Goal: Task Accomplishment & Management: Complete application form

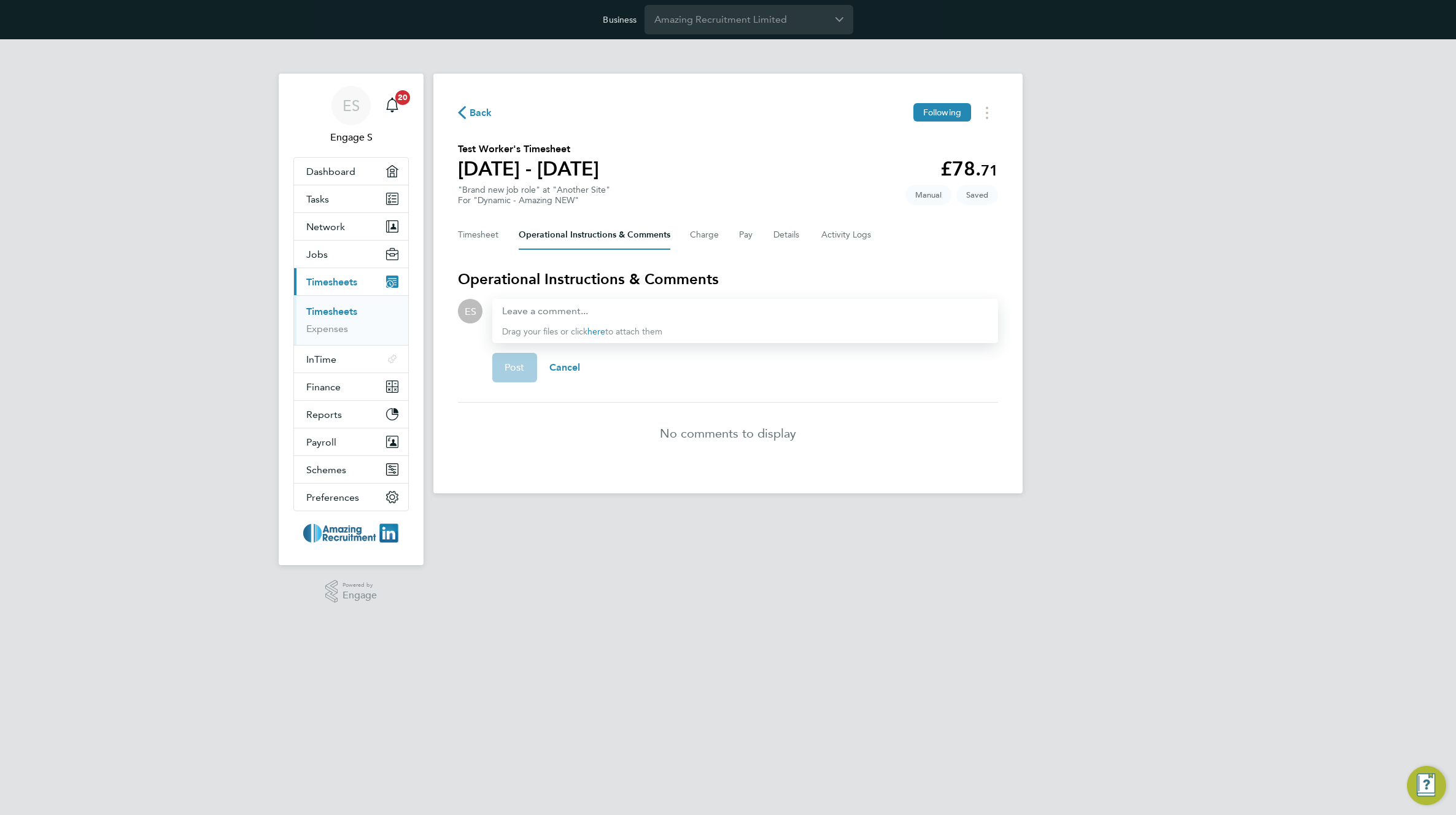
click at [934, 370] on div "Post Cancel" at bounding box center [745, 367] width 506 height 49
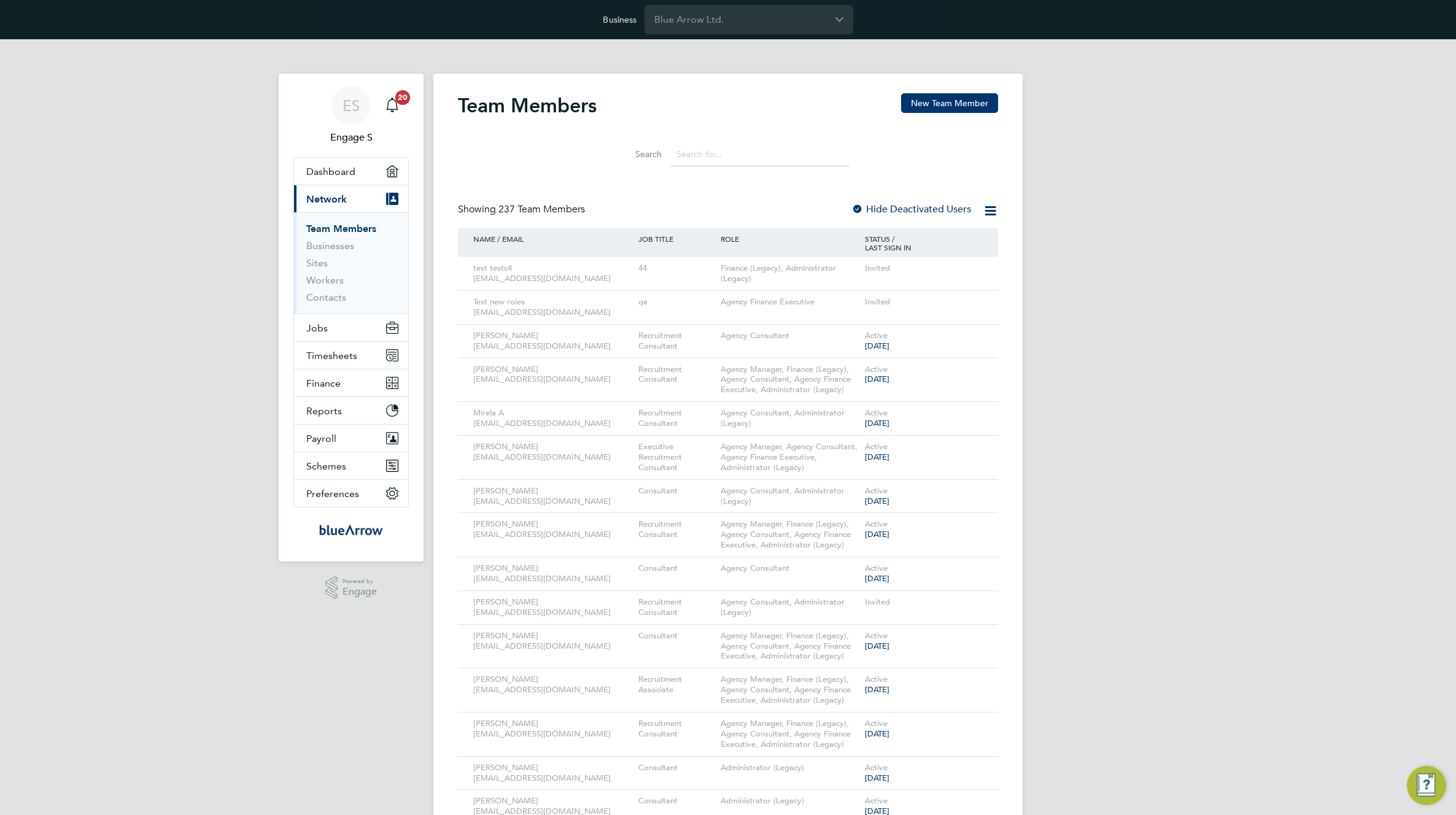
click at [749, 18] on input "Blue Arrow Ltd." at bounding box center [748, 19] width 209 height 28
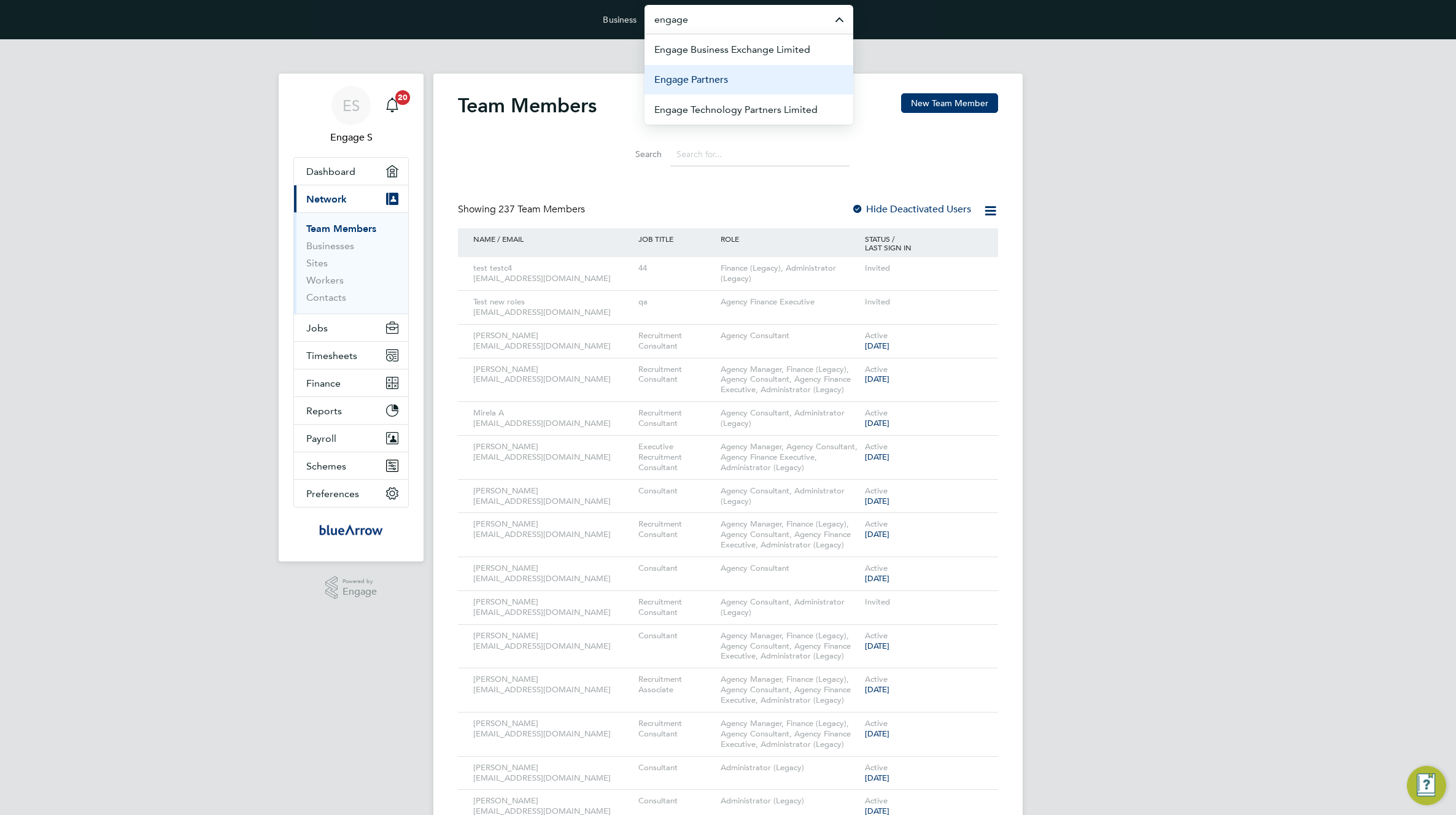
click at [731, 83] on li "Engage Partners" at bounding box center [748, 79] width 209 height 30
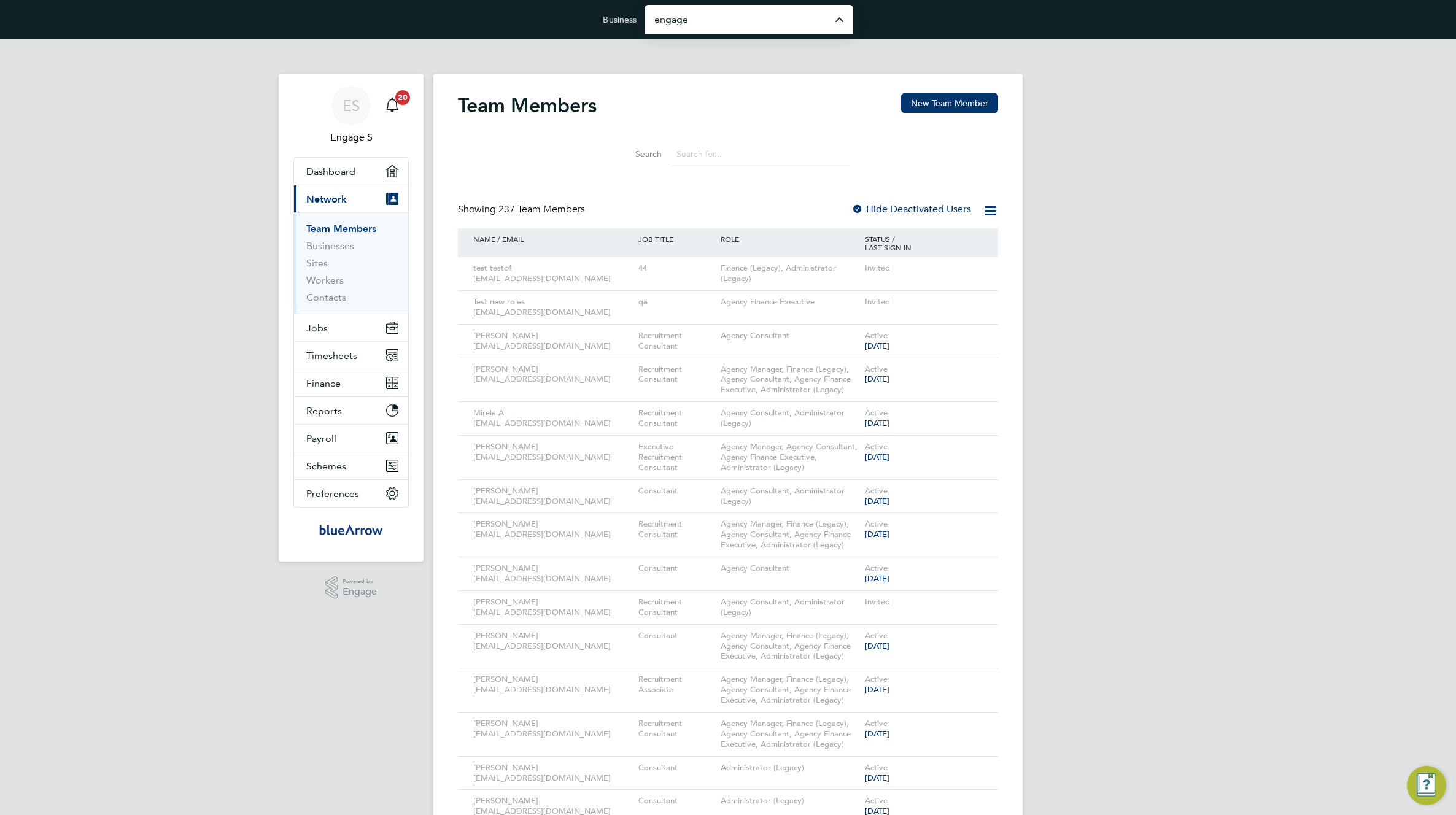
type input "Engage Partners"
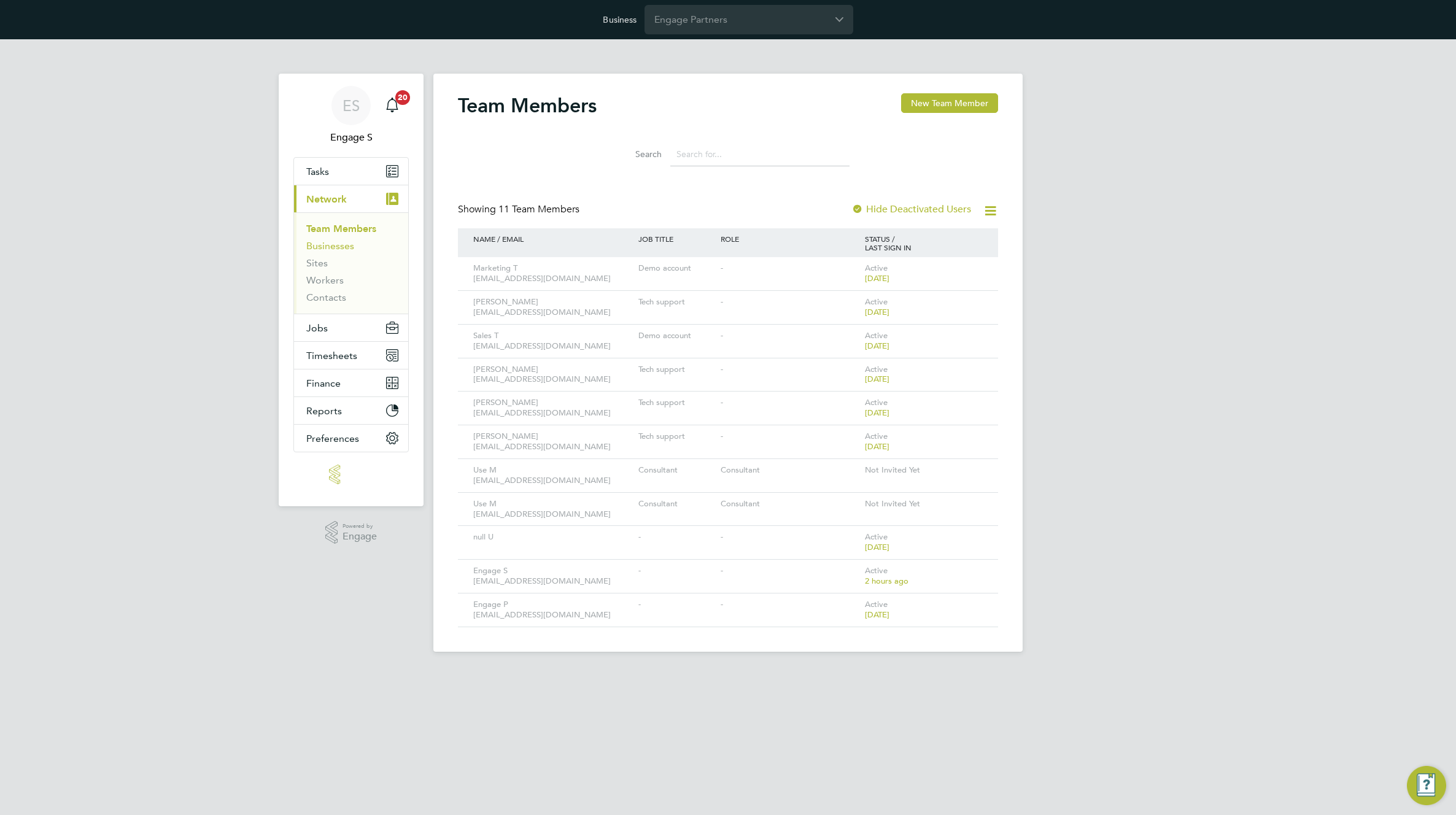
click at [333, 244] on link "Businesses" at bounding box center [330, 246] width 48 height 11
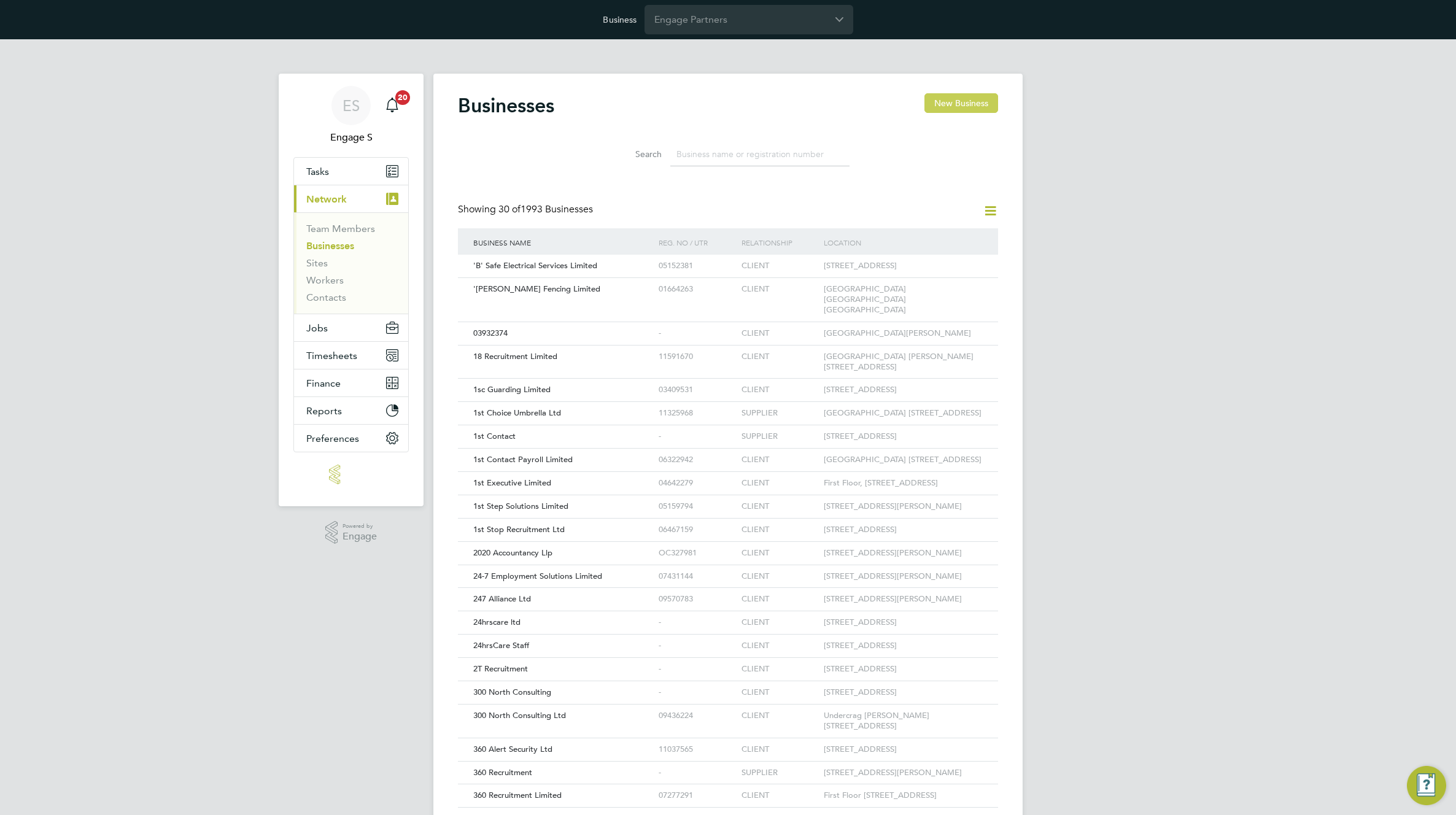
click at [954, 108] on button "New Business" at bounding box center [961, 103] width 73 height 20
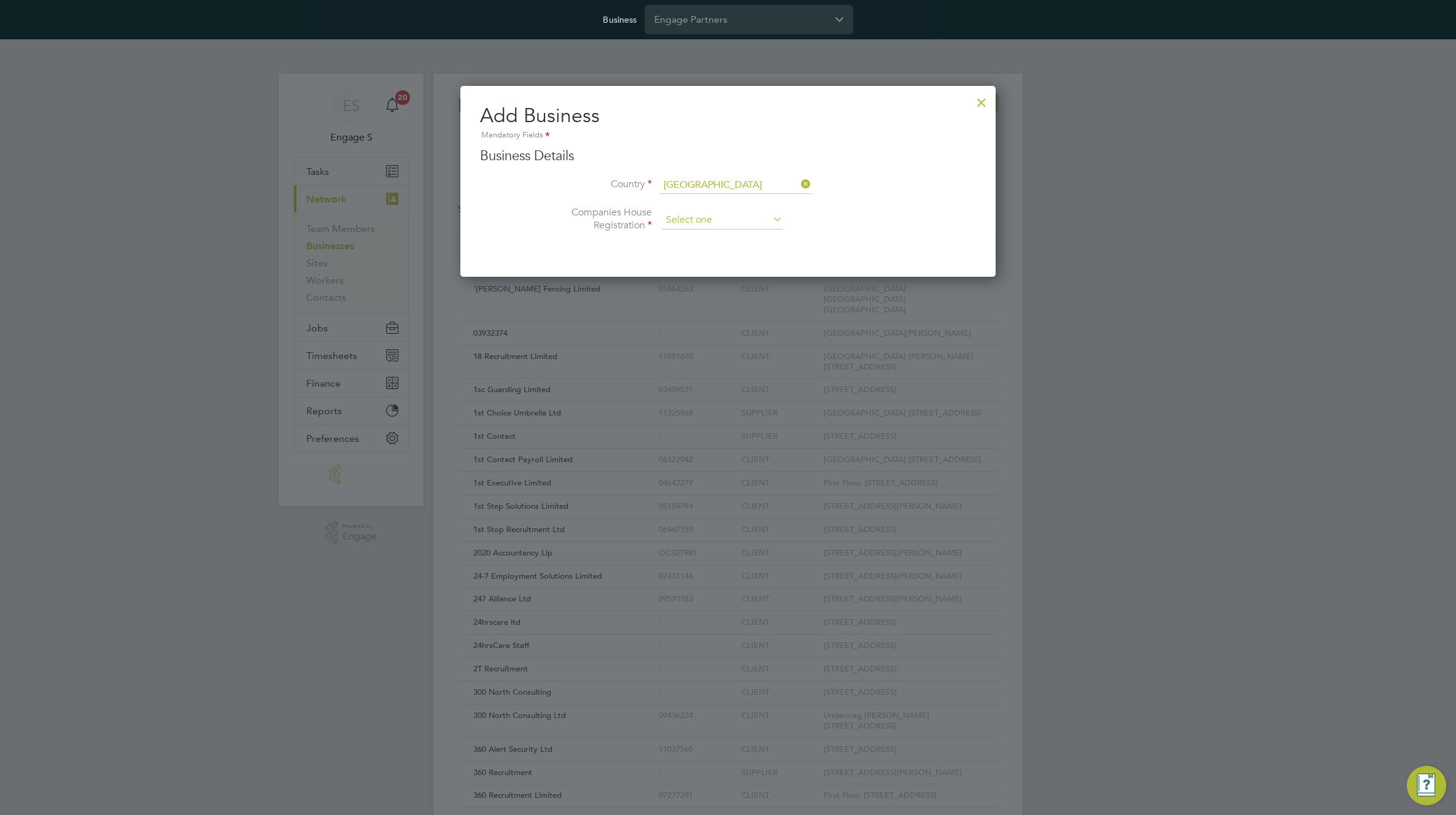
click at [702, 217] on input at bounding box center [722, 220] width 121 height 19
click at [697, 254] on li "Unregistered" at bounding box center [721, 253] width 122 height 16
type input "Unregistered"
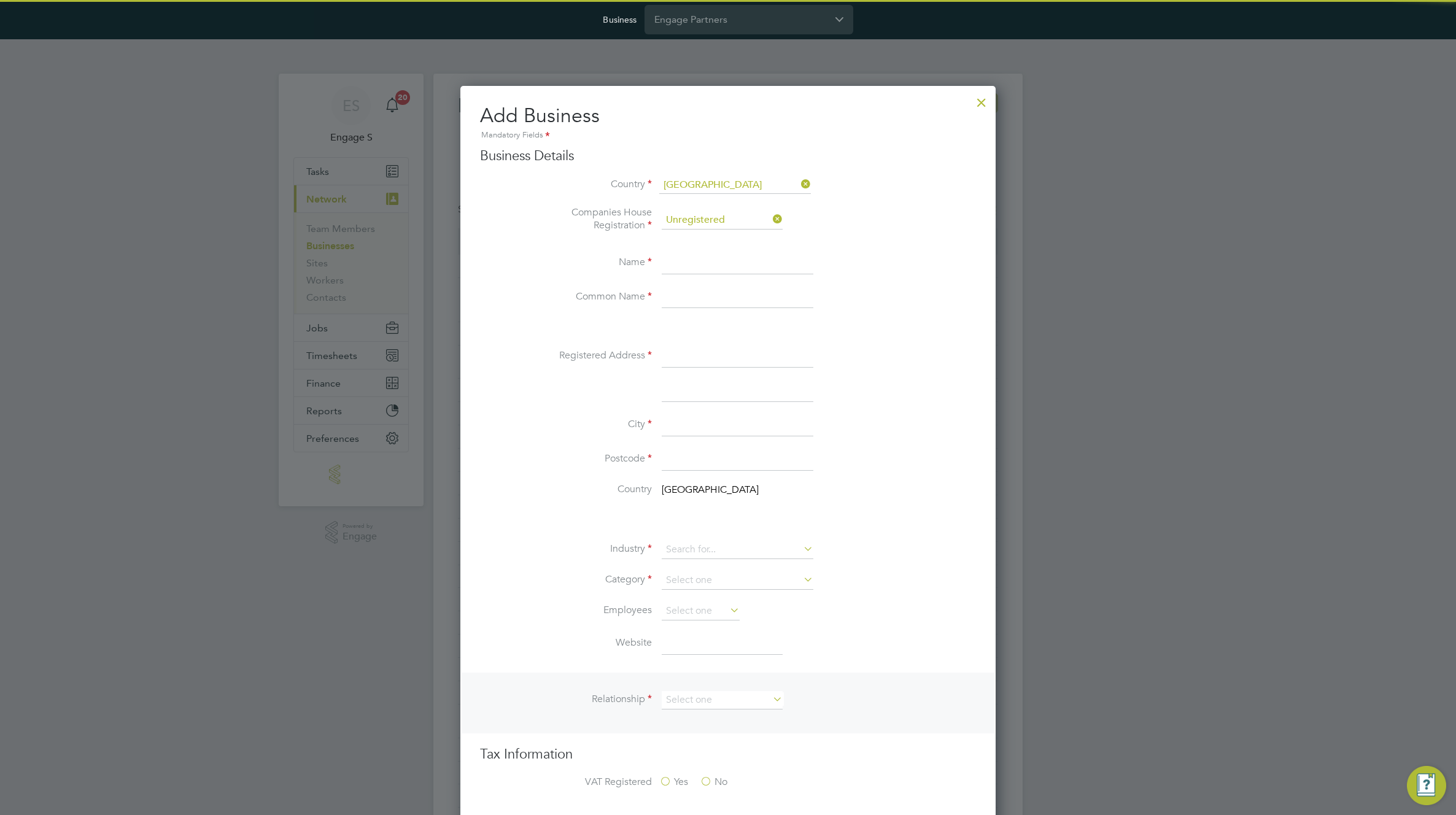
click at [686, 269] on input at bounding box center [737, 263] width 152 height 22
type input "Test 100"
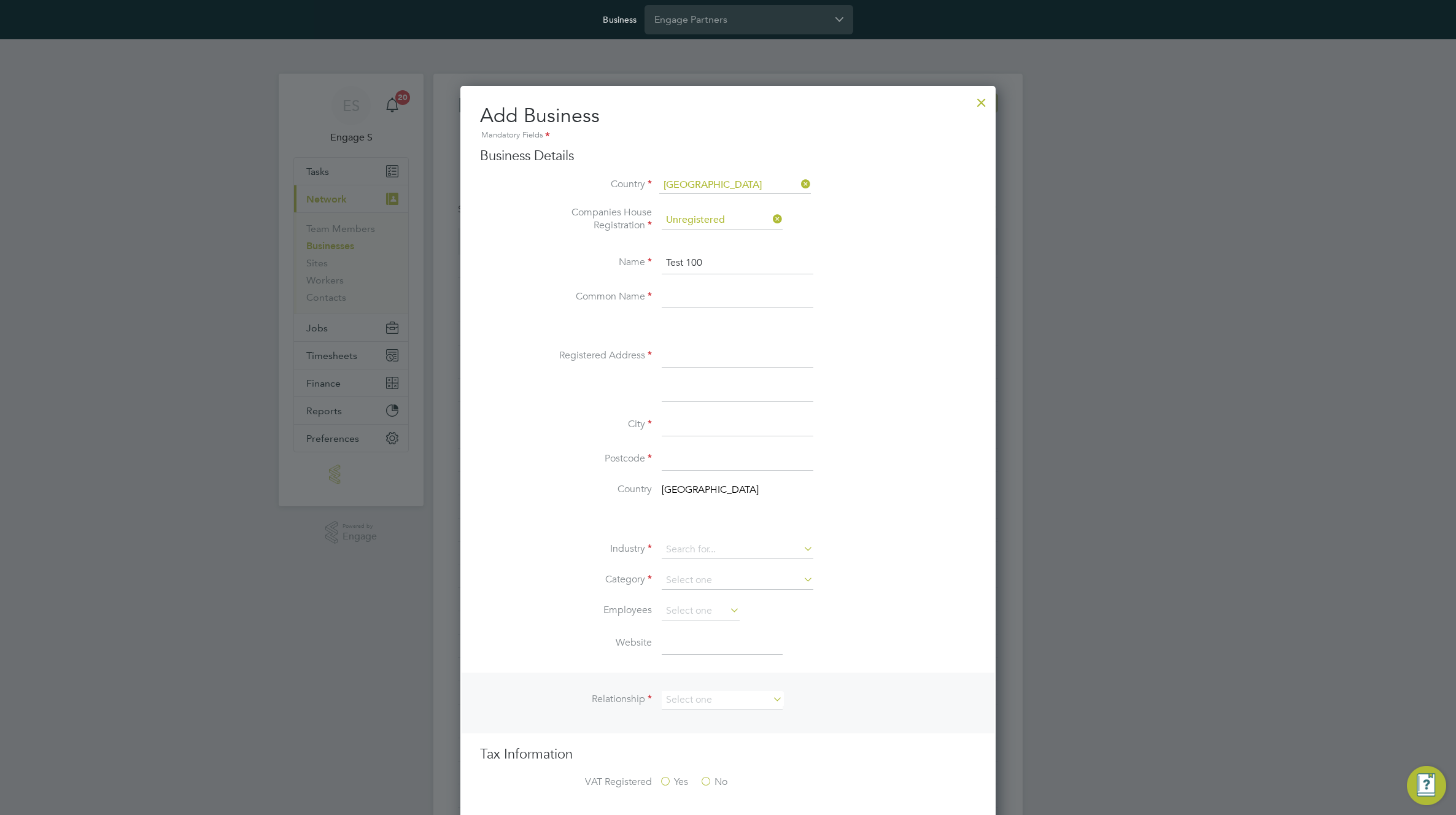
click at [663, 294] on input at bounding box center [737, 297] width 152 height 22
click at [691, 283] on li "Name Test 100" at bounding box center [752, 269] width 447 height 34
click at [695, 259] on input "Test 100" at bounding box center [737, 263] width 152 height 22
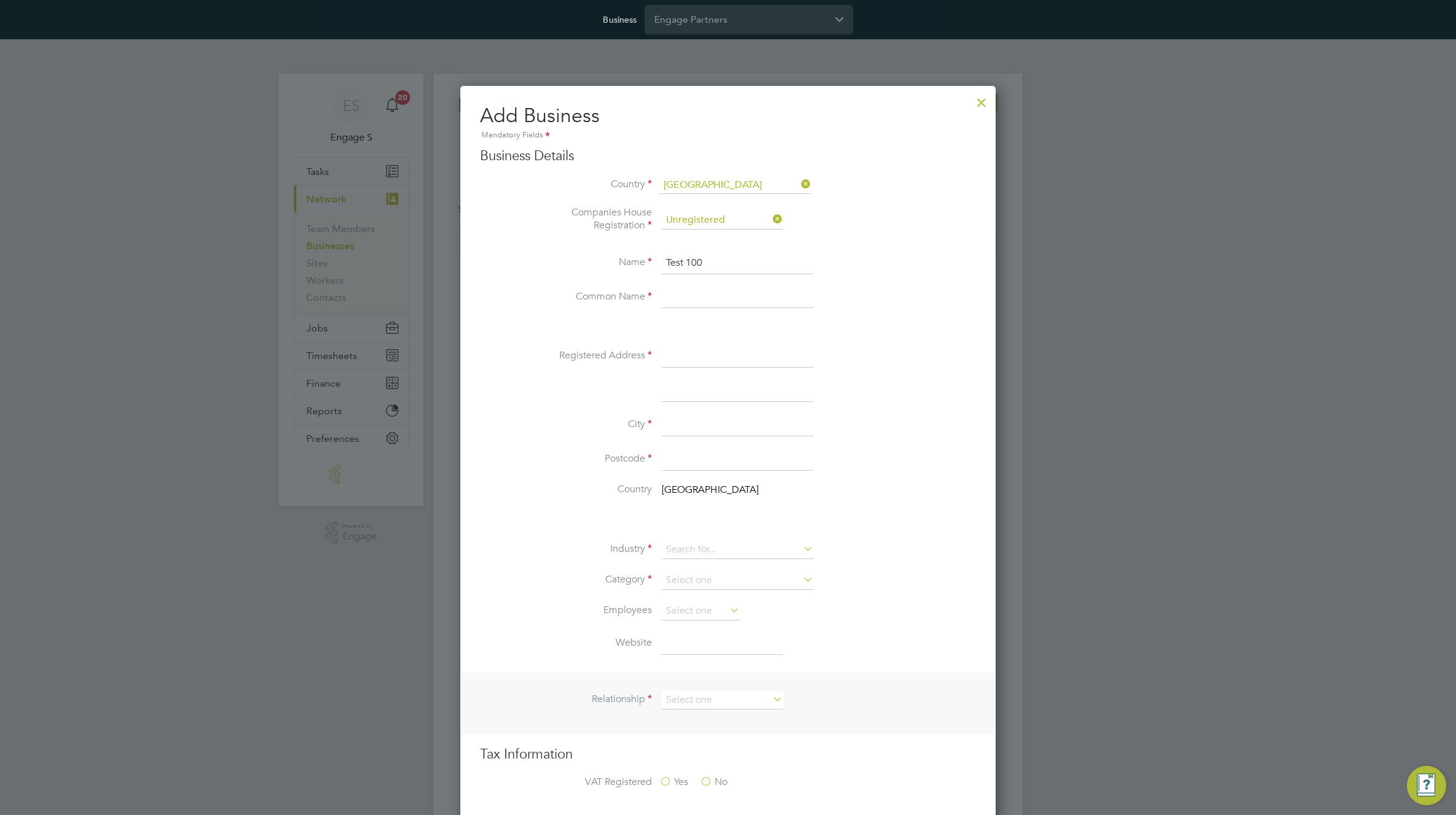
click at [683, 291] on input at bounding box center [737, 297] width 152 height 22
paste input "Test 100"
type input "Test 100"
click at [674, 353] on input at bounding box center [737, 356] width 152 height 22
type input "addr34"
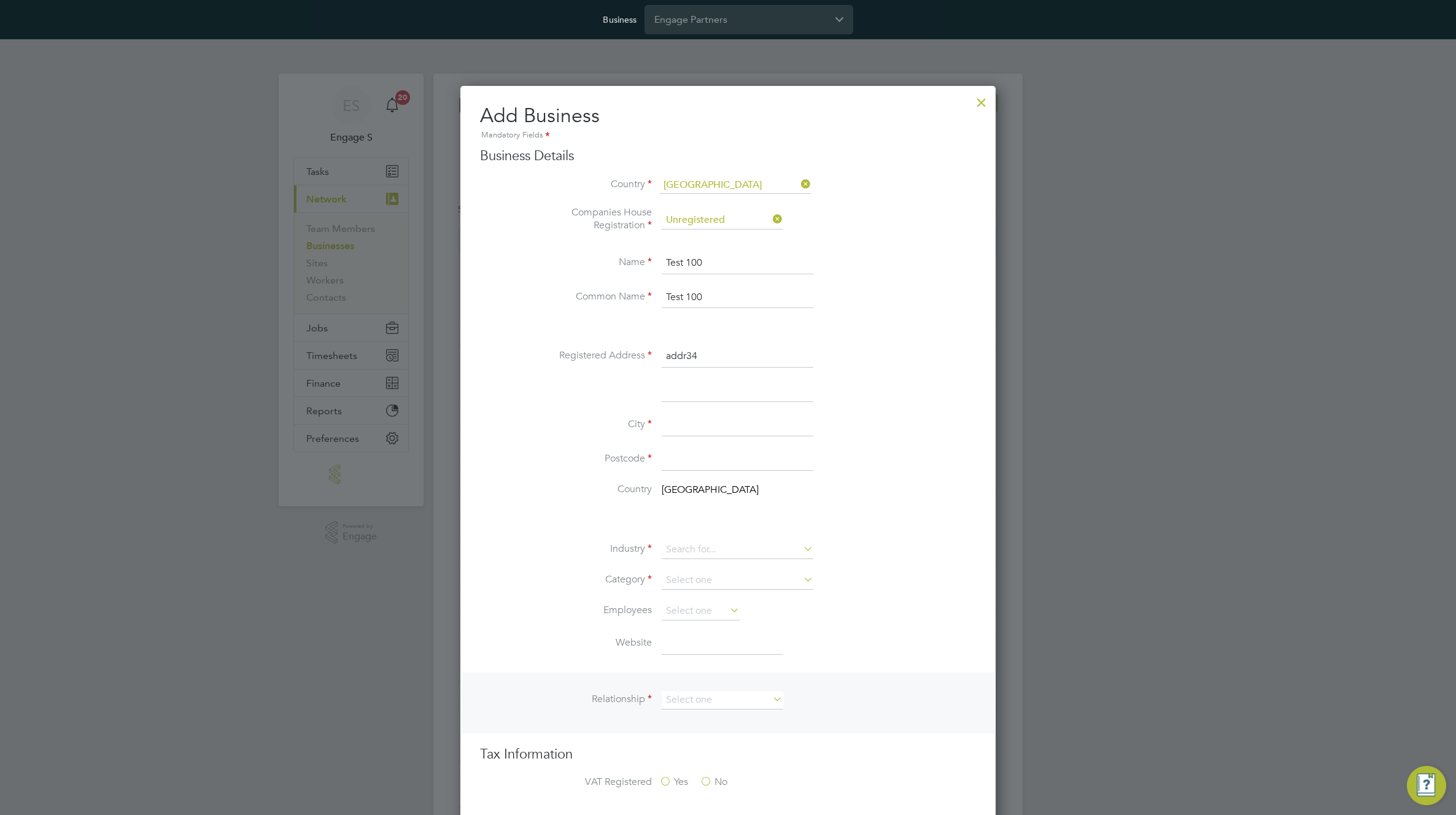
click at [677, 427] on input at bounding box center [737, 425] width 152 height 22
type input "lnd"
click at [594, 453] on label "Postcode" at bounding box center [590, 459] width 123 height 13
click at [701, 457] on input at bounding box center [737, 459] width 152 height 22
type input "E7 1AD"
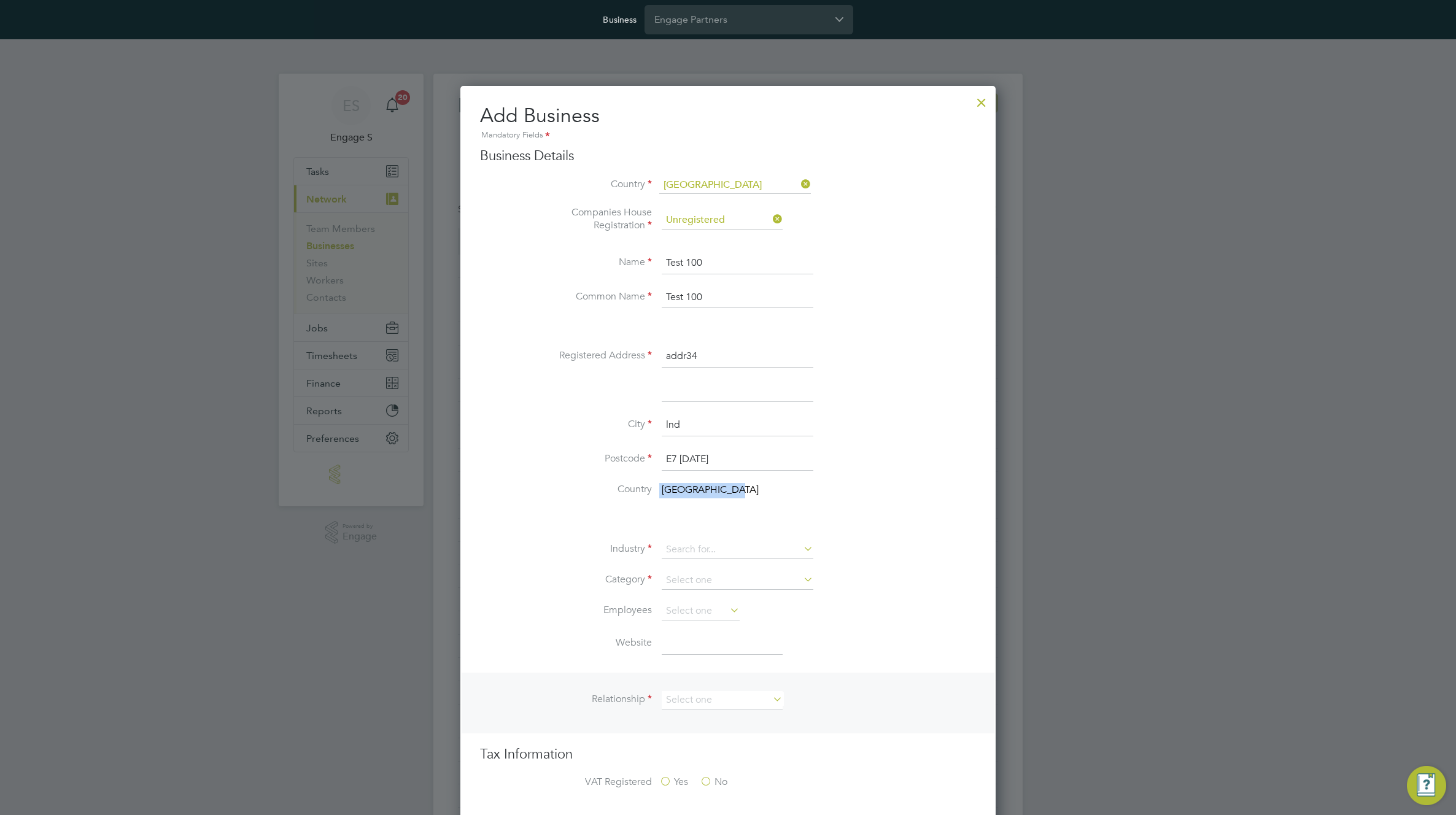
click at [643, 499] on li "Country United Kingdom" at bounding box center [752, 497] width 447 height 28
click at [744, 546] on input at bounding box center [737, 550] width 152 height 19
click at [727, 602] on li "Agriculture, Forestry & Gardening" at bounding box center [737, 601] width 153 height 16
type input "Agriculture, Forestry & Gardening"
click at [726, 582] on input at bounding box center [737, 581] width 152 height 19
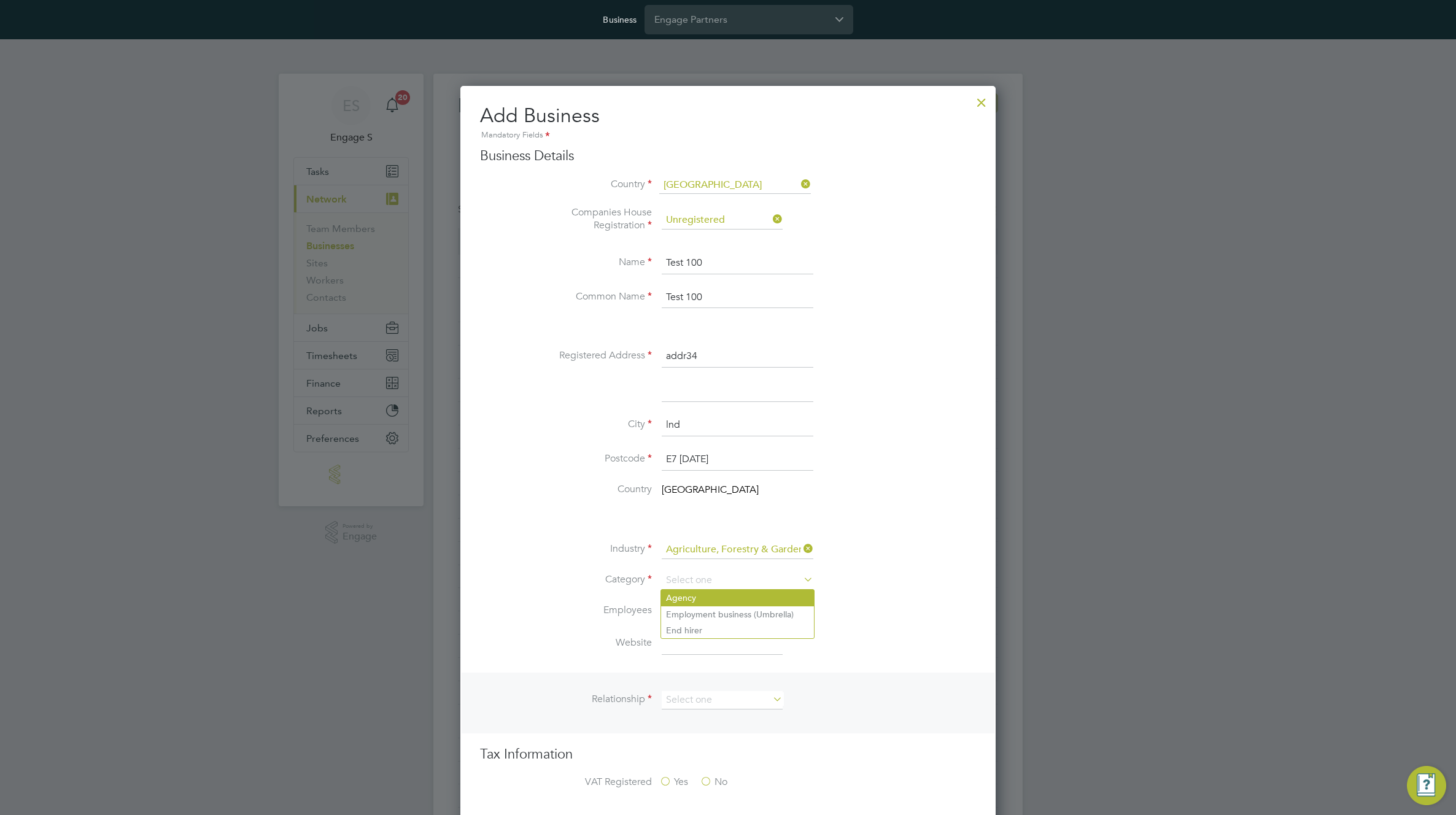
click at [698, 601] on li "Agency" at bounding box center [737, 598] width 153 height 16
type input "Agency"
click at [711, 584] on input at bounding box center [737, 581] width 152 height 19
click at [696, 634] on li "End hirer" at bounding box center [737, 630] width 153 height 16
type input "End hirer"
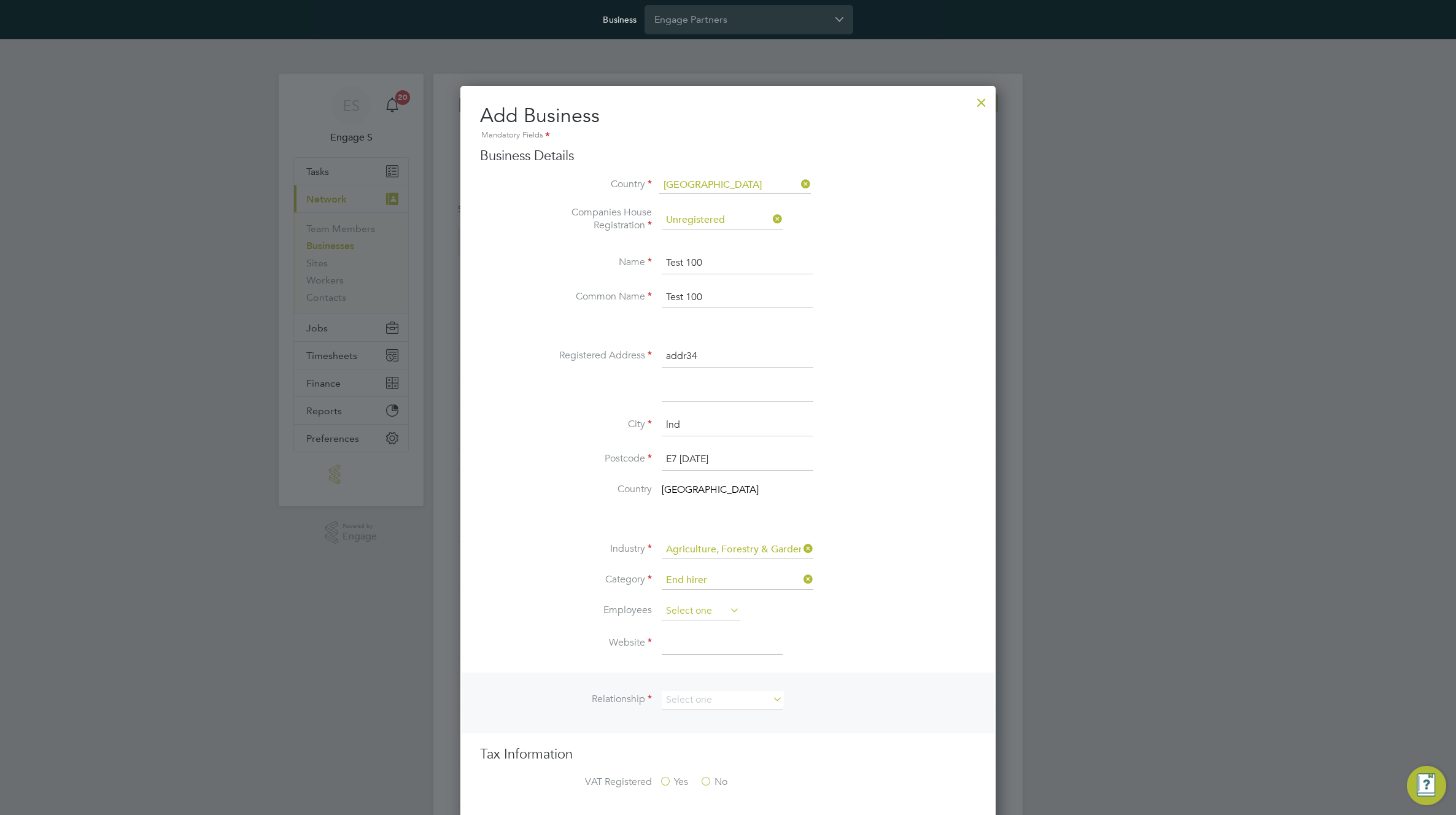
click at [703, 612] on input at bounding box center [700, 611] width 78 height 19
click at [690, 637] on li "2-10" at bounding box center [700, 645] width 79 height 16
type input "2-10"
click at [690, 637] on input at bounding box center [722, 643] width 121 height 22
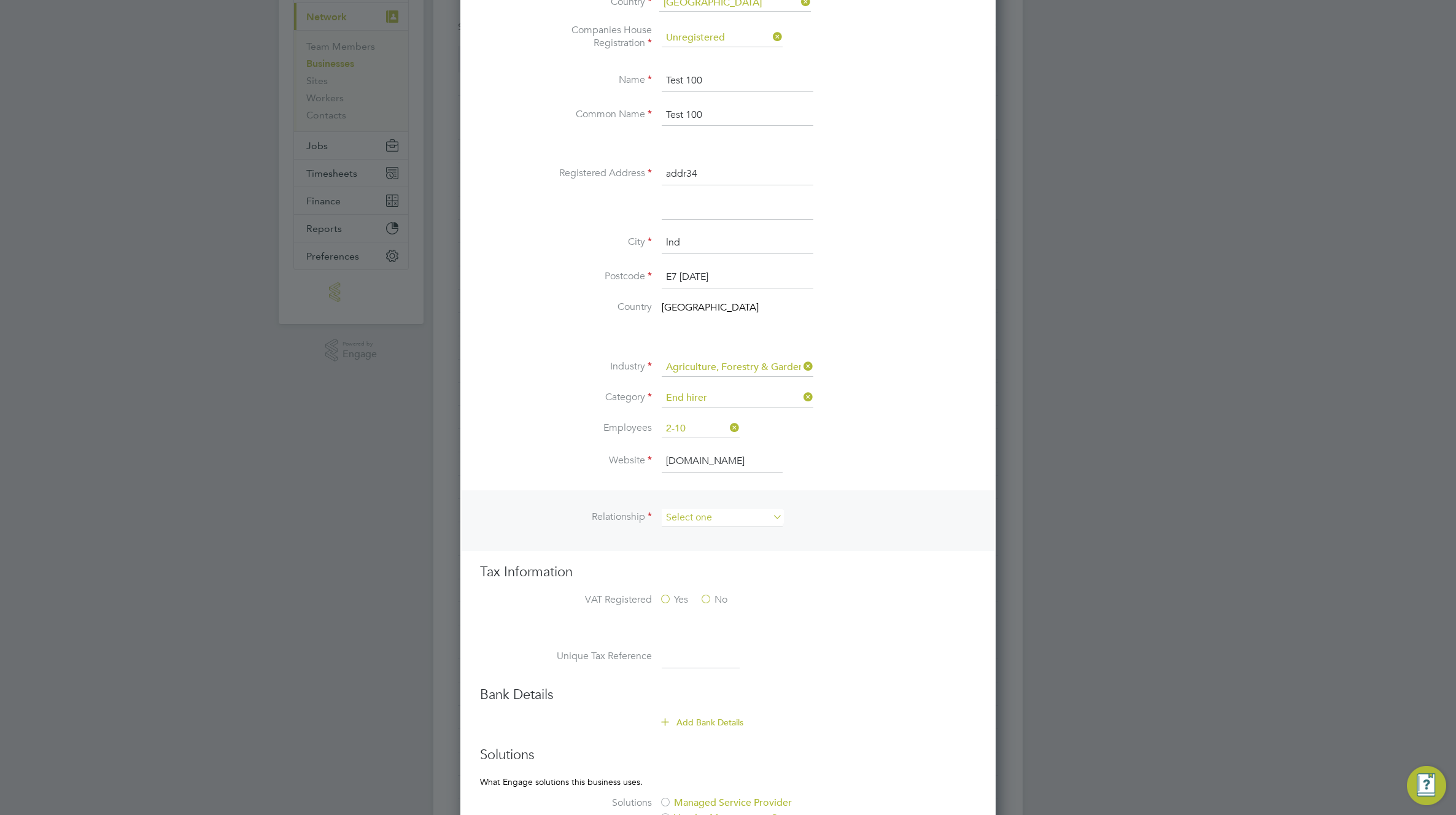
type input "treyhlk.com"
click at [734, 516] on input at bounding box center [722, 518] width 121 height 19
click at [726, 538] on li "Client" at bounding box center [721, 535] width 122 height 16
type input "Client"
click at [712, 600] on label "No" at bounding box center [713, 600] width 28 height 13
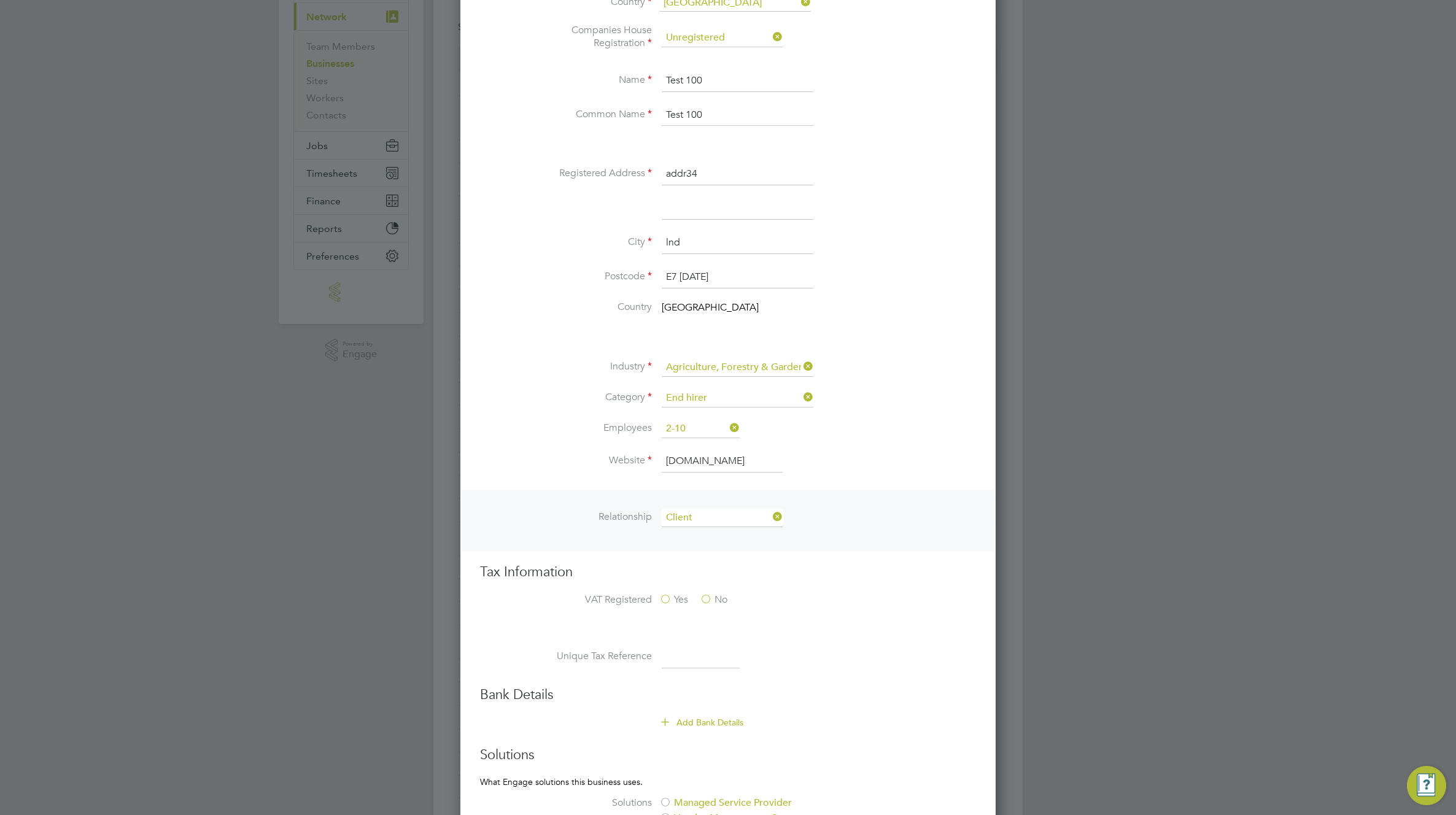
click at [0, 0] on input "No" at bounding box center [0, 0] width 0 height 0
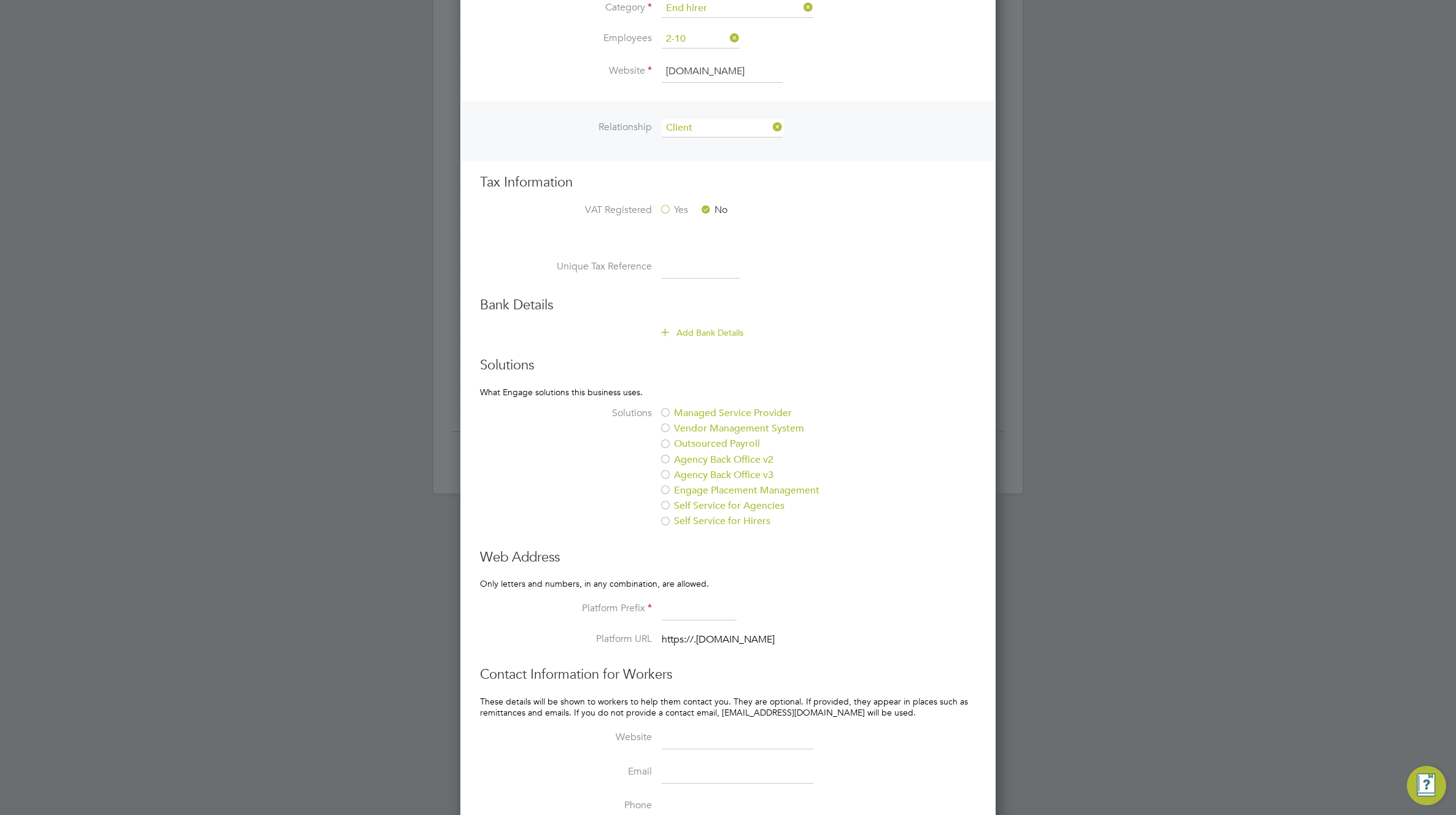
click at [664, 412] on div at bounding box center [665, 413] width 12 height 12
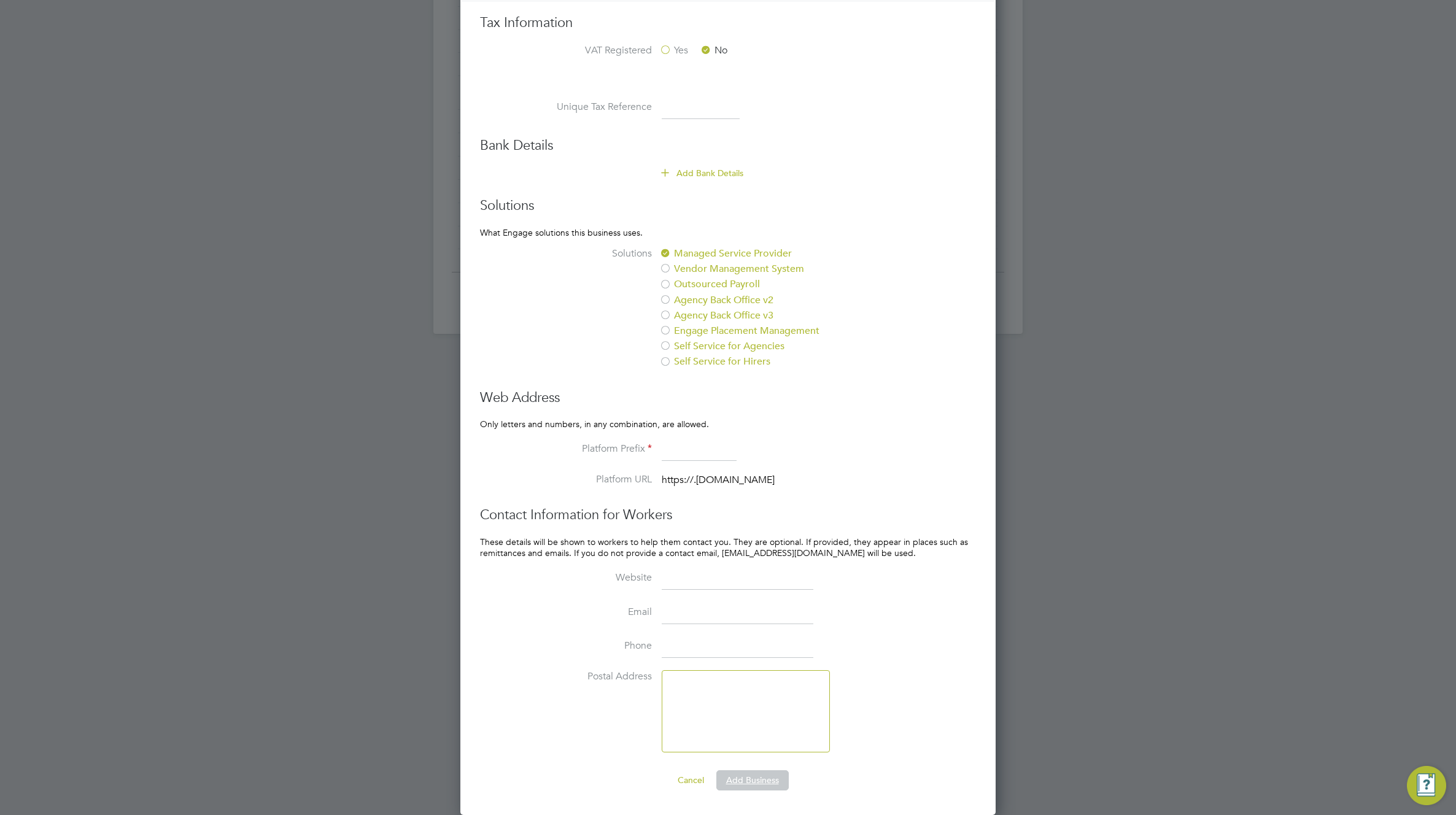
click at [755, 774] on button "Add Business" at bounding box center [753, 780] width 73 height 20
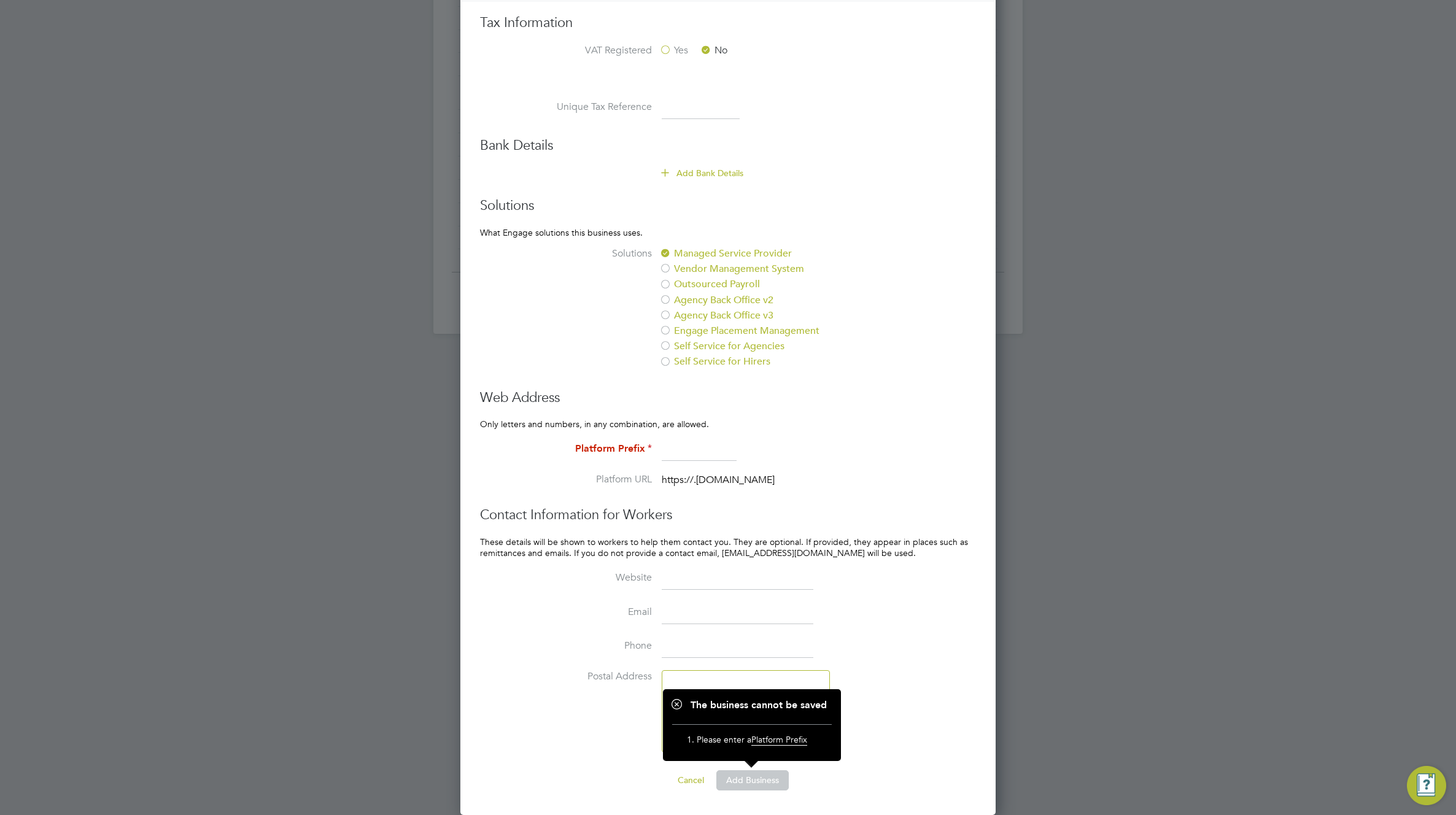
click at [691, 444] on input at bounding box center [698, 450] width 75 height 22
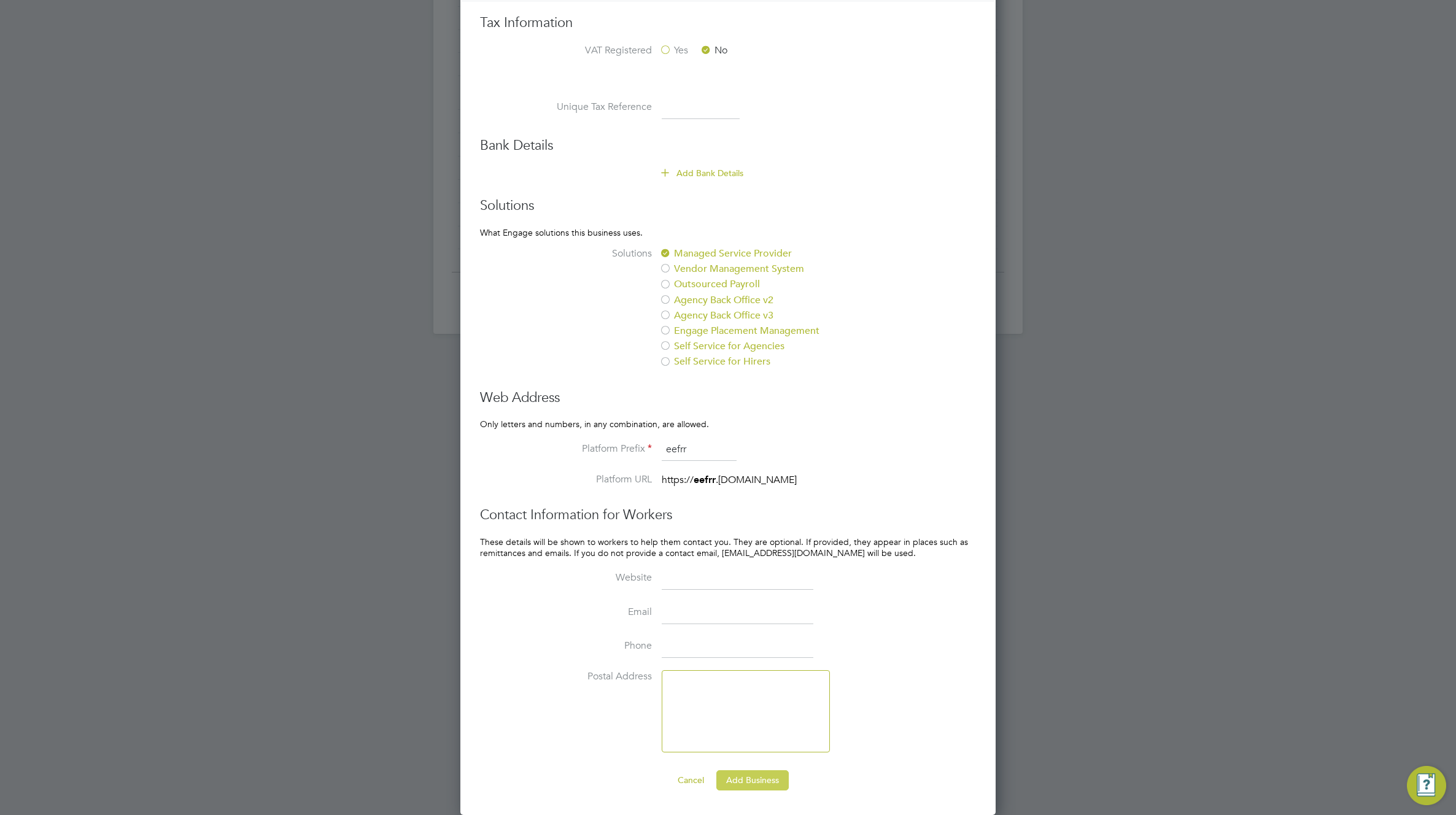
type input "eefrr"
click at [758, 775] on button "Add Business" at bounding box center [753, 780] width 73 height 20
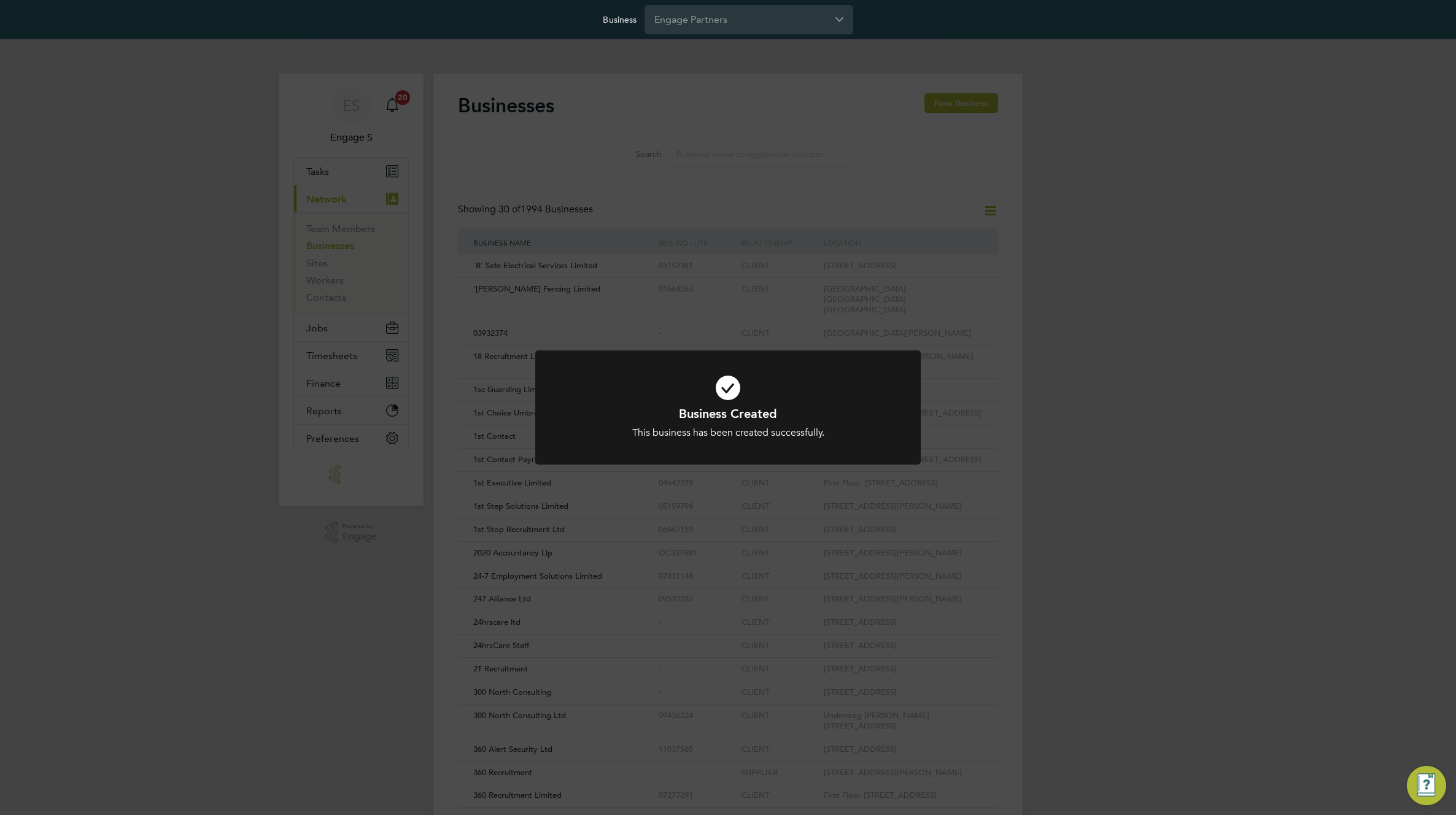
click at [703, 151] on div "Business Created This business has been created successfully. Cancel Okay" at bounding box center [728, 408] width 1456 height 815
click at [703, 151] on div "Businesses New Business Search Showing 30 of 1994 Businesses Business Name Reg.…" at bounding box center [728, 569] width 589 height 992
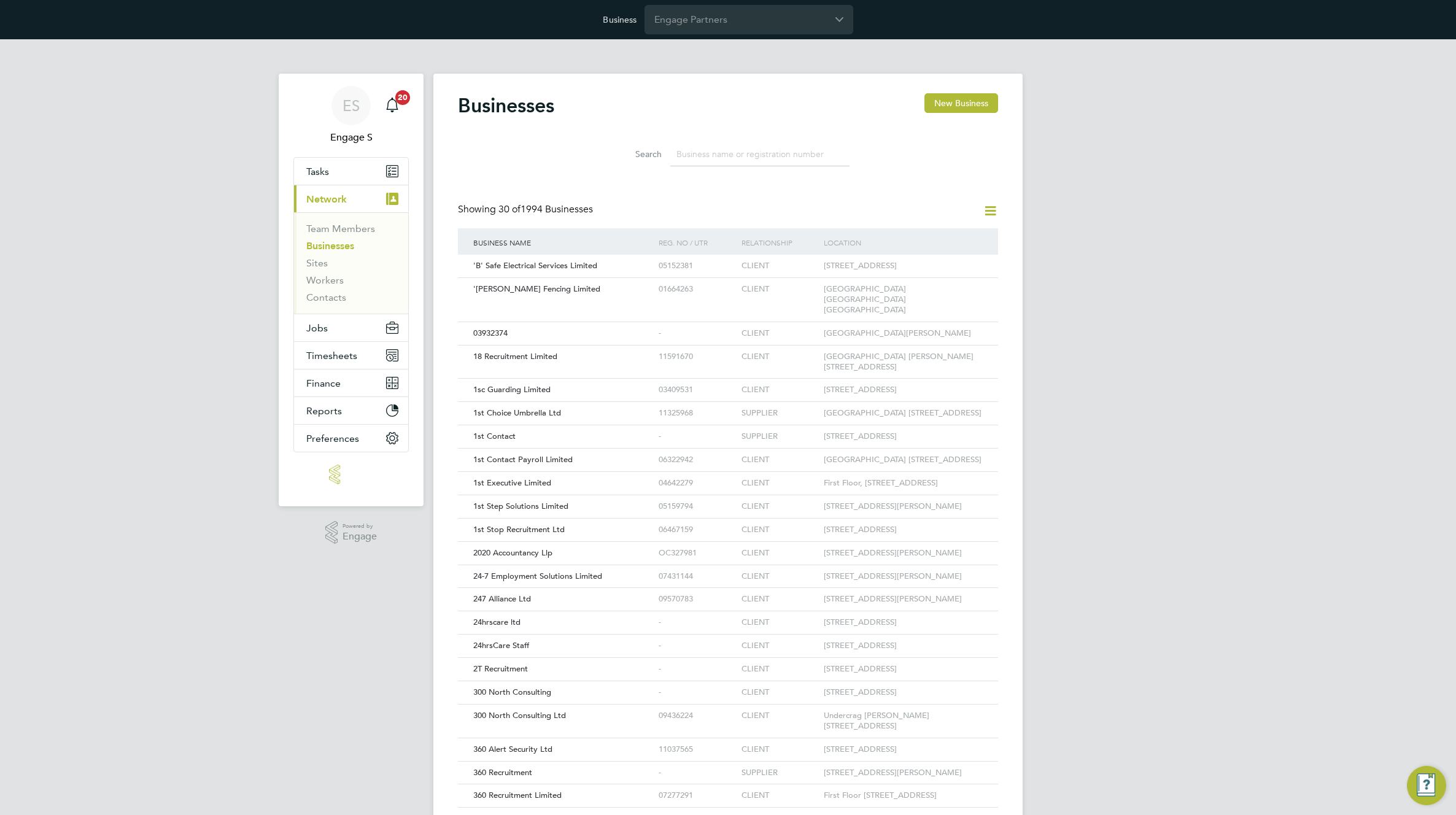
click at [703, 151] on input at bounding box center [759, 155] width 179 height 24
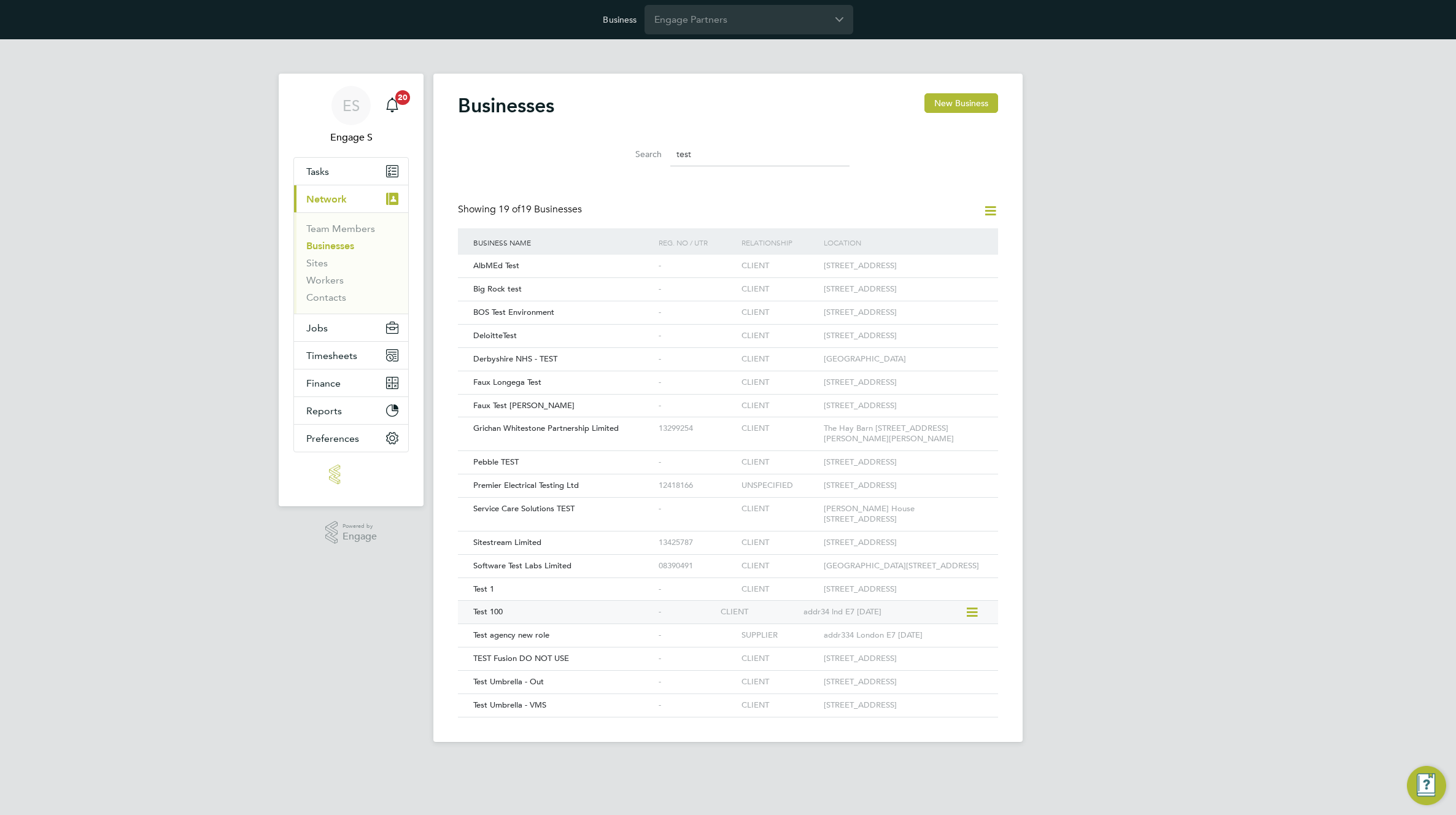
type input "test"
click at [512, 623] on div "Test 100" at bounding box center [563, 612] width 185 height 23
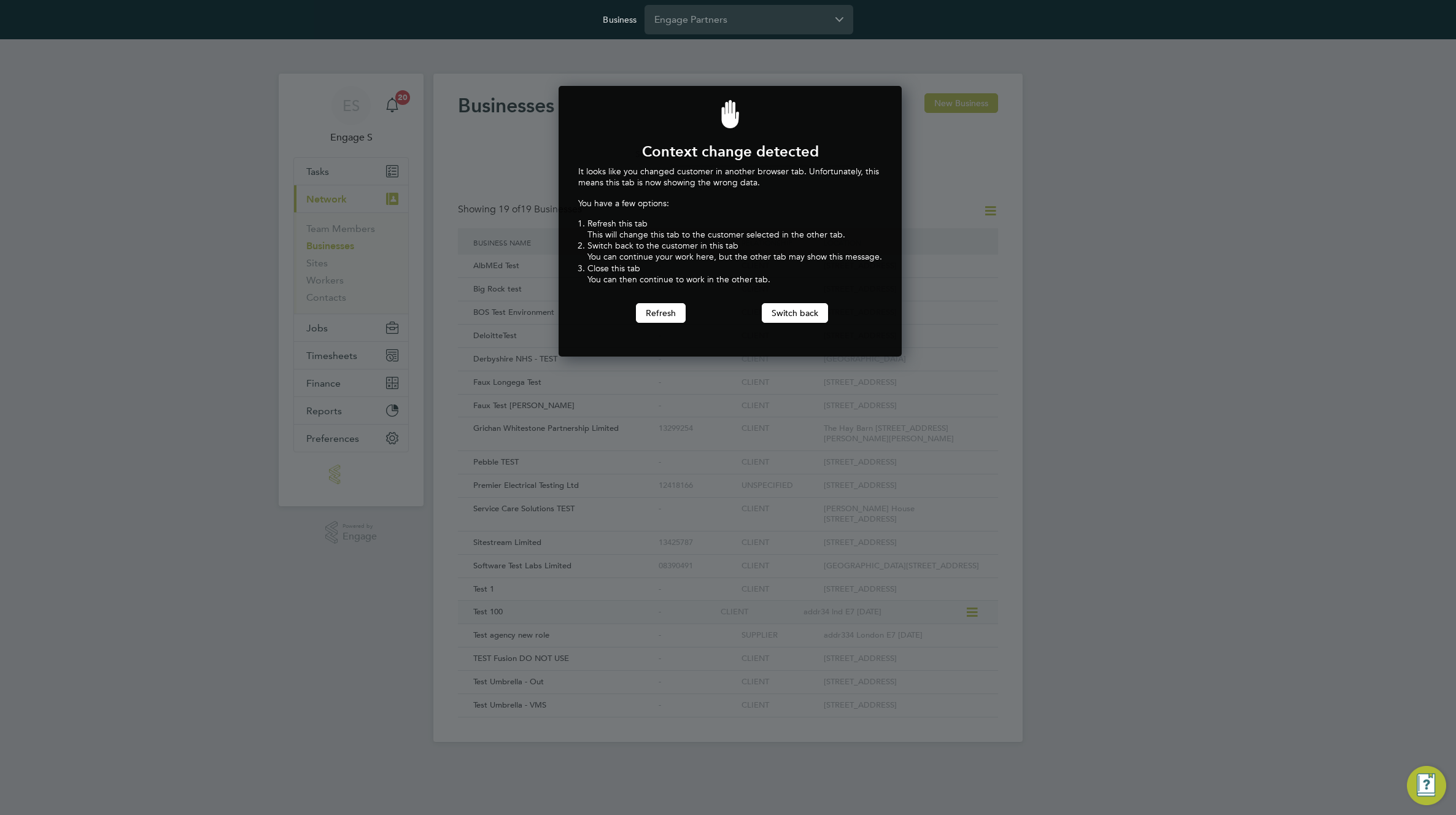
scroll to position [271, 339]
drag, startPoint x: 909, startPoint y: 48, endPoint x: 886, endPoint y: 44, distance: 23.3
click at [902, 48] on div at bounding box center [728, 408] width 1456 height 815
click at [775, 308] on button "Switch back" at bounding box center [795, 313] width 66 height 20
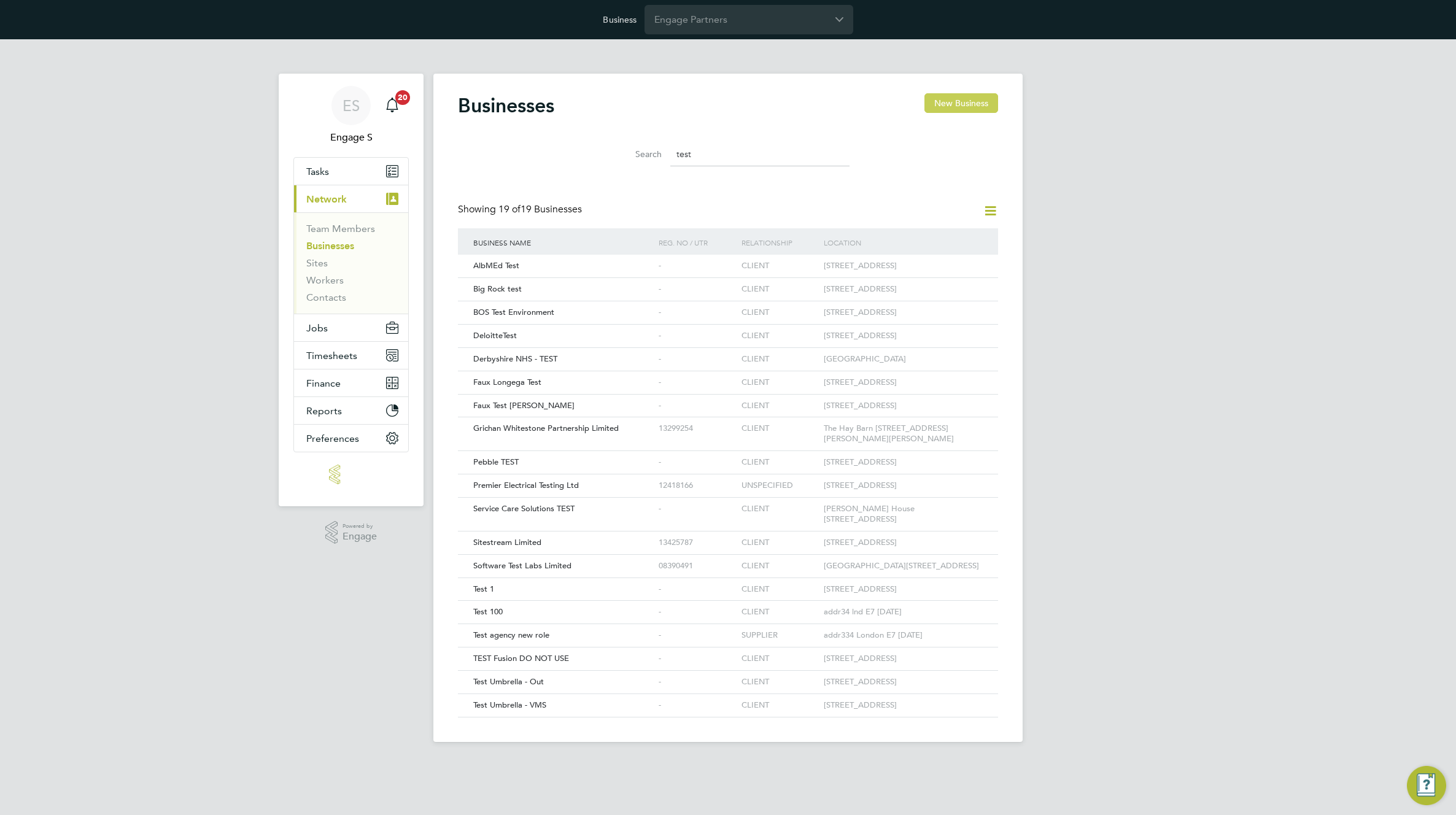
click at [953, 105] on button "New Business" at bounding box center [961, 103] width 73 height 20
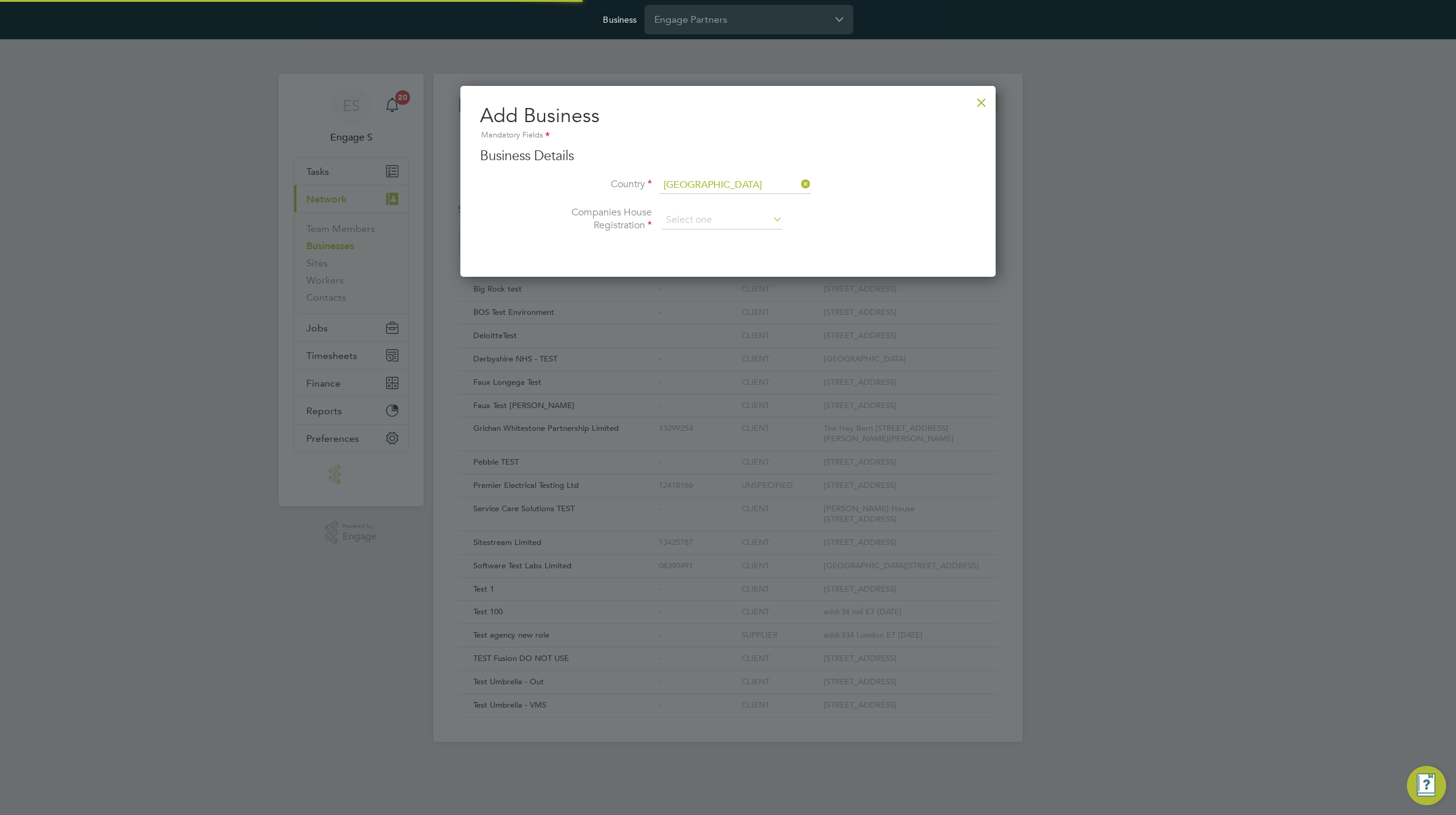
scroll to position [192, 536]
click at [735, 219] on input at bounding box center [722, 220] width 121 height 19
click at [703, 253] on li "Unregistered" at bounding box center [721, 253] width 122 height 16
type input "Unregistered"
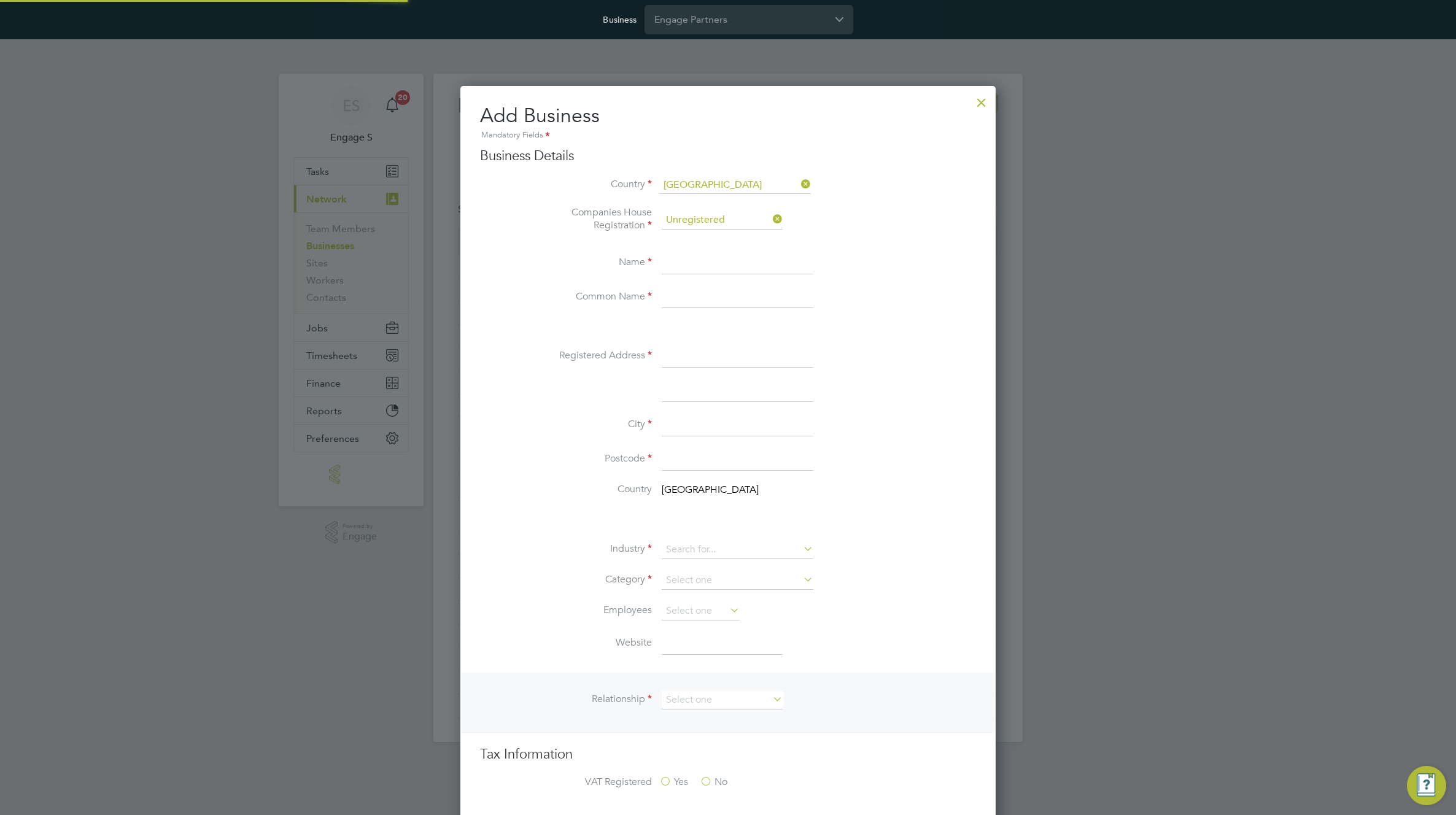
scroll to position [1460, 536]
click at [692, 267] on input at bounding box center [737, 263] width 152 height 22
click at [678, 255] on input "Ahency new test" at bounding box center [737, 263] width 152 height 22
type input "Agency new test"
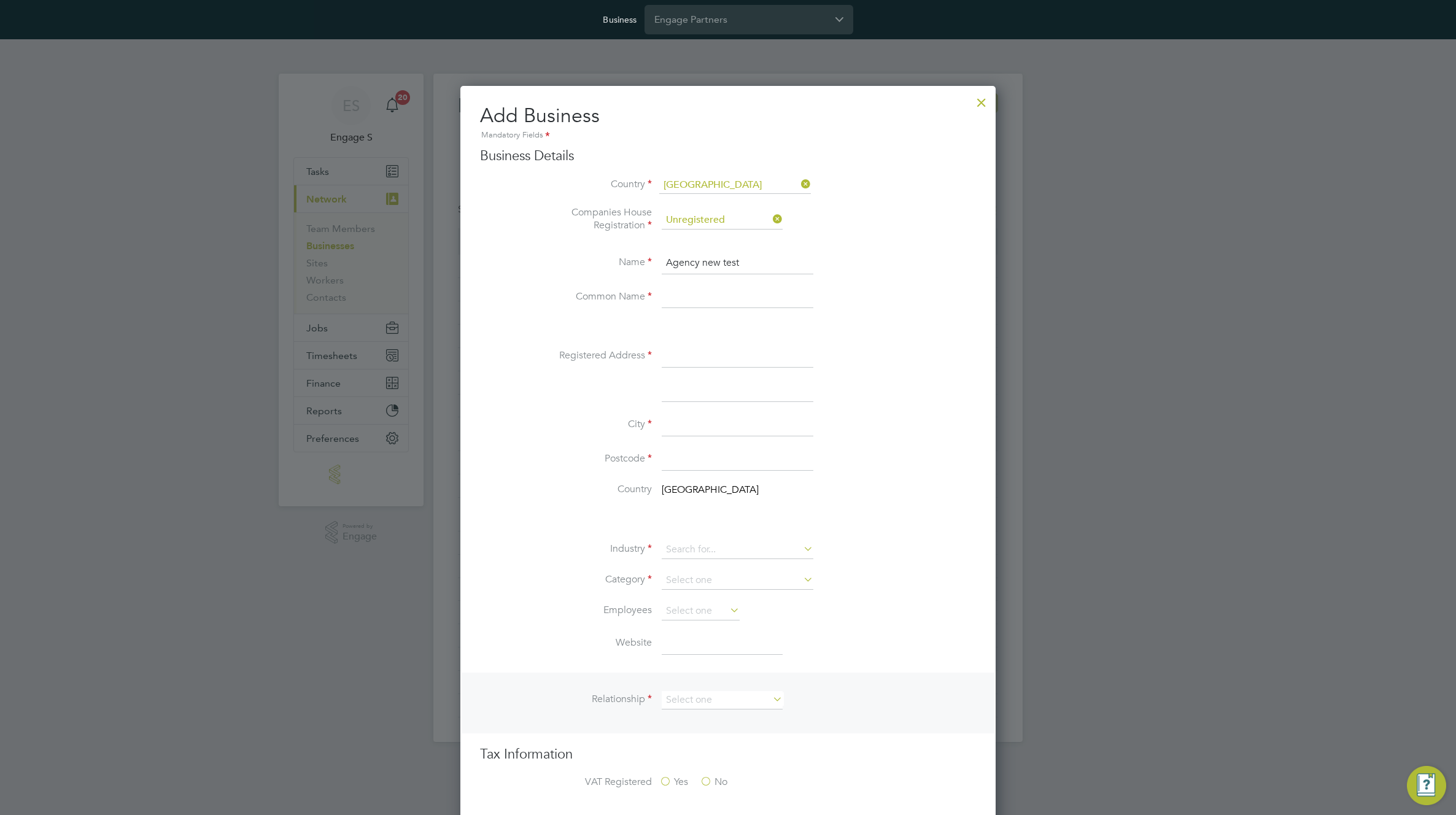
click at [683, 291] on input at bounding box center [737, 297] width 152 height 22
click at [692, 266] on input "Agency new test" at bounding box center [737, 263] width 152 height 22
click at [696, 299] on input at bounding box center [737, 297] width 152 height 22
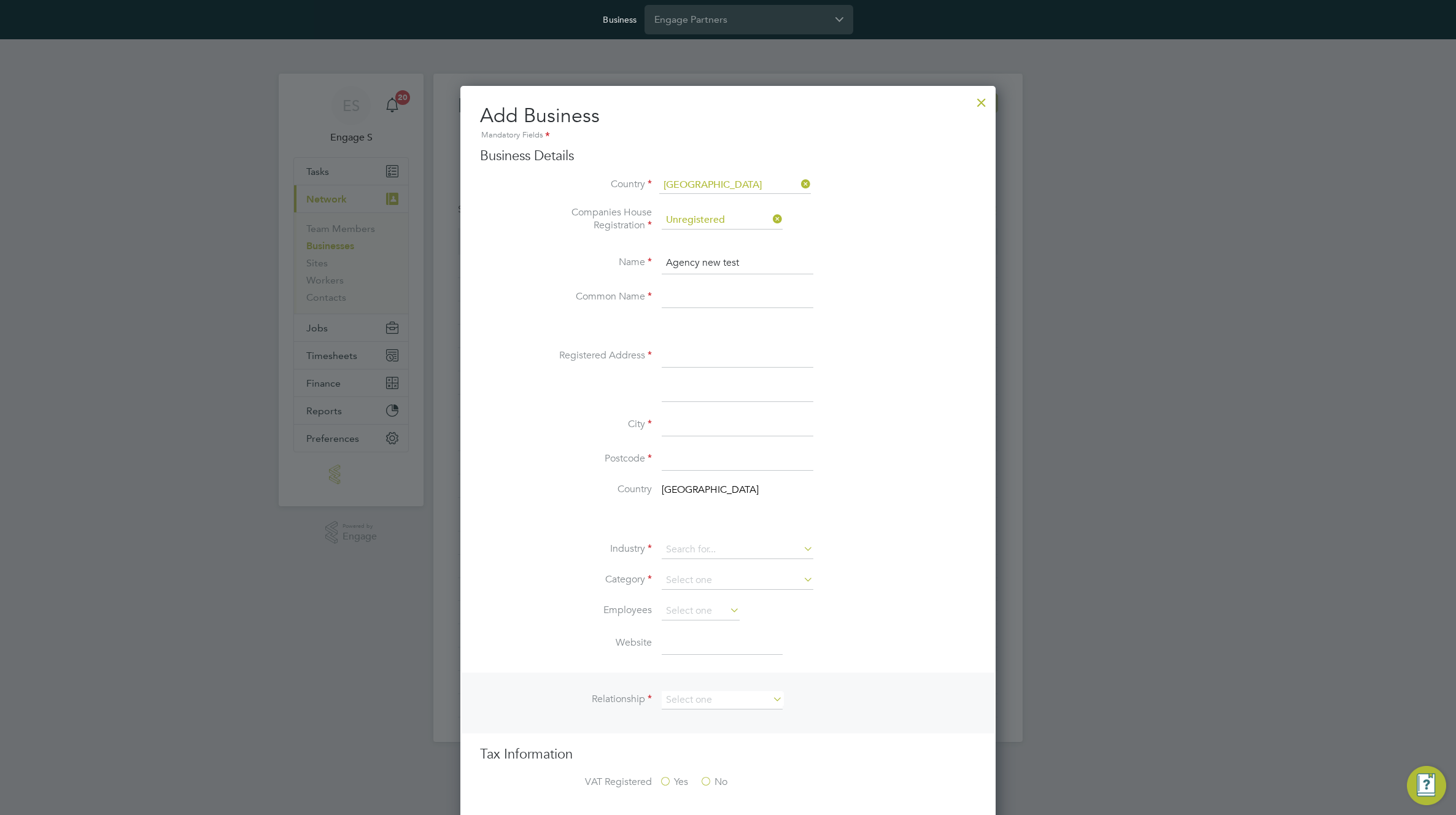
paste input "Agency new test"
type input "Agency new test"
click at [680, 355] on input at bounding box center [737, 356] width 152 height 22
type input "addr34"
click at [683, 428] on input at bounding box center [737, 425] width 152 height 22
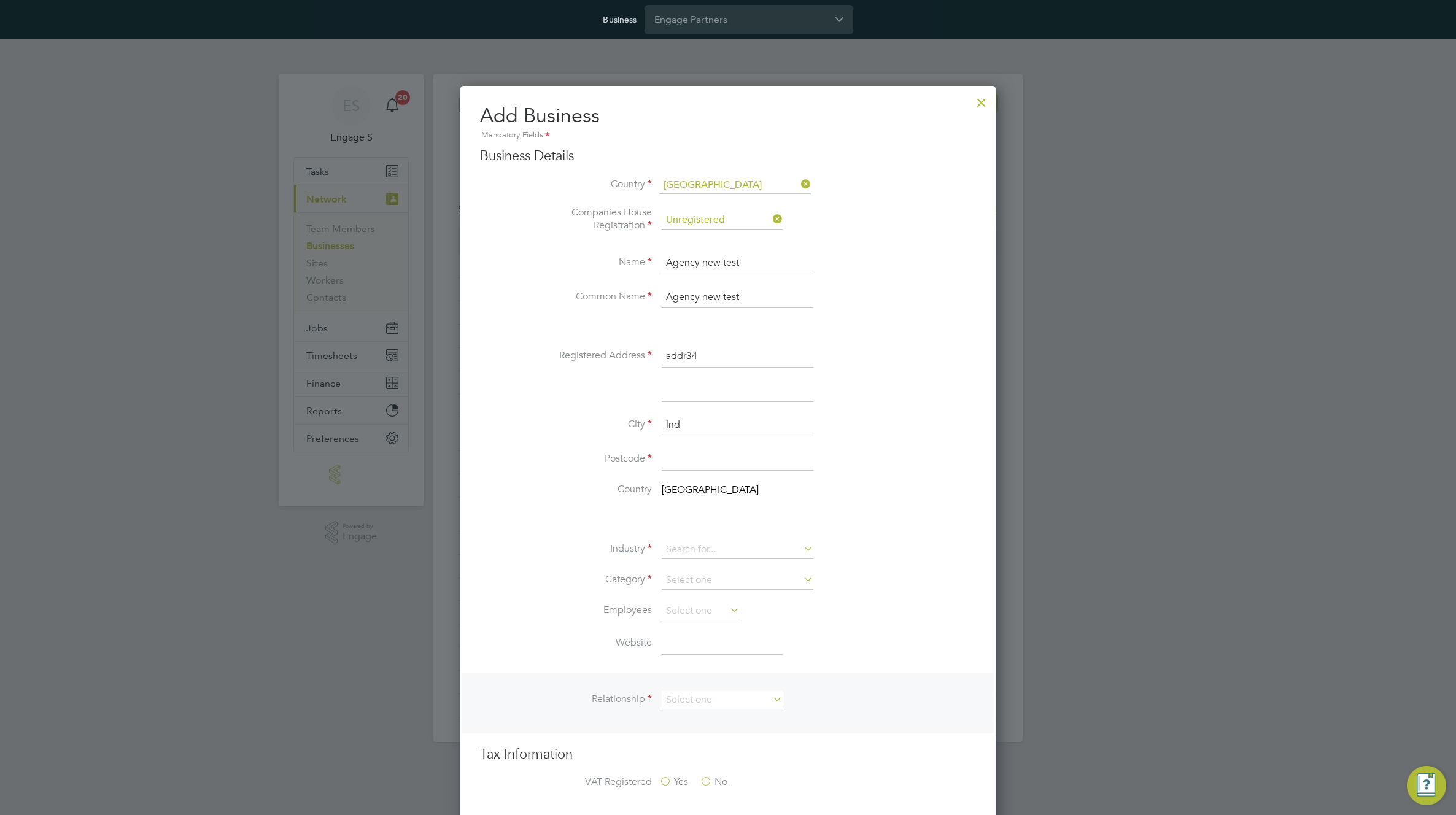
type input "lnd"
type input "E7 1AD"
drag, startPoint x: 635, startPoint y: 541, endPoint x: 667, endPoint y: 549, distance: 33.0
click at [636, 541] on li "Industry" at bounding box center [752, 556] width 447 height 31
click at [710, 550] on input at bounding box center [737, 550] width 152 height 19
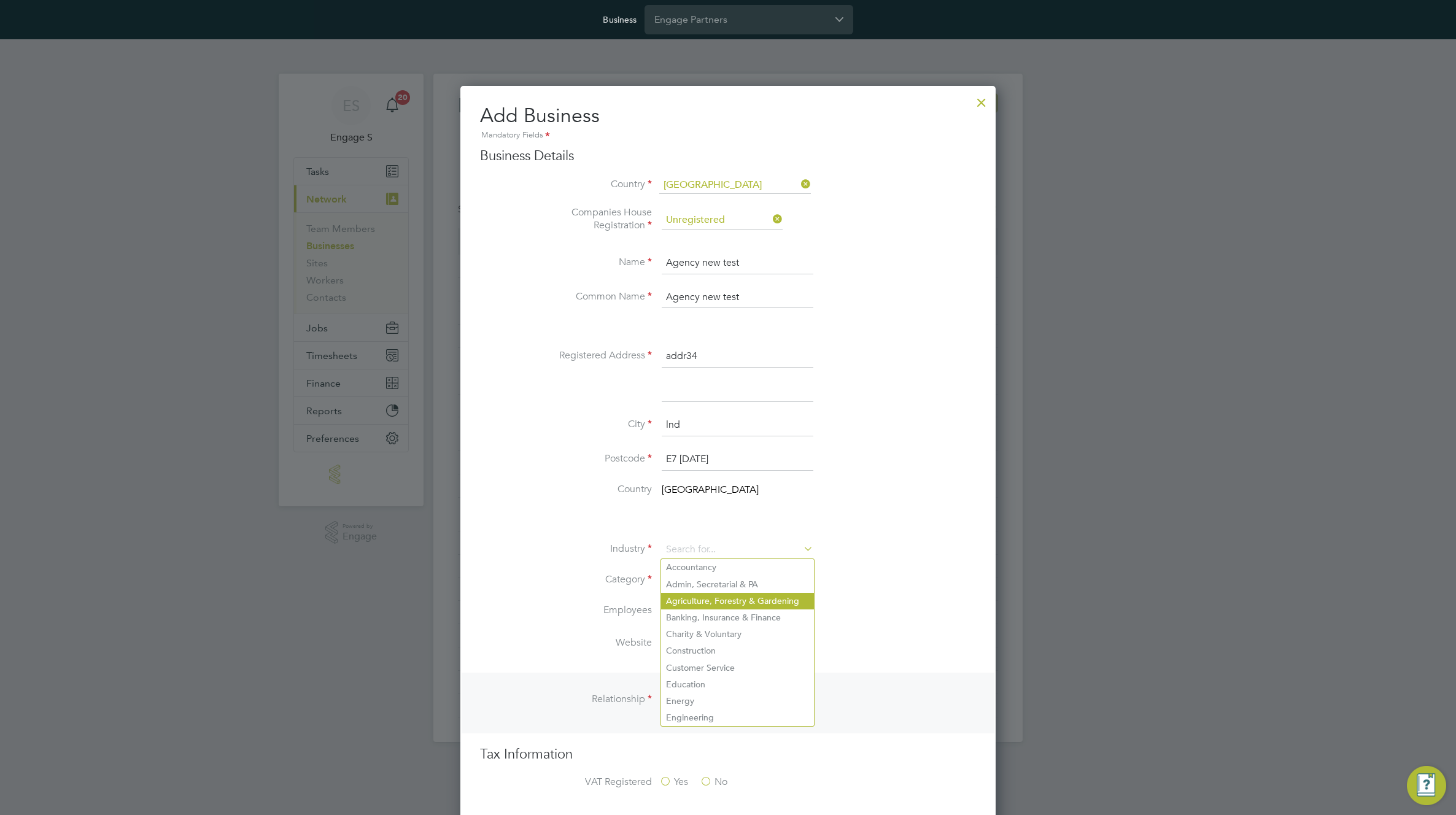
click at [708, 599] on li "Agriculture, Forestry & Gardening" at bounding box center [737, 601] width 153 height 16
type input "Agriculture, Forestry & Gardening"
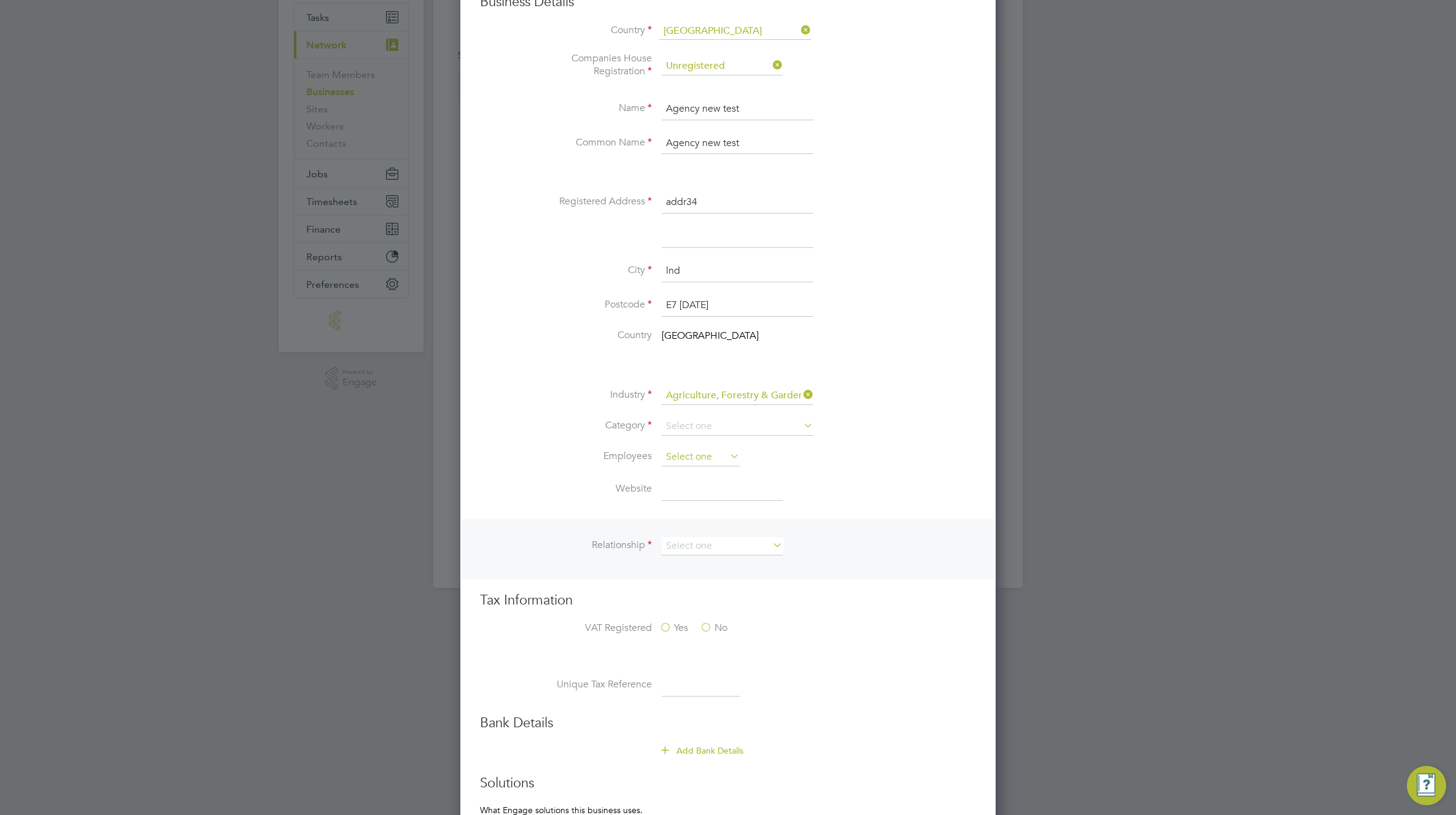
scroll to position [174, 0]
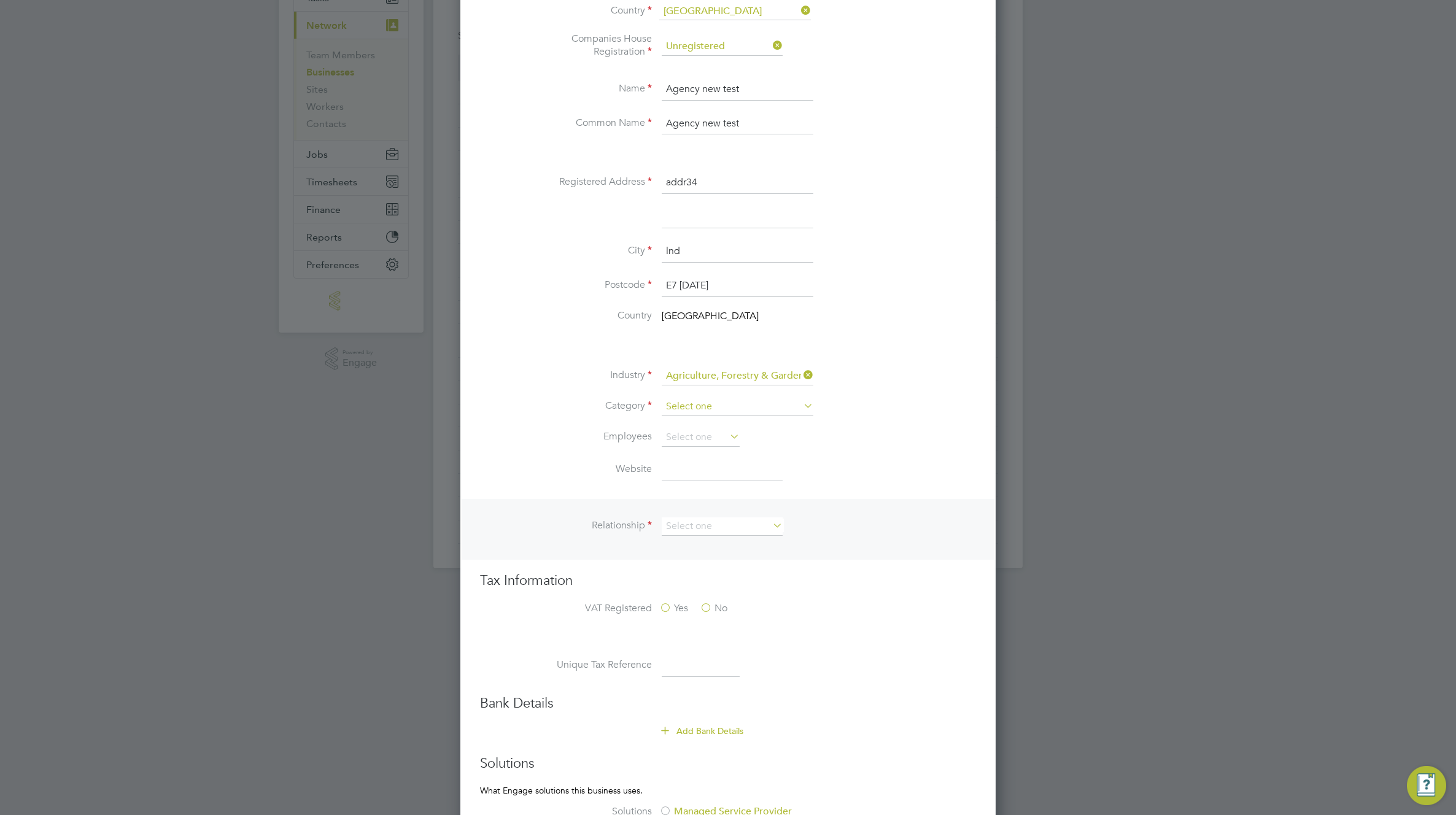
click at [725, 405] on input at bounding box center [737, 407] width 152 height 19
click at [711, 422] on li "Agency" at bounding box center [737, 424] width 153 height 16
type input "Agency"
click at [689, 439] on input at bounding box center [700, 437] width 78 height 19
click at [674, 452] on li "1" at bounding box center [700, 455] width 79 height 16
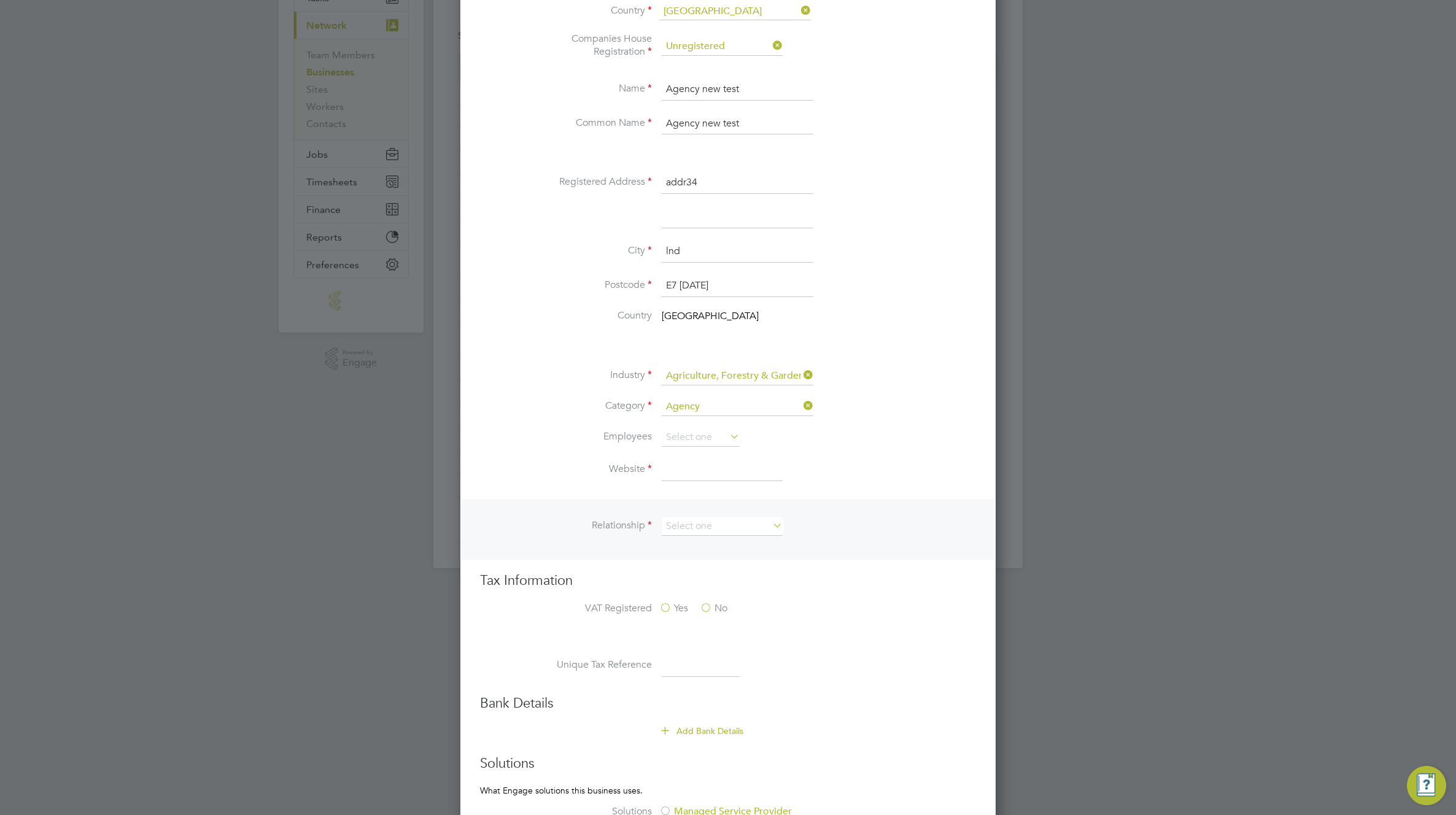
type input "1"
click at [681, 470] on input at bounding box center [722, 469] width 121 height 22
type input "fvefwerw.com"
click at [718, 528] on input at bounding box center [722, 526] width 121 height 19
click at [711, 545] on li "Client" at bounding box center [721, 544] width 122 height 16
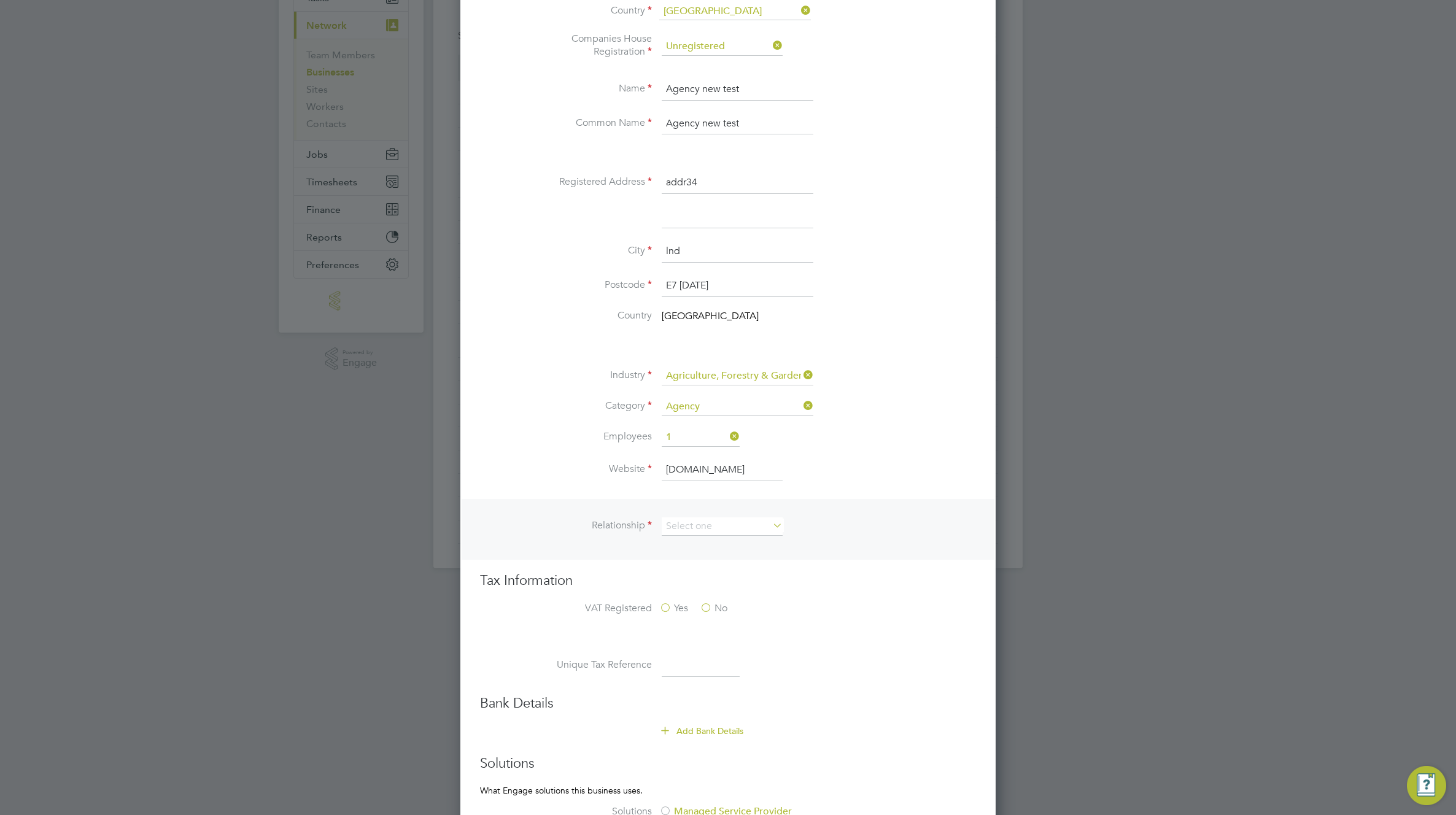
type input "Client"
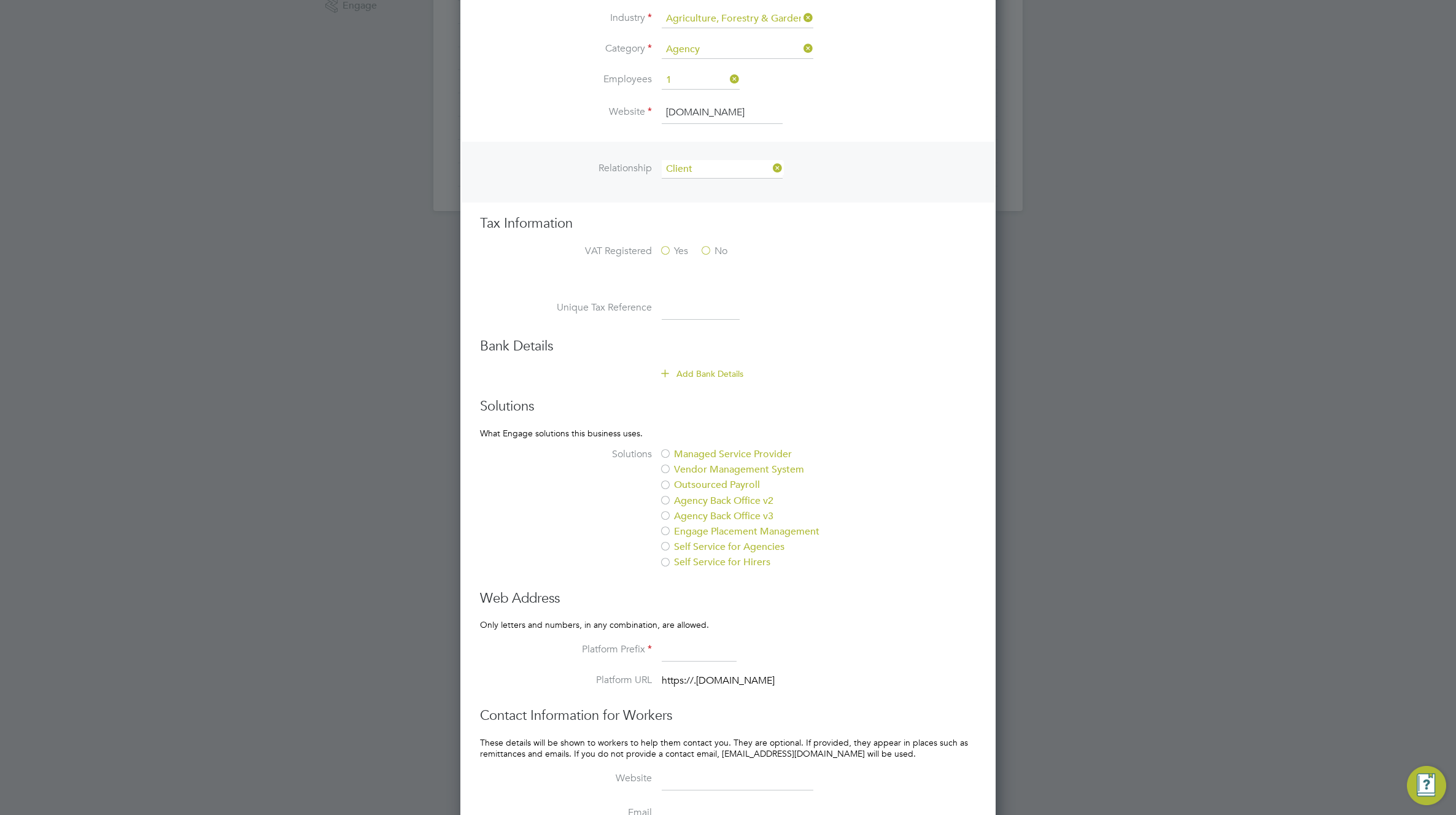
click at [722, 455] on label "Managed Service Provider" at bounding box center [762, 455] width 205 height 13
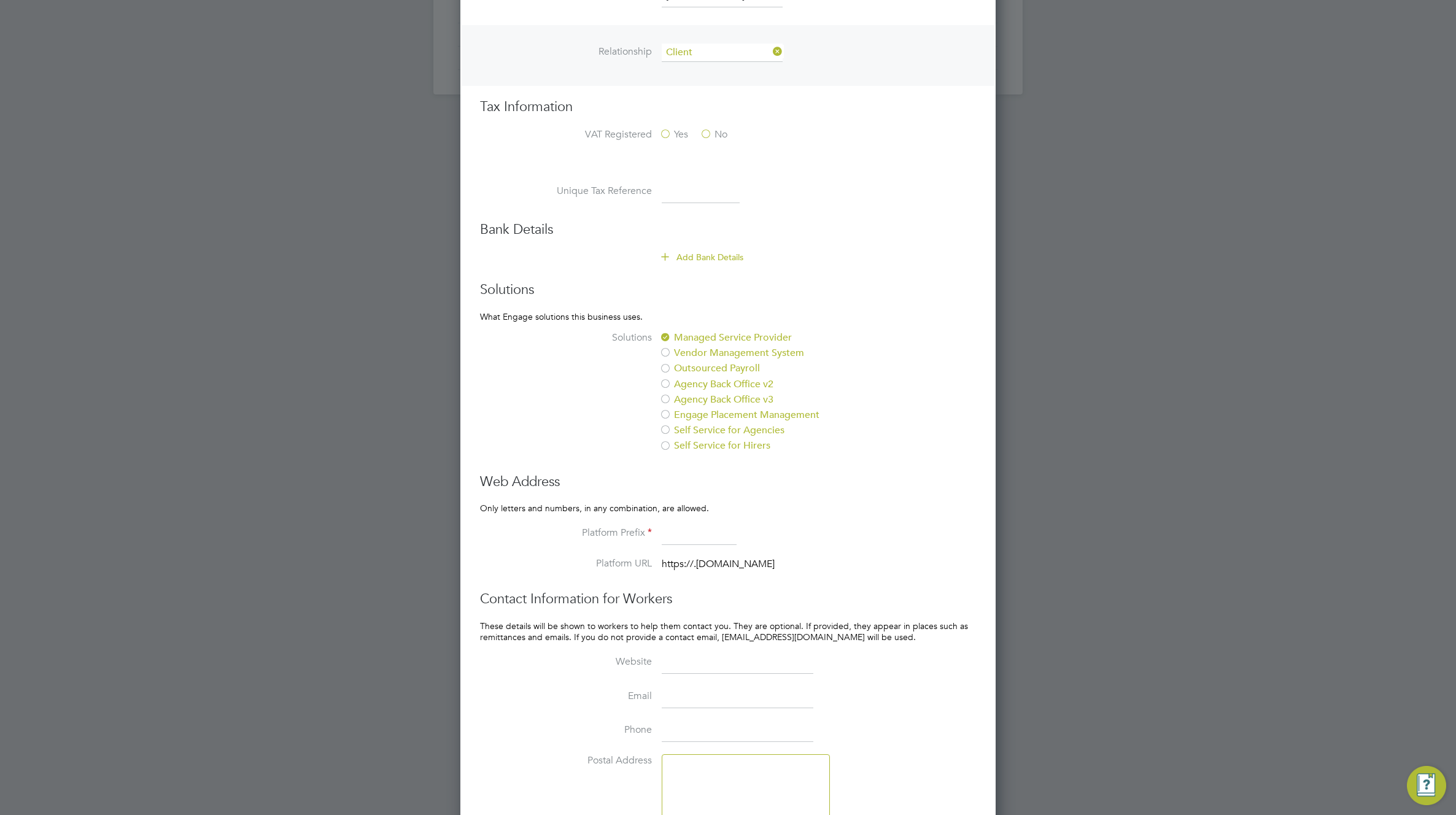
scroll to position [731, 0]
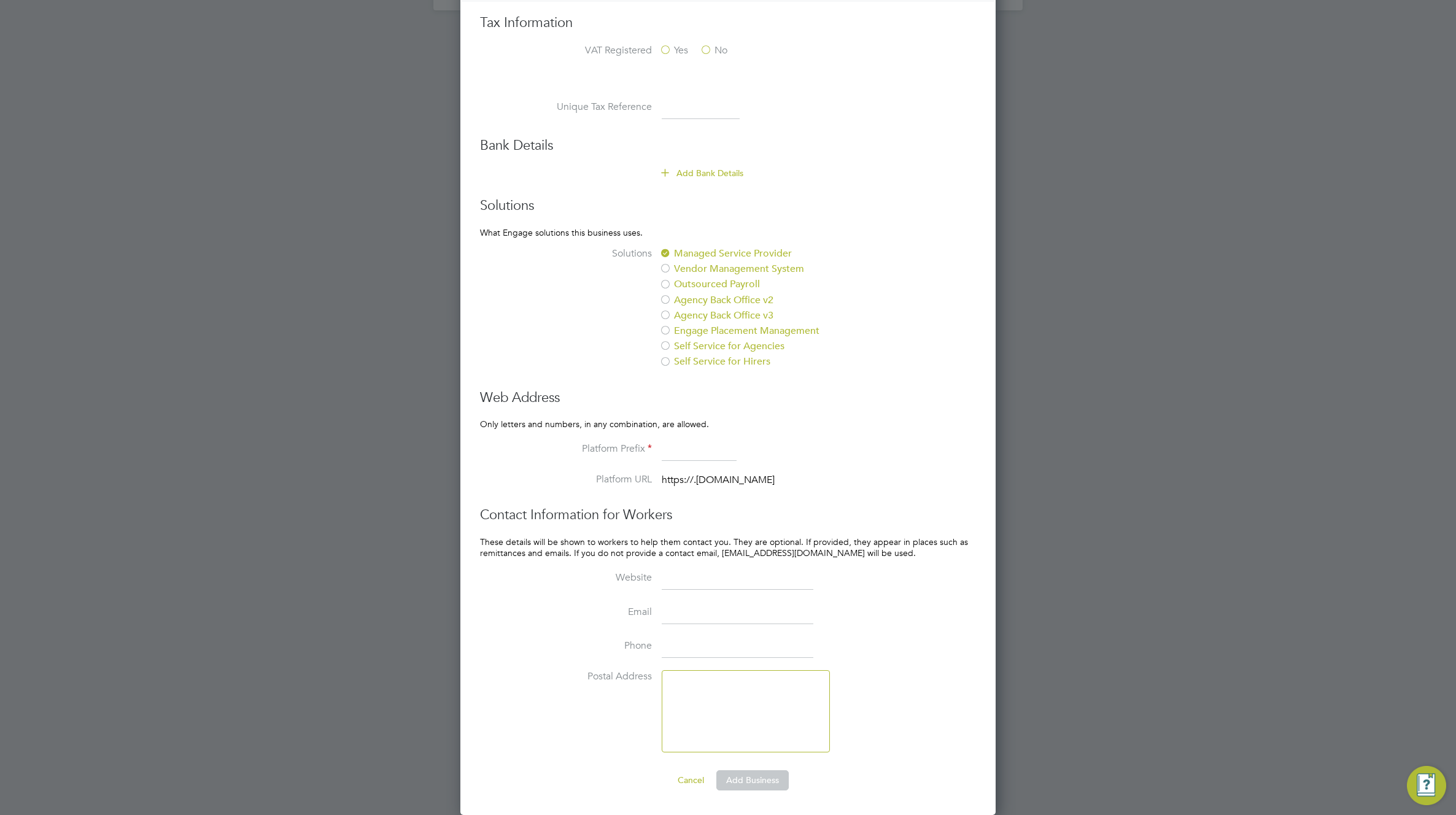
drag, startPoint x: 753, startPoint y: 785, endPoint x: 731, endPoint y: 675, distance: 112.2
click at [753, 782] on button "Add Business" at bounding box center [753, 780] width 73 height 20
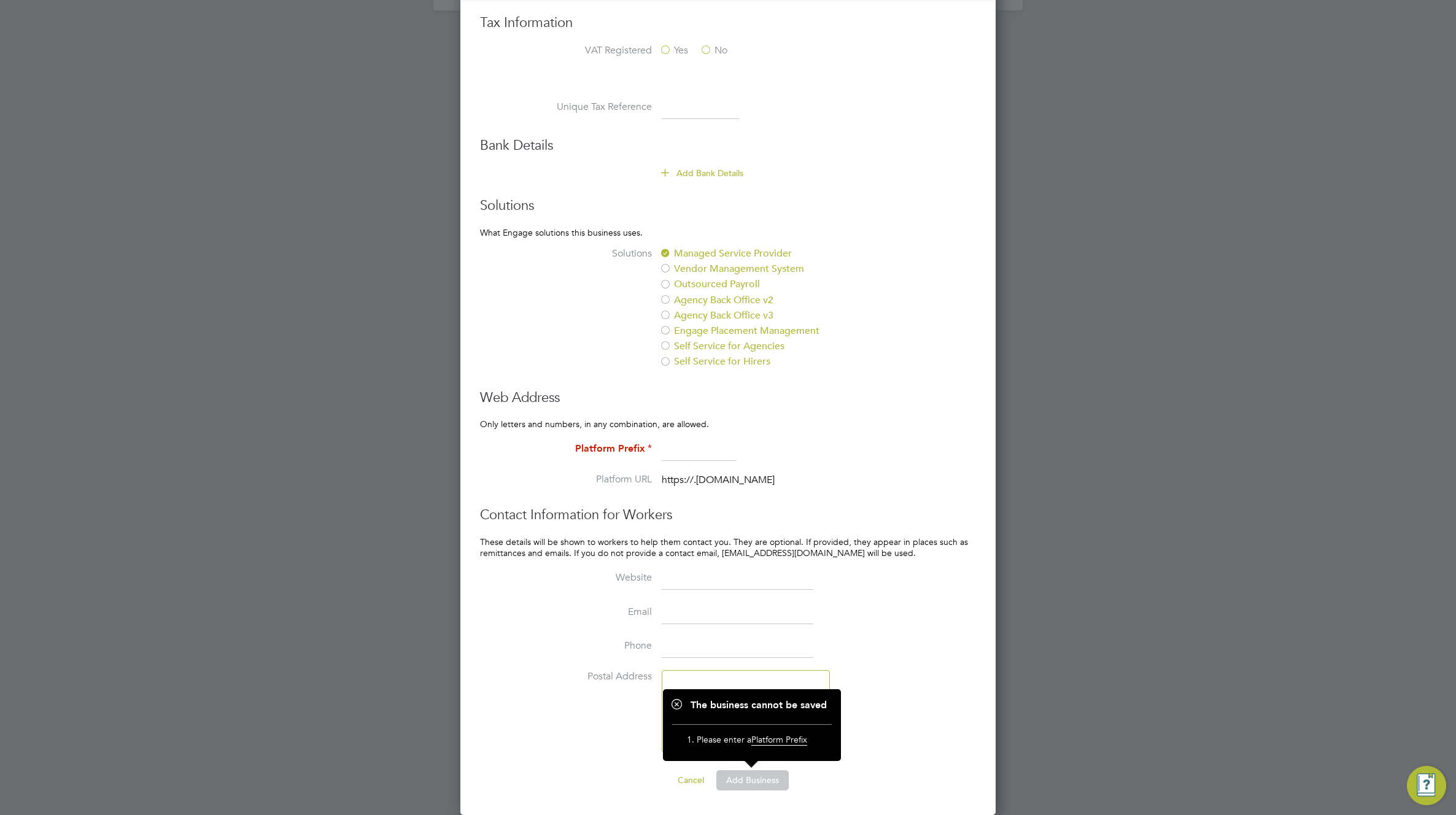
click at [686, 449] on input at bounding box center [698, 450] width 75 height 22
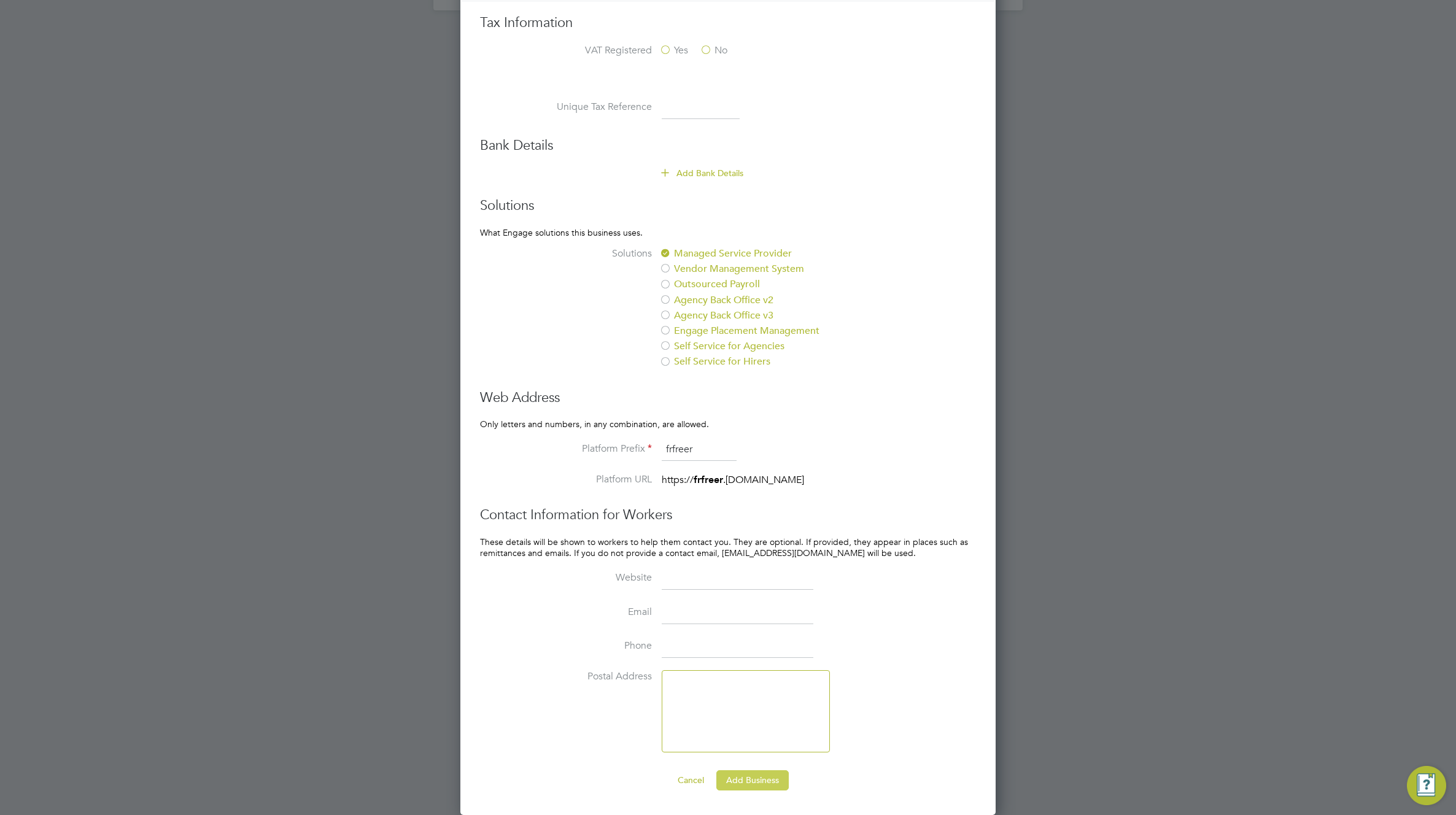
type input "frfreer"
click at [763, 779] on button "Add Business" at bounding box center [753, 780] width 73 height 20
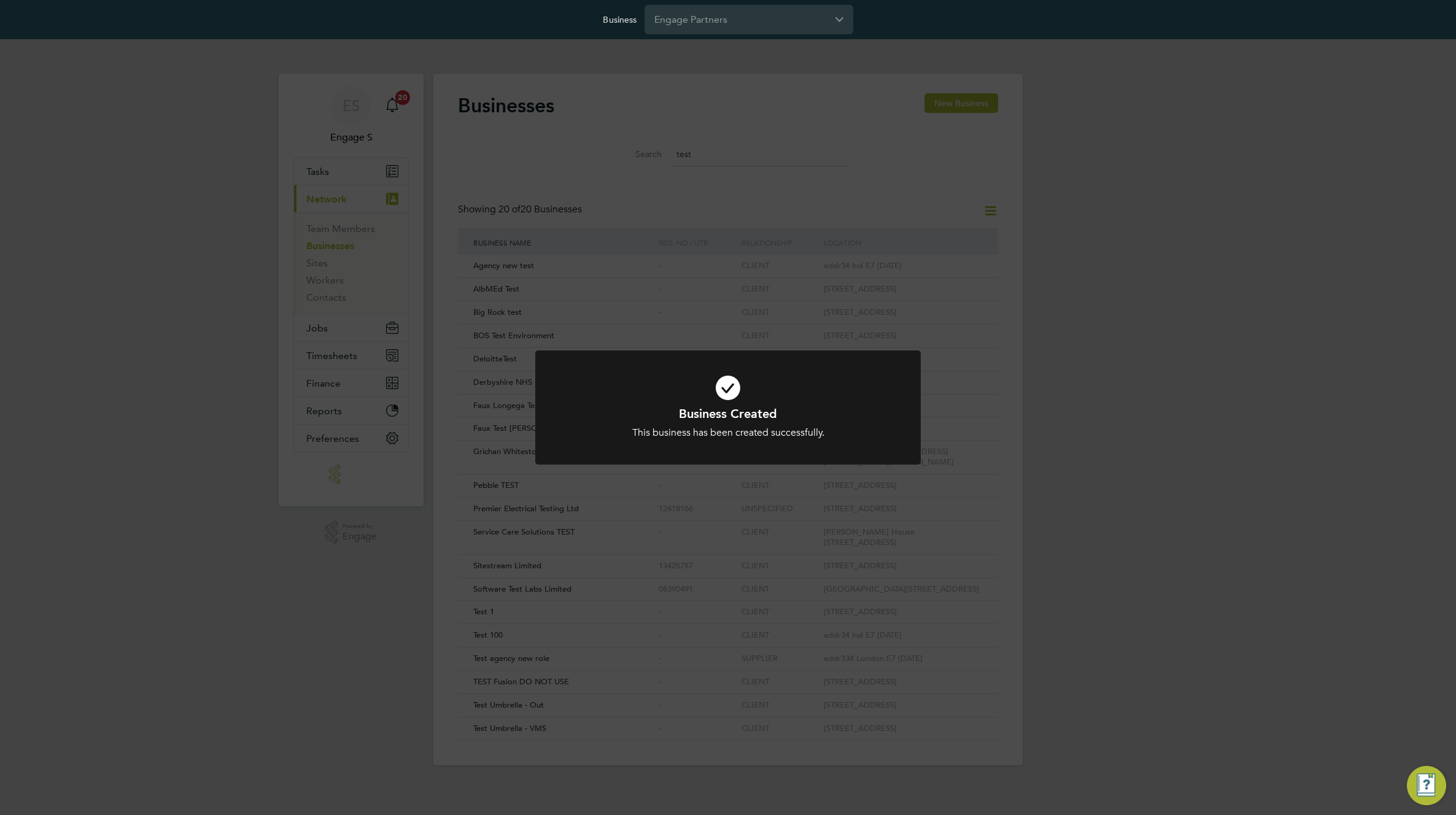
scroll to position [24, 187]
click at [711, 151] on div "Business Created This business has been created successfully. Cancel Okay" at bounding box center [728, 408] width 1456 height 815
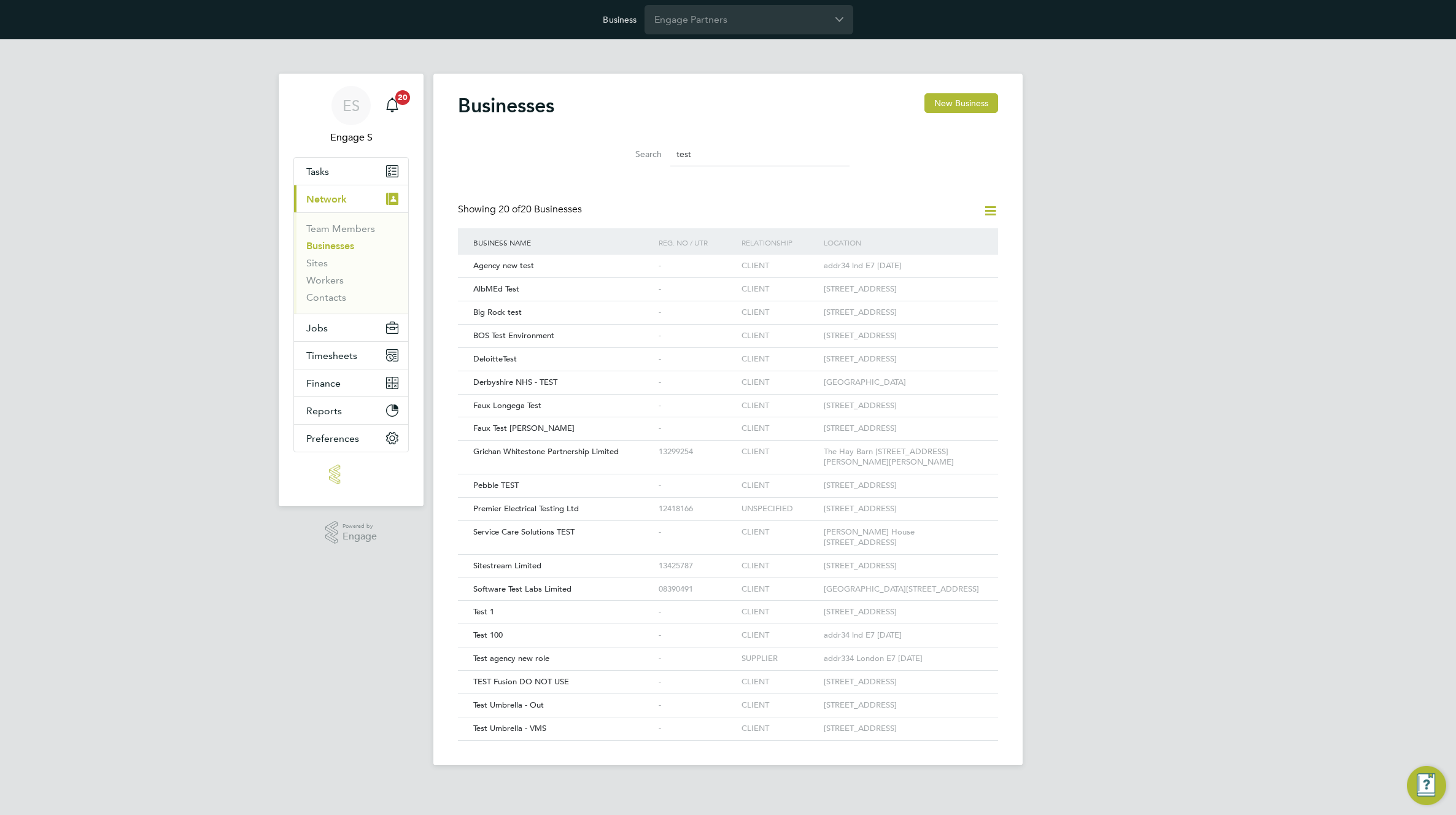
click at [711, 151] on div "Business Created This business has been created successfully. Cancel Okay" at bounding box center [728, 408] width 1456 height 815
click at [711, 151] on input "test" at bounding box center [759, 155] width 179 height 24
click at [711, 152] on input "test" at bounding box center [759, 155] width 179 height 24
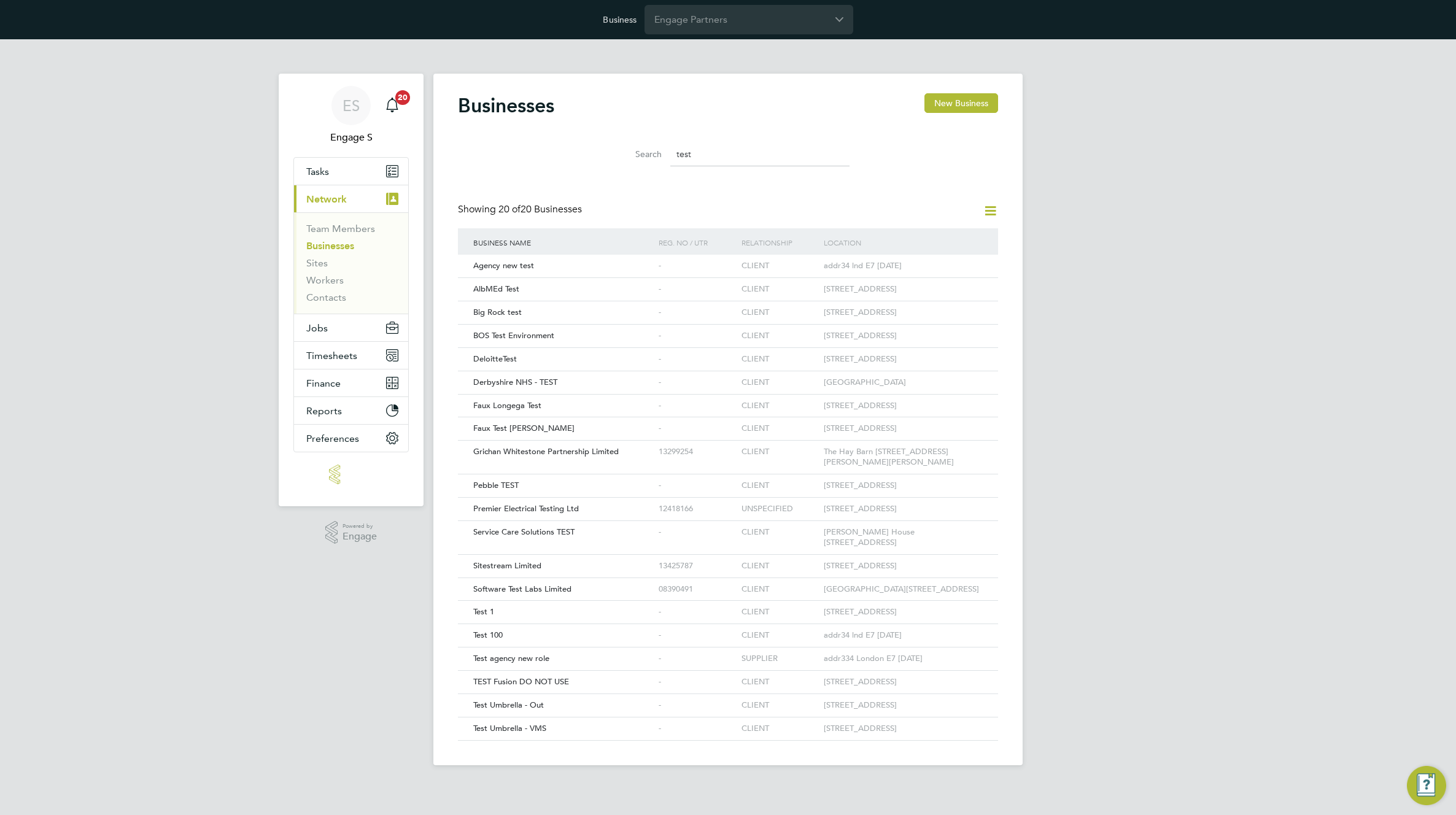
click at [711, 152] on input "test" at bounding box center [759, 155] width 179 height 24
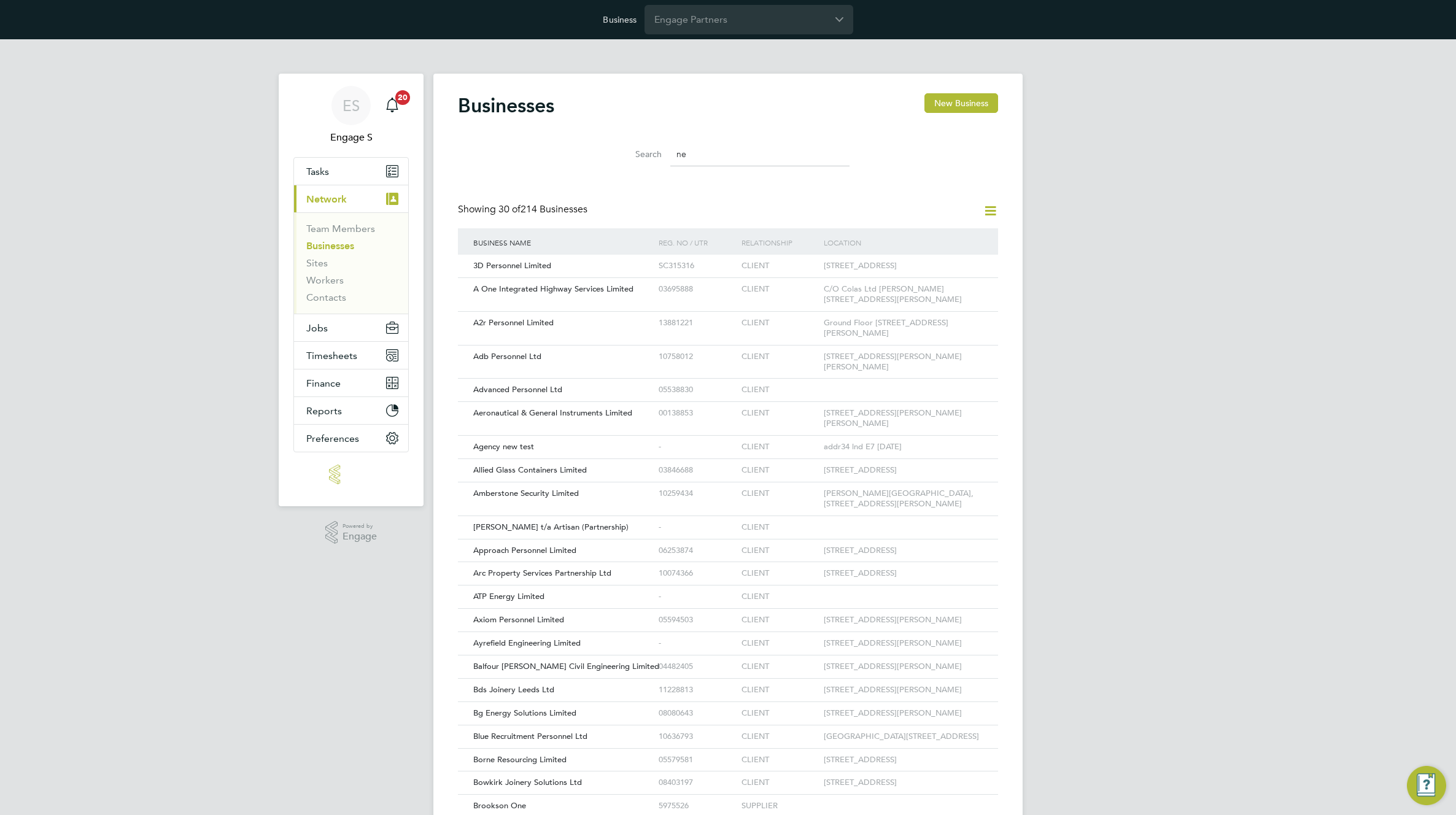
type input "n"
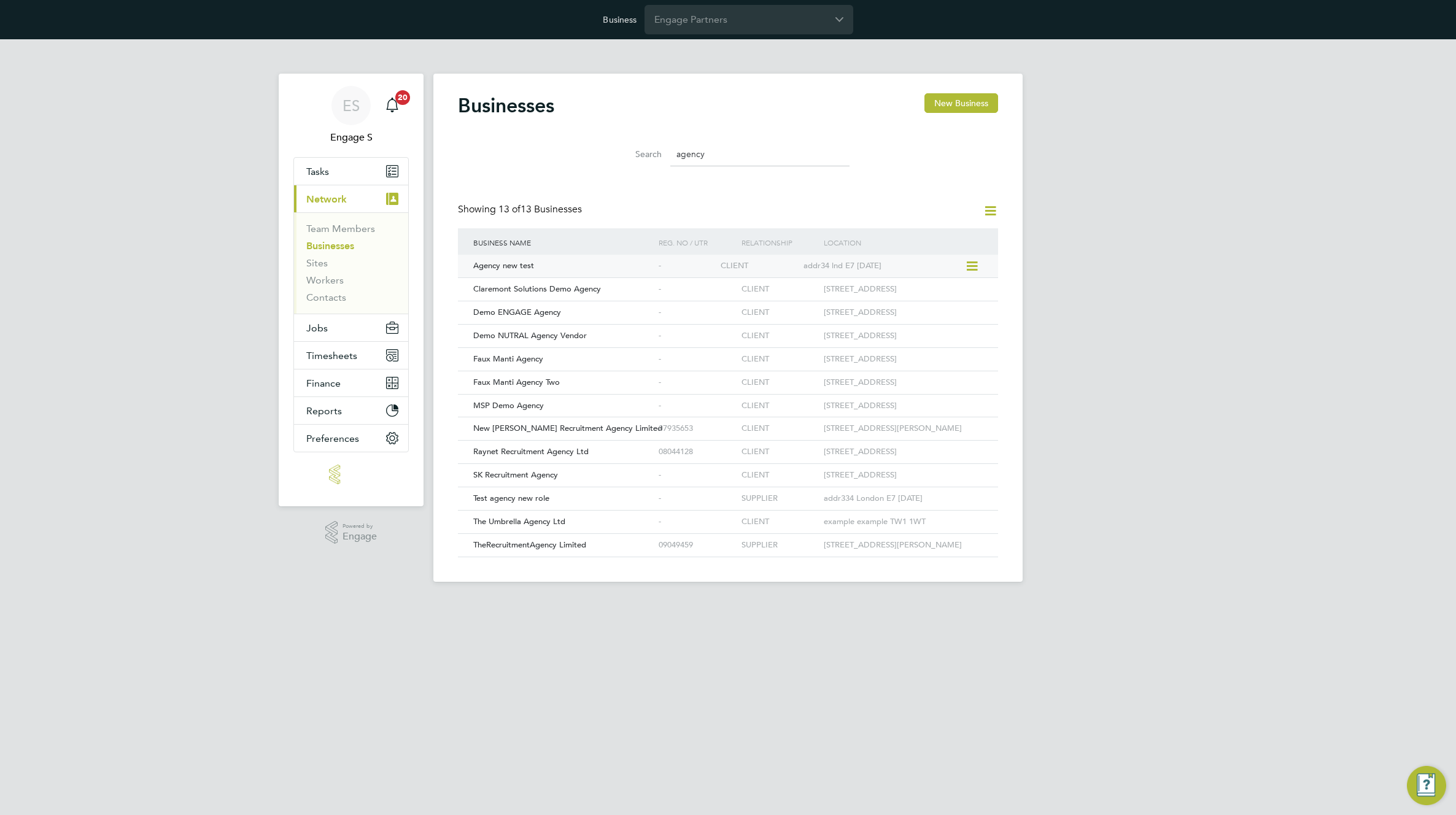
type input "agency"
click at [535, 267] on div "Agency new test" at bounding box center [563, 266] width 185 height 23
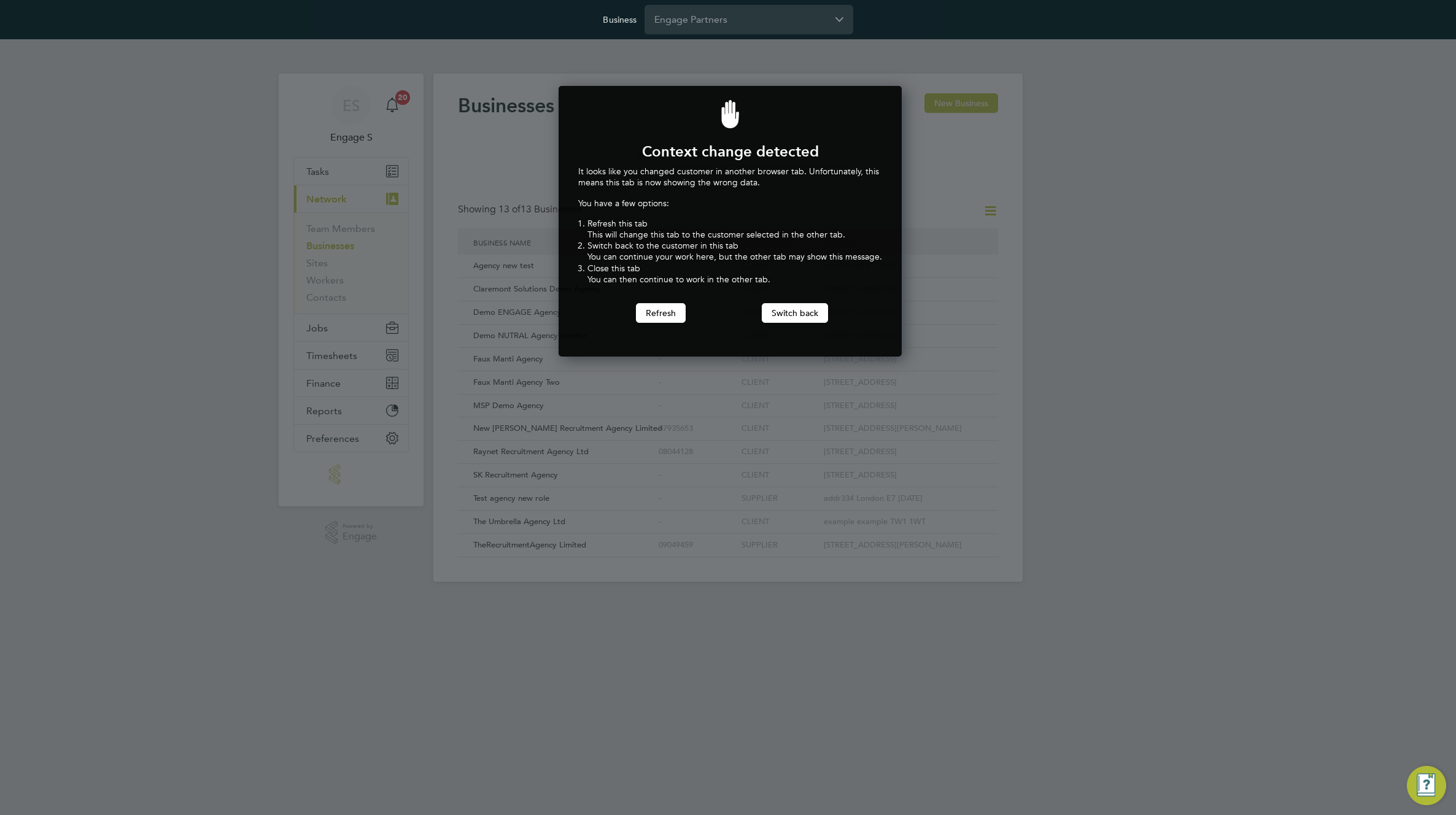
scroll to position [271, 339]
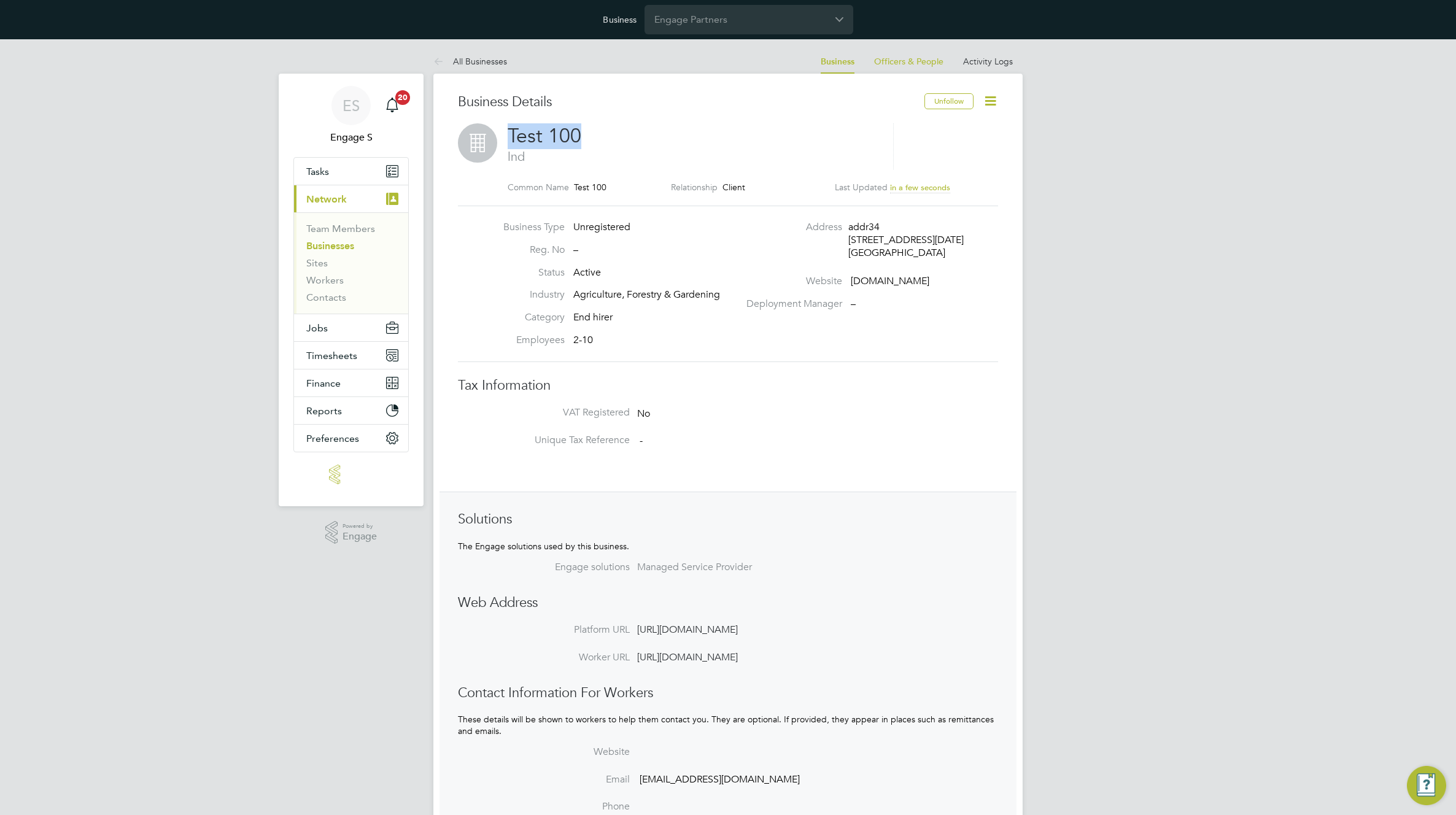
click at [505, 130] on div "Test 100 lnd Common Name Test 100 Relationship Client Last Updated in a few sec…" at bounding box center [728, 165] width 540 height 83
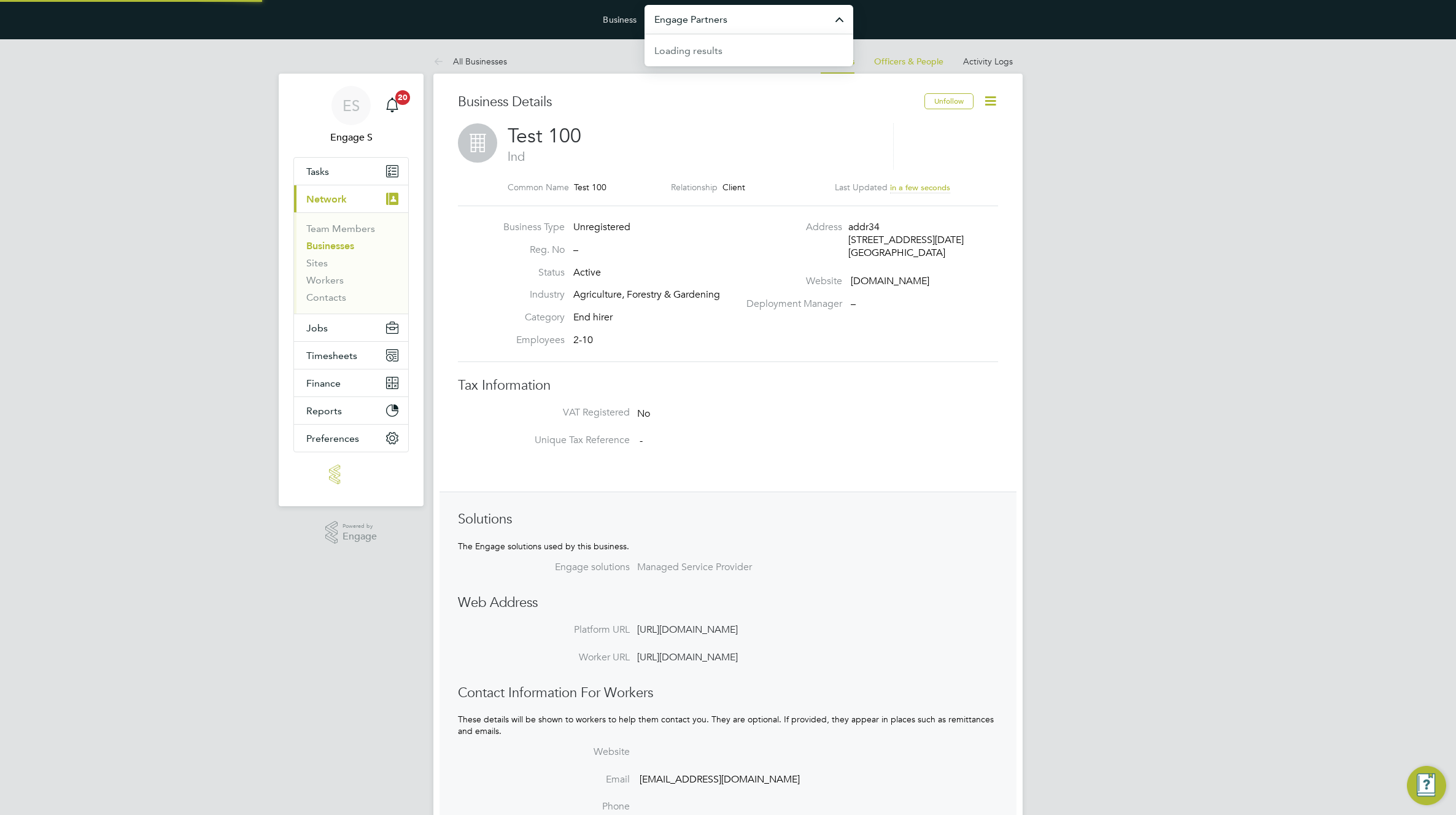
click at [721, 20] on input "Engage Partners" at bounding box center [748, 19] width 209 height 28
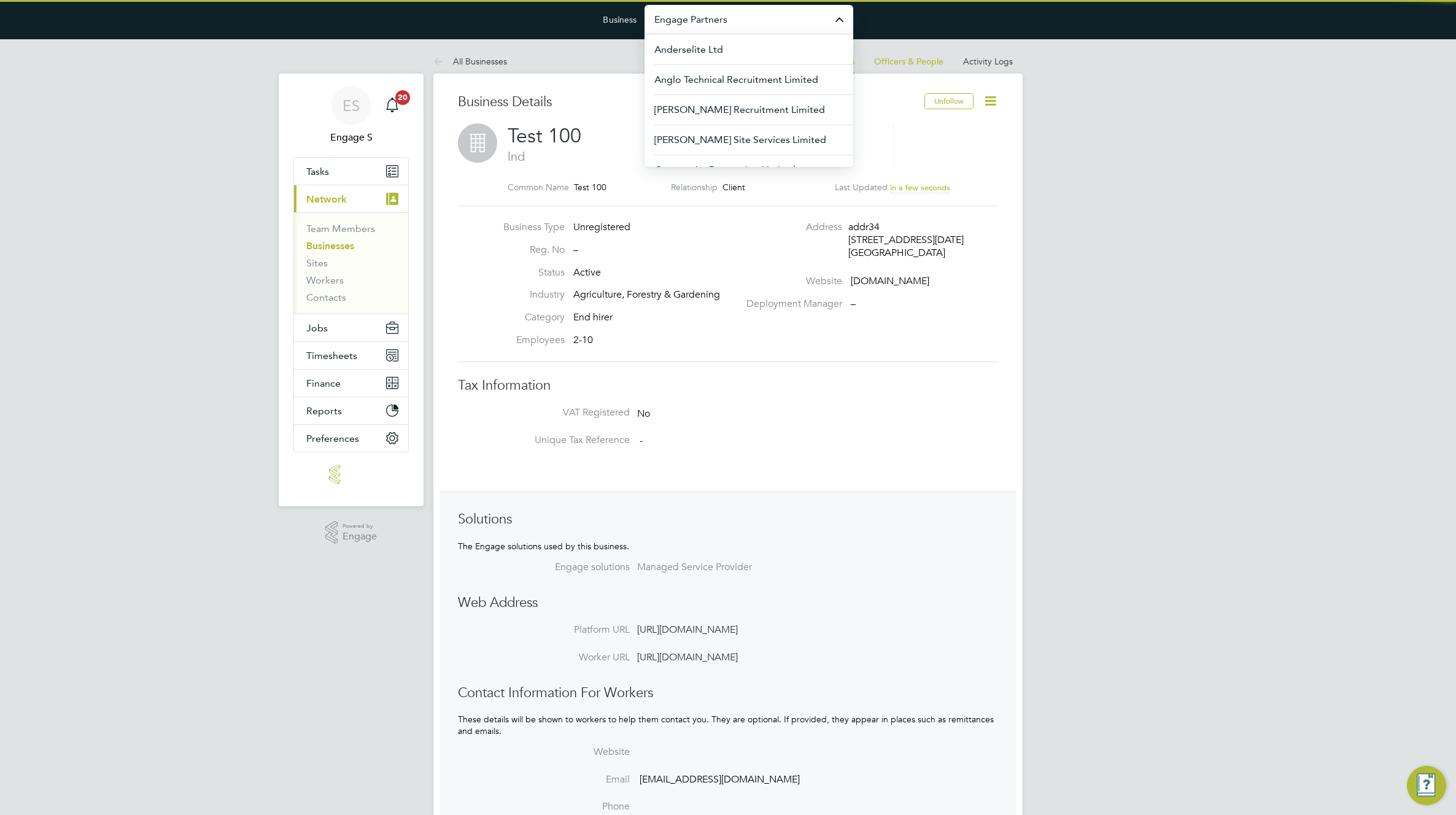
click at [721, 20] on input "Engage Partners" at bounding box center [748, 19] width 209 height 28
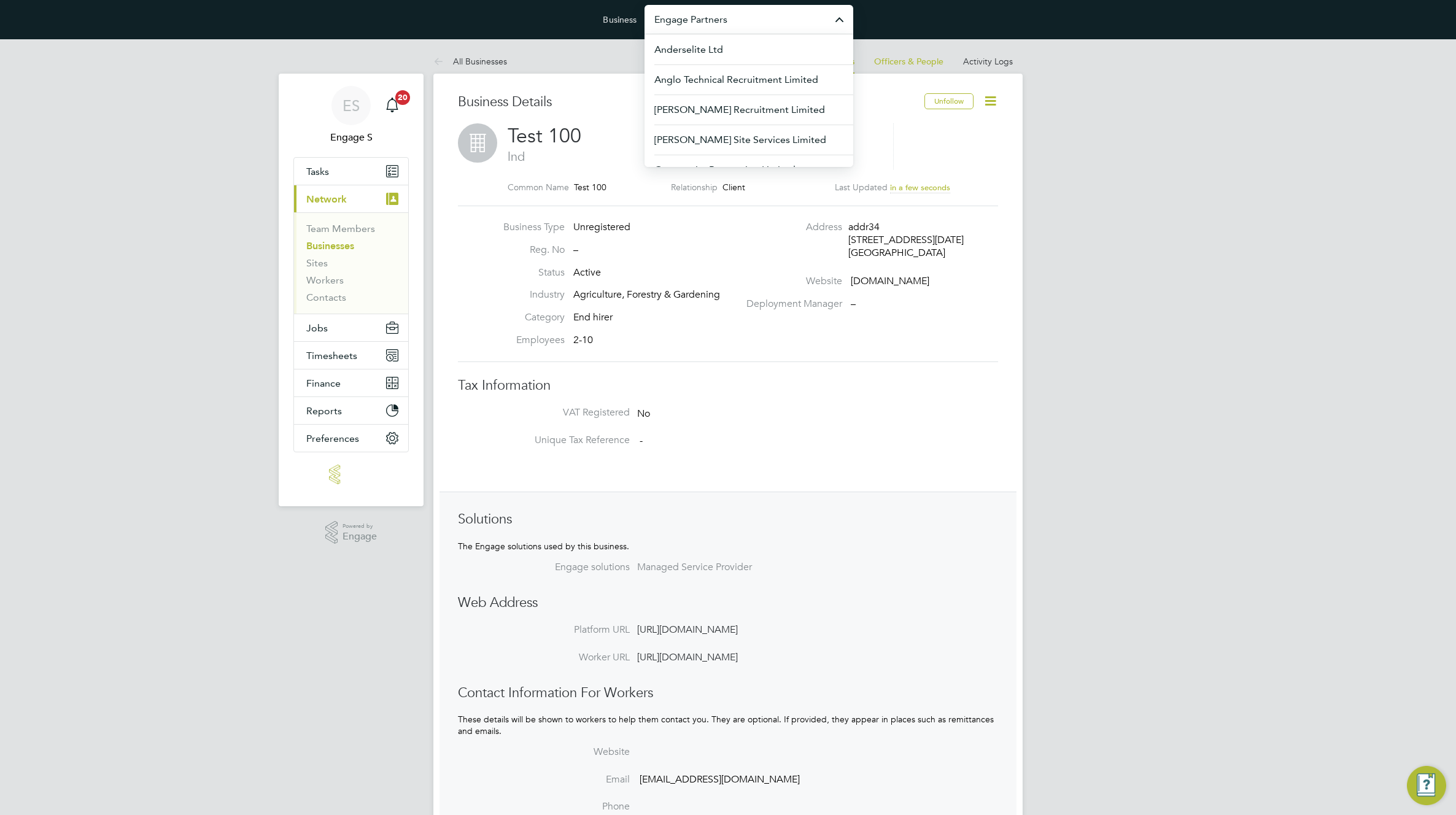
click at [721, 20] on input "Engage Partners" at bounding box center [748, 19] width 209 height 28
paste input "Test 100"
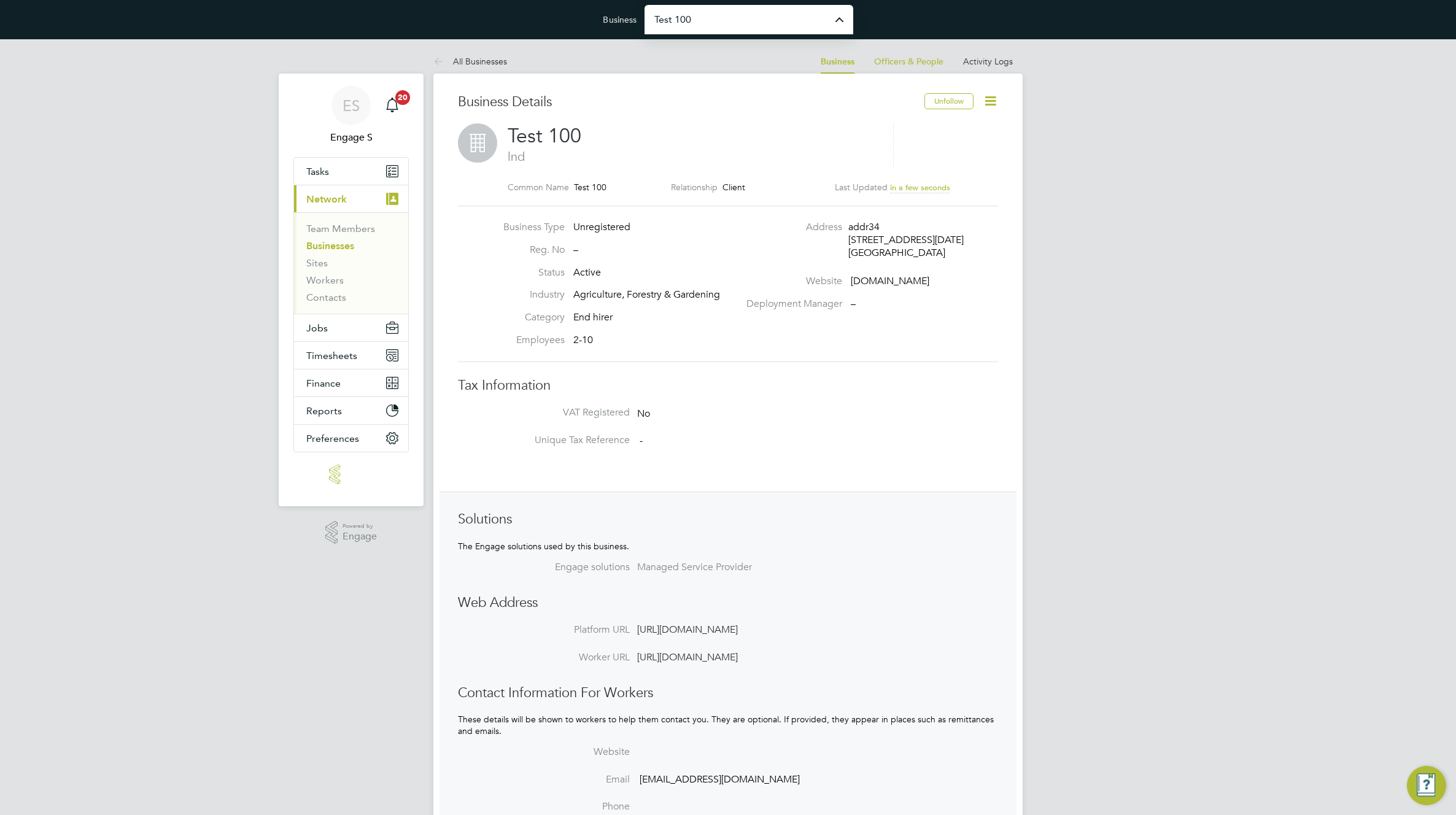
type input "Test 100"
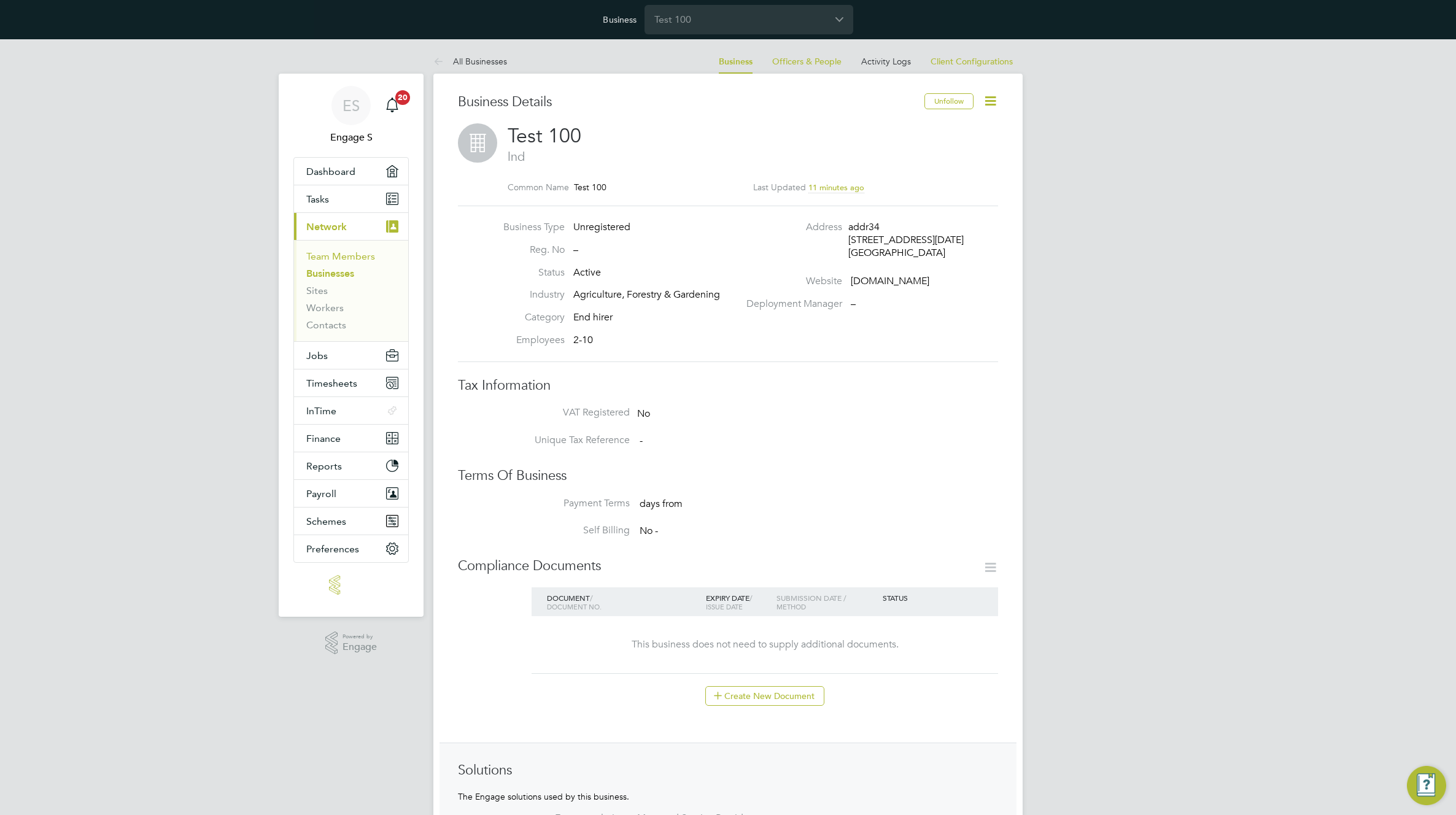
click at [338, 252] on link "Team Members" at bounding box center [341, 256] width 68 height 11
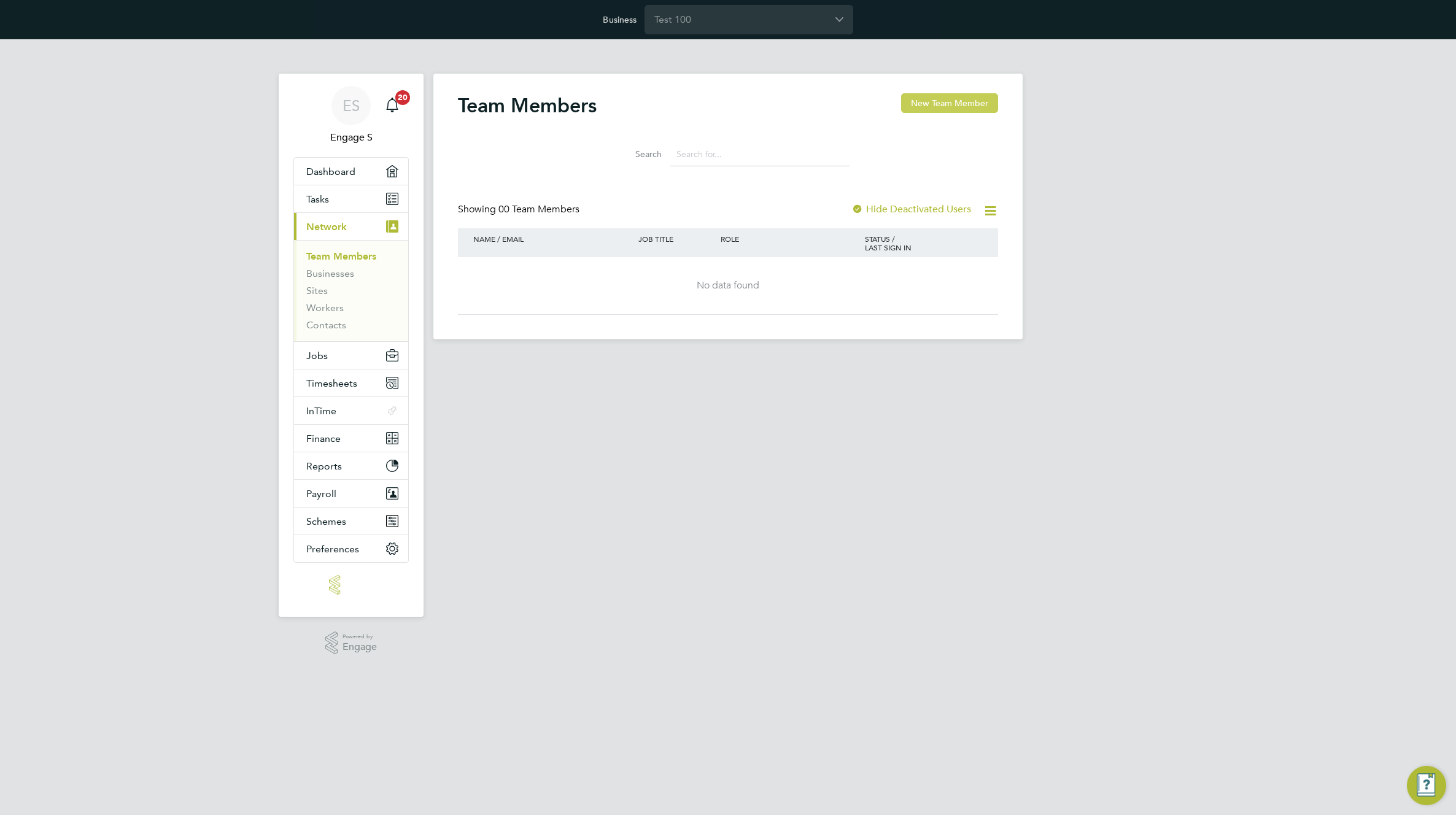
click at [921, 112] on button "New Team Member" at bounding box center [949, 103] width 97 height 20
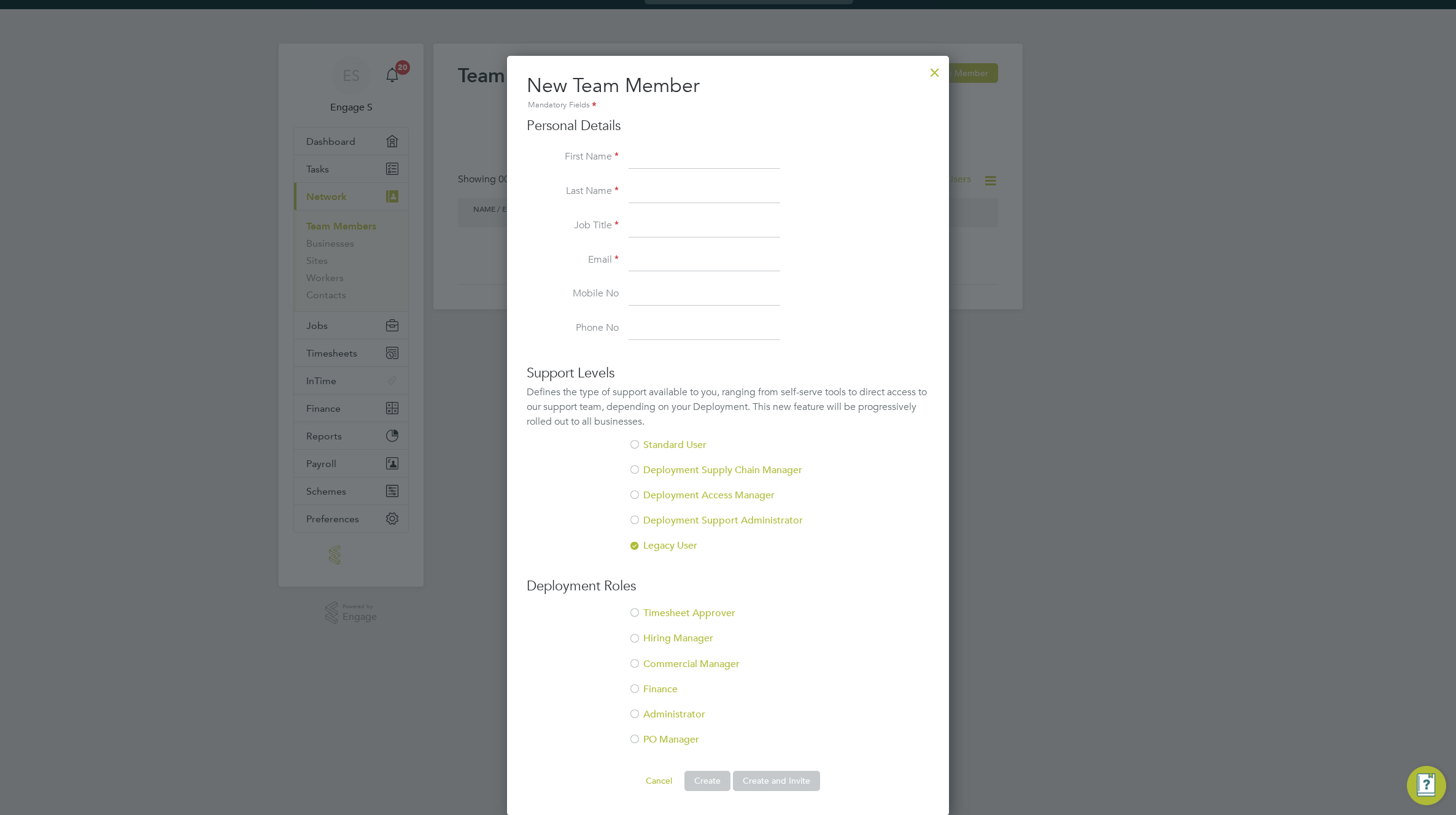
scroll to position [31, 0]
click at [668, 712] on li "Administrator" at bounding box center [728, 720] width 403 height 25
drag, startPoint x: 659, startPoint y: 778, endPoint x: 683, endPoint y: 751, distance: 36.1
click at [661, 775] on button "Cancel" at bounding box center [659, 780] width 46 height 20
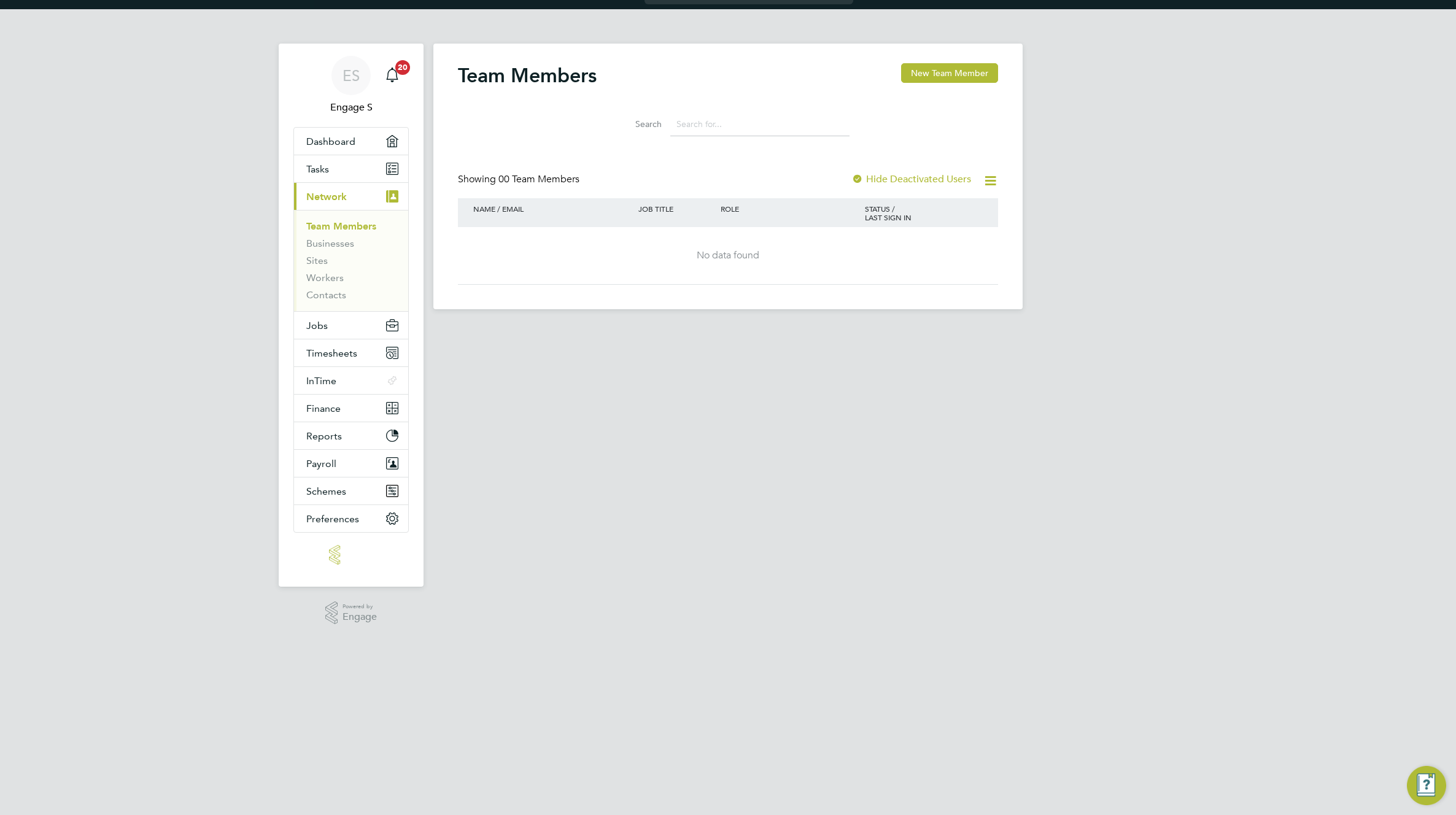
scroll to position [0, 0]
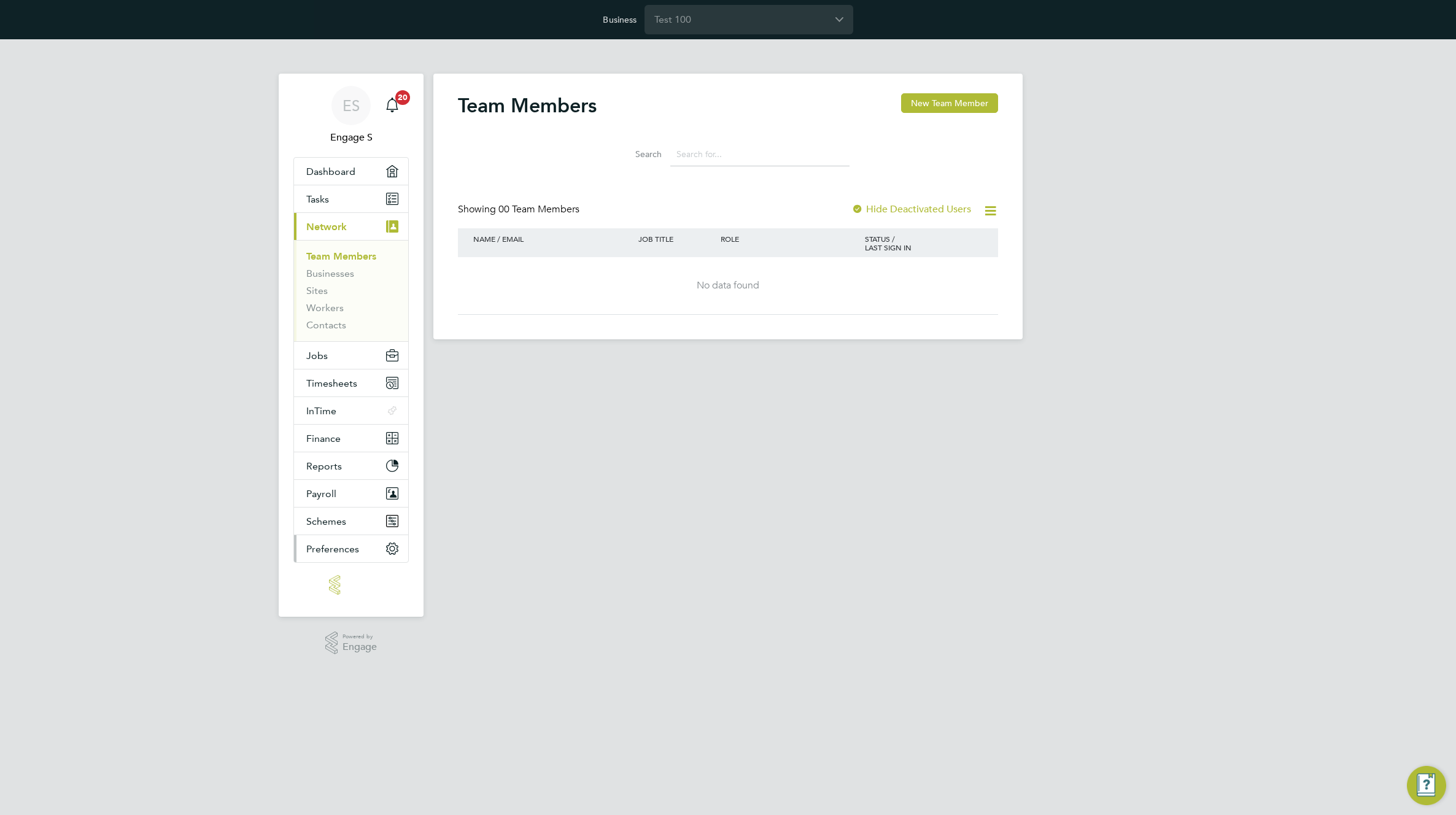
click at [319, 543] on span "Preferences" at bounding box center [333, 549] width 53 height 11
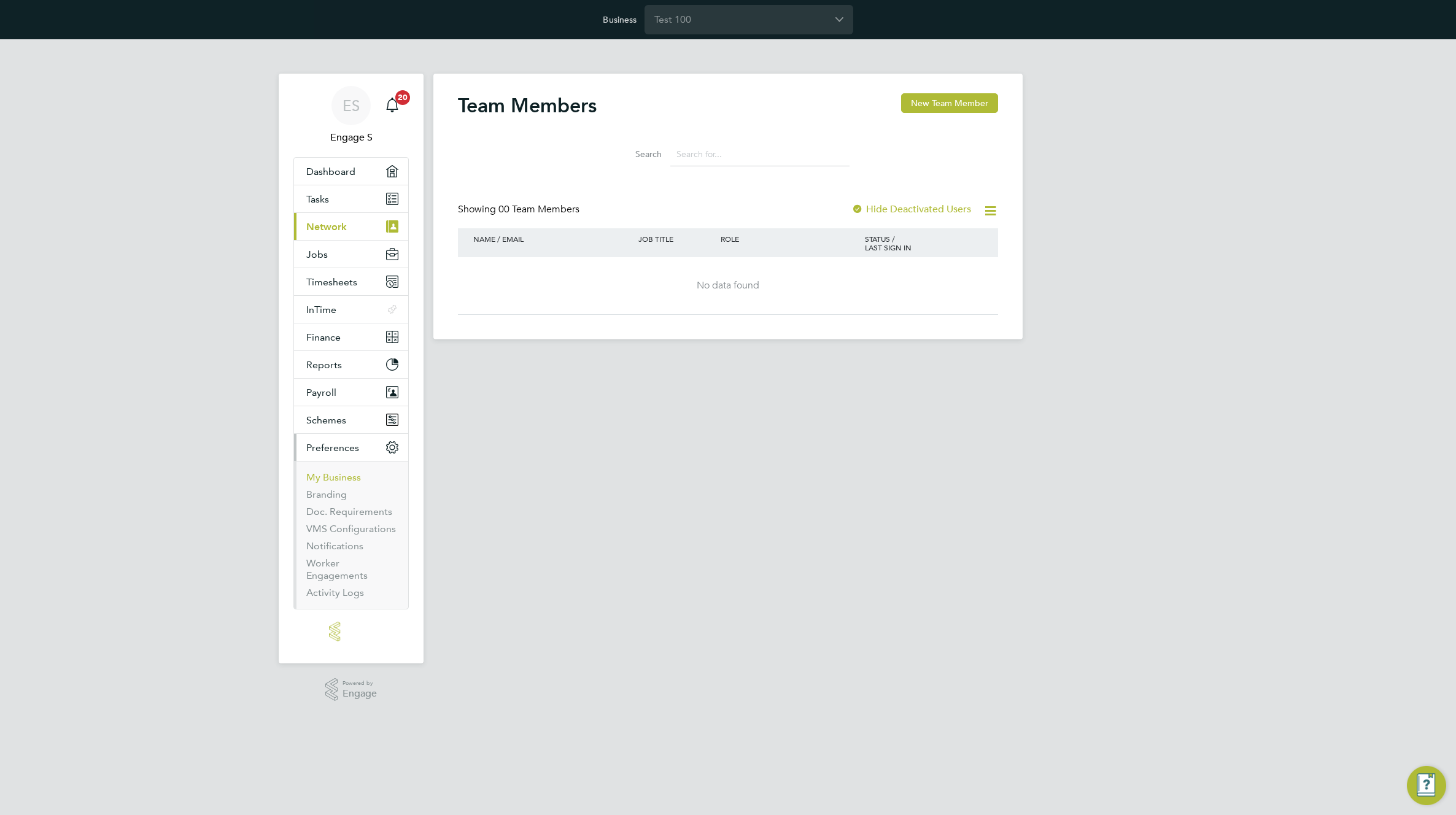
click at [321, 477] on link "My Business" at bounding box center [334, 477] width 55 height 11
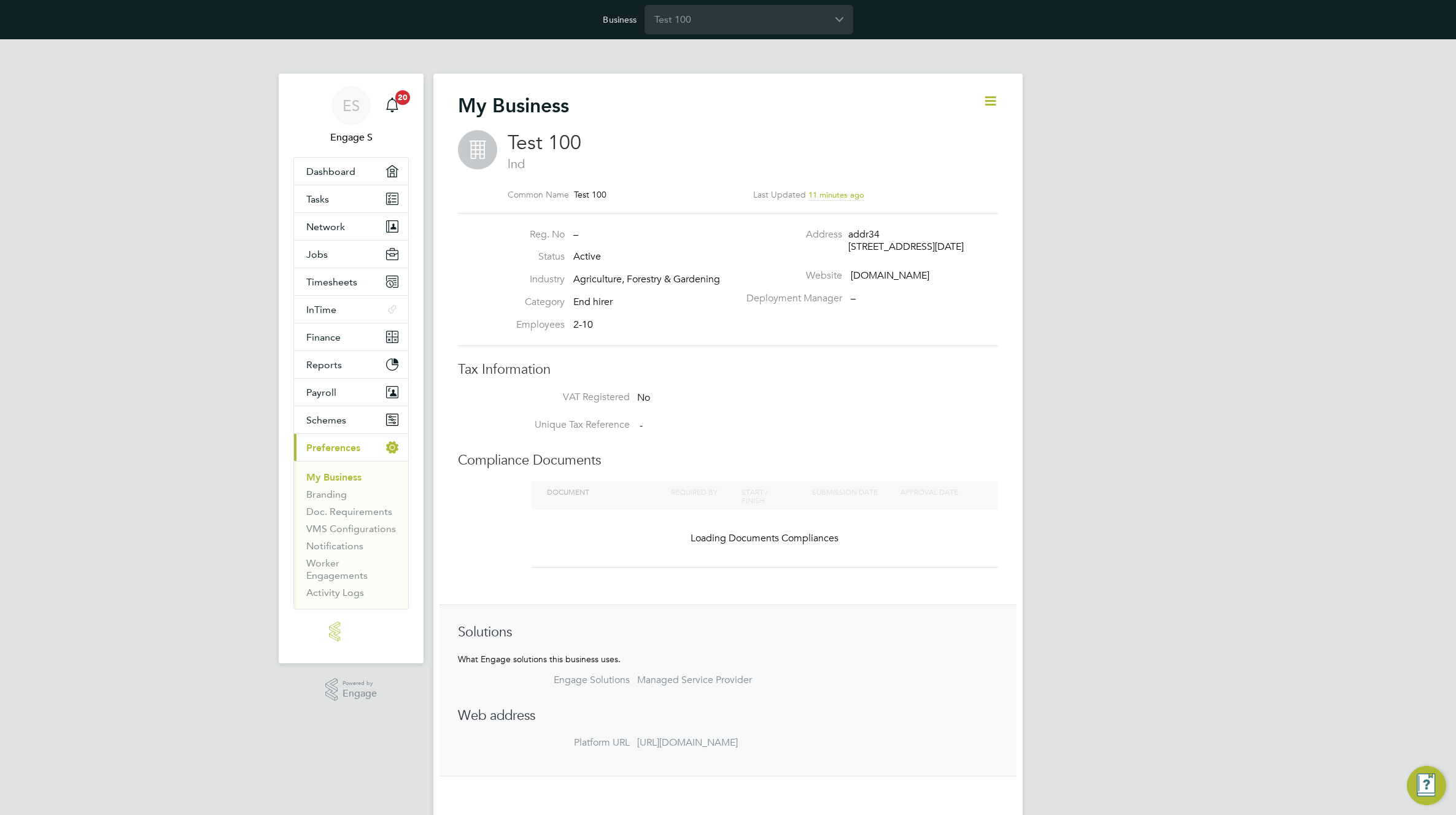
click at [988, 104] on icon at bounding box center [991, 101] width 16 height 16
click at [957, 132] on li "Edit Business e" at bounding box center [959, 130] width 73 height 17
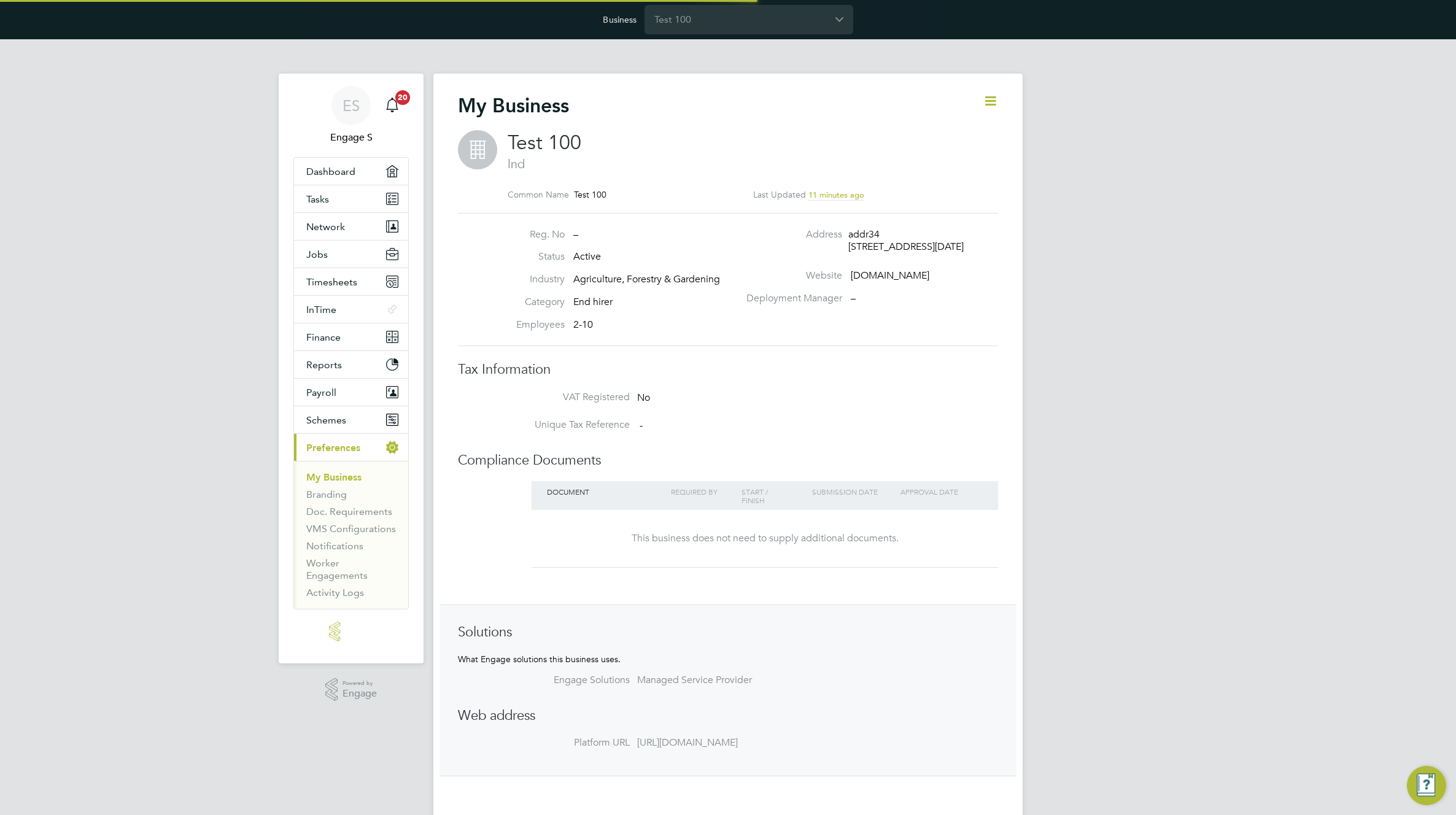
type input "United Kingdom"
type input "Test 100"
type input "addr34"
type input "lnd"
type input "E7 1AD"
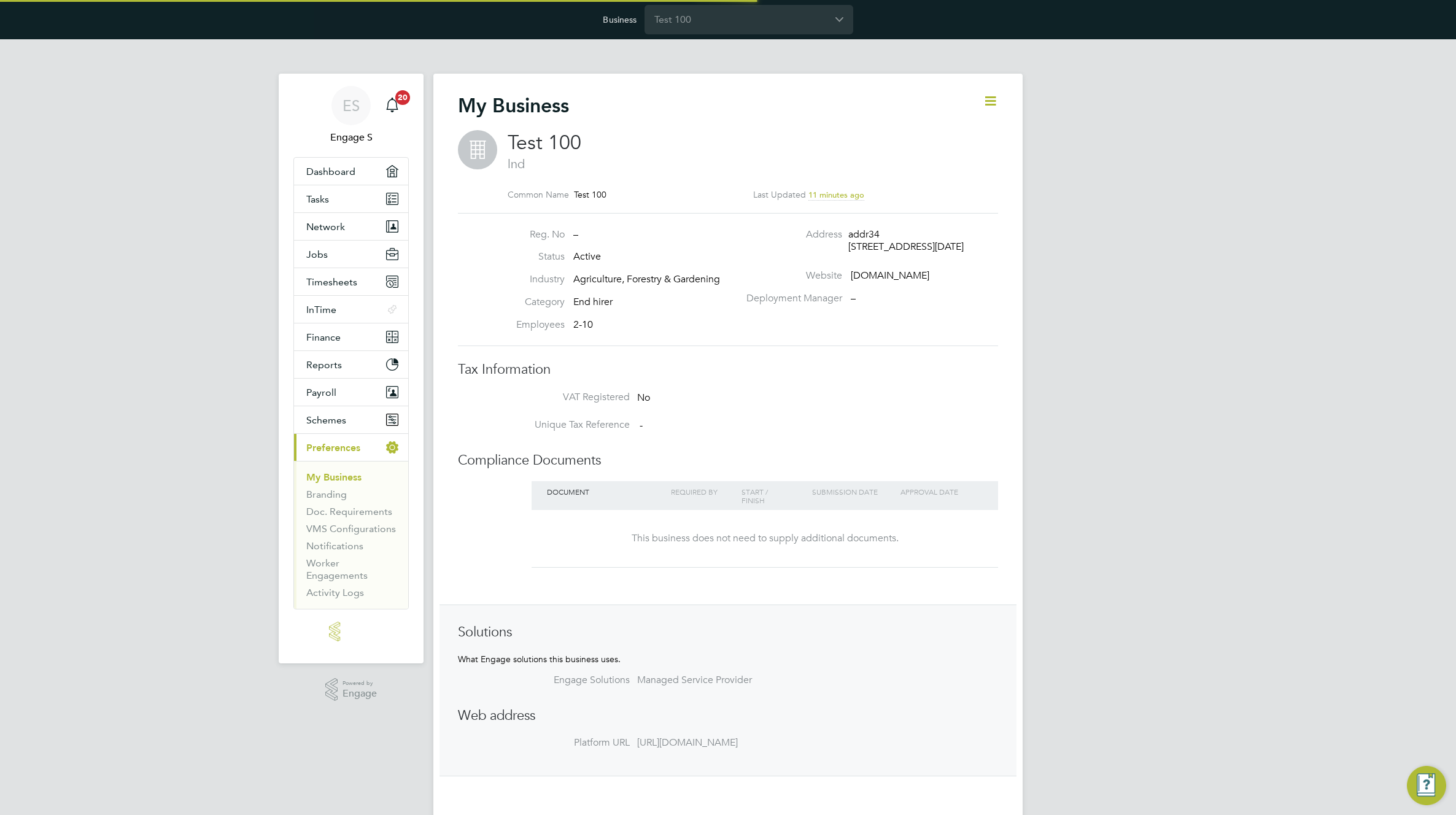
type input "Agriculture, Forestry & Gardening"
type input "End hirer"
type input "2-10"
type input "treyhlk.com"
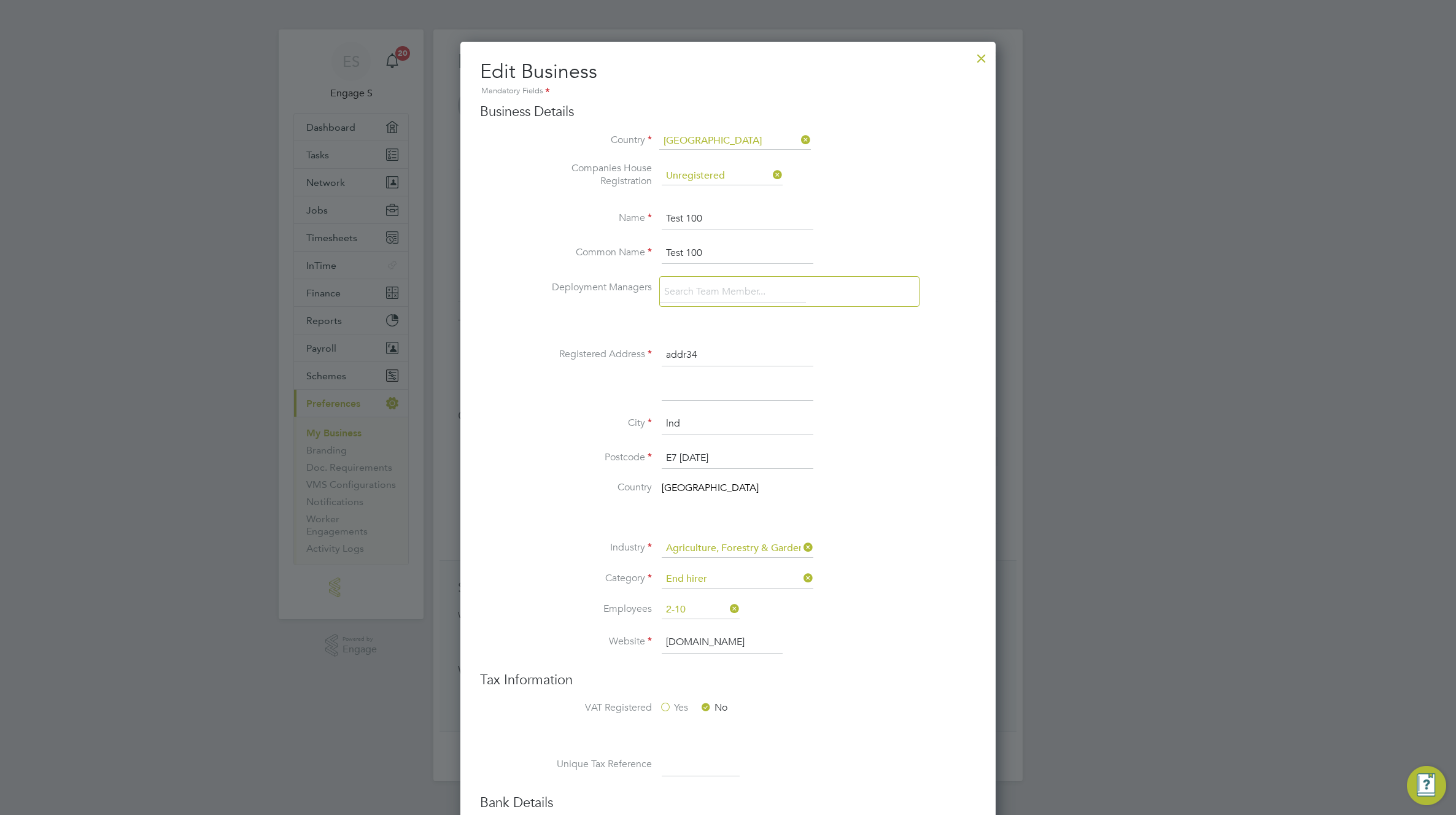
scroll to position [263, 0]
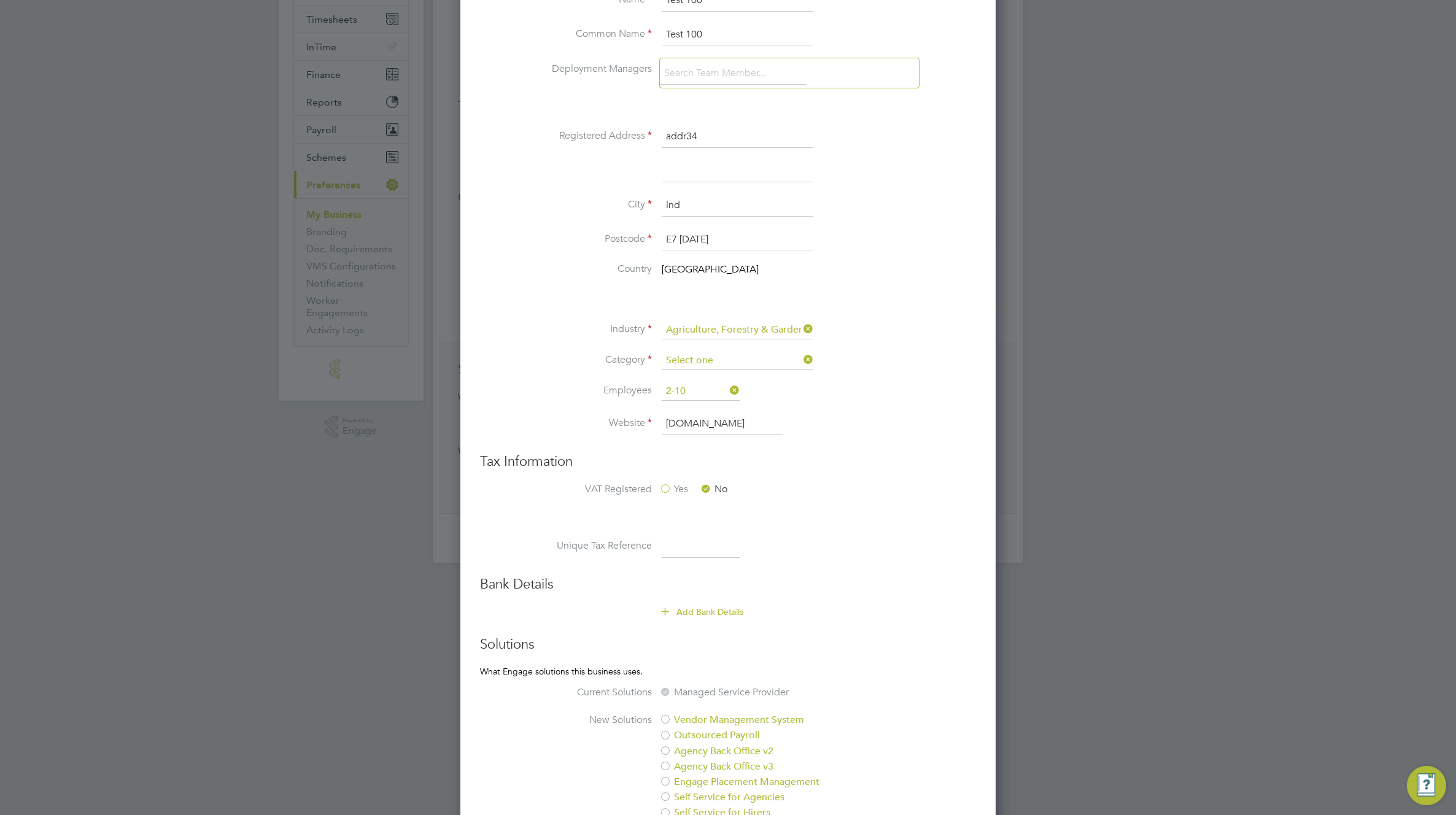
click at [707, 360] on input at bounding box center [737, 360] width 152 height 19
click at [697, 375] on li "Agency" at bounding box center [737, 378] width 153 height 16
type input "Agency"
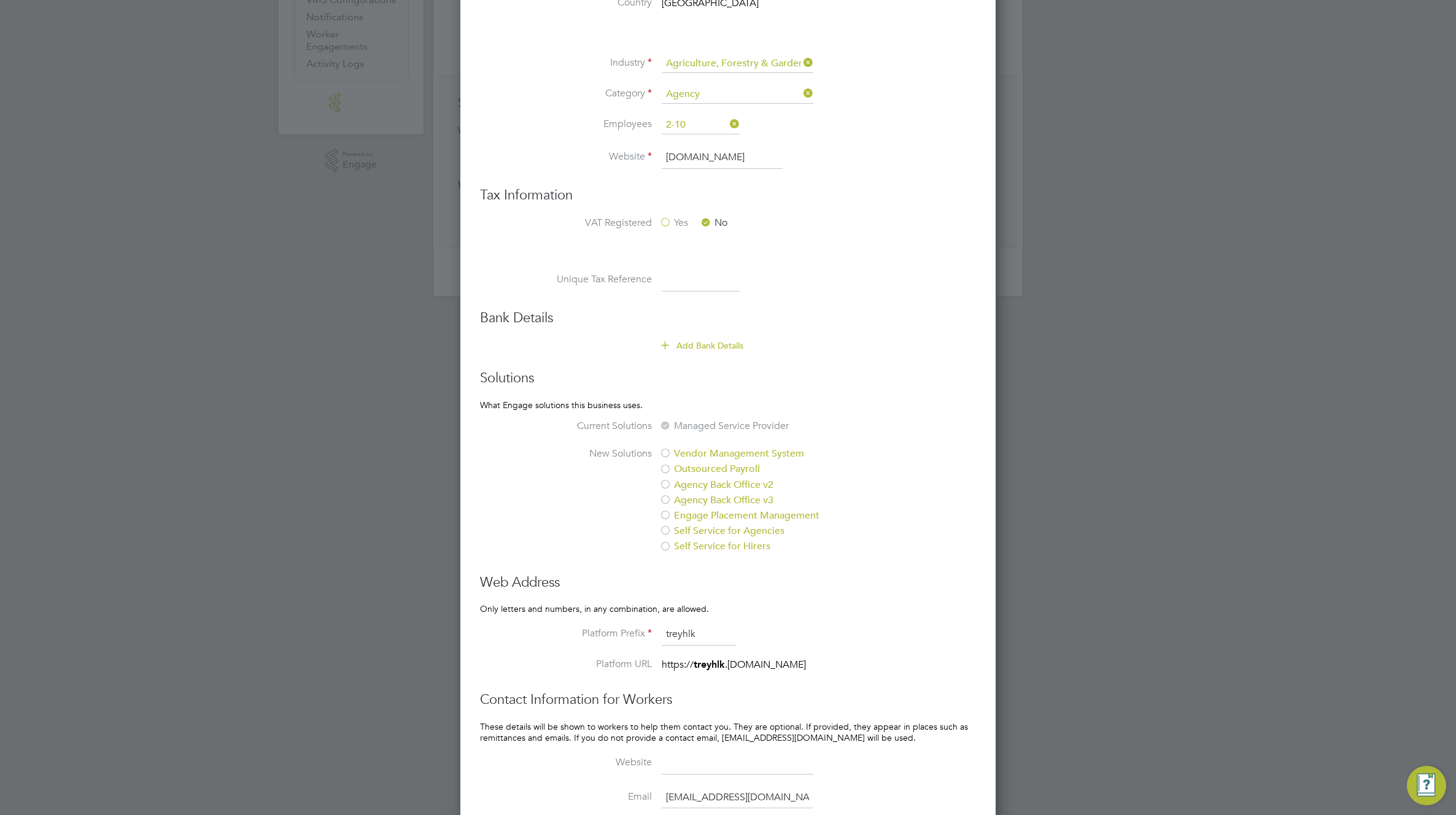
scroll to position [713, 0]
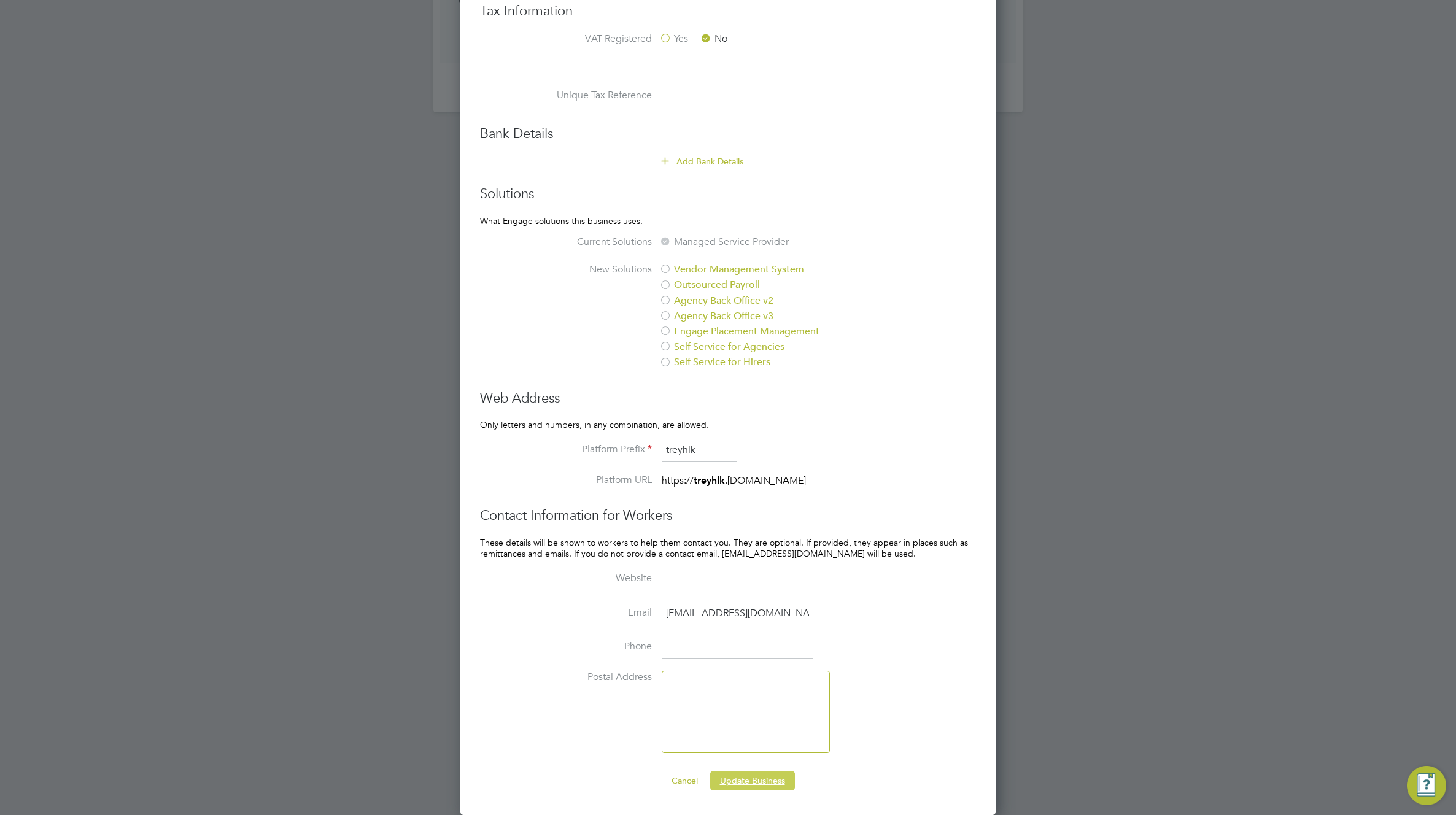
click at [737, 774] on button "Update Business" at bounding box center [752, 781] width 85 height 20
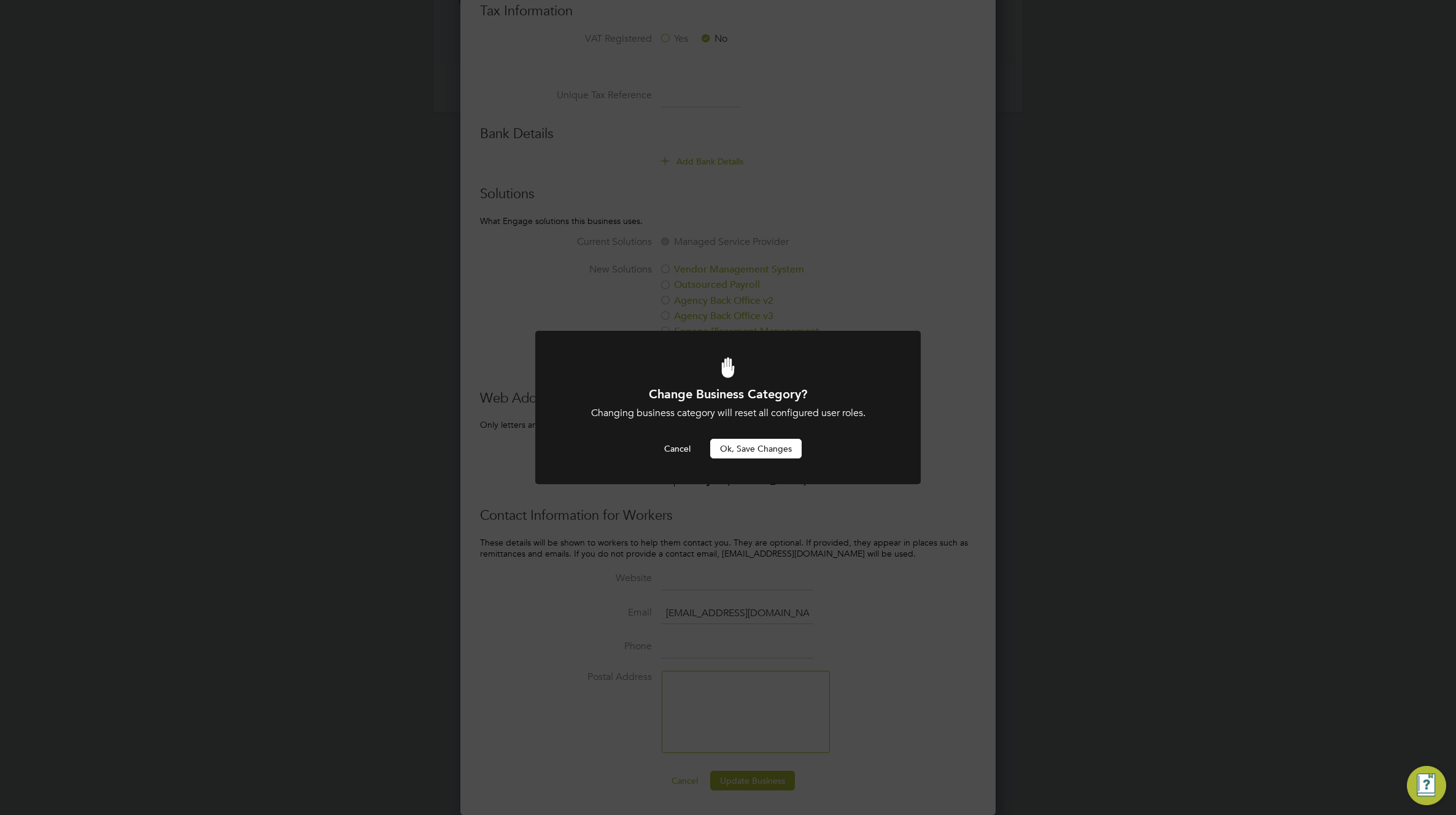
click at [758, 451] on button "Ok, Save Changes" at bounding box center [755, 449] width 91 height 20
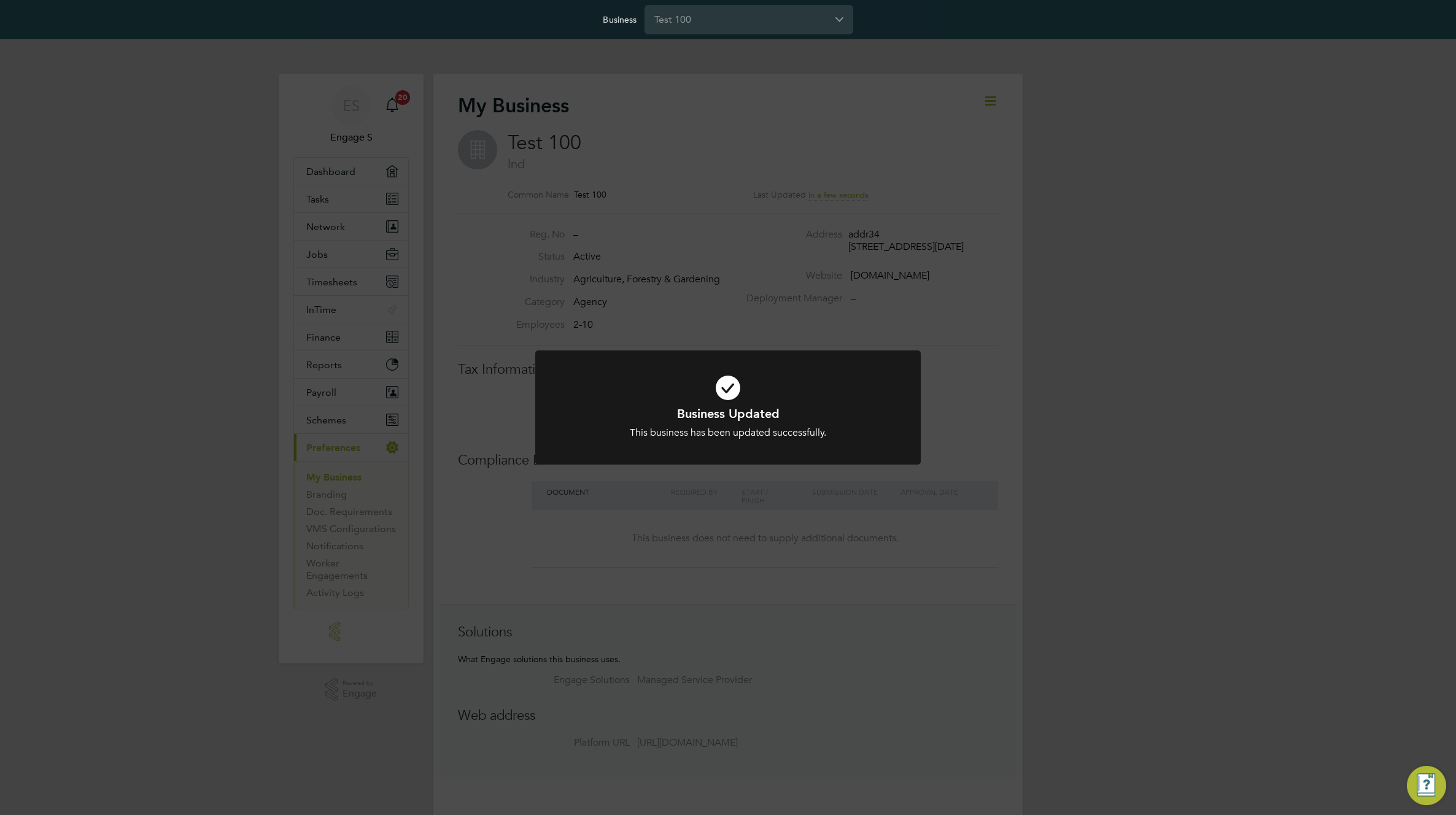
click at [1138, 188] on div "Business Updated This business has been updated successfully. Cancel Okay" at bounding box center [728, 408] width 1456 height 815
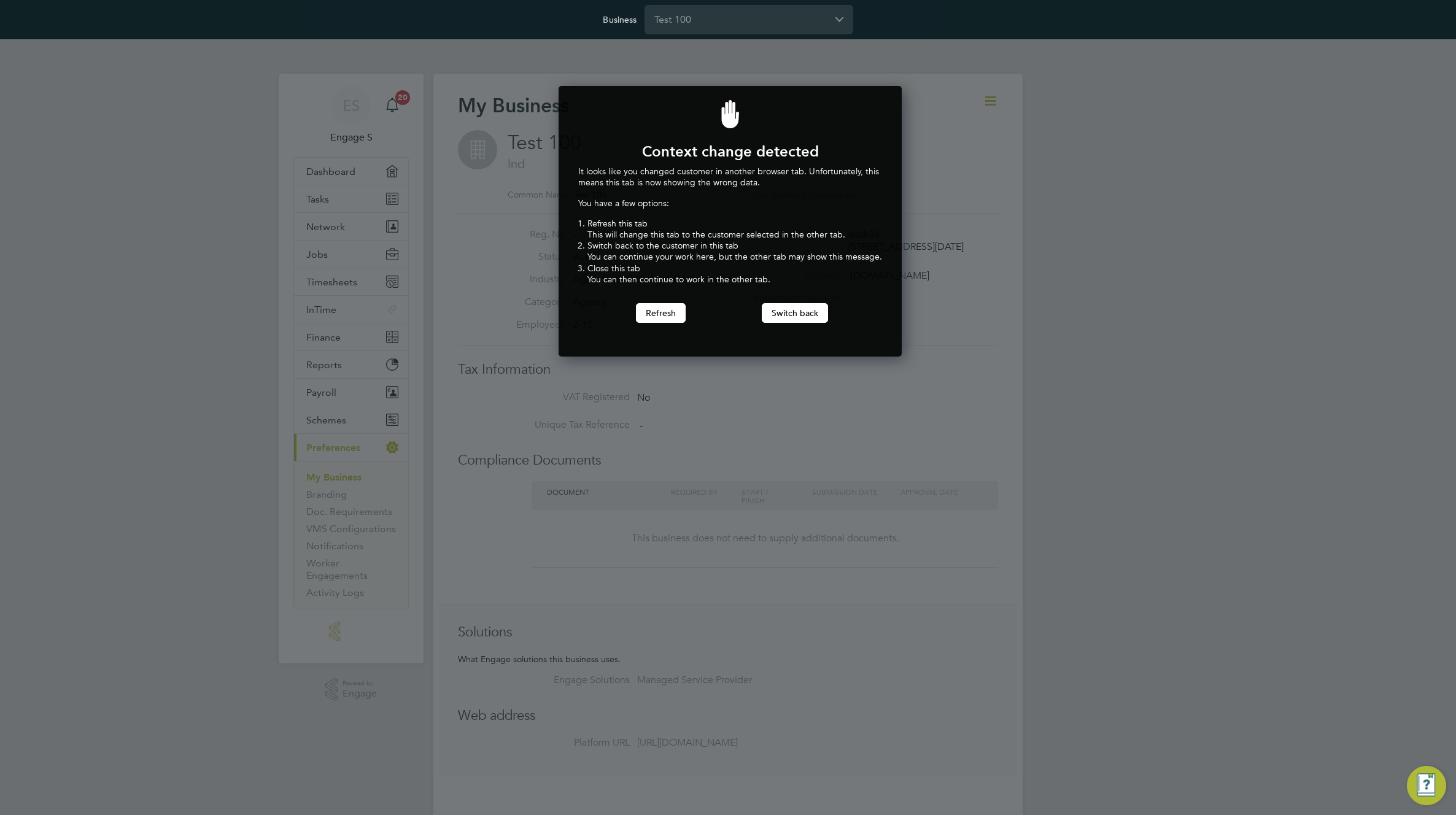
scroll to position [271, 339]
click at [795, 307] on button "Switch back" at bounding box center [795, 313] width 66 height 20
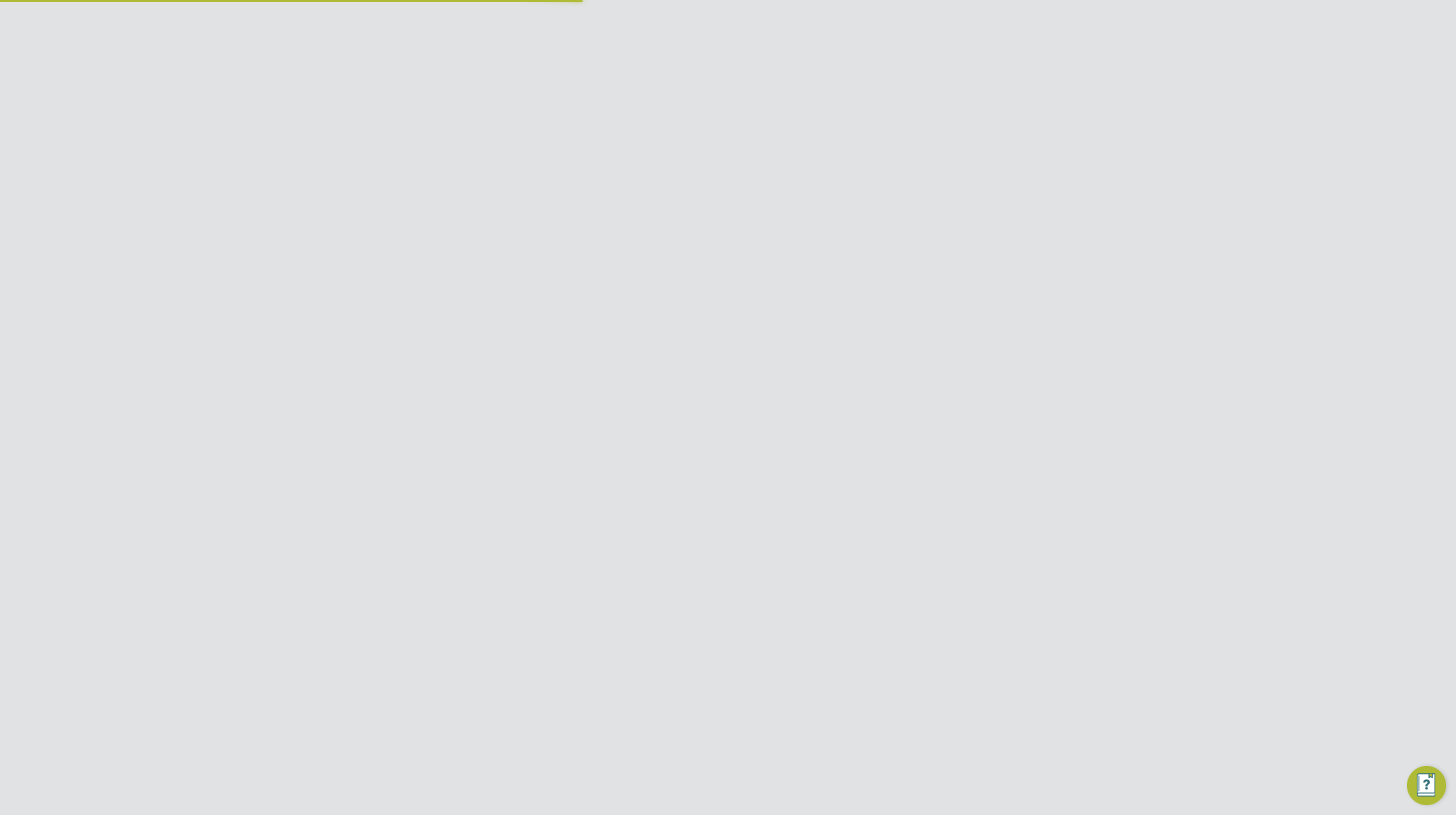
click at [795, 307] on li "Deployment Manager –" at bounding box center [871, 303] width 264 height 23
click at [788, 21] on input "Test 100" at bounding box center [748, 19] width 209 height 28
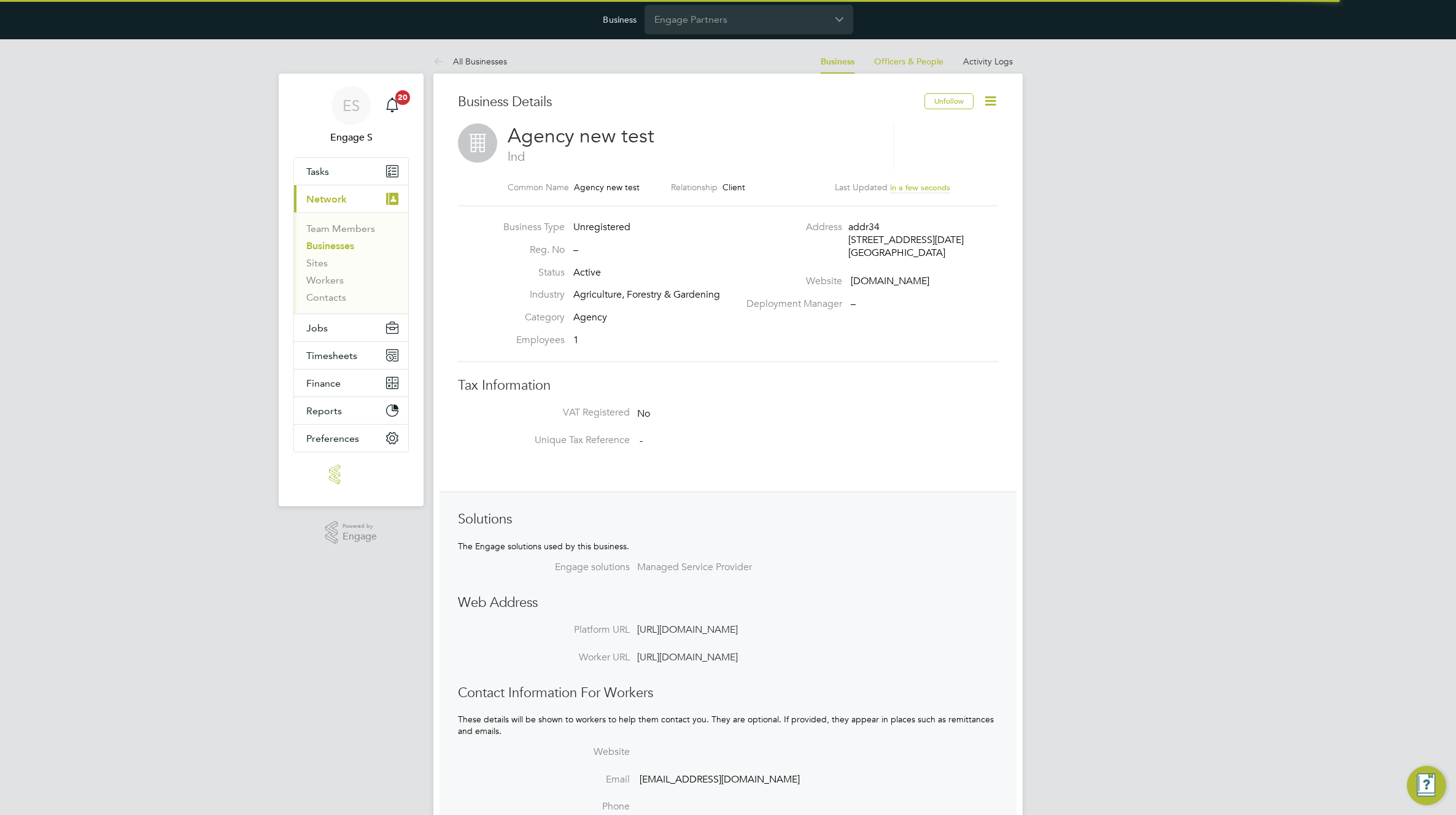
click at [593, 137] on span "Agency new test" at bounding box center [581, 136] width 147 height 24
click at [591, 137] on span "Agency new test" at bounding box center [581, 136] width 147 height 24
click at [589, 138] on span "Agency new test" at bounding box center [581, 136] width 147 height 24
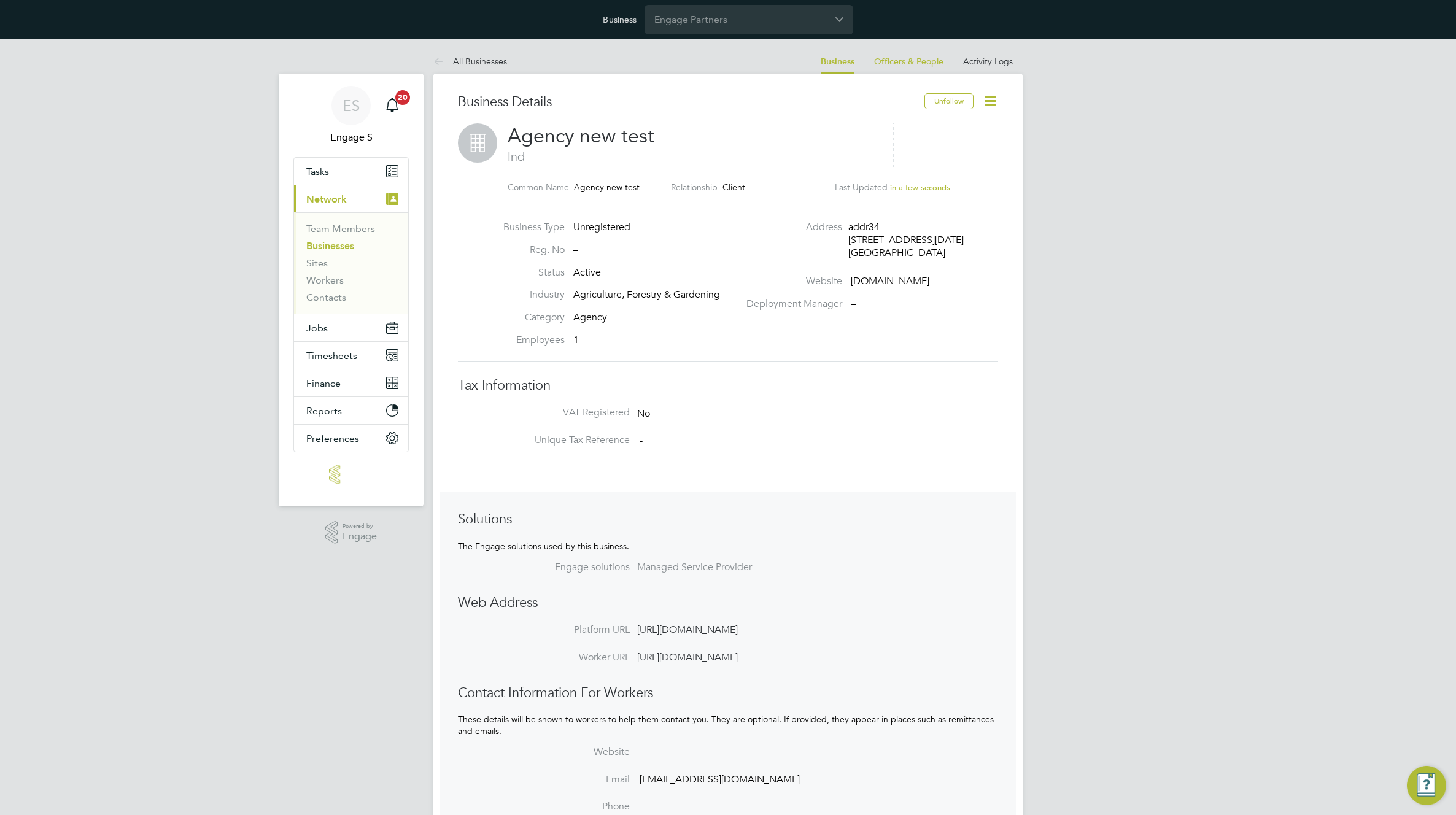
click at [589, 138] on span "Agency new test" at bounding box center [581, 136] width 147 height 24
copy h2 "Agency new test"
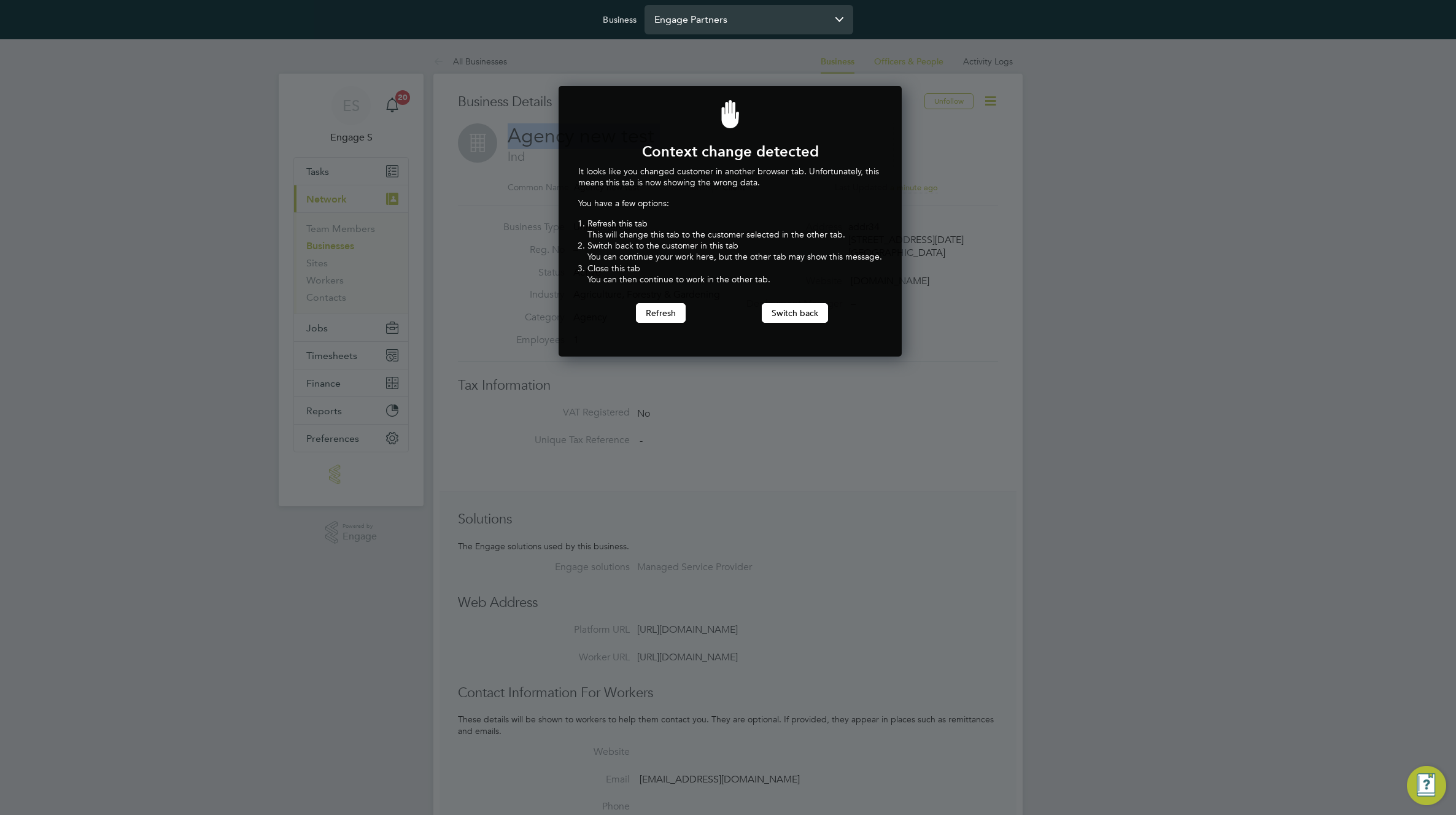
scroll to position [271, 339]
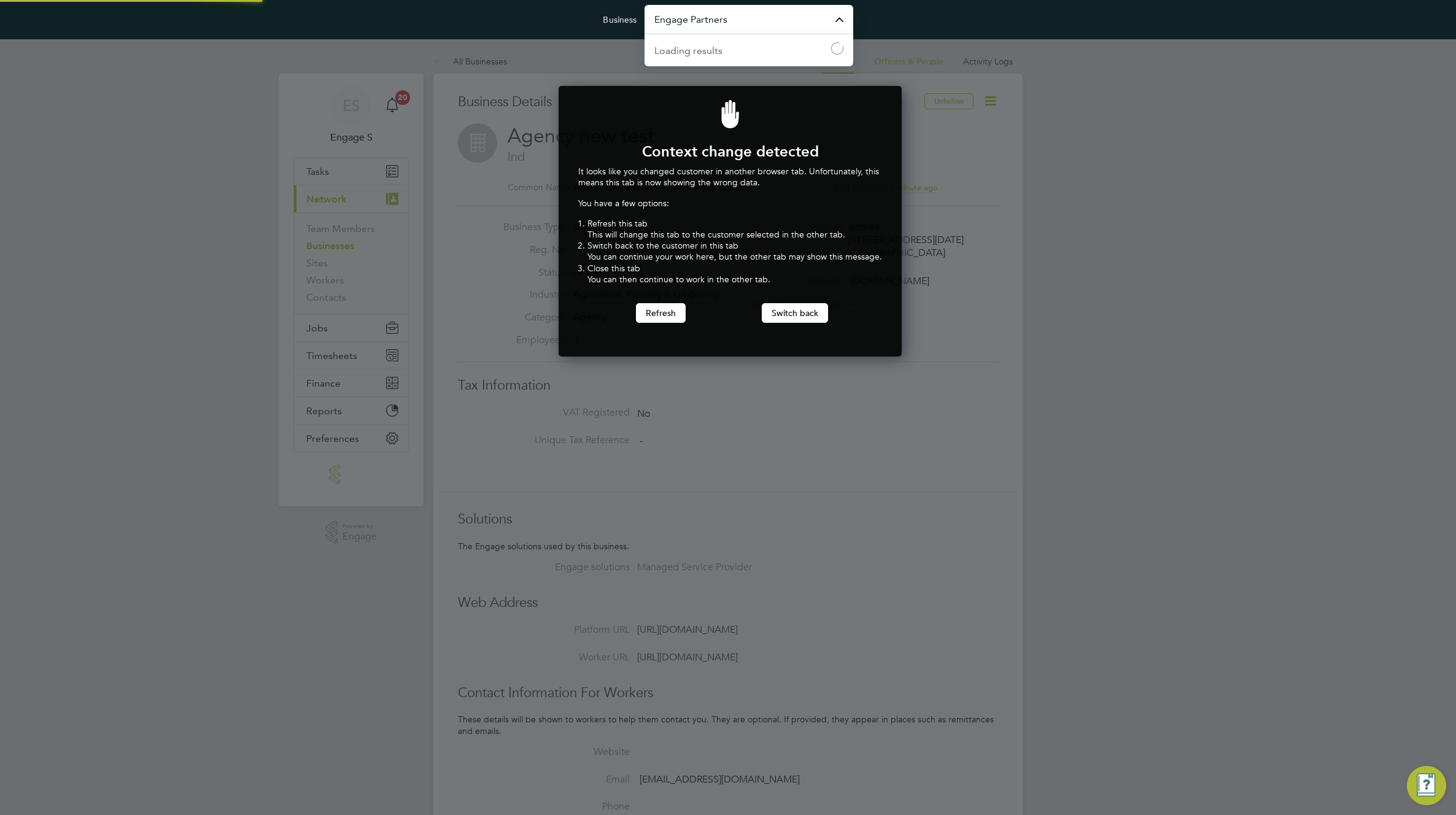
click at [743, 15] on input "Engage Partners" at bounding box center [748, 19] width 209 height 28
click at [702, 51] on span "Blue Arrow Ltd." at bounding box center [688, 49] width 69 height 15
type input "Blue Arrow Ltd."
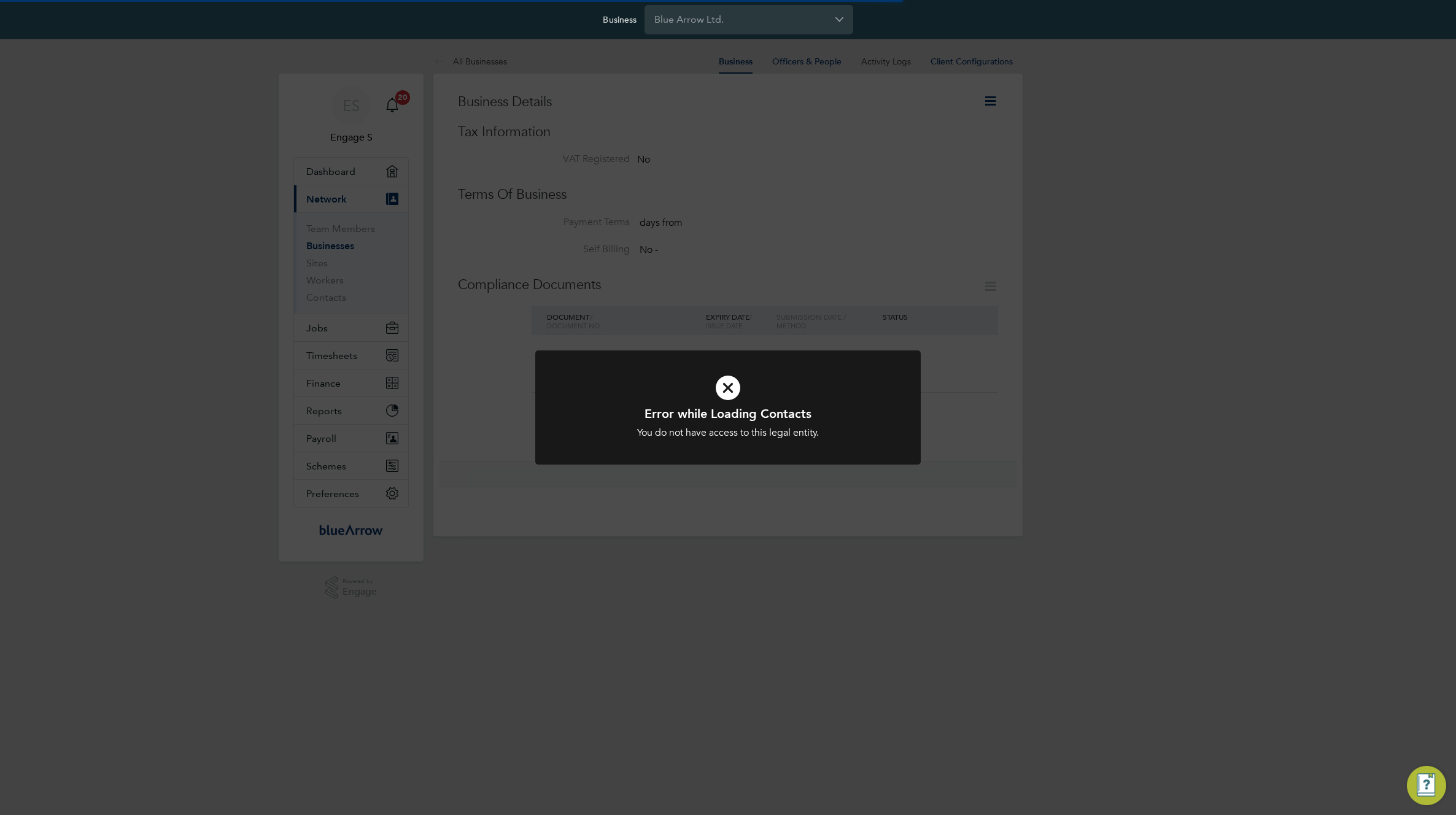
click at [855, 155] on div "Error while Loading Contacts You do not have access to this legal entity. Cance…" at bounding box center [728, 408] width 1456 height 815
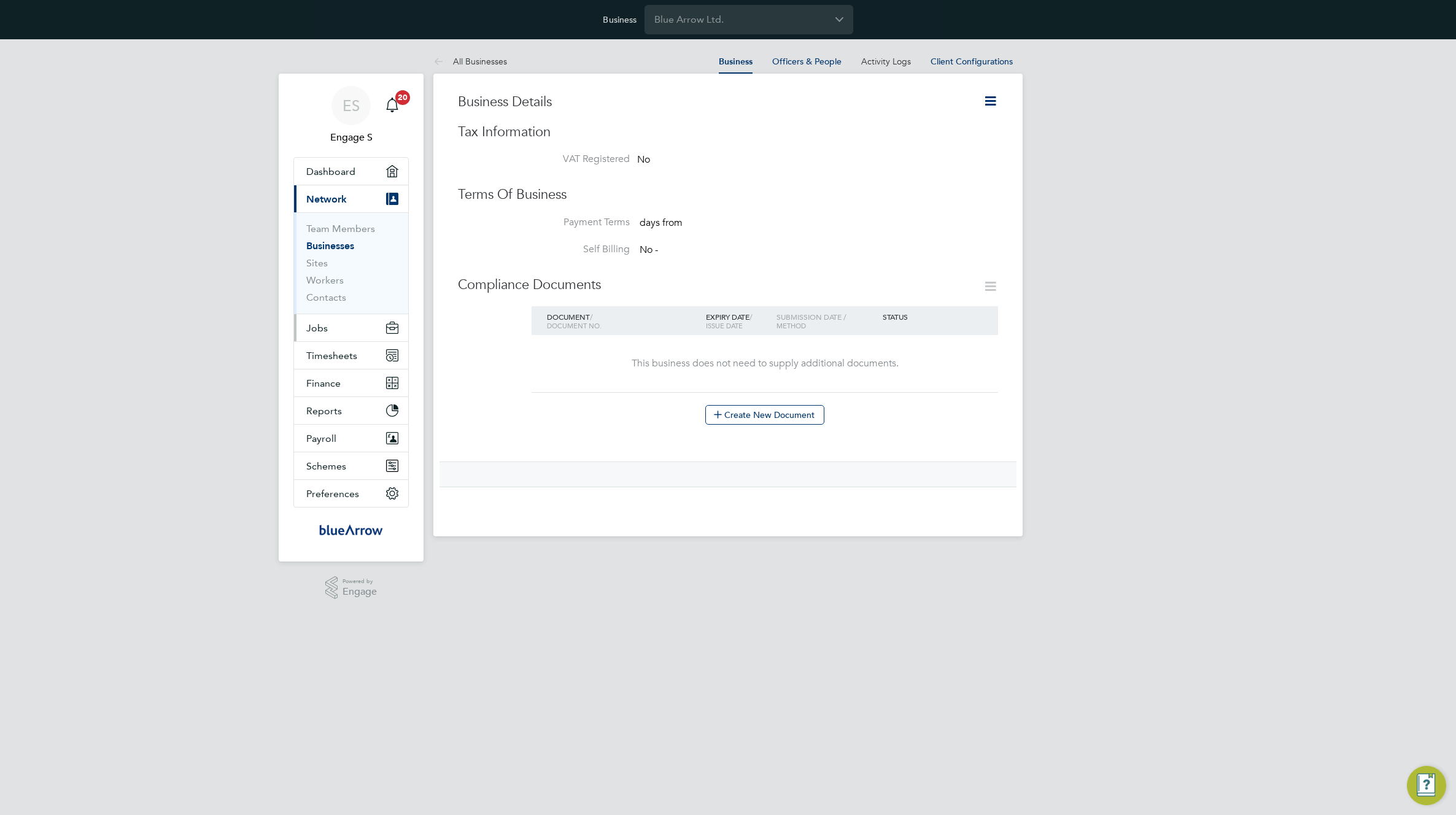
click at [334, 339] on button "Jobs" at bounding box center [351, 328] width 114 height 27
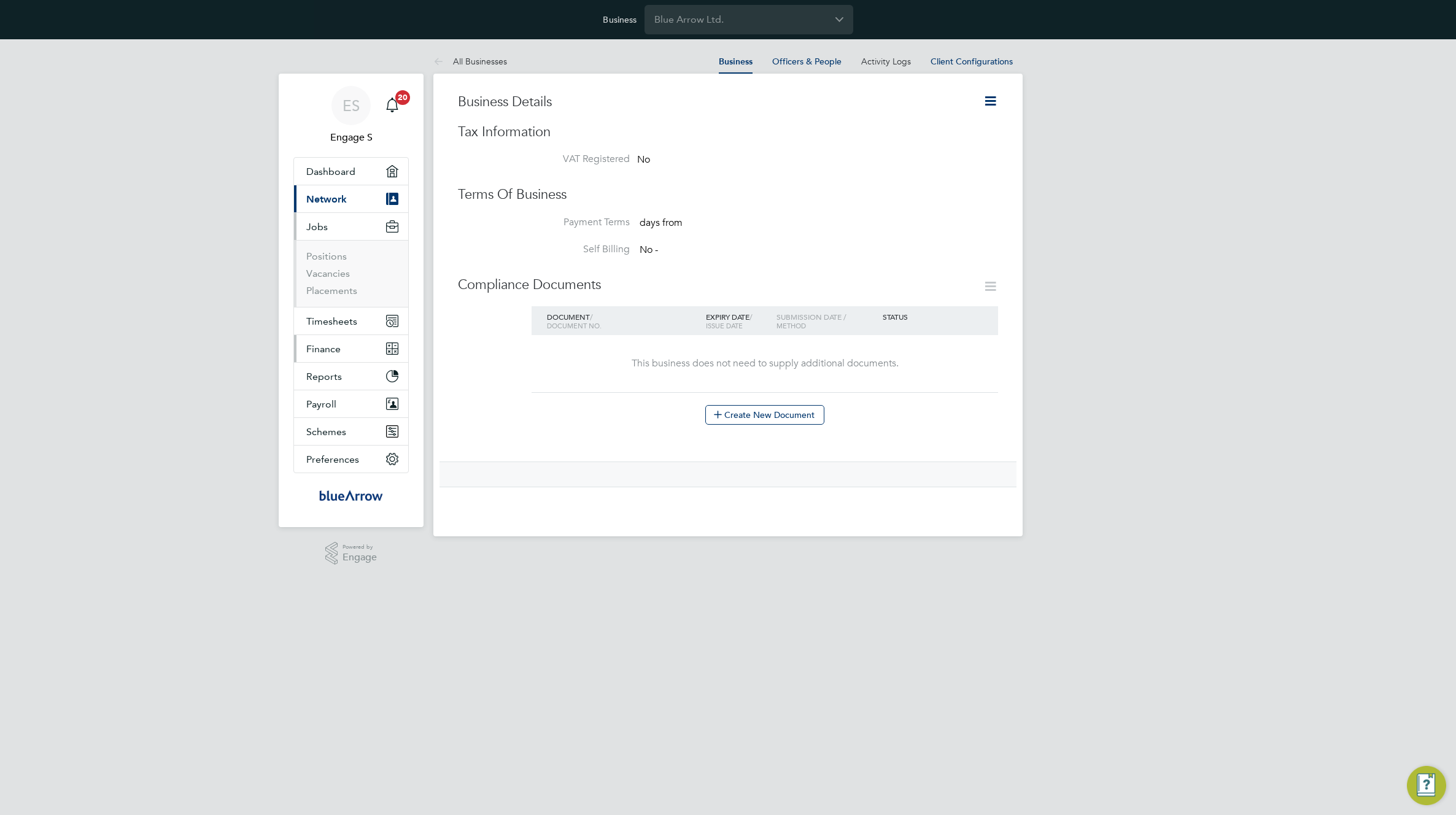
click at [326, 345] on span "Finance" at bounding box center [324, 348] width 34 height 11
click at [318, 307] on link "Invoices & Credit Notes" at bounding box center [345, 318] width 77 height 24
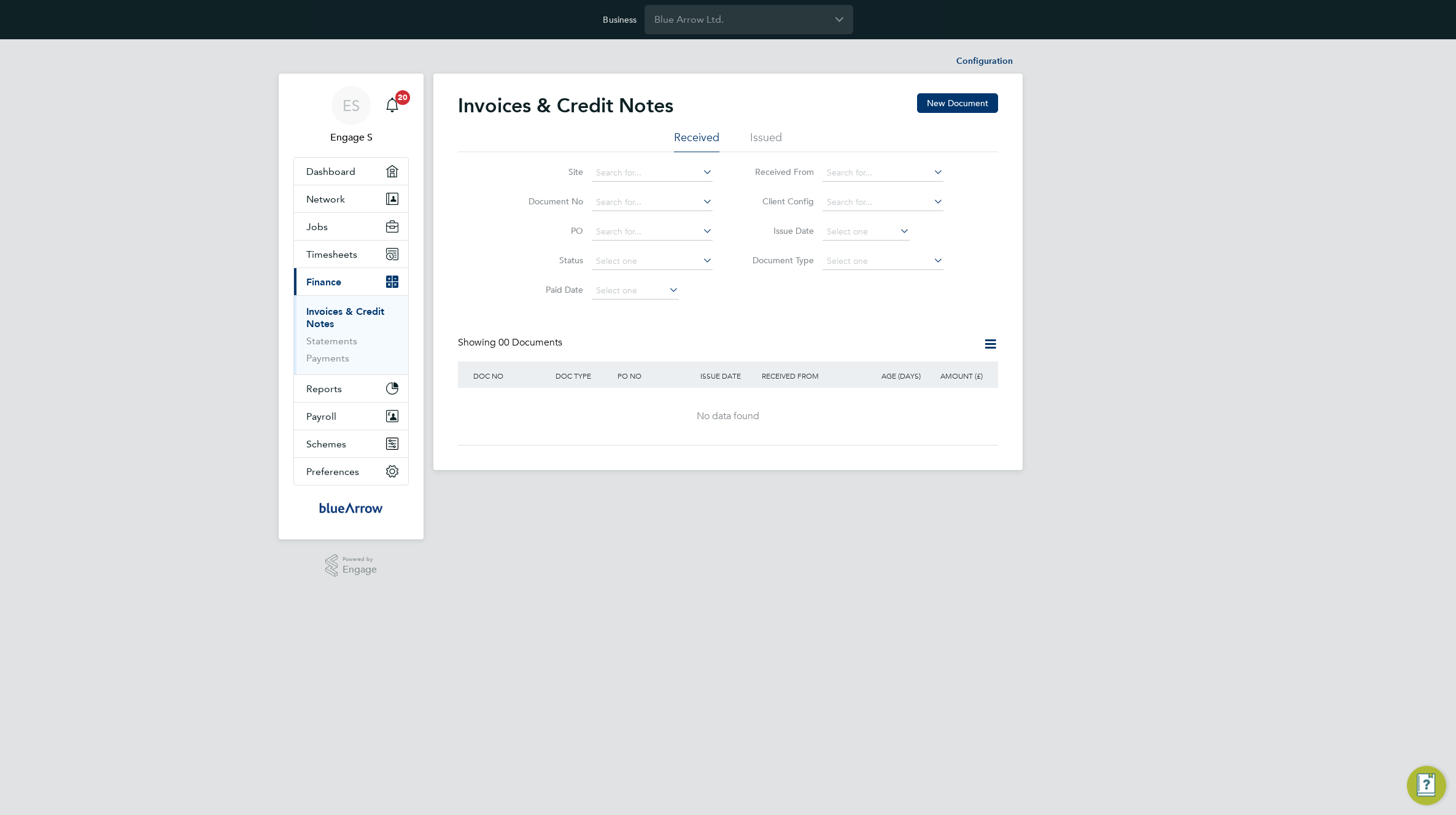
click at [840, 299] on div "Site Document No PO Status Paid Date Issued To Received From Client Config Issu…" at bounding box center [728, 229] width 540 height 153
click at [353, 251] on span "Timesheets" at bounding box center [331, 254] width 51 height 11
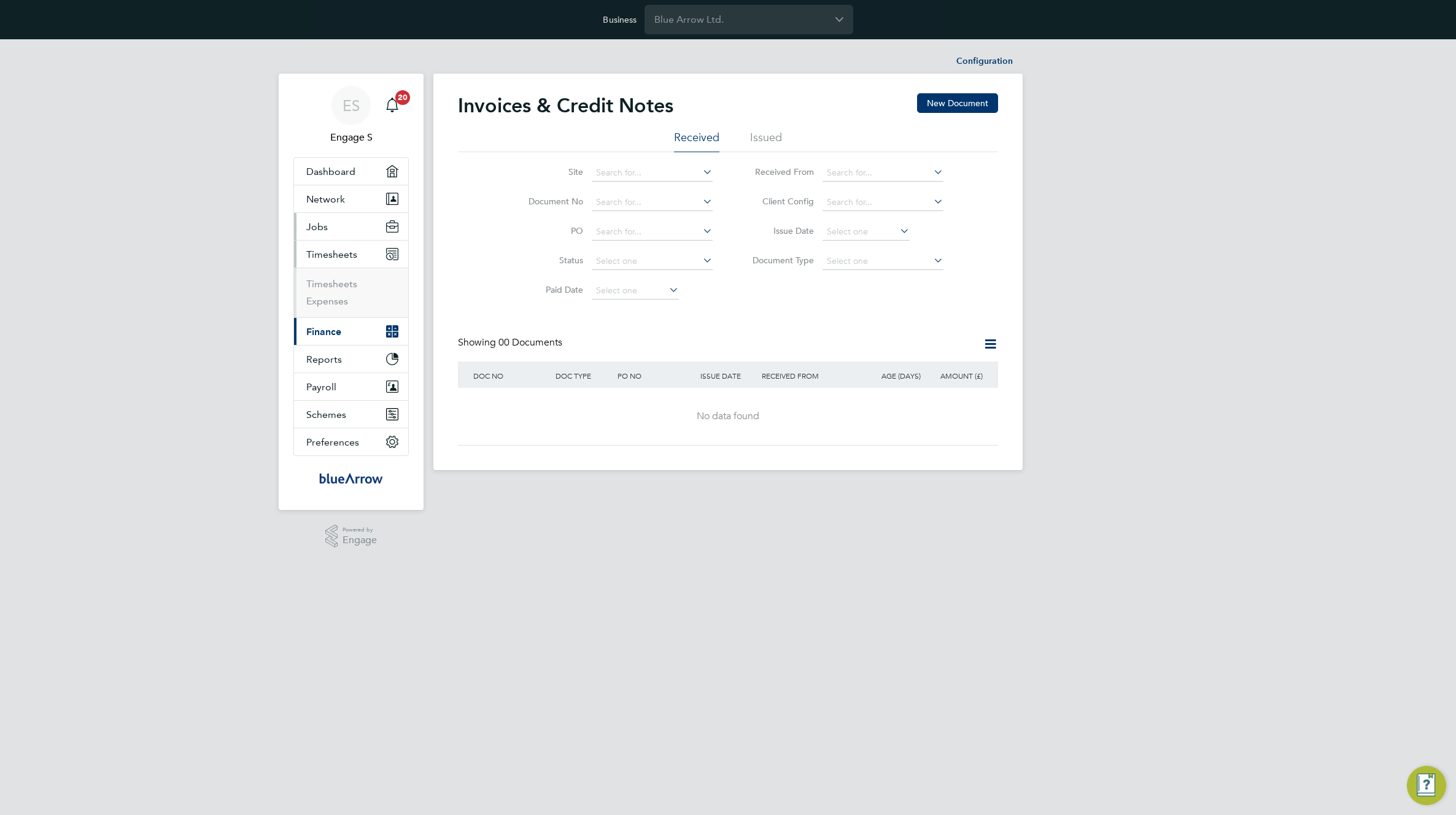
click at [329, 226] on button "Jobs" at bounding box center [351, 227] width 114 height 27
click at [338, 199] on span "Network" at bounding box center [326, 199] width 38 height 11
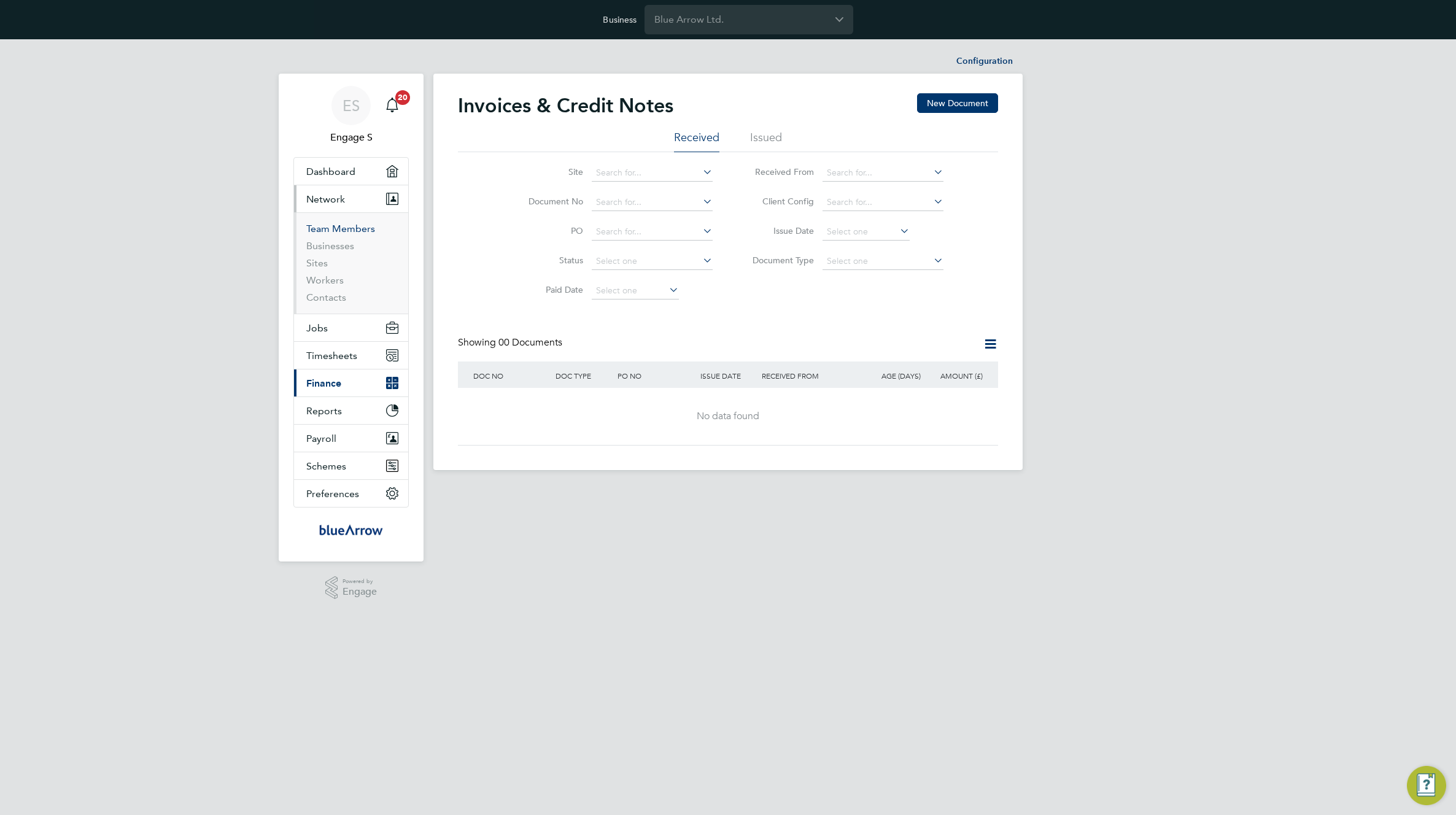
click at [331, 224] on link "Team Members" at bounding box center [341, 229] width 68 height 11
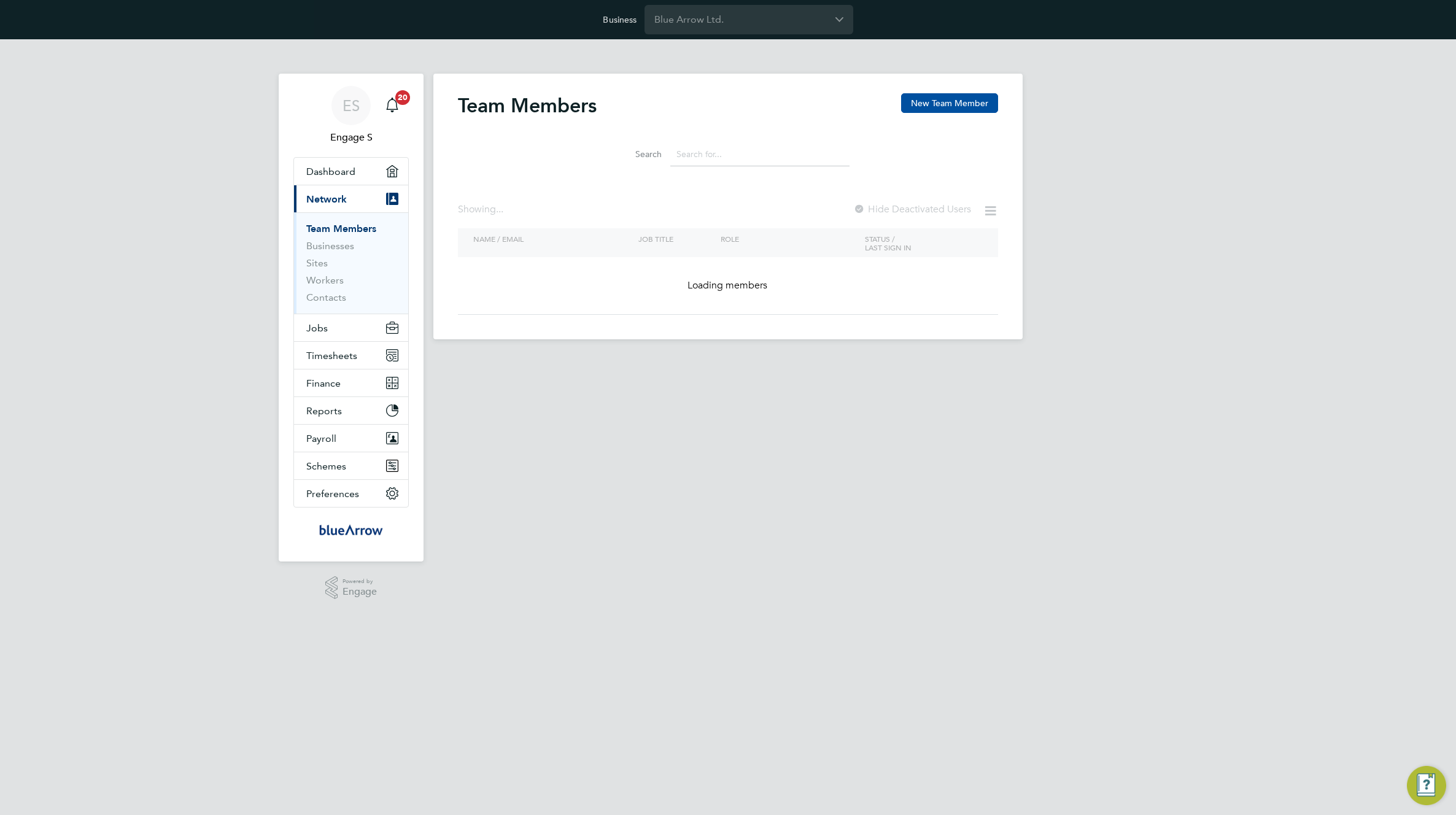
click at [934, 103] on button "New Team Member" at bounding box center [949, 103] width 97 height 20
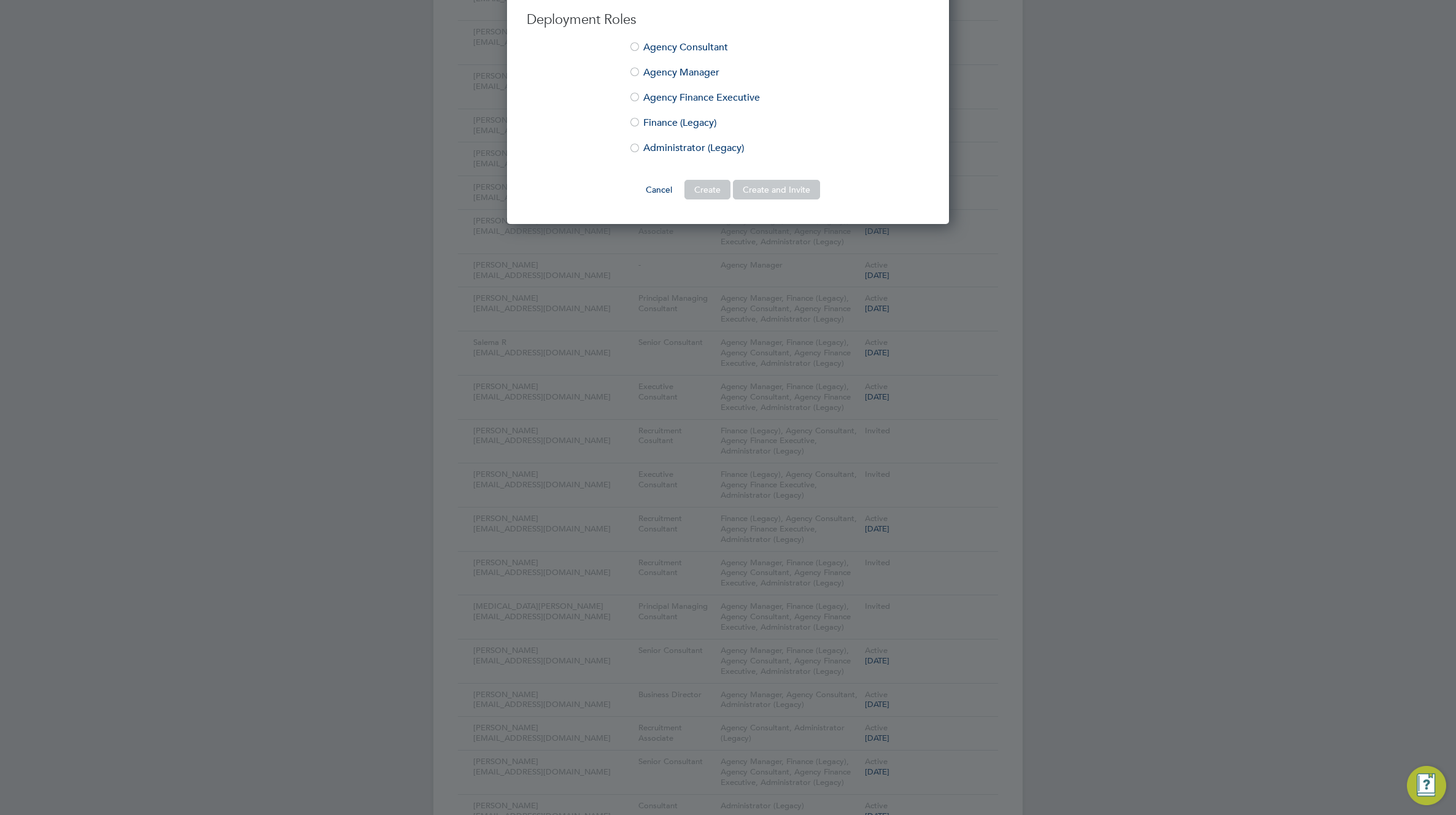
scroll to position [380, 0]
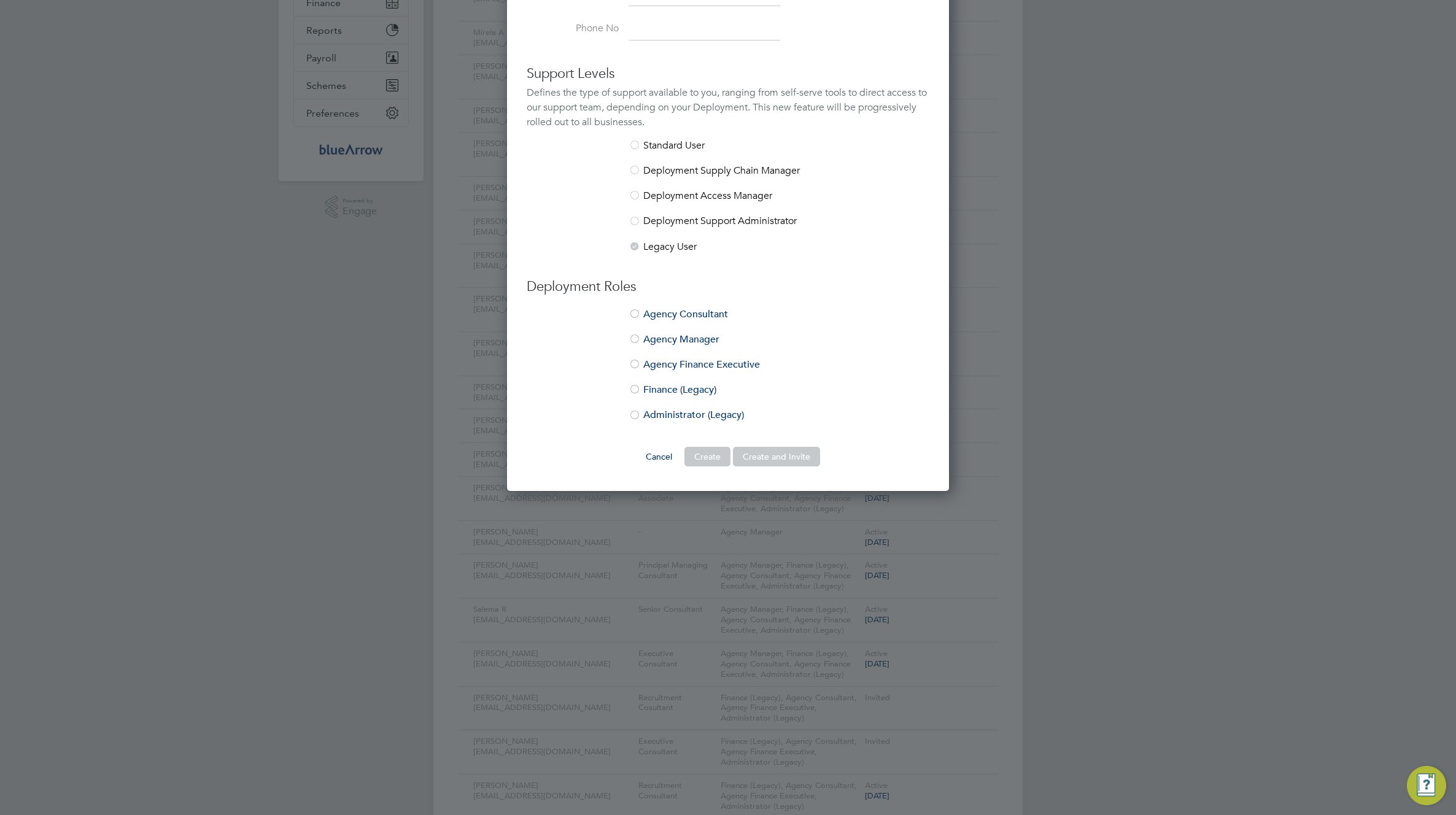
click at [636, 412] on div at bounding box center [634, 415] width 12 height 12
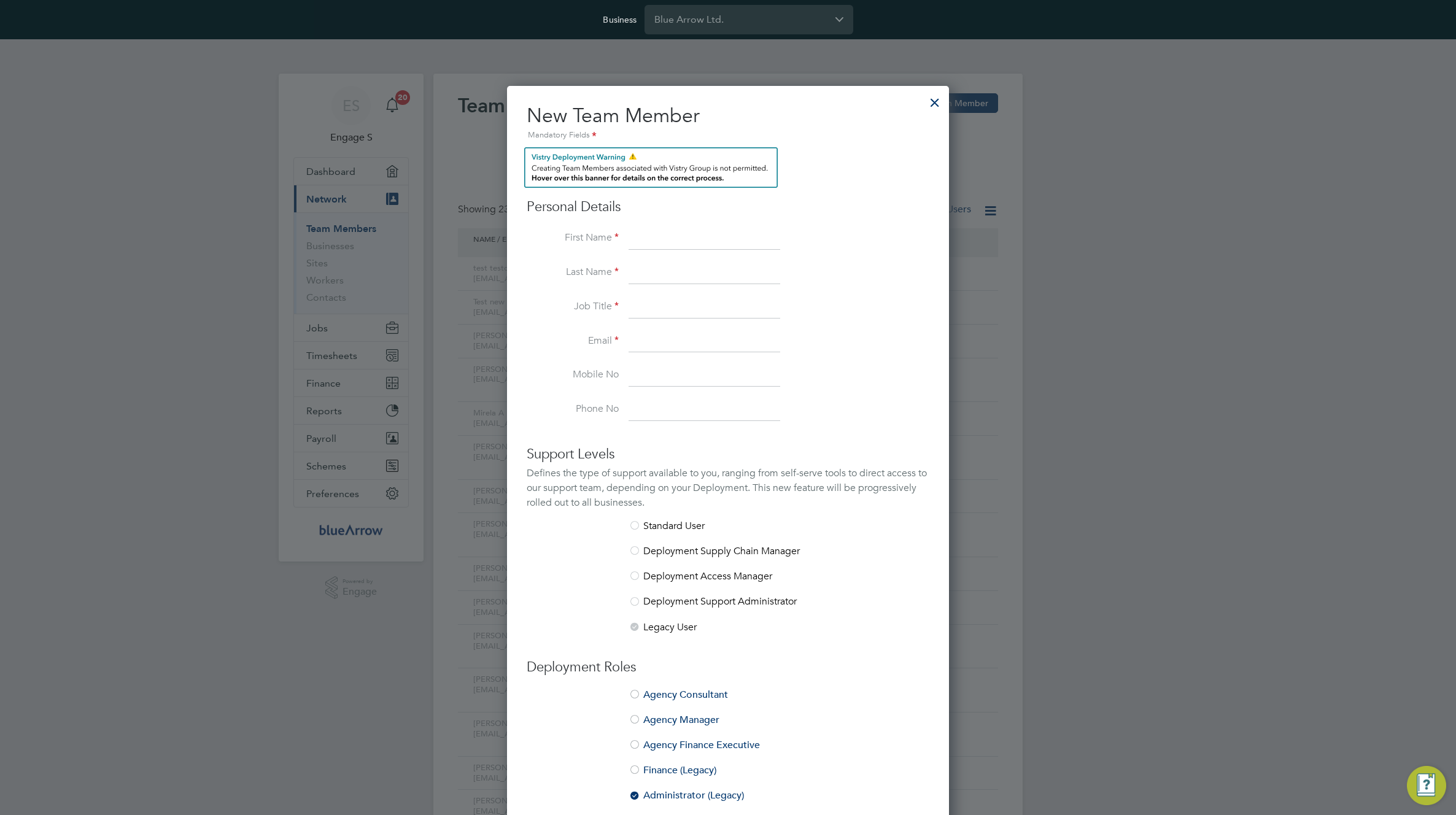
drag, startPoint x: 935, startPoint y: 95, endPoint x: 914, endPoint y: 102, distance: 22.1
click at [933, 96] on div at bounding box center [934, 99] width 22 height 22
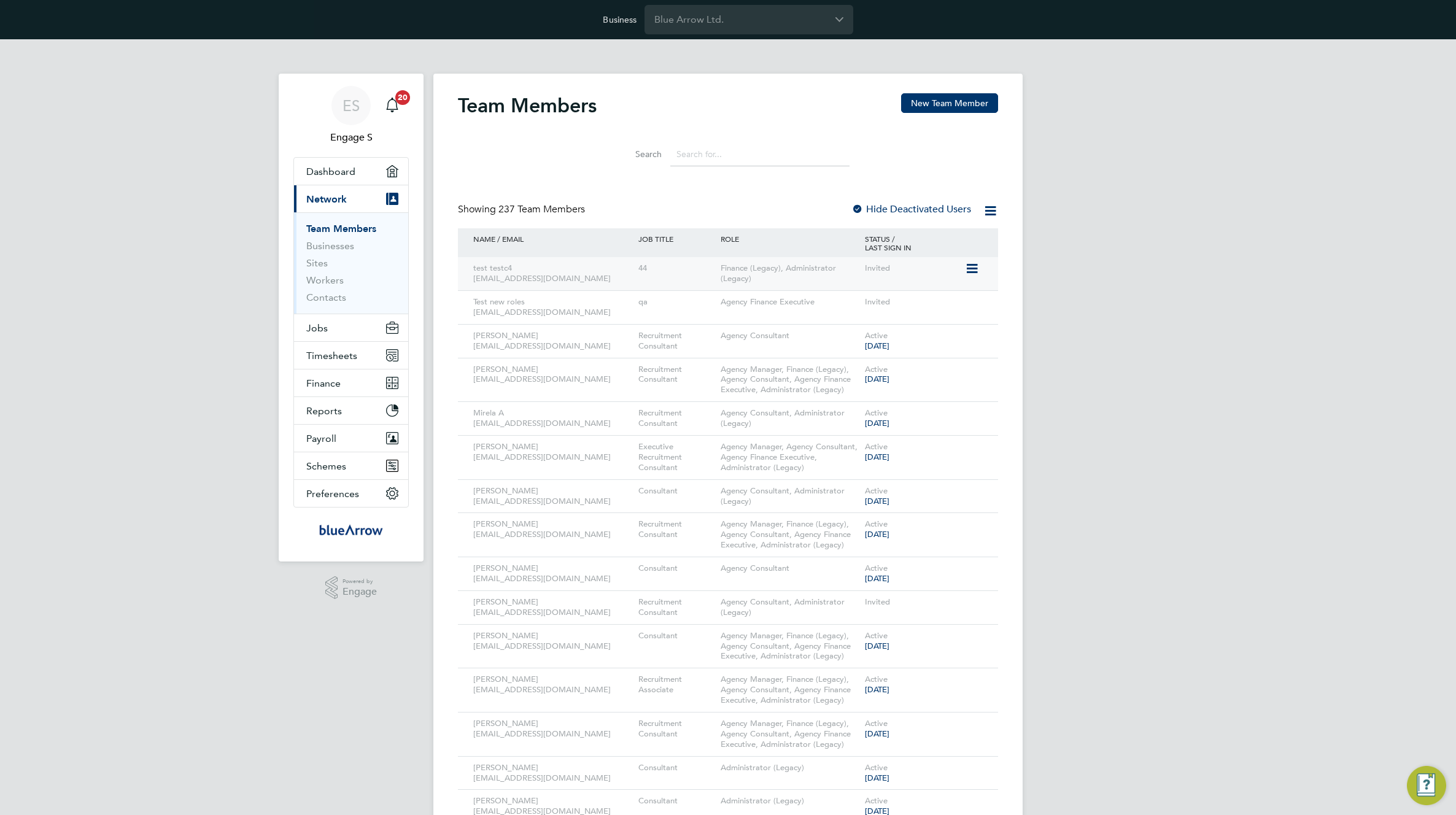
click at [812, 276] on div "Finance (Legacy), Administrator (Legacy)" at bounding box center [790, 274] width 144 height 33
click at [969, 271] on icon at bounding box center [971, 269] width 12 height 15
click at [858, 291] on li "Edit User" at bounding box center [903, 297] width 148 height 17
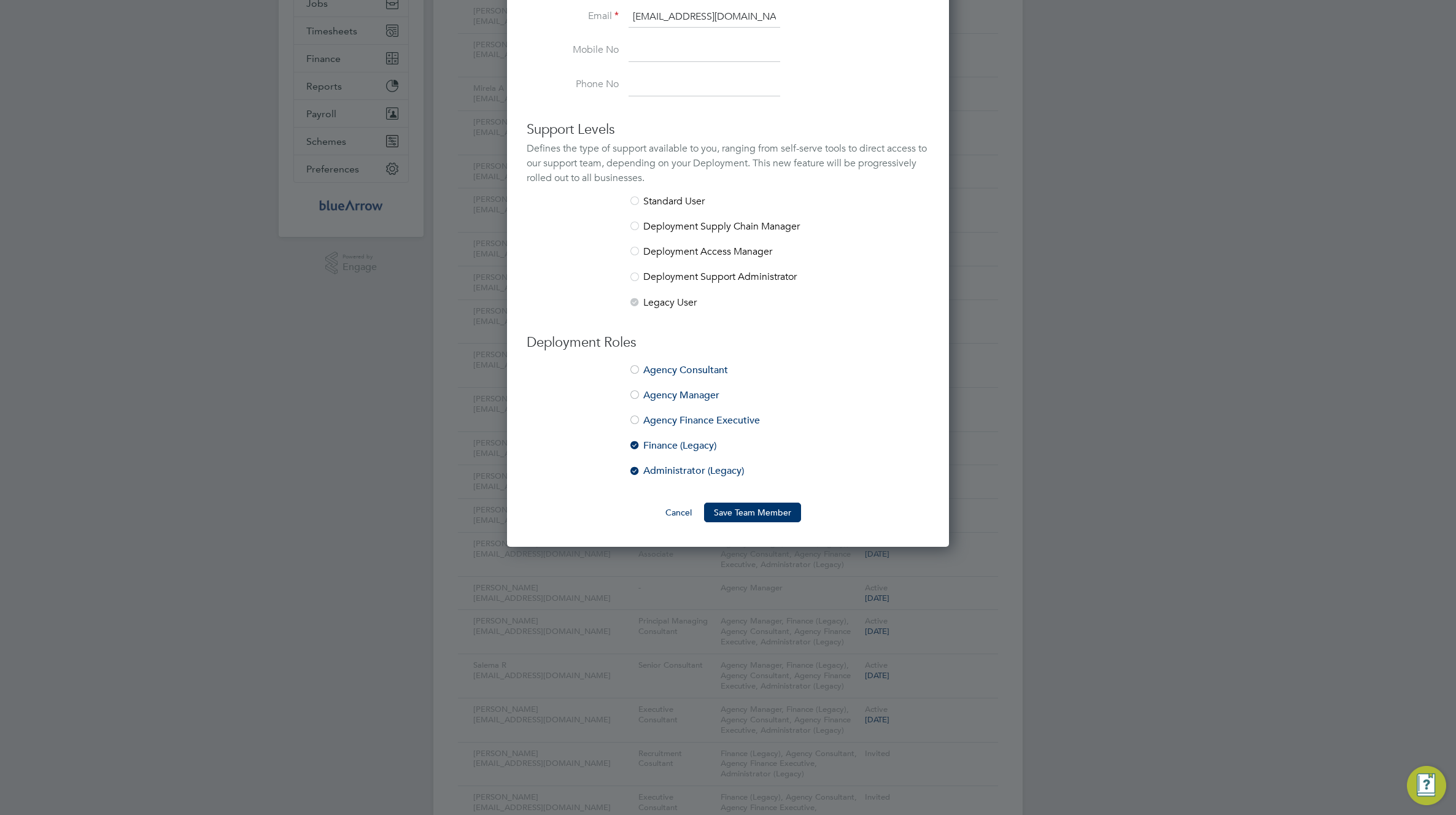
scroll to position [329, 0]
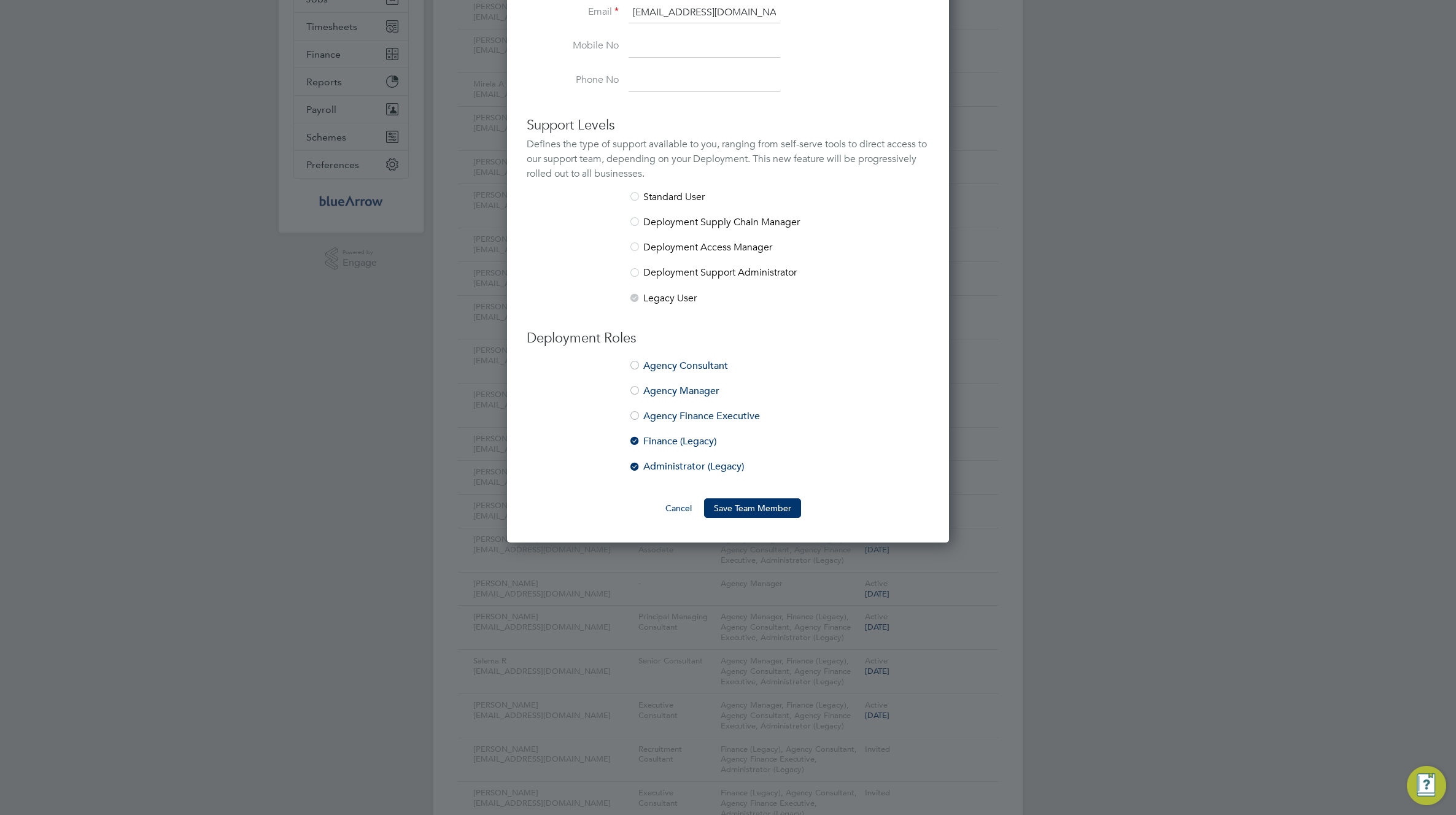
click at [663, 440] on li "Finance (Legacy)" at bounding box center [728, 447] width 403 height 25
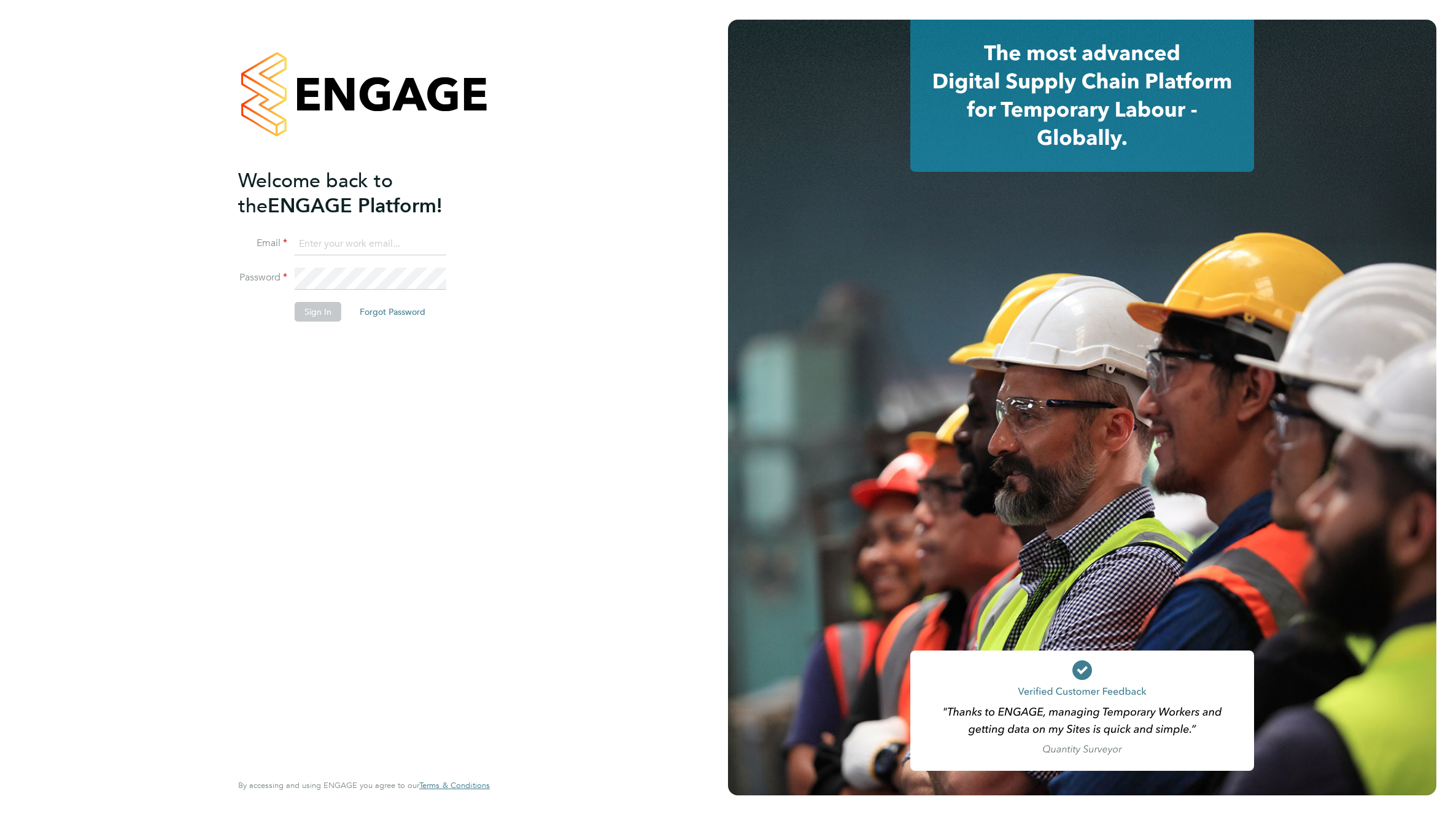
type input "[EMAIL_ADDRESS][DOMAIN_NAME]"
click at [319, 316] on button "Sign In" at bounding box center [317, 312] width 46 height 20
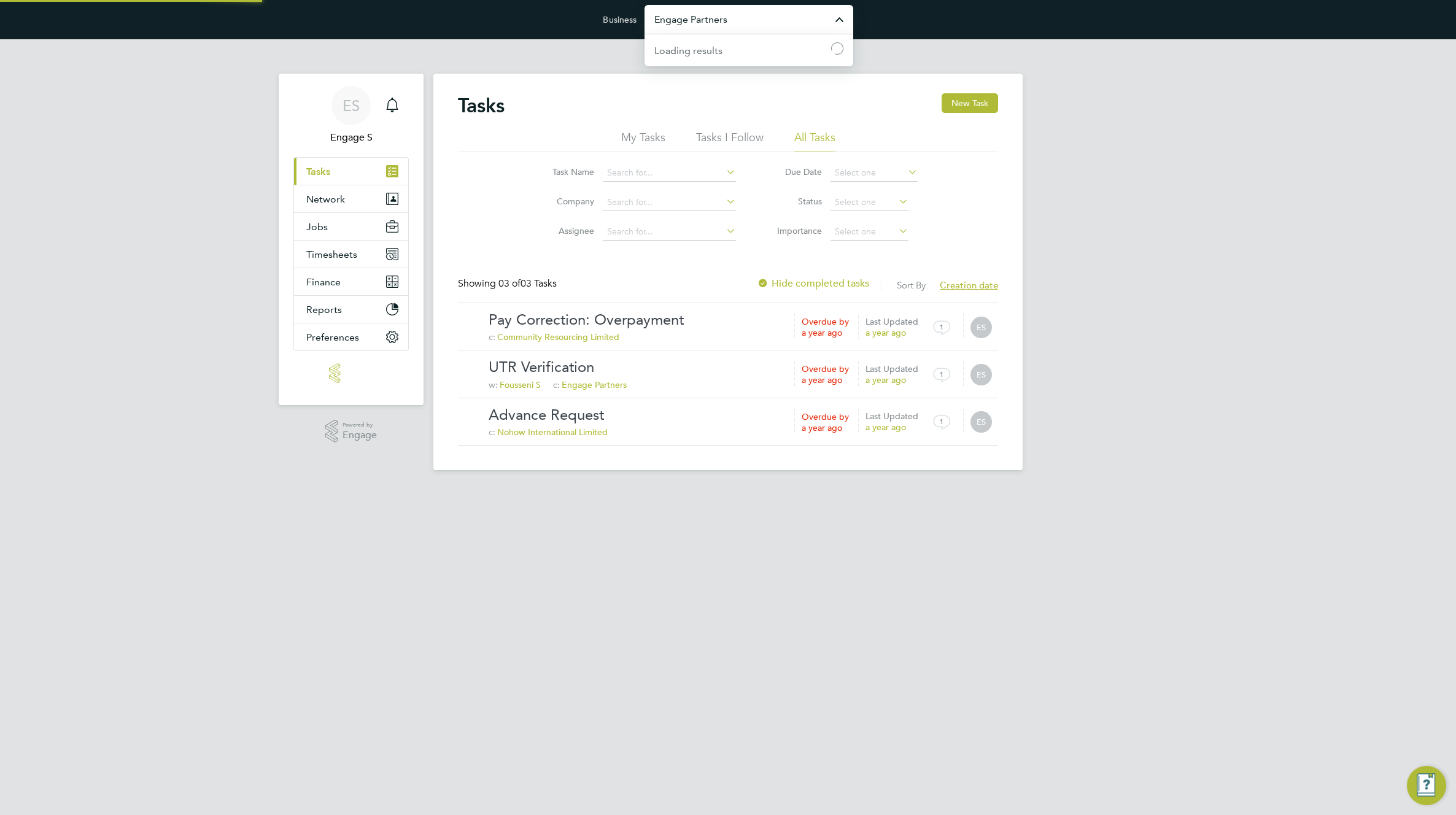
click at [773, 24] on input "Engage Partners" at bounding box center [748, 19] width 209 height 28
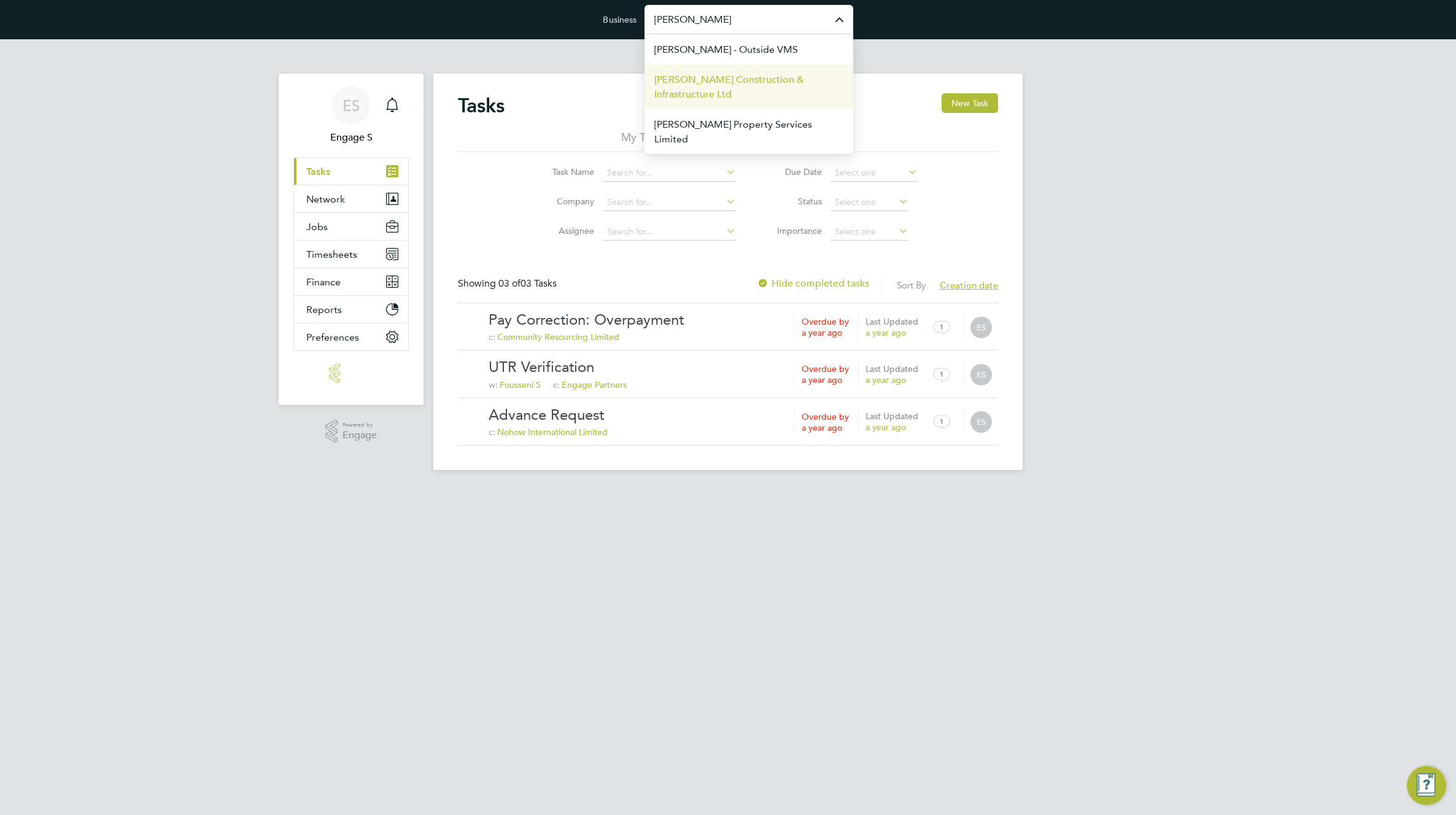
click at [759, 86] on span "[PERSON_NAME] Construction & Infrastructure Ltd" at bounding box center [748, 87] width 189 height 29
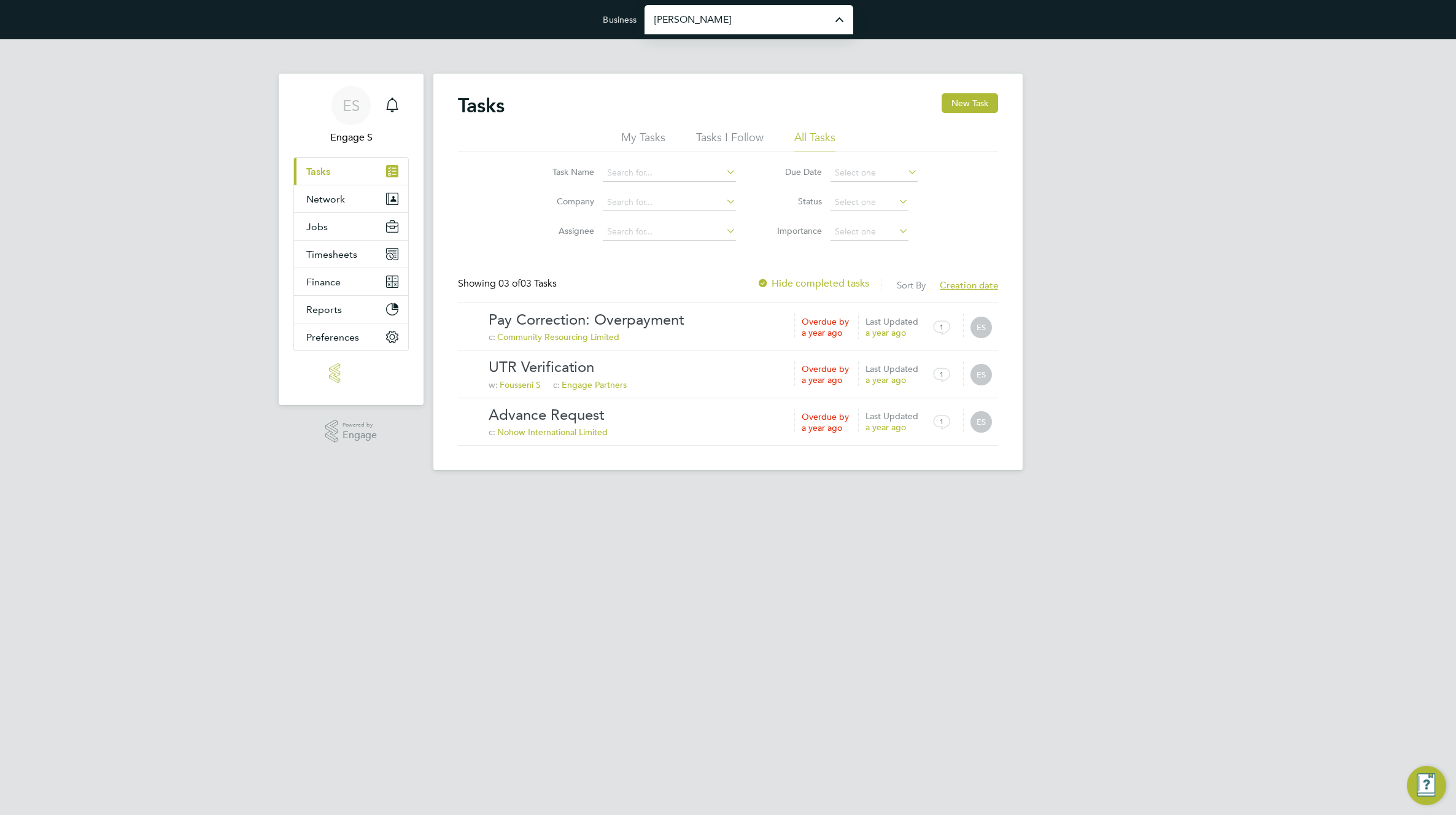
type input "[PERSON_NAME] Construction & Infrastructure Ltd"
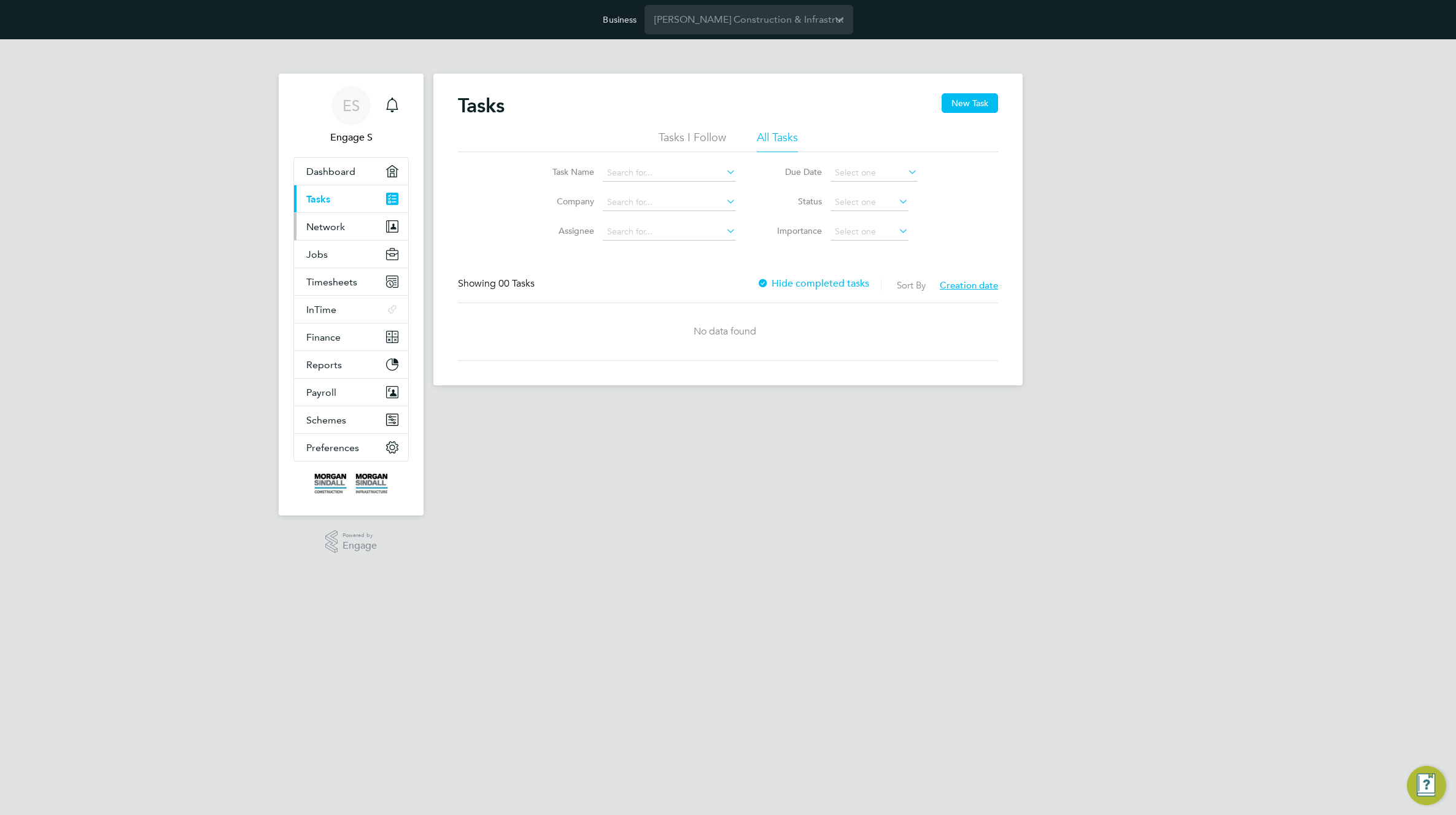
click at [326, 224] on span "Network" at bounding box center [326, 227] width 38 height 11
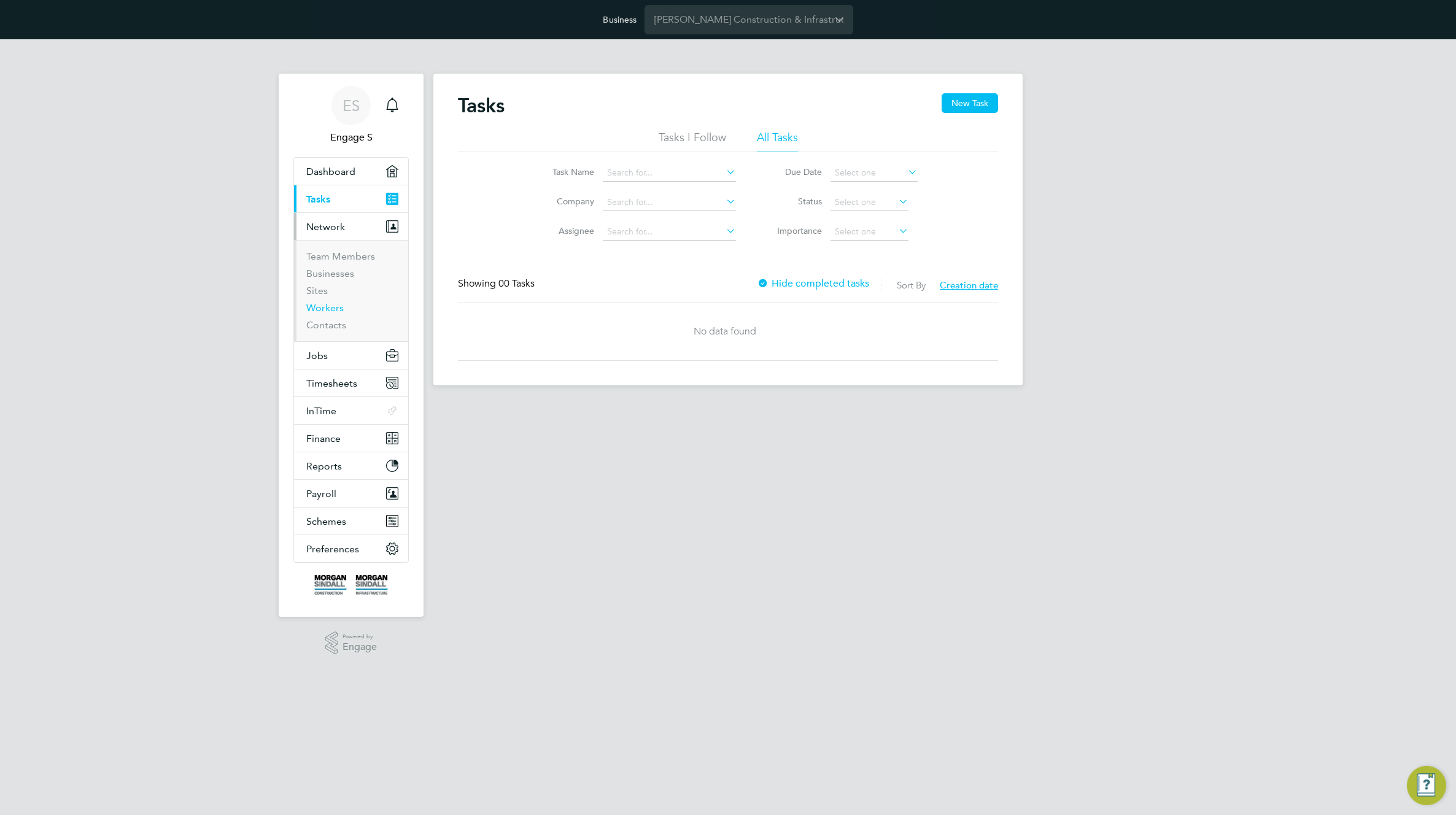
click at [329, 311] on link "Workers" at bounding box center [325, 308] width 38 height 11
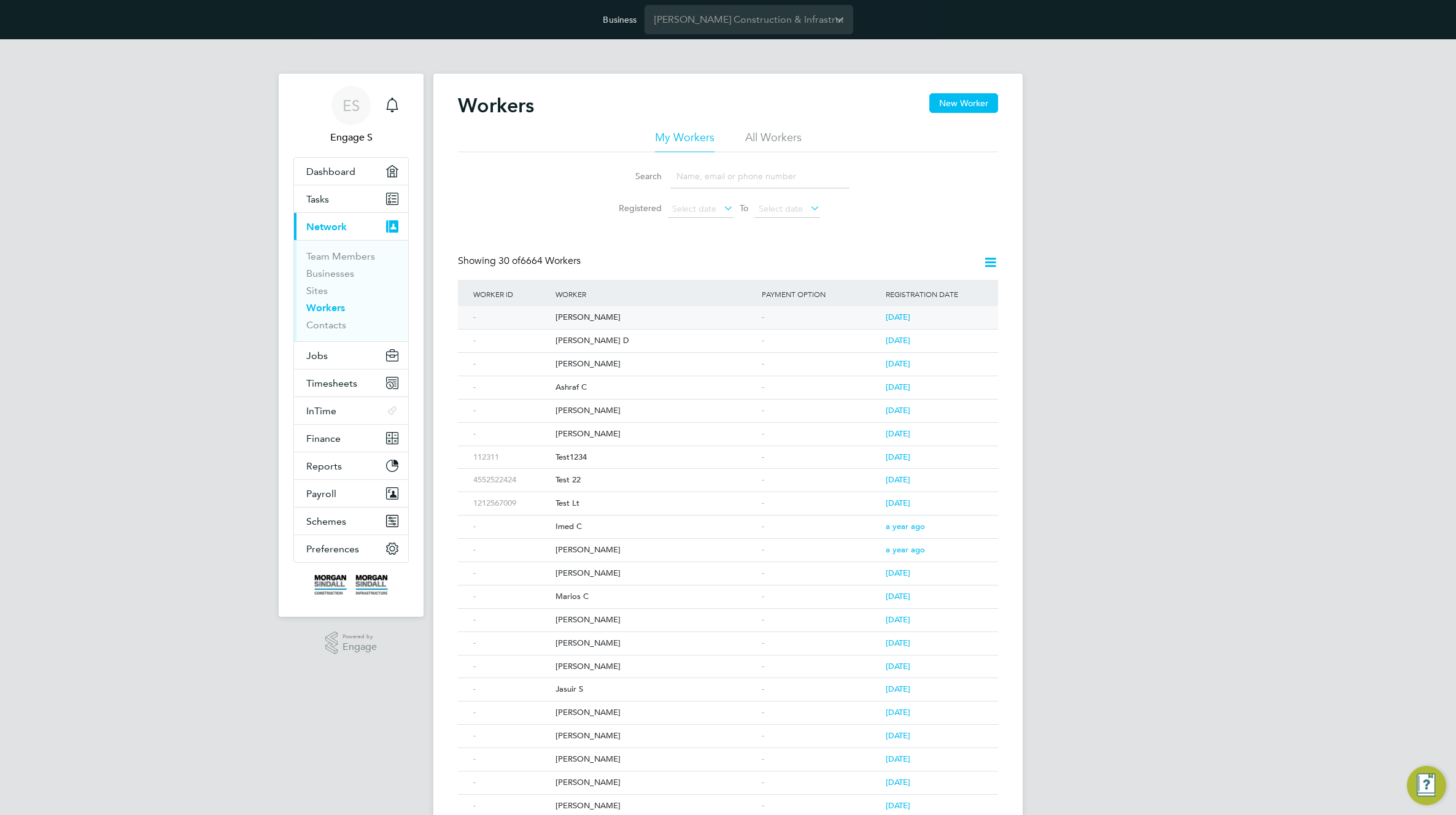
click at [569, 319] on div "[PERSON_NAME]" at bounding box center [655, 318] width 206 height 23
click at [788, 21] on input "[PERSON_NAME] Construction & Infrastructure Ltd" at bounding box center [748, 19] width 209 height 28
click at [696, 13] on input "[PERSON_NAME] Construction & Infrastructure Ltd" at bounding box center [748, 19] width 209 height 28
click at [696, 12] on input "[PERSON_NAME] Construction & Infrastructure Ltd" at bounding box center [748, 19] width 209 height 28
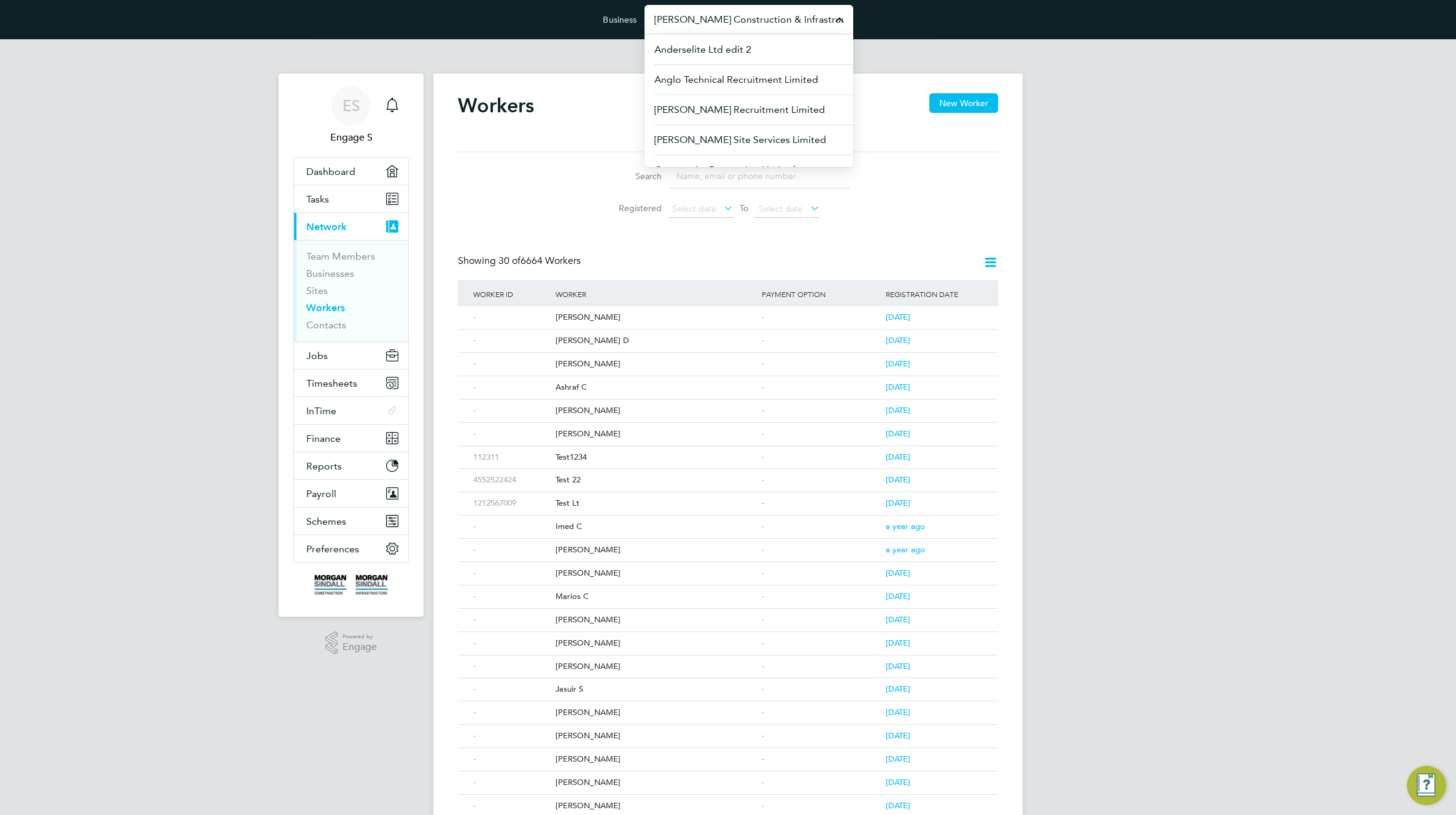
paste input "cLaren Resourcing"
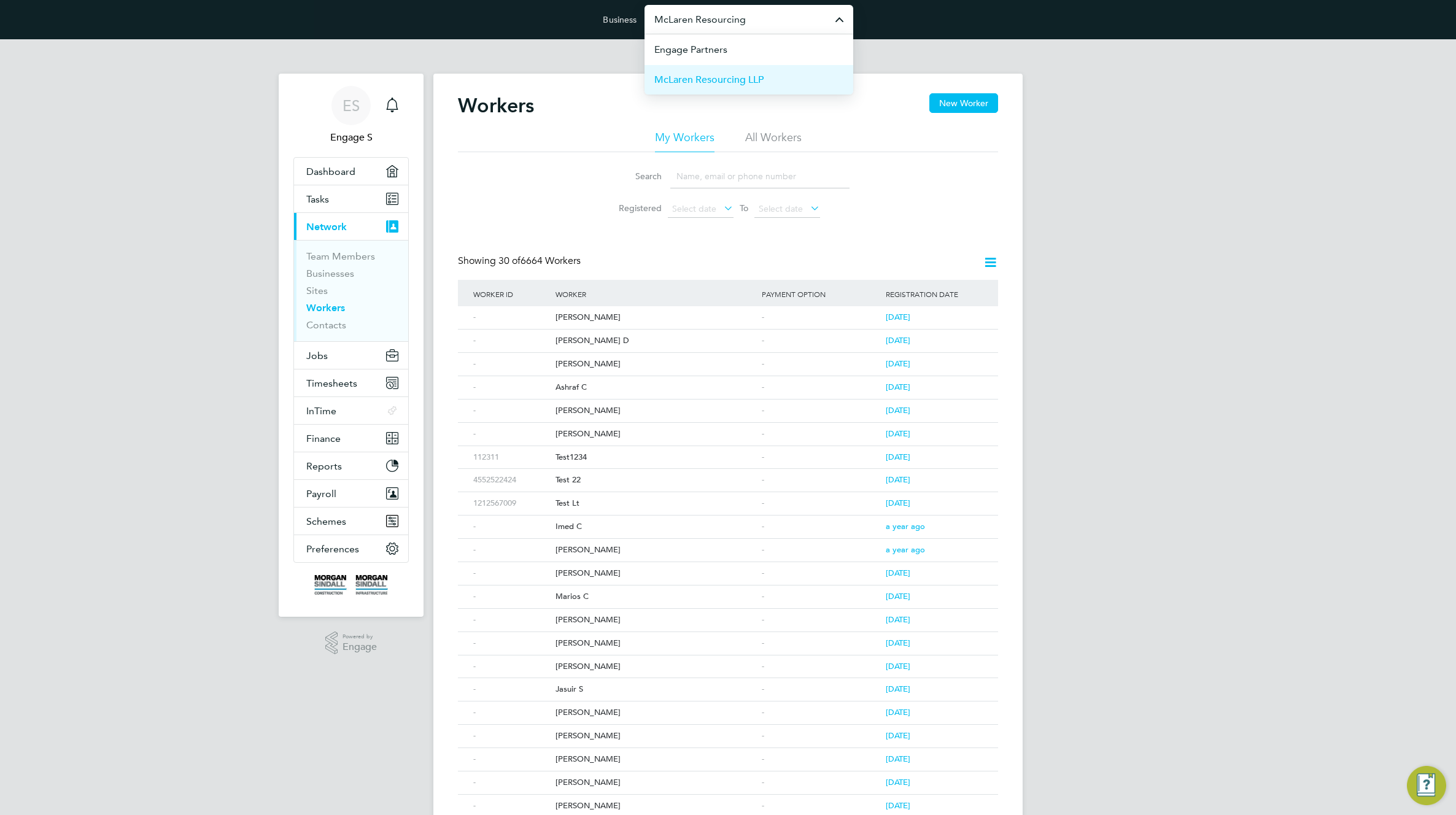
click at [708, 86] on span "McLaren Resourcing LLP" at bounding box center [708, 80] width 109 height 15
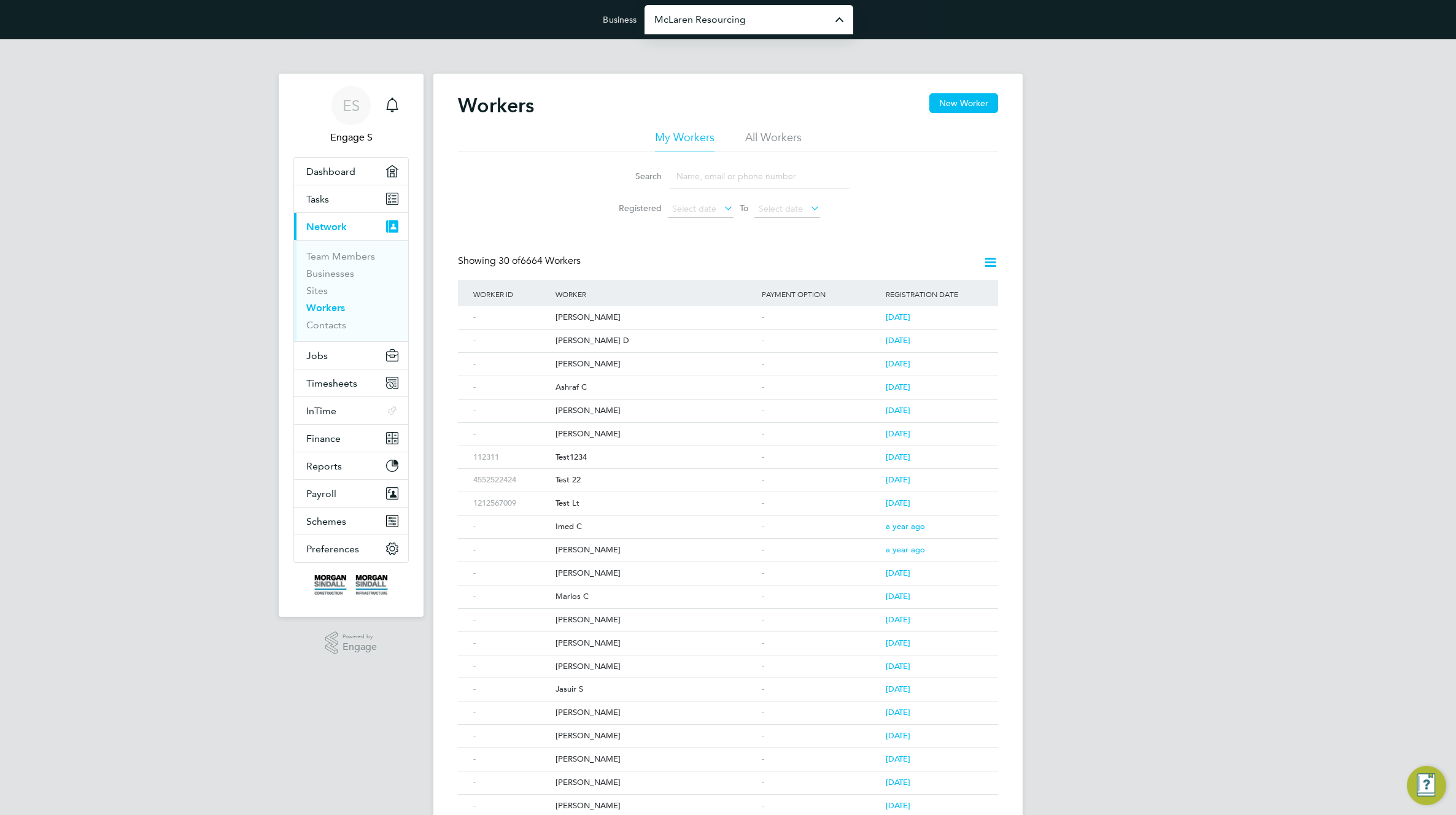
type input "McLaren Resourcing LLP"
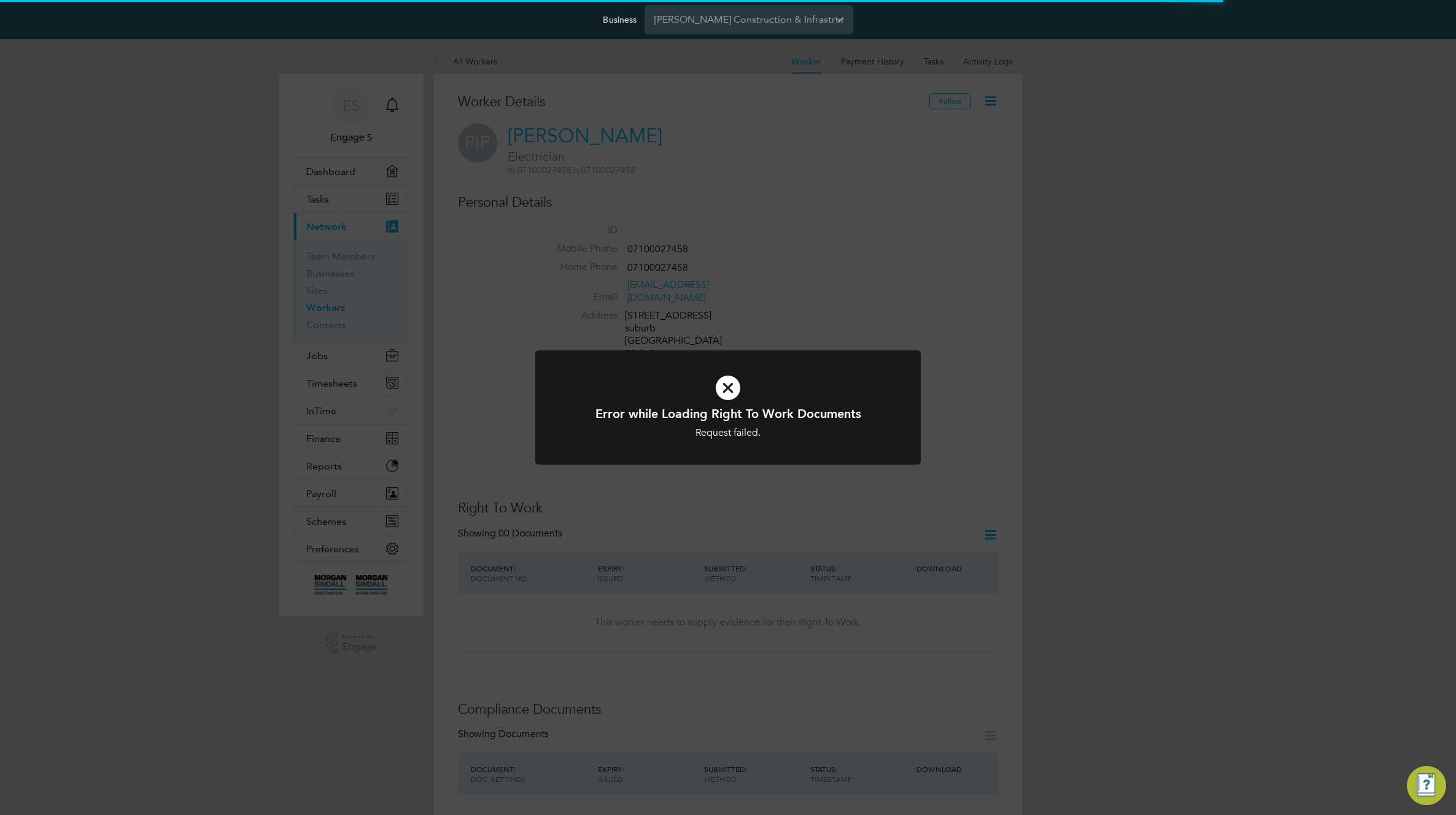
click at [882, 242] on div "Error while Loading Right To Work Documents Request failed. Cancel Okay" at bounding box center [728, 408] width 1456 height 815
click at [830, 245] on div "Error while Retrieving Documents Request failed. Cancel Okay" at bounding box center [728, 408] width 1456 height 815
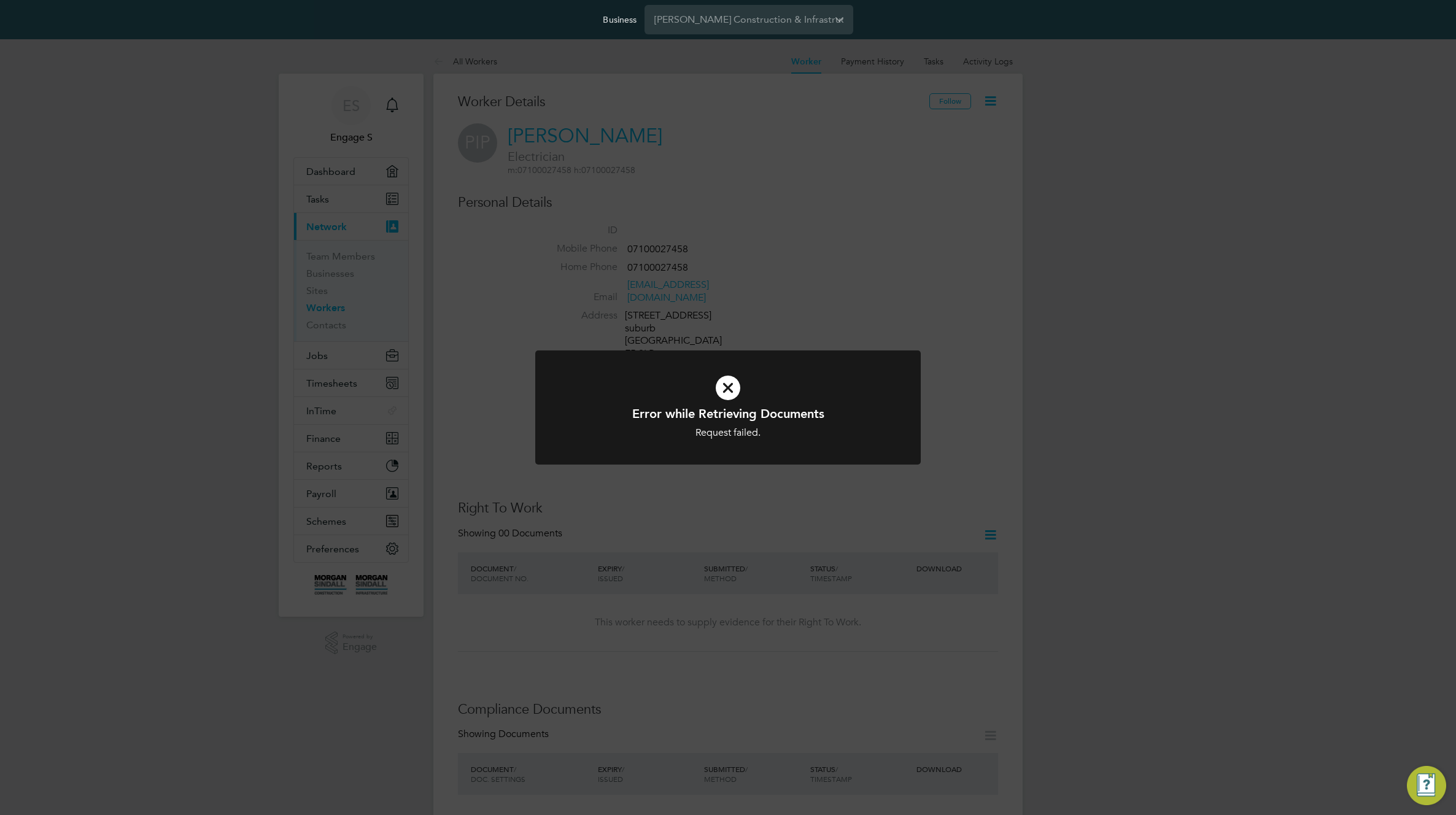
click at [830, 245] on div "Error while Retrieving Documents Request failed. Cancel Okay" at bounding box center [728, 408] width 1456 height 815
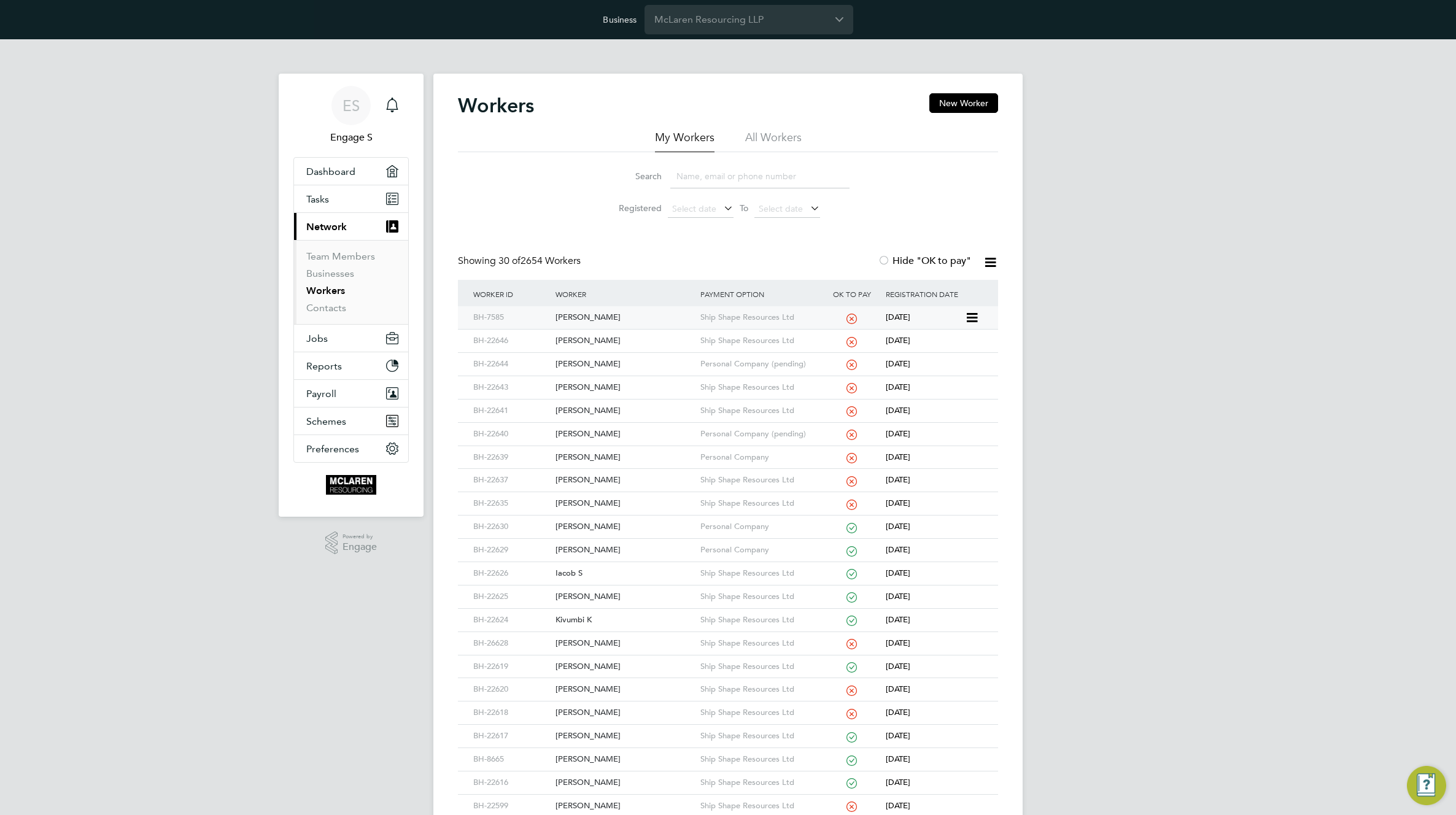
click at [577, 318] on div "[PERSON_NAME]" at bounding box center [624, 318] width 144 height 23
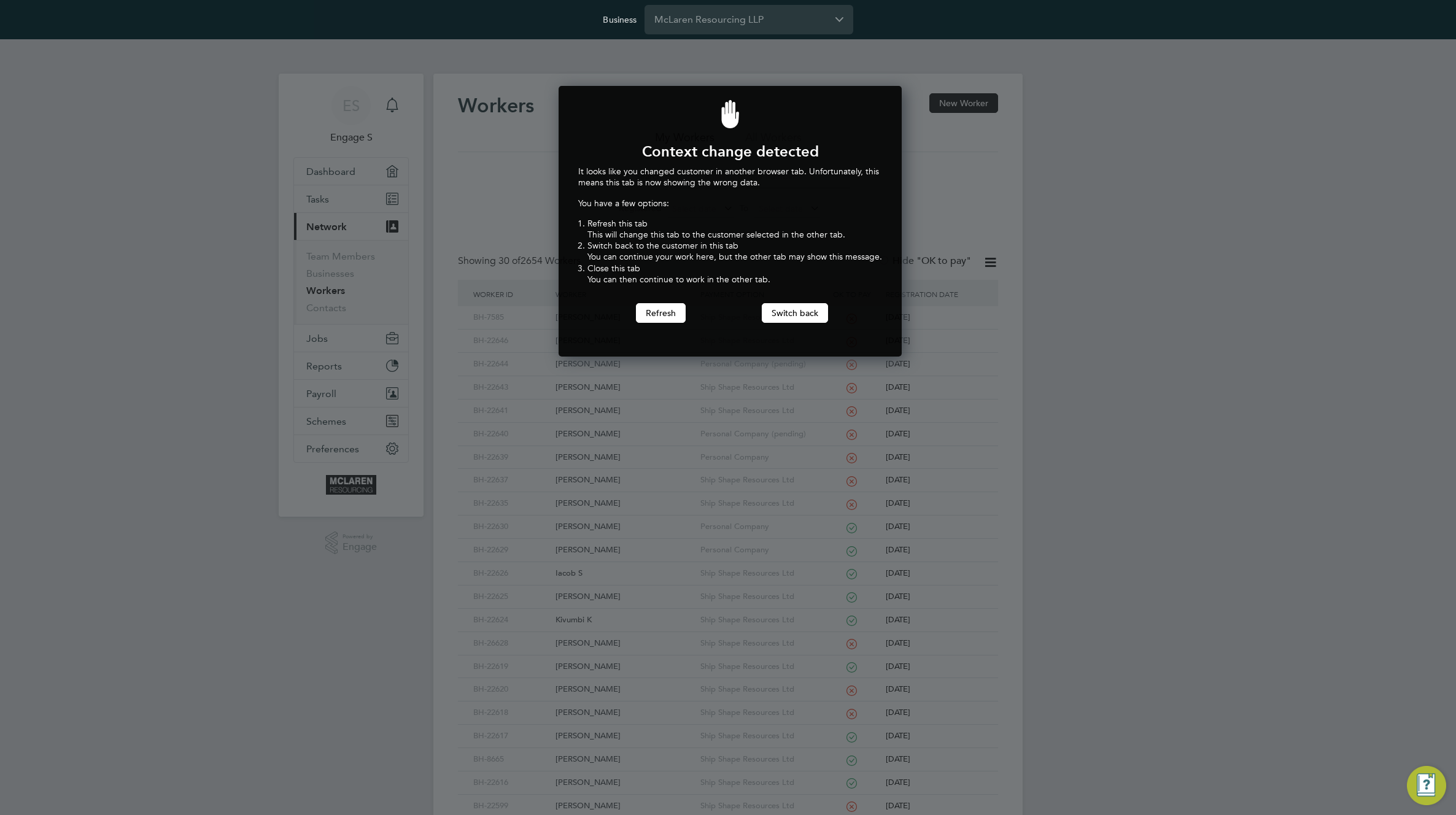
scroll to position [271, 339]
click at [802, 316] on button "Switch back" at bounding box center [795, 313] width 66 height 20
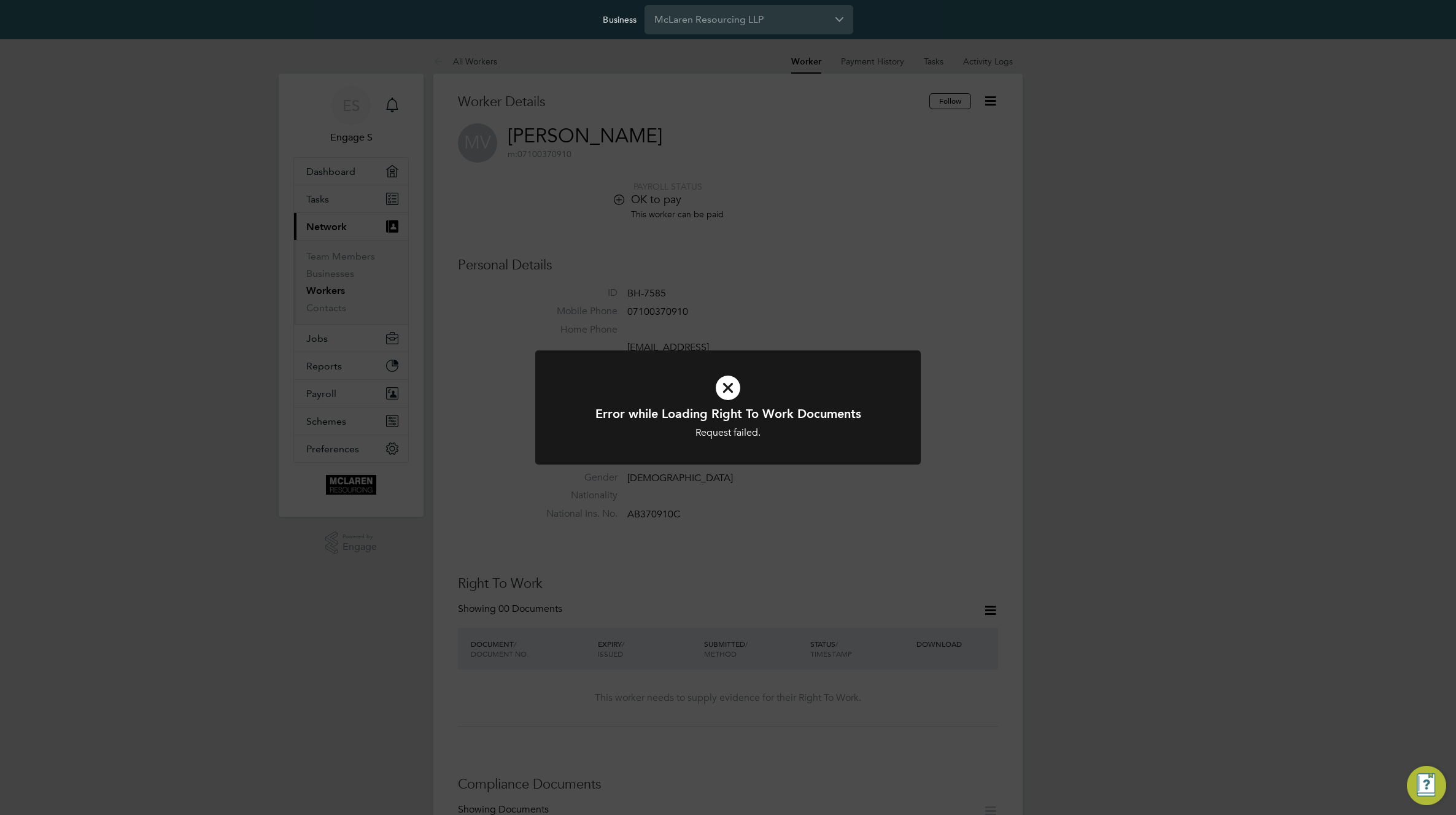
click at [1172, 313] on div "Error while Loading Right To Work Documents Request failed. Cancel Okay" at bounding box center [728, 408] width 1456 height 815
click at [1174, 311] on div "Error while Retrieving Documents Request failed. Cancel Okay" at bounding box center [728, 408] width 1456 height 815
click at [1015, 462] on div "Error while Retrieving Documents Request failed. Cancel Okay" at bounding box center [728, 408] width 1456 height 815
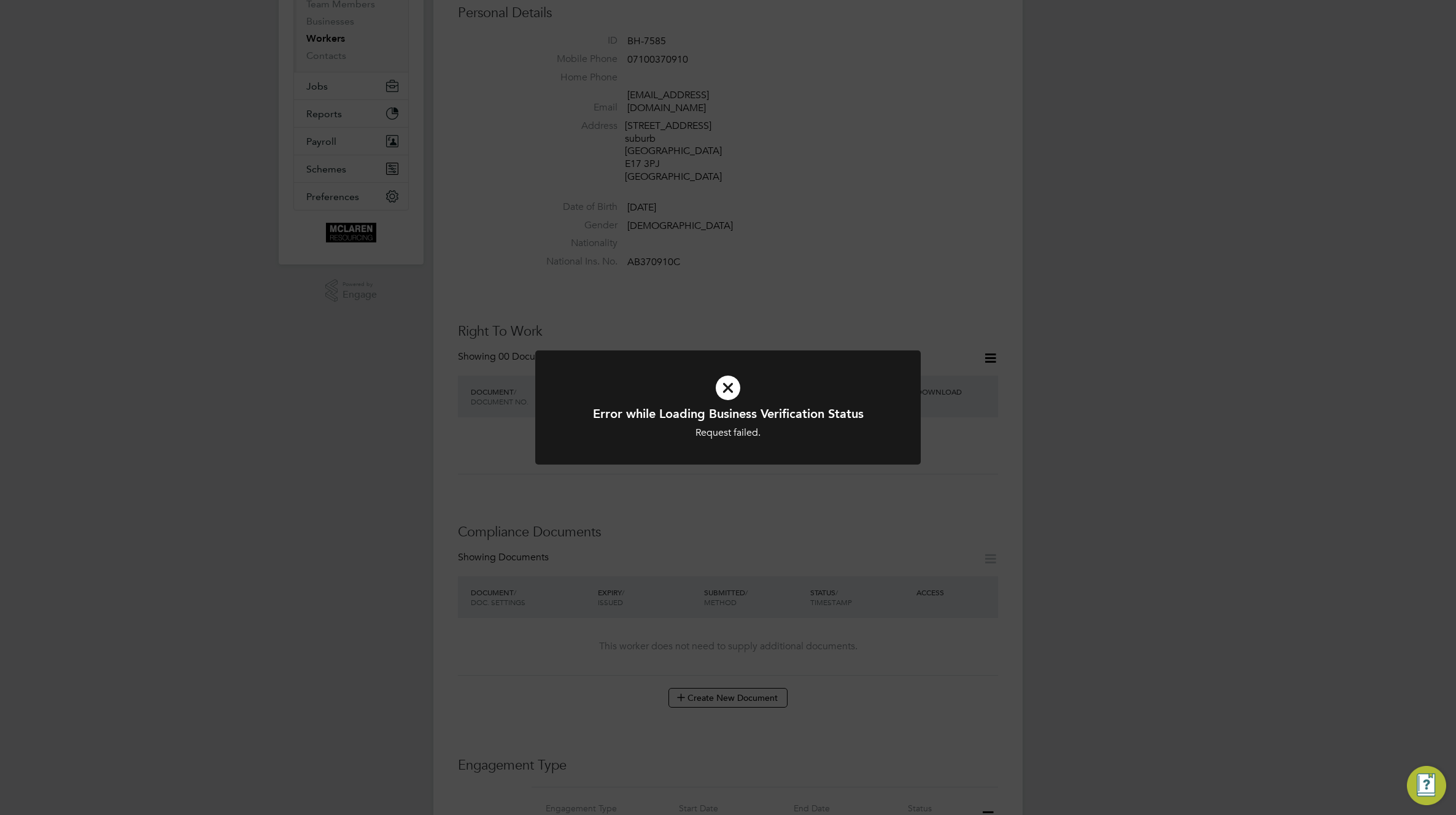
scroll to position [395, 0]
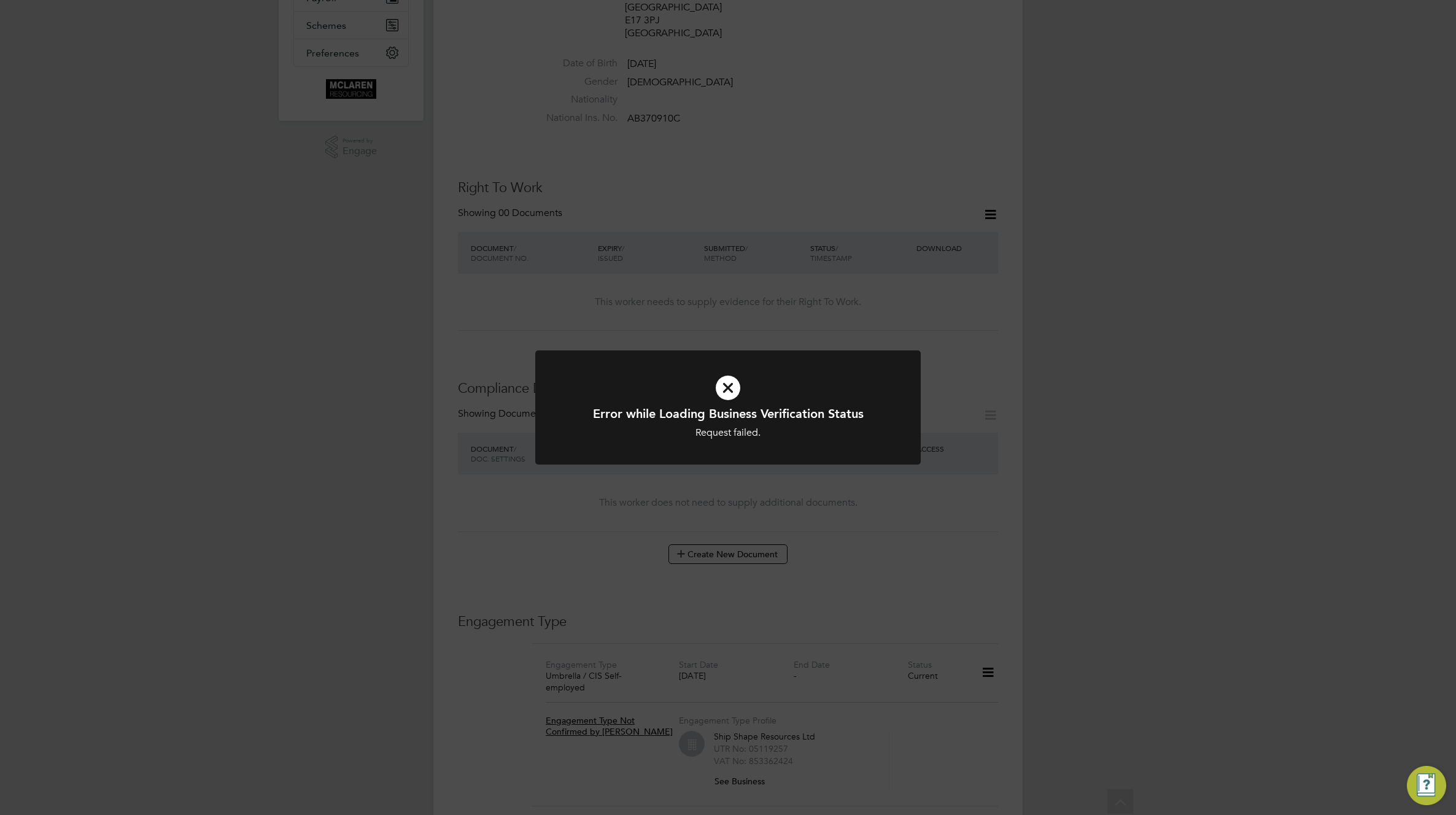
drag, startPoint x: 867, startPoint y: 536, endPoint x: 769, endPoint y: 551, distance: 99.1
click at [867, 536] on div "Error while Loading Business Verification Status Request failed. Cancel Okay" at bounding box center [728, 408] width 1456 height 815
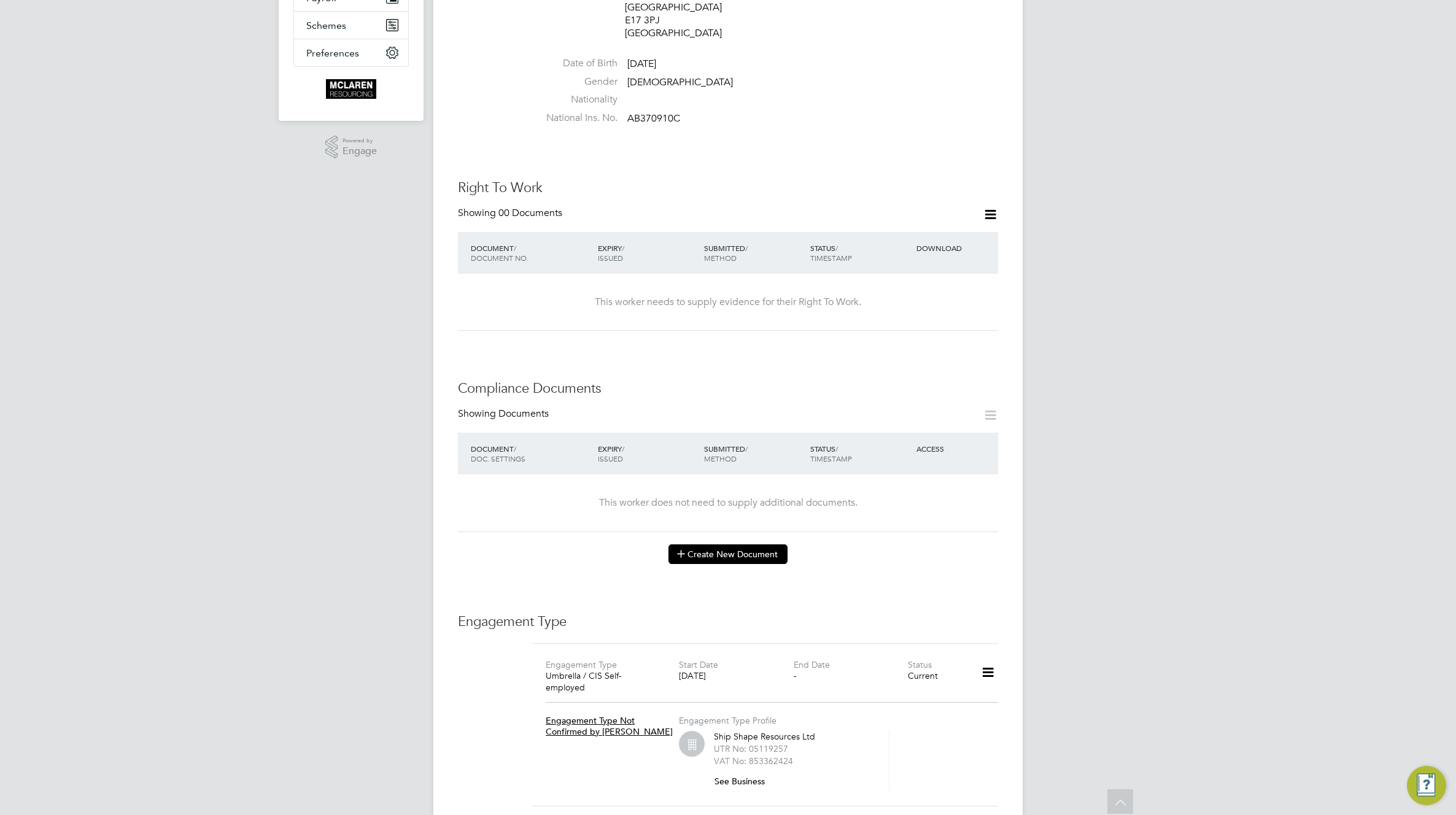
click at [730, 545] on button "Create New Document" at bounding box center [728, 554] width 119 height 20
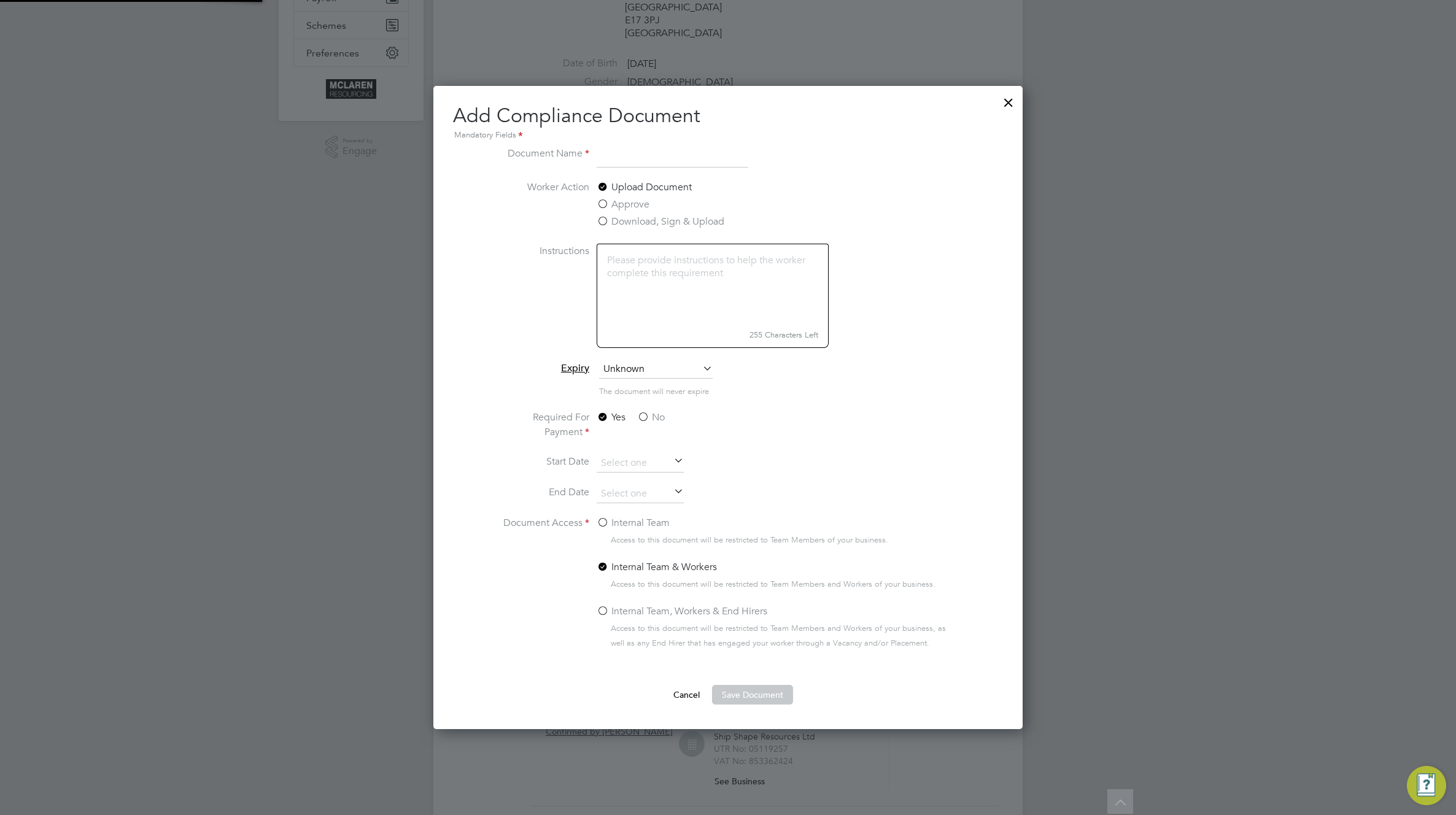
scroll to position [644, 590]
click at [664, 167] on input at bounding box center [672, 157] width 152 height 22
type input "test"
click at [631, 268] on textarea at bounding box center [713, 284] width 232 height 82
click at [638, 369] on span "Unknown" at bounding box center [655, 369] width 113 height 19
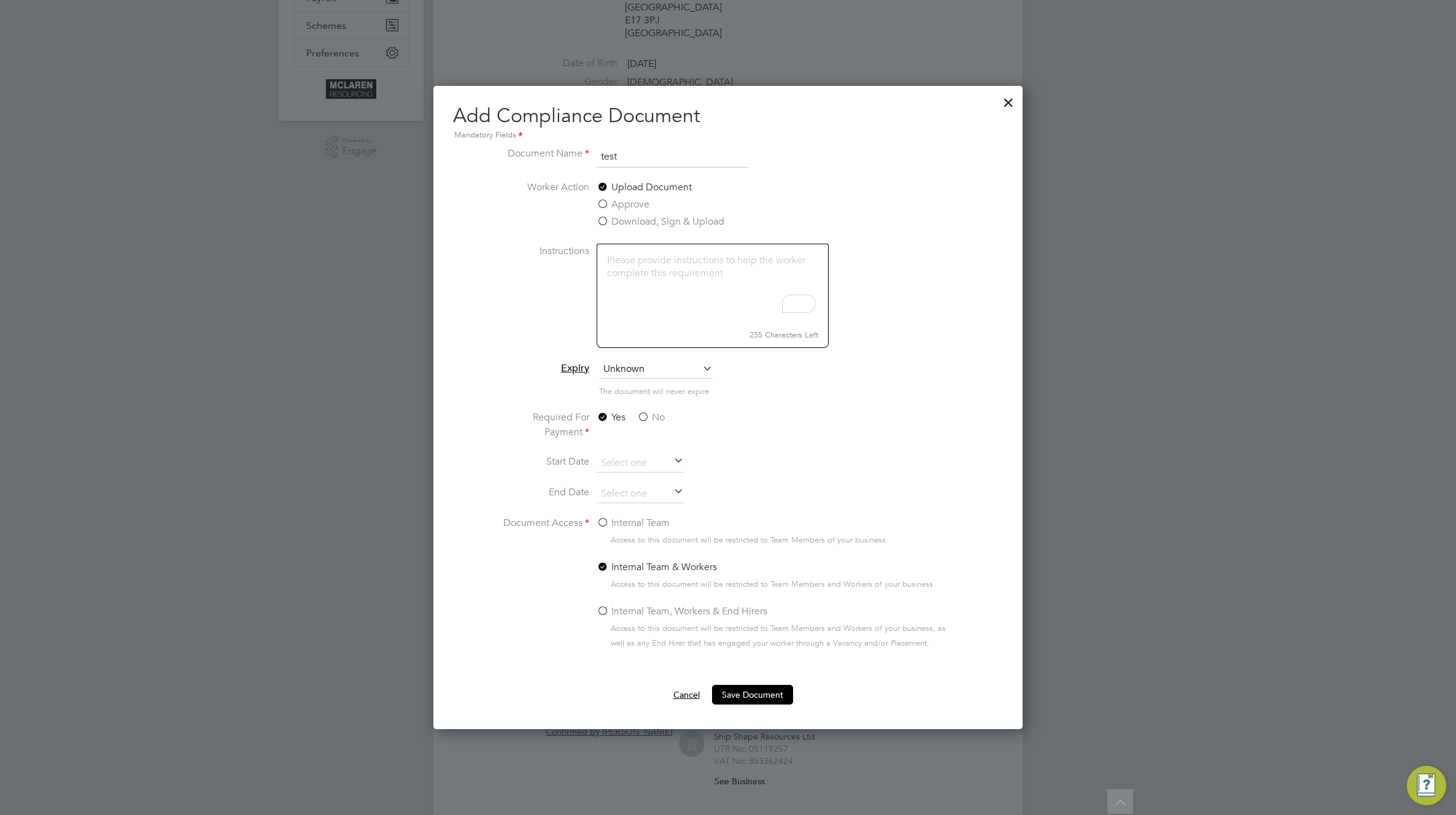
click at [693, 696] on button "Cancel" at bounding box center [686, 695] width 46 height 20
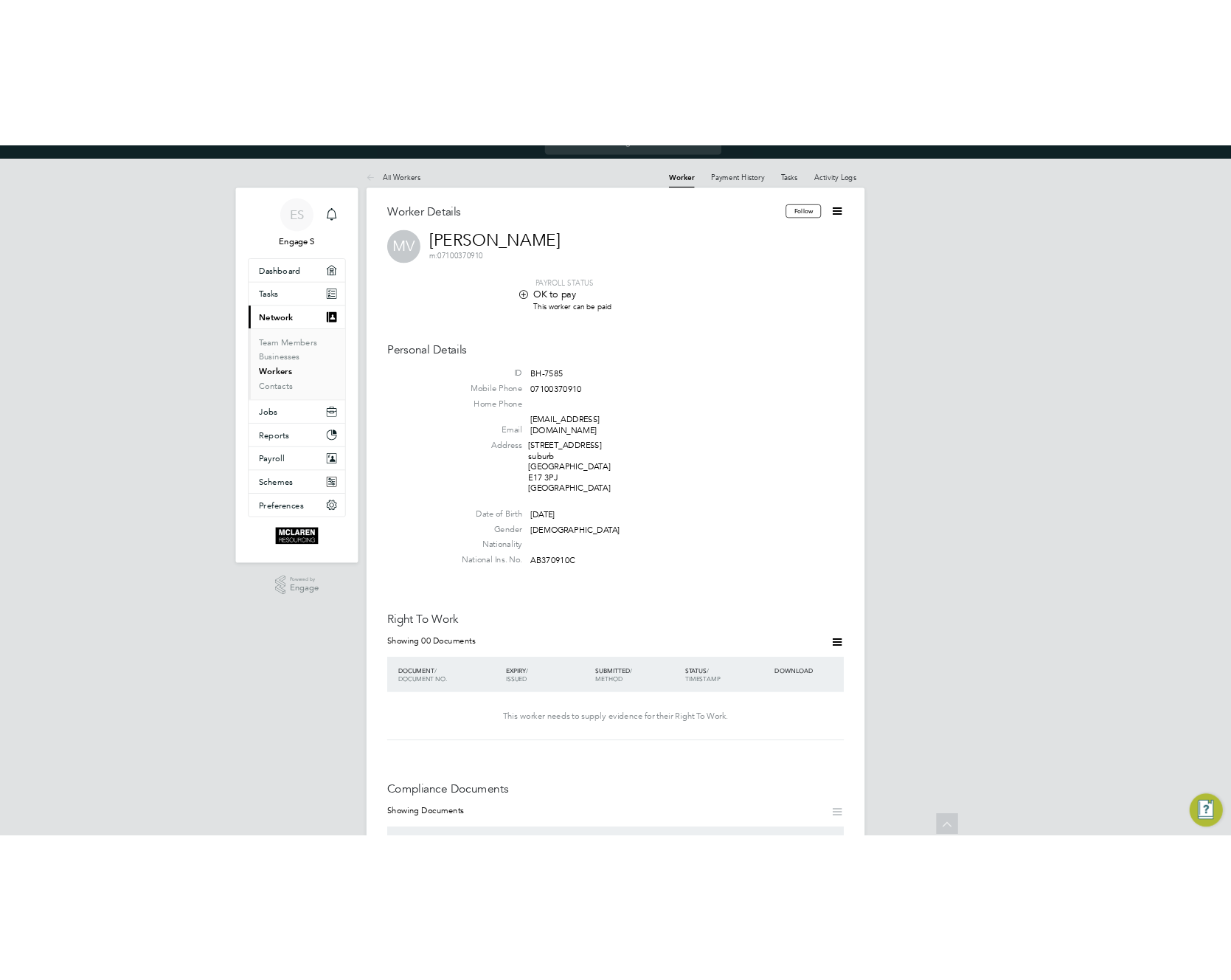
scroll to position [0, 0]
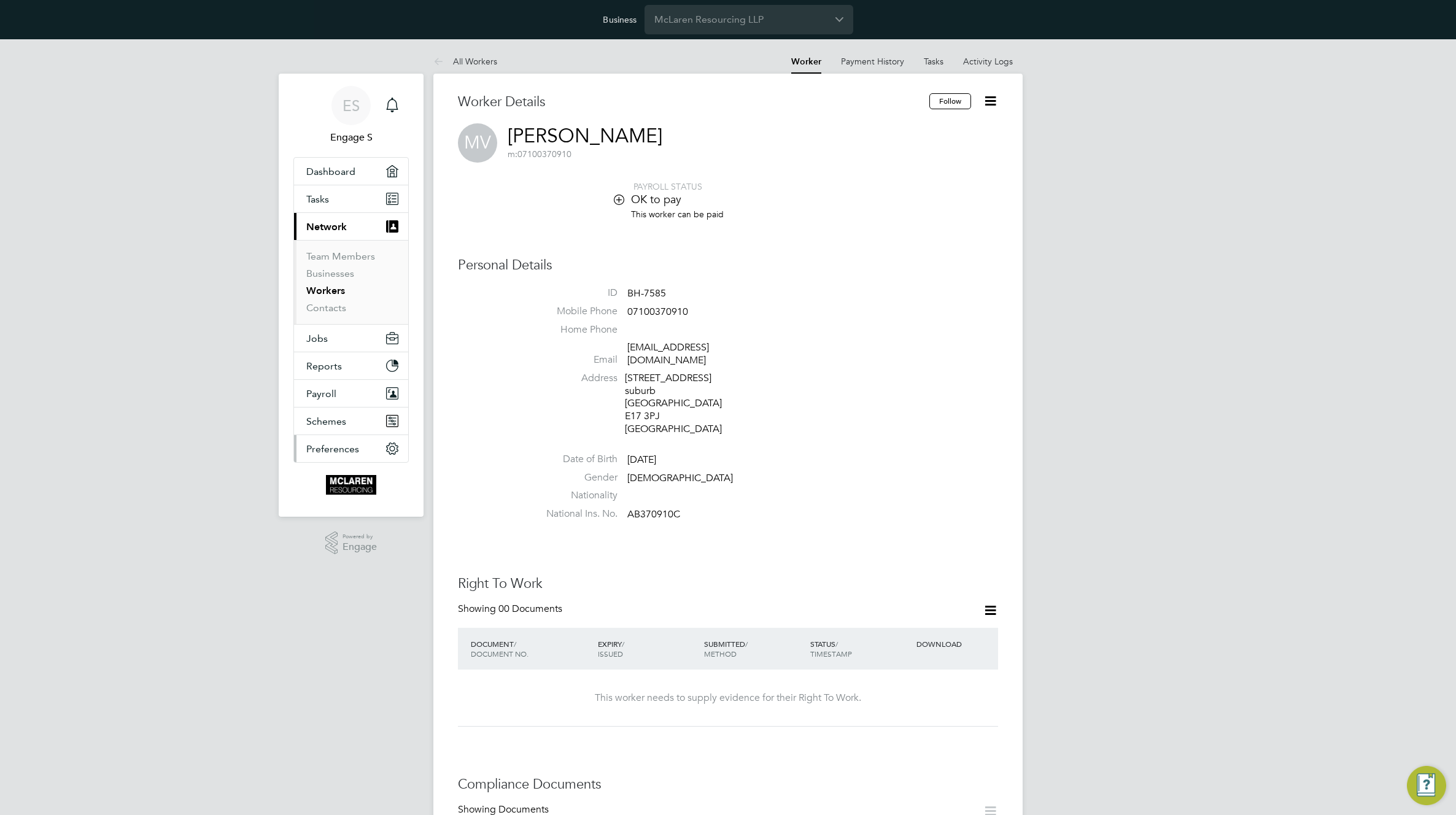
click at [331, 453] on span "Preferences" at bounding box center [333, 449] width 53 height 11
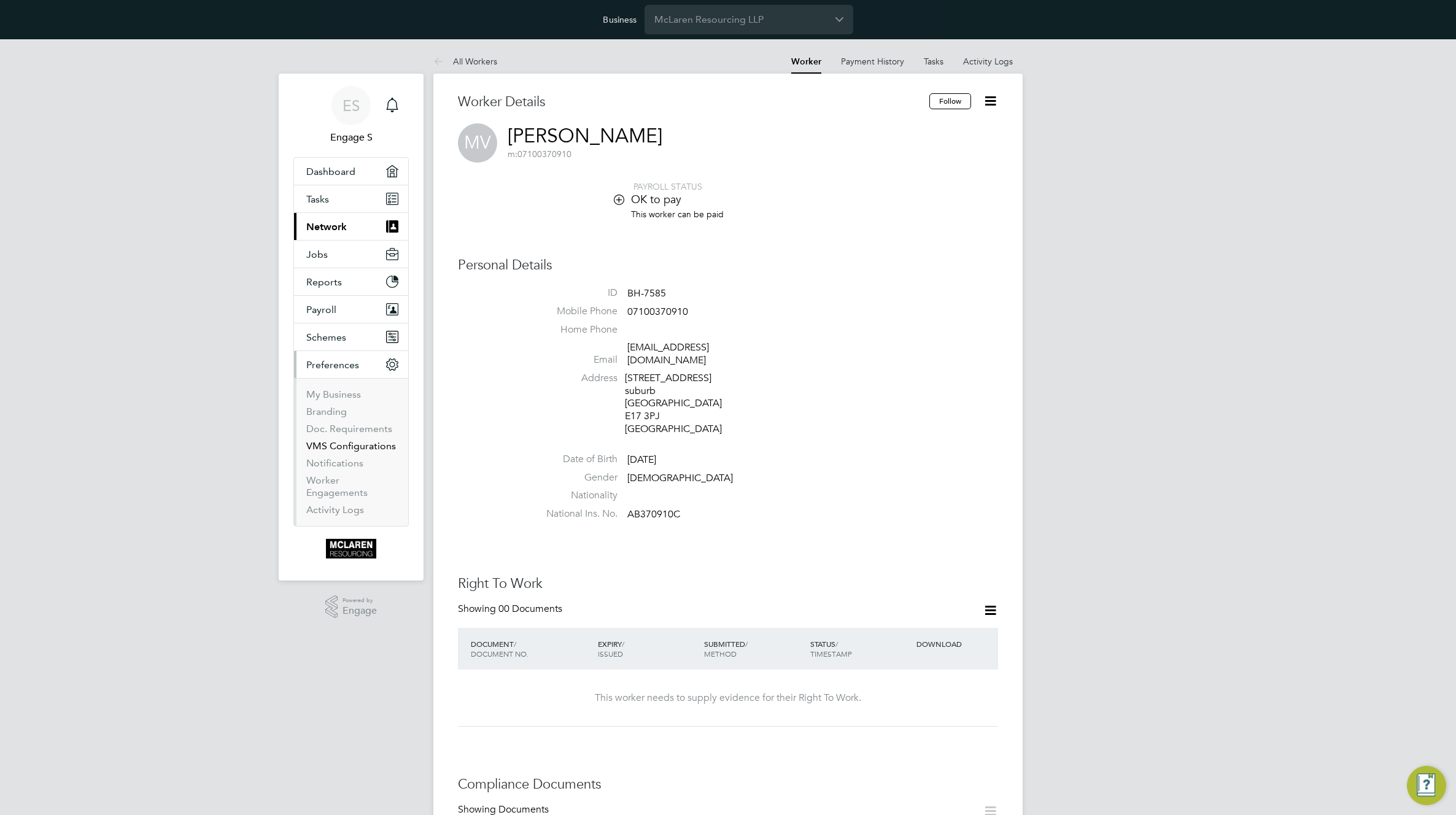
click at [332, 447] on link "VMS Configurations" at bounding box center [351, 445] width 90 height 11
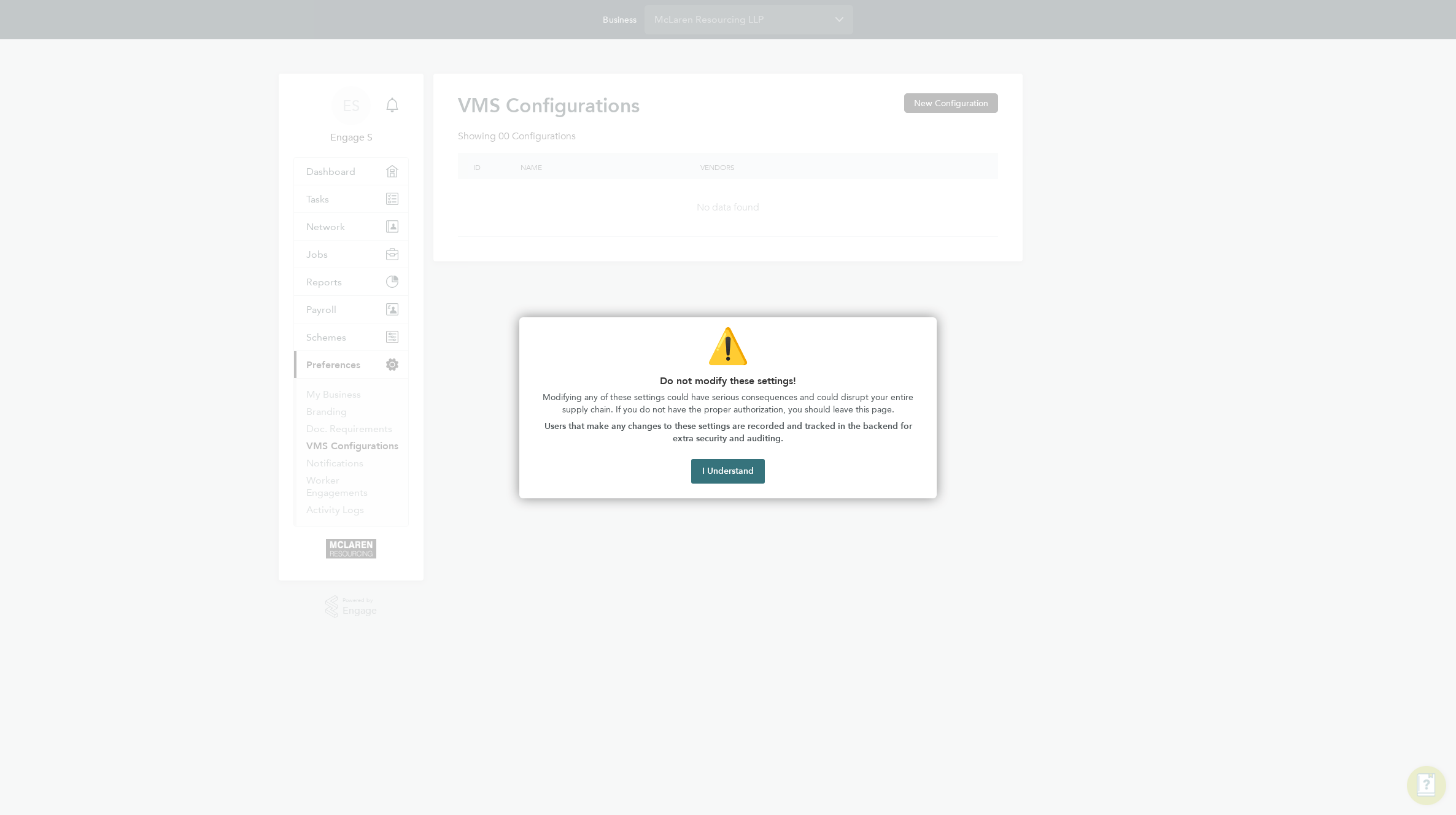
click at [726, 472] on button "I Understand" at bounding box center [728, 471] width 73 height 24
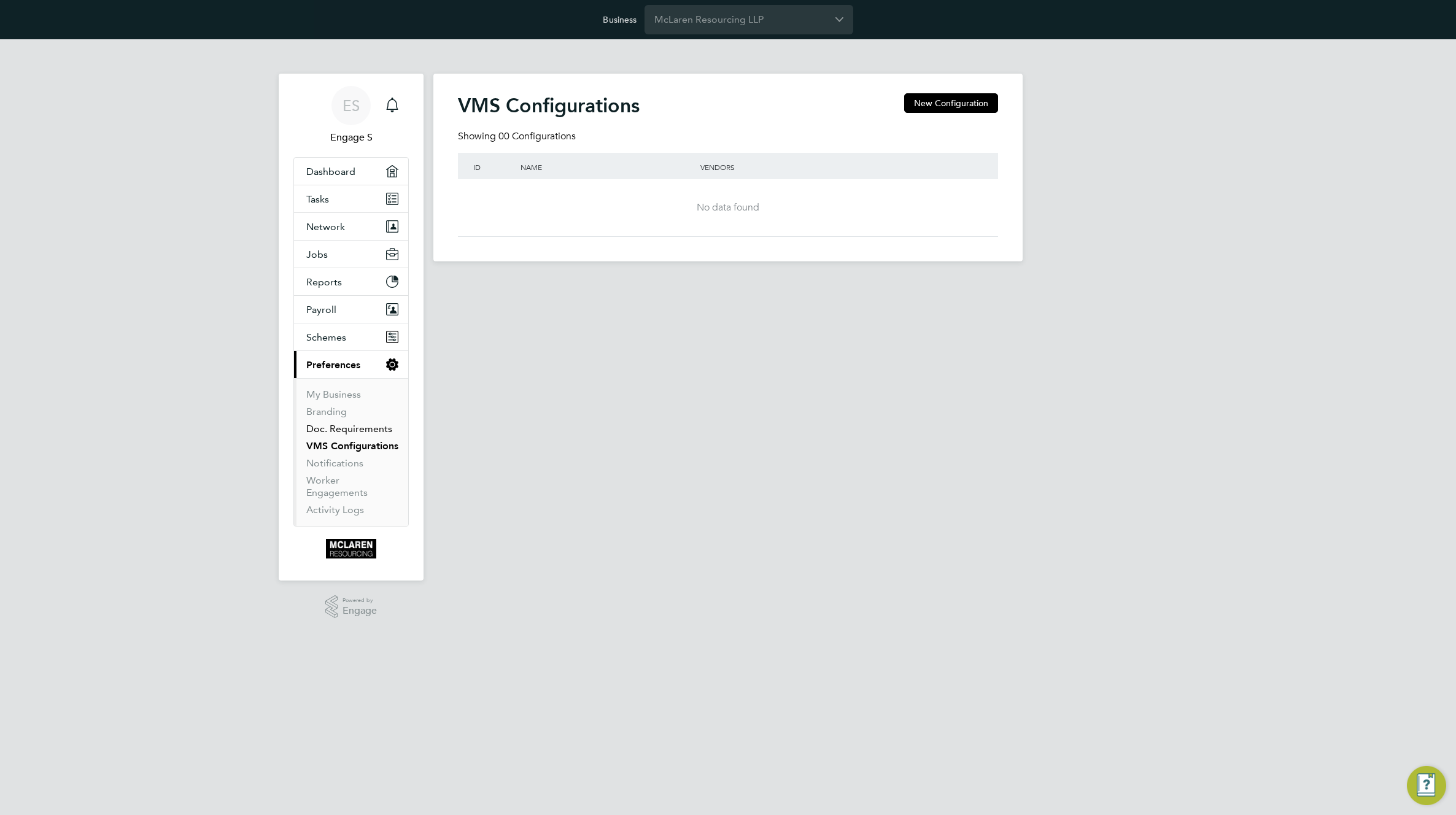
click at [350, 426] on link "Doc. Requirements" at bounding box center [349, 428] width 86 height 11
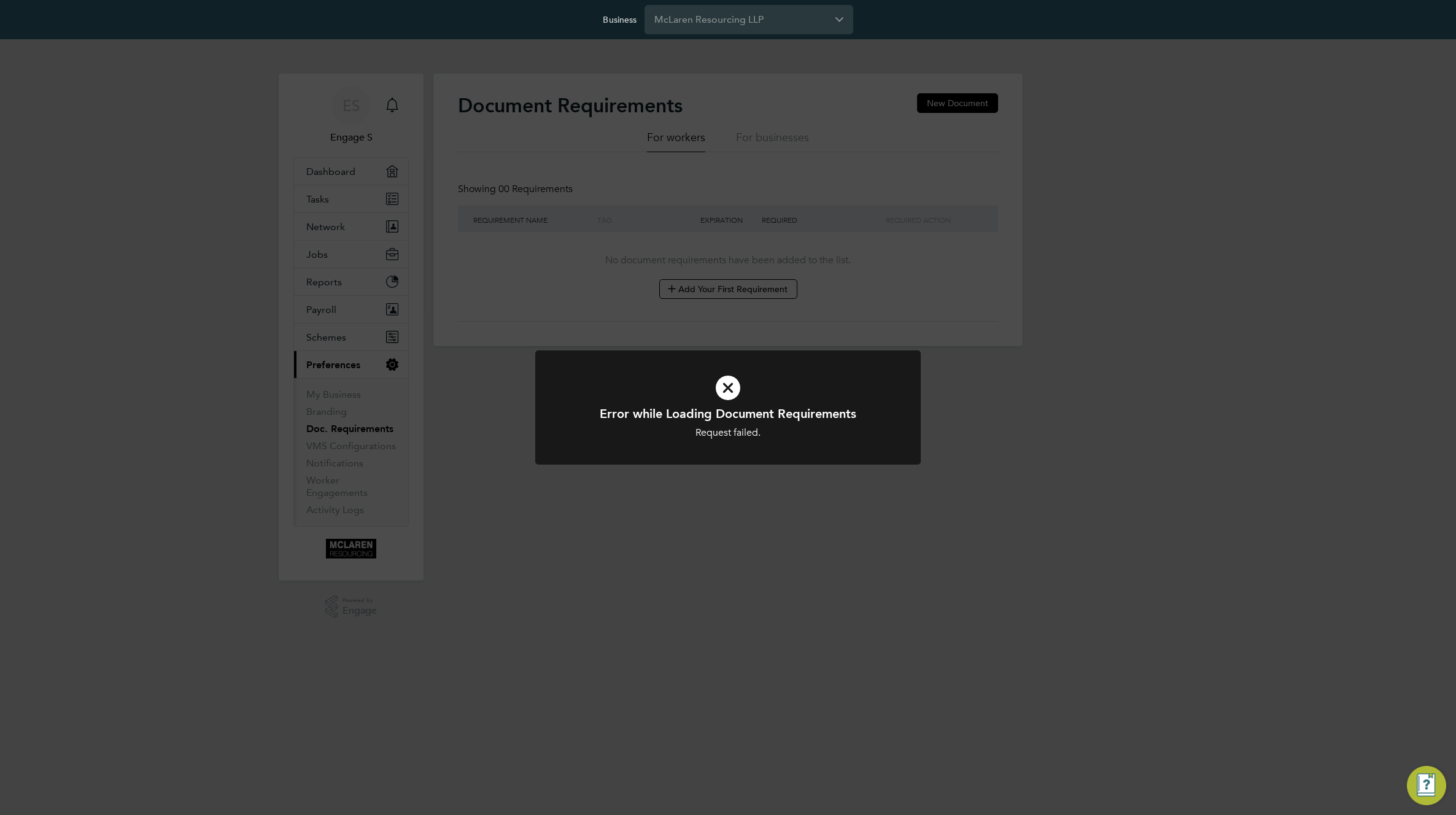
drag, startPoint x: 756, startPoint y: 370, endPoint x: 756, endPoint y: 347, distance: 23.0
click at [755, 366] on icon at bounding box center [728, 388] width 319 height 48
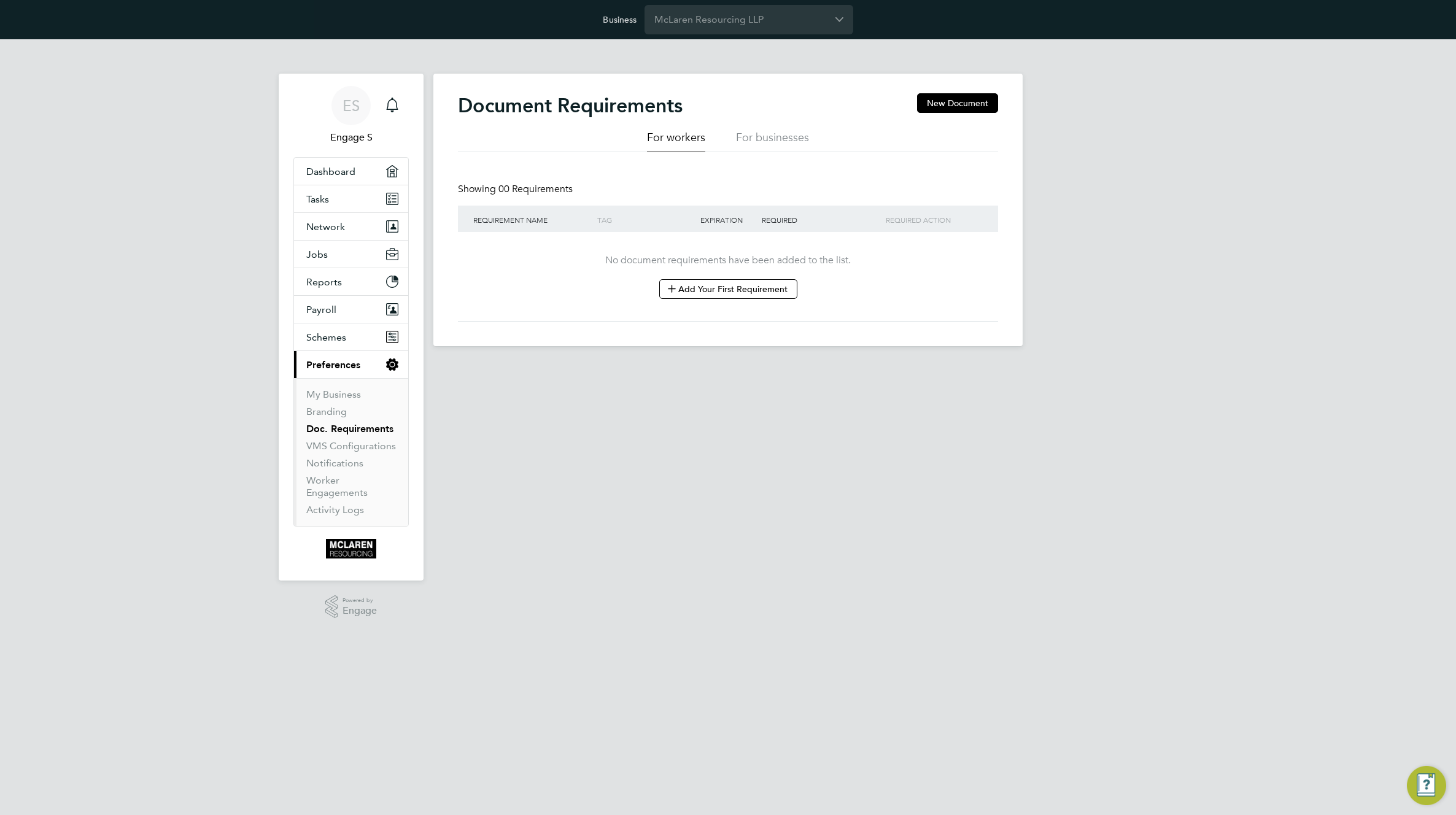
click at [773, 120] on div "Document Requirements New Document" at bounding box center [728, 112] width 540 height 37
click at [776, 135] on li "For businesses" at bounding box center [772, 141] width 73 height 22
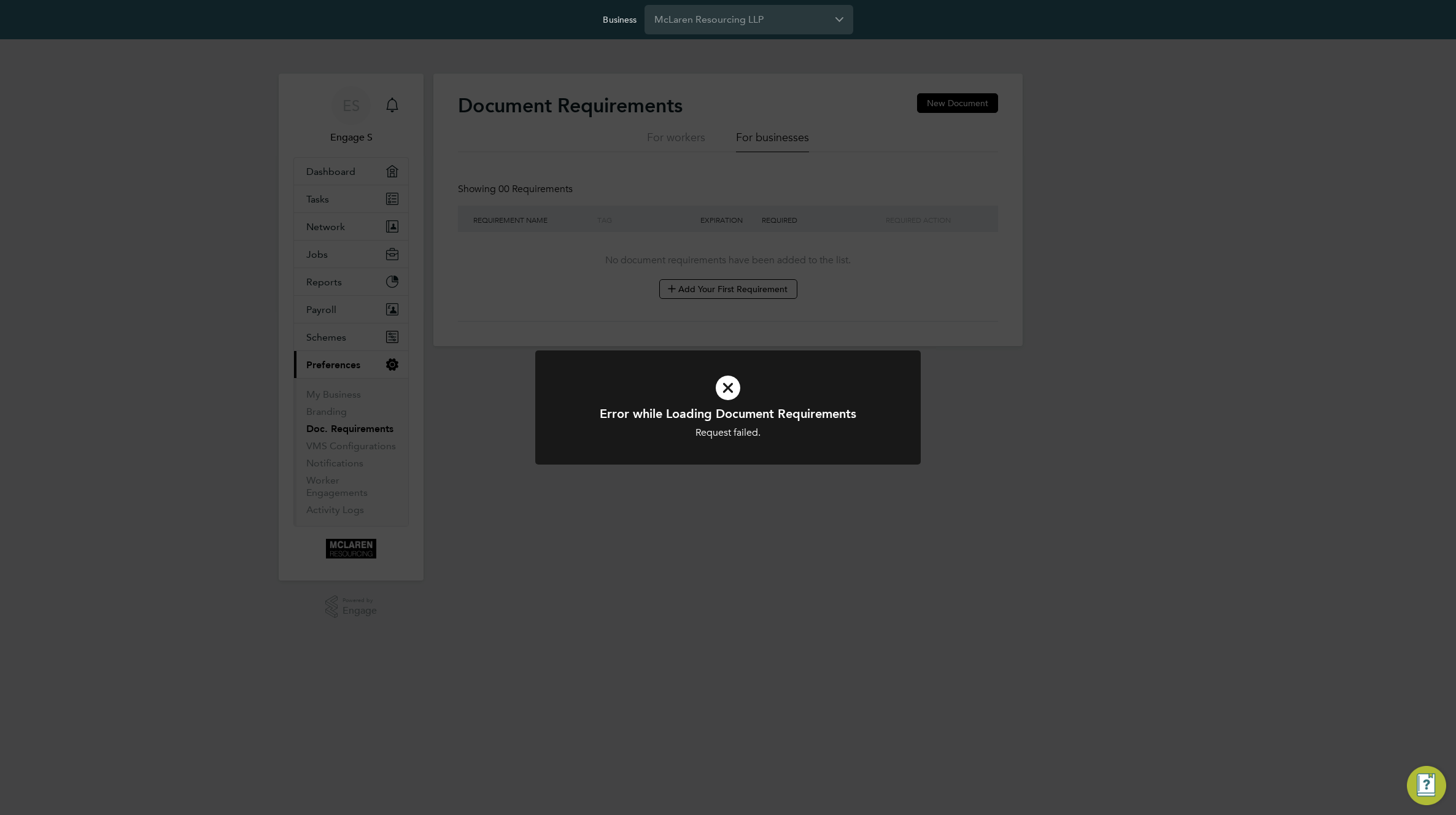
click at [667, 124] on div "Error while Loading Document Requirements Request failed. Cancel Okay" at bounding box center [728, 408] width 1456 height 815
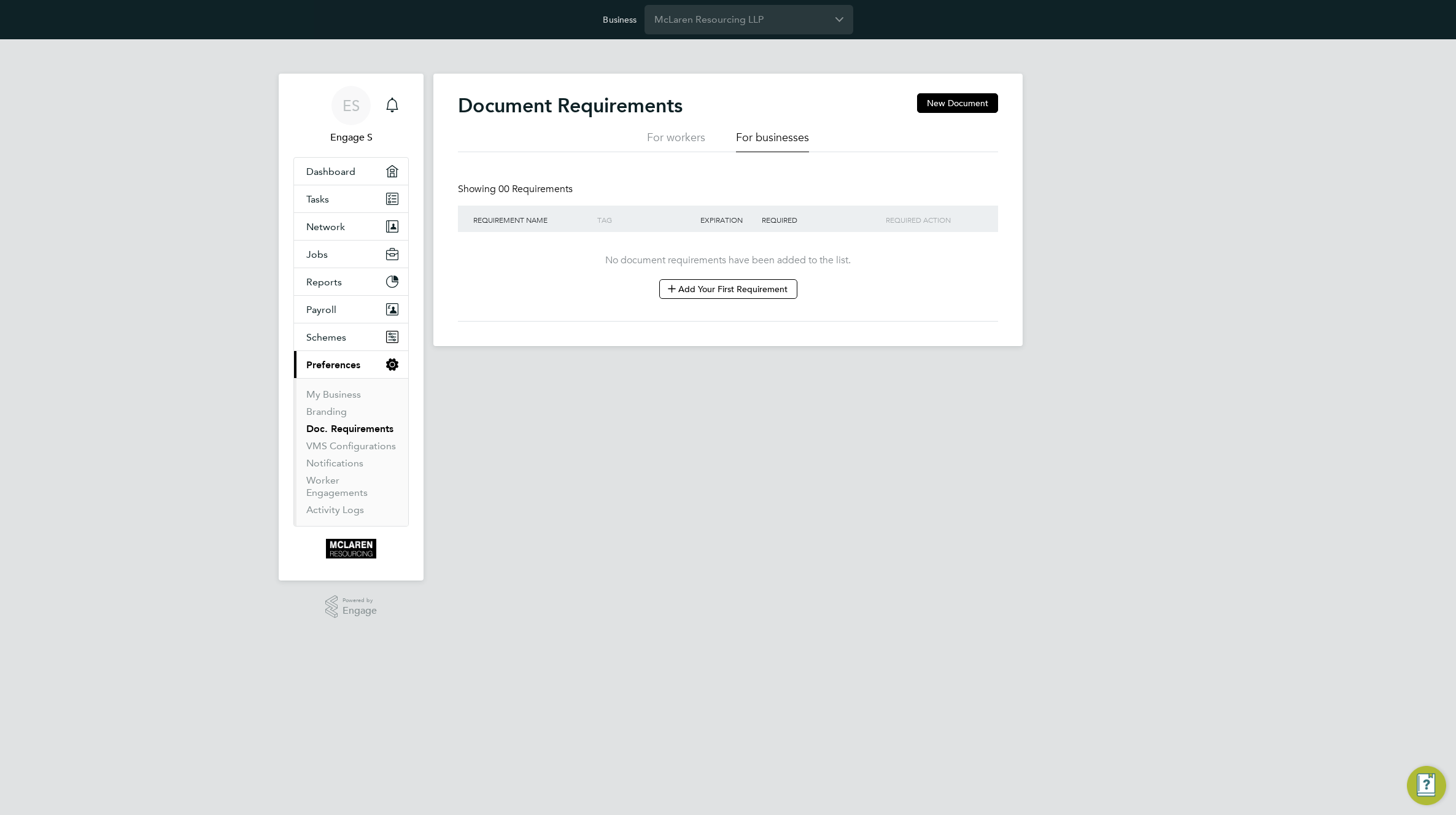
click at [679, 142] on li "For workers" at bounding box center [676, 141] width 58 height 22
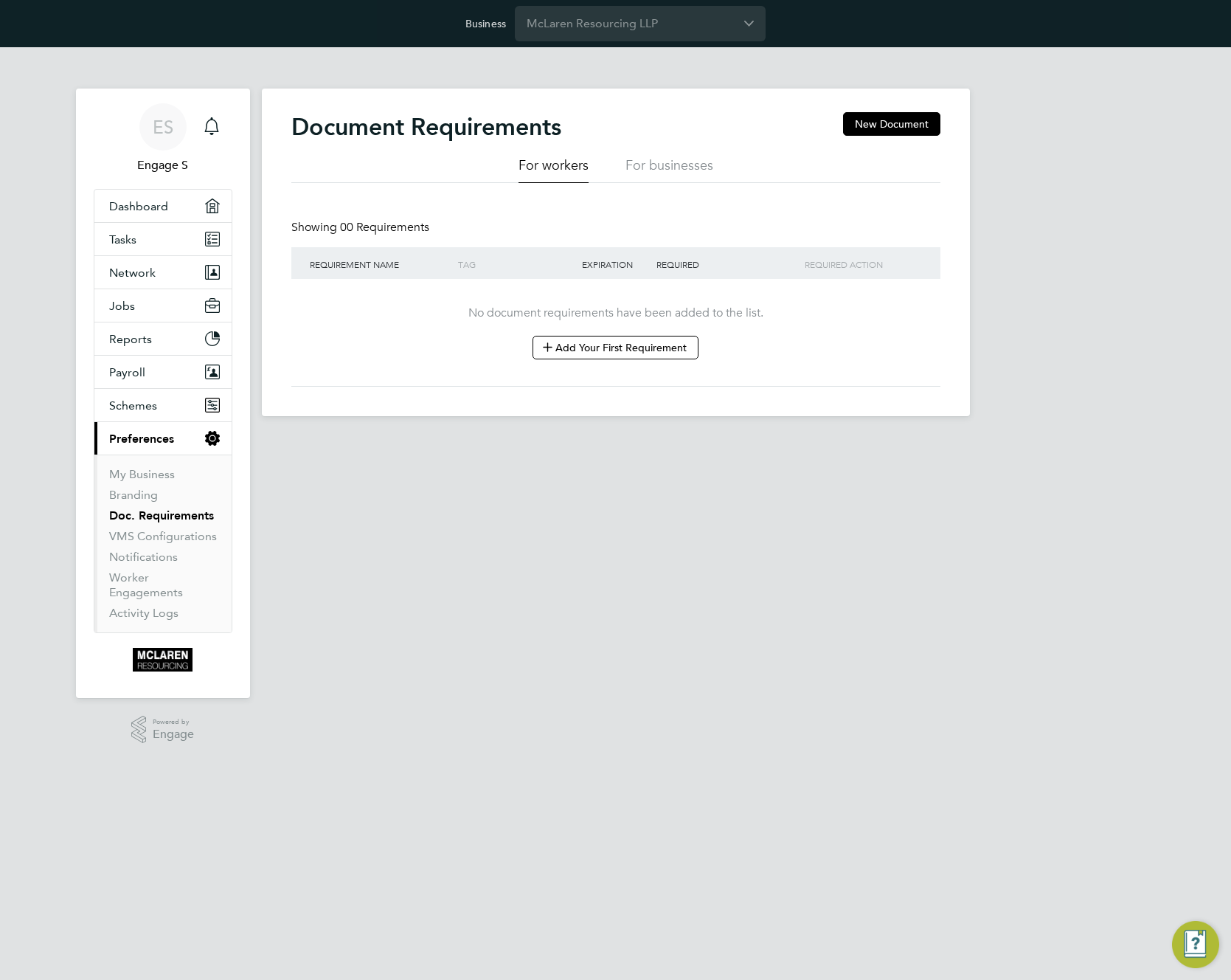
click at [650, 162] on li "For businesses" at bounding box center [669, 170] width 87 height 27
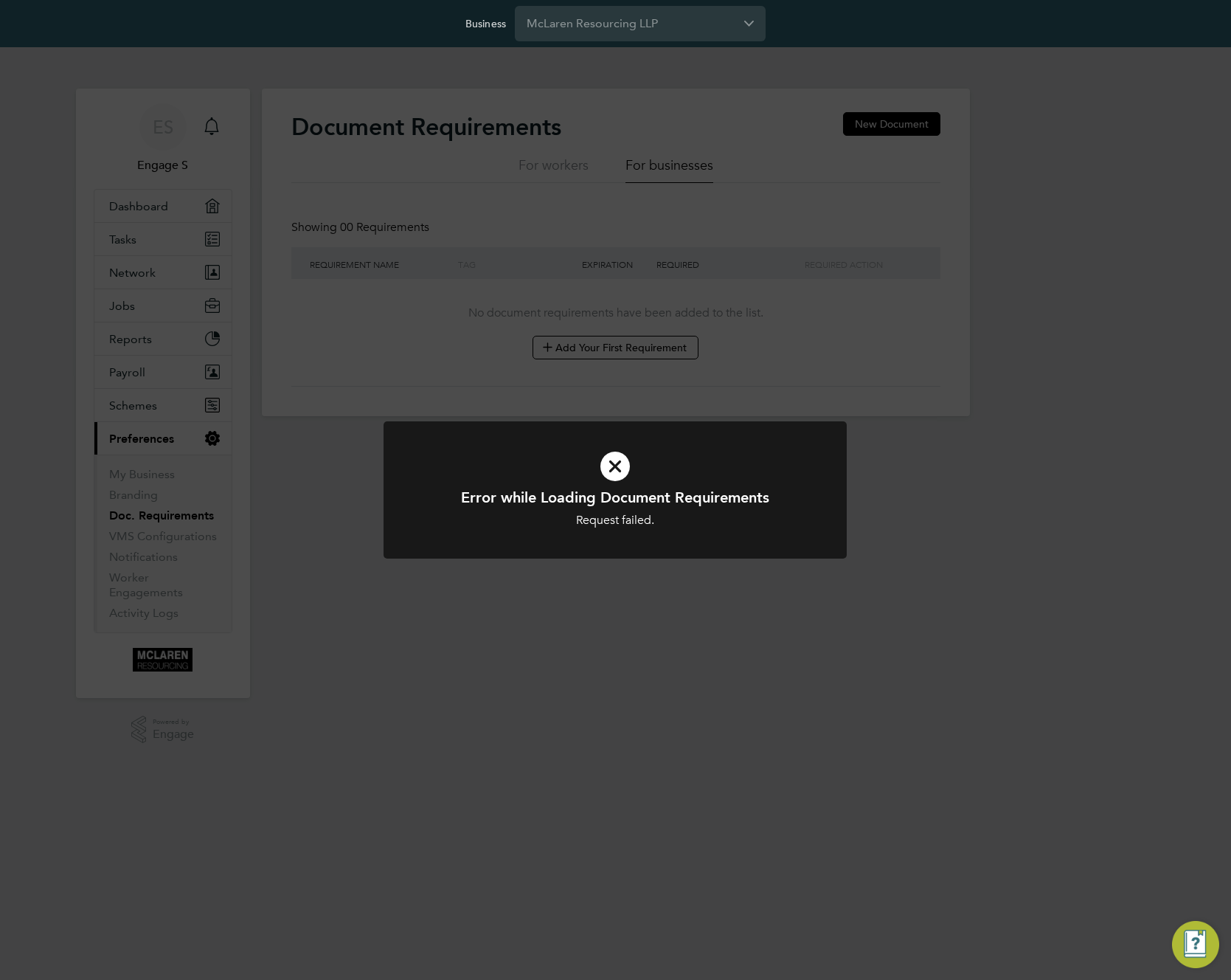
click at [638, 220] on div "Error while Loading Document Requirements Request failed. Cancel Okay" at bounding box center [615, 490] width 1231 height 980
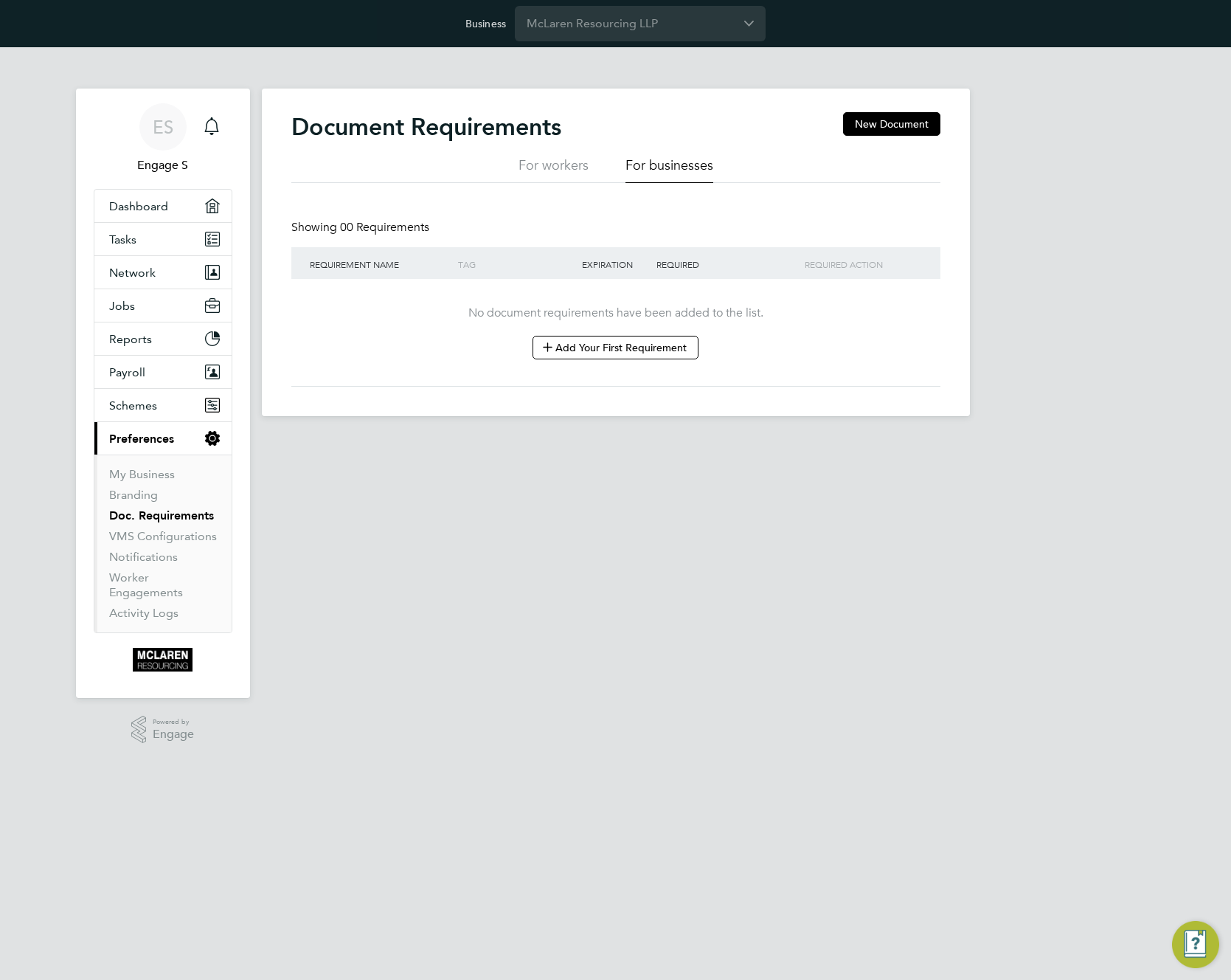
click at [577, 167] on li "For workers" at bounding box center [553, 170] width 70 height 27
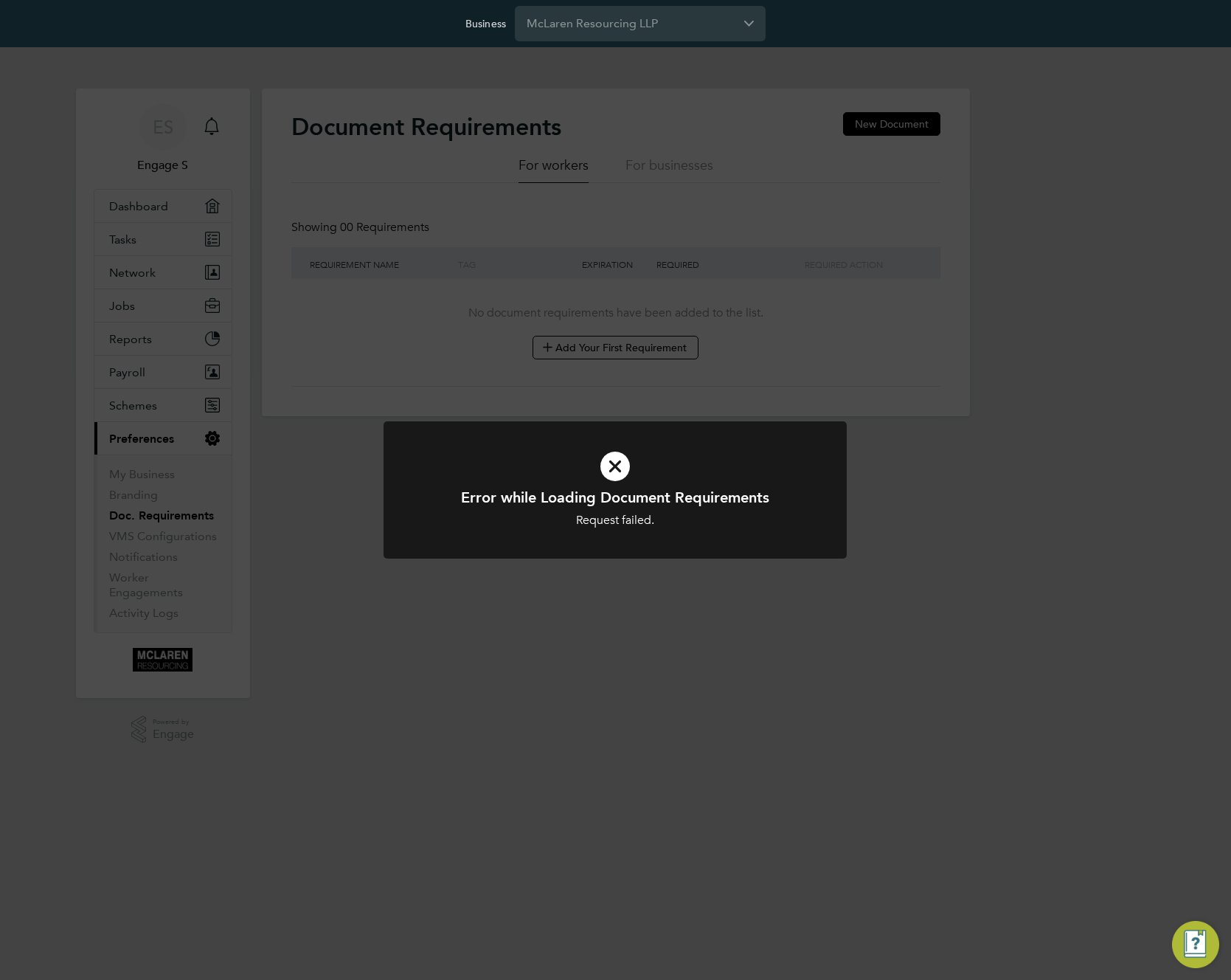
click at [162, 488] on div "Error while Loading Document Requirements Request failed. Cancel Okay" at bounding box center [615, 490] width 1231 height 980
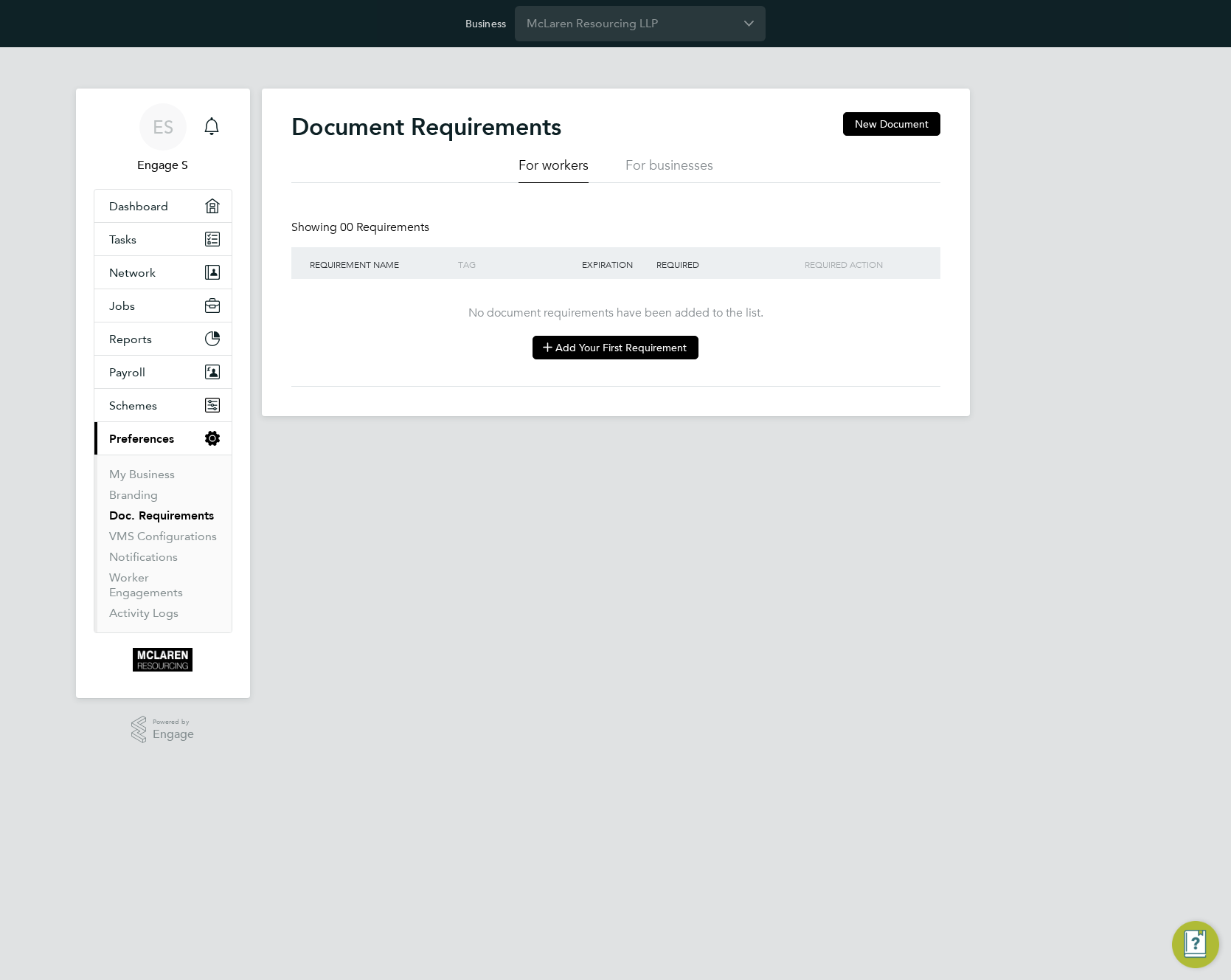
click at [587, 348] on button "Add Your First Requirement" at bounding box center [616, 348] width 166 height 24
click at [565, 350] on button "Add Your First Requirement" at bounding box center [616, 348] width 166 height 24
click at [613, 350] on button "Add Your First Requirement" at bounding box center [616, 348] width 166 height 24
click at [887, 128] on button "New Document" at bounding box center [892, 124] width 98 height 24
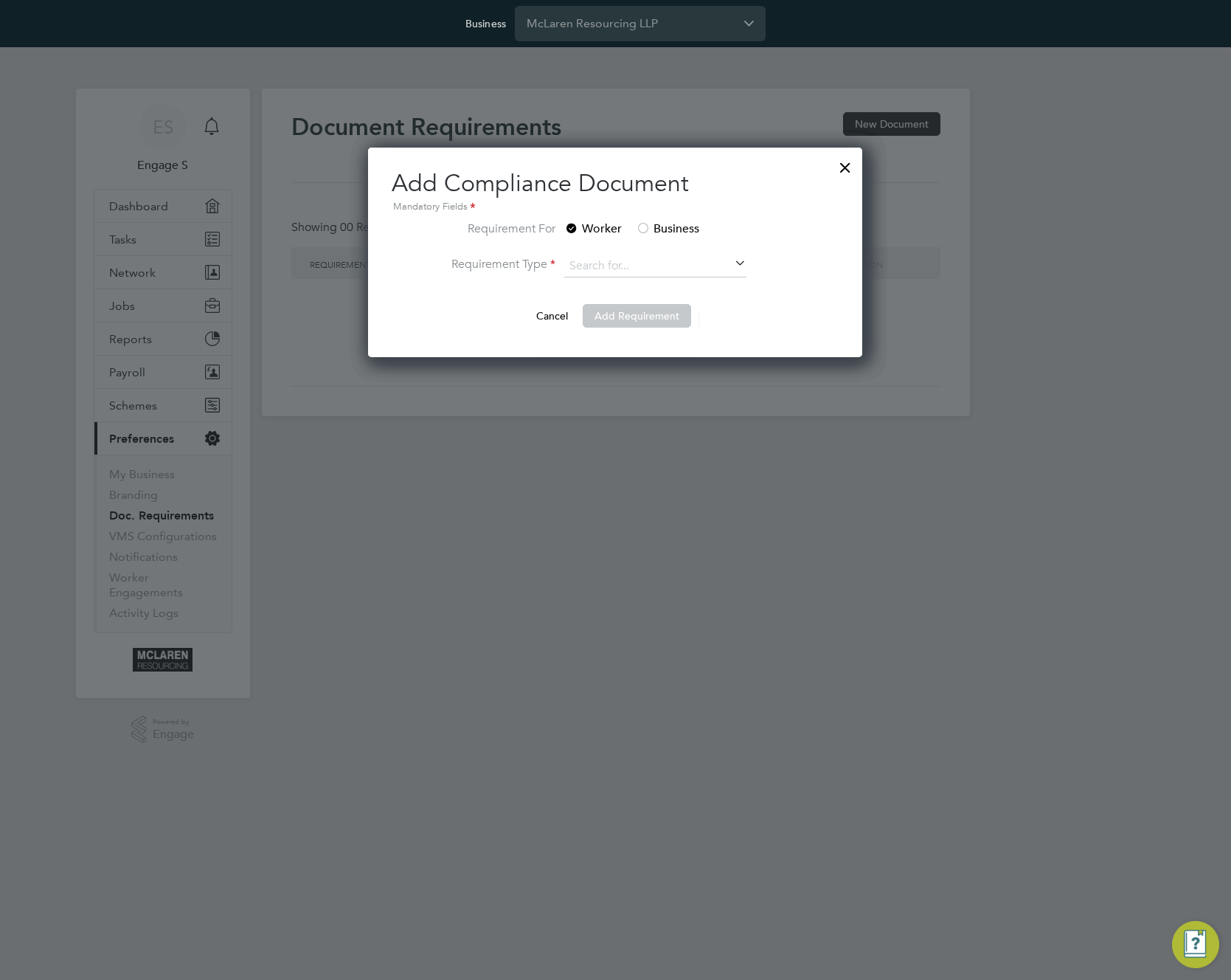
scroll to position [210, 495]
click at [574, 33] on input "McLaren Resourcing LLP" at bounding box center [640, 23] width 251 height 34
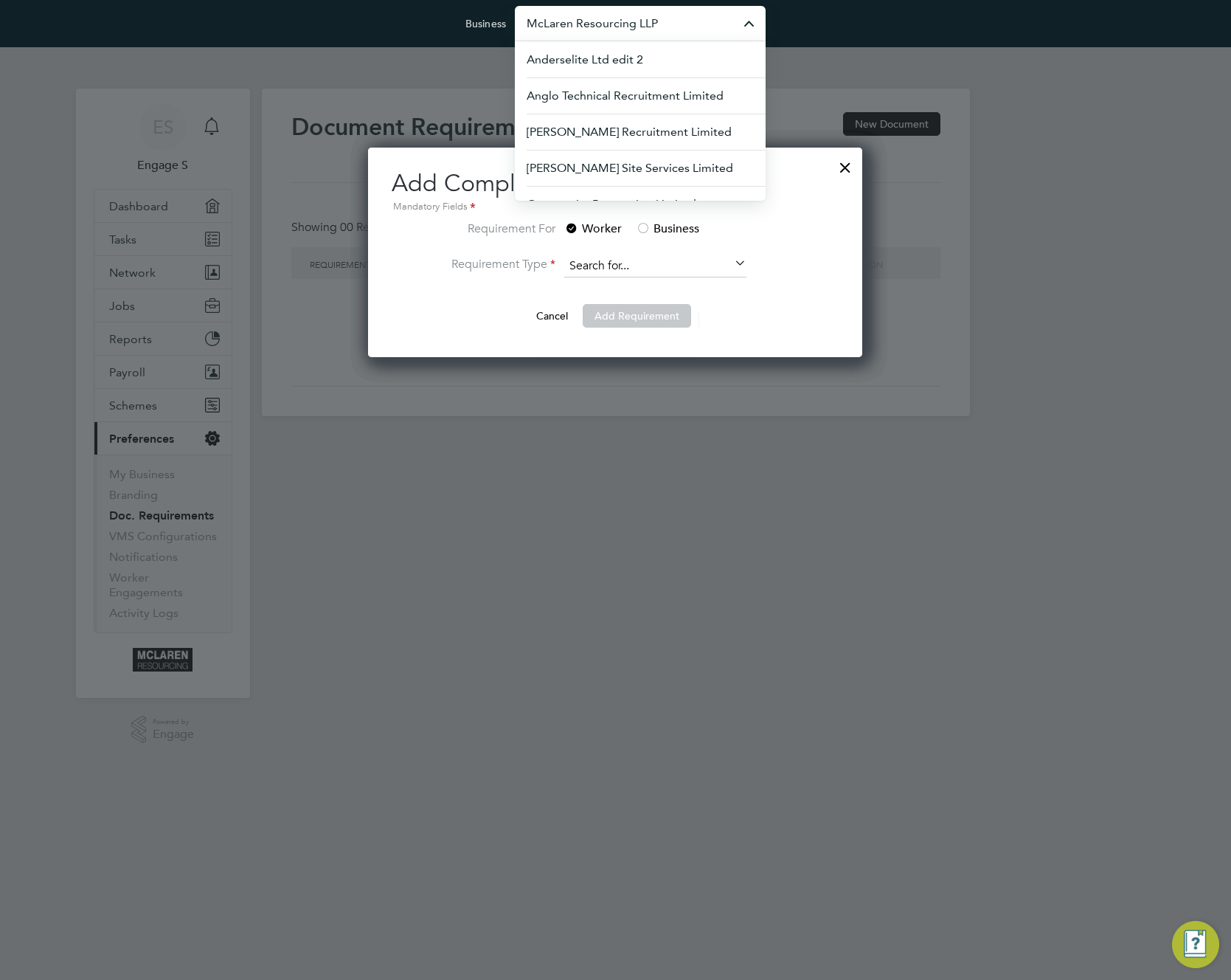
click at [625, 268] on input at bounding box center [655, 266] width 182 height 22
click at [720, 265] on input at bounding box center [655, 266] width 182 height 22
click at [732, 268] on icon at bounding box center [732, 264] width 0 height 21
click at [702, 264] on input at bounding box center [655, 266] width 182 height 22
click at [720, 401] on div at bounding box center [615, 490] width 1231 height 980
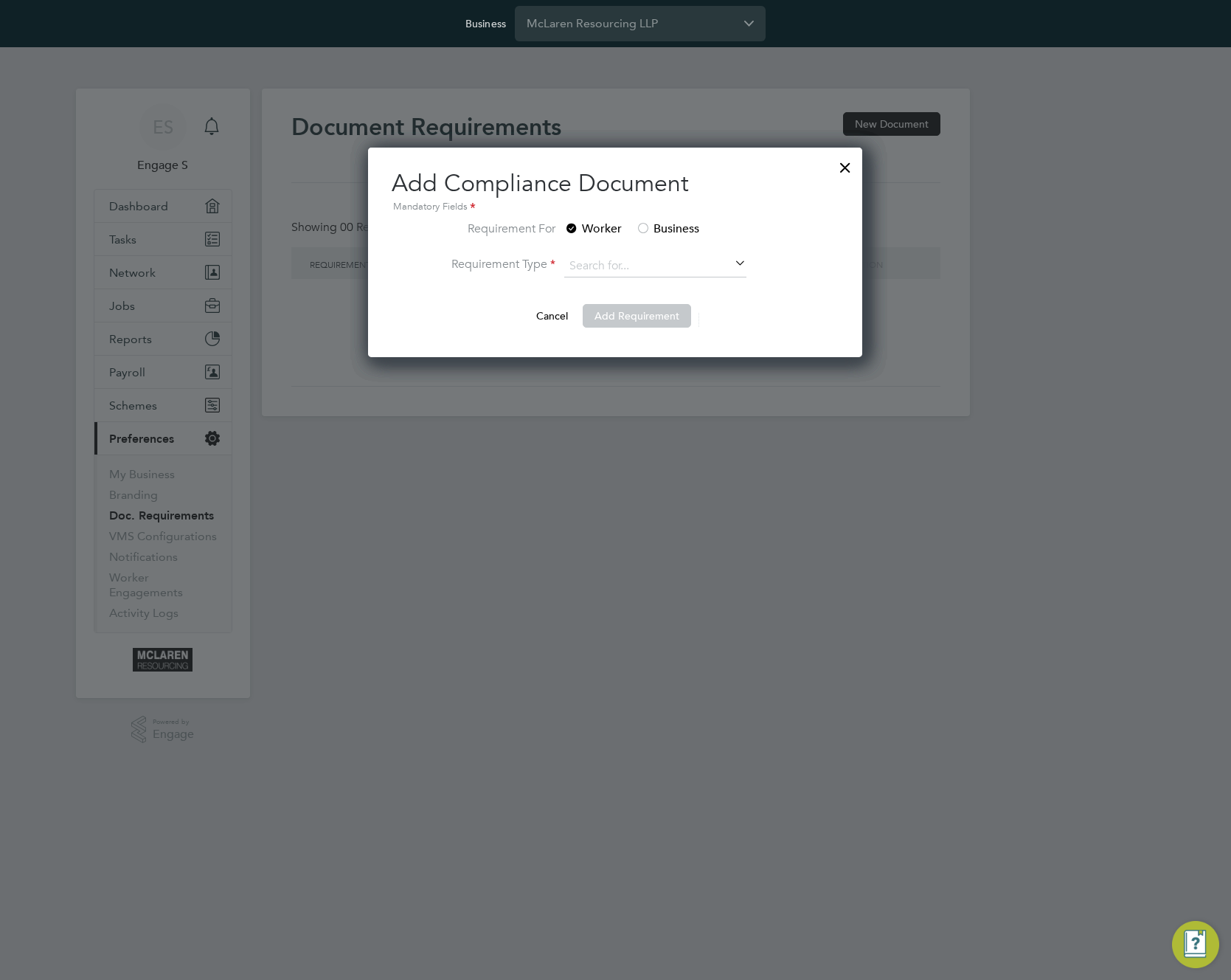
click at [844, 169] on div at bounding box center [845, 164] width 27 height 27
drag, startPoint x: 847, startPoint y: 155, endPoint x: 838, endPoint y: 166, distance: 14.2
click at [847, 156] on div at bounding box center [845, 164] width 27 height 27
click at [846, 163] on div at bounding box center [845, 164] width 27 height 27
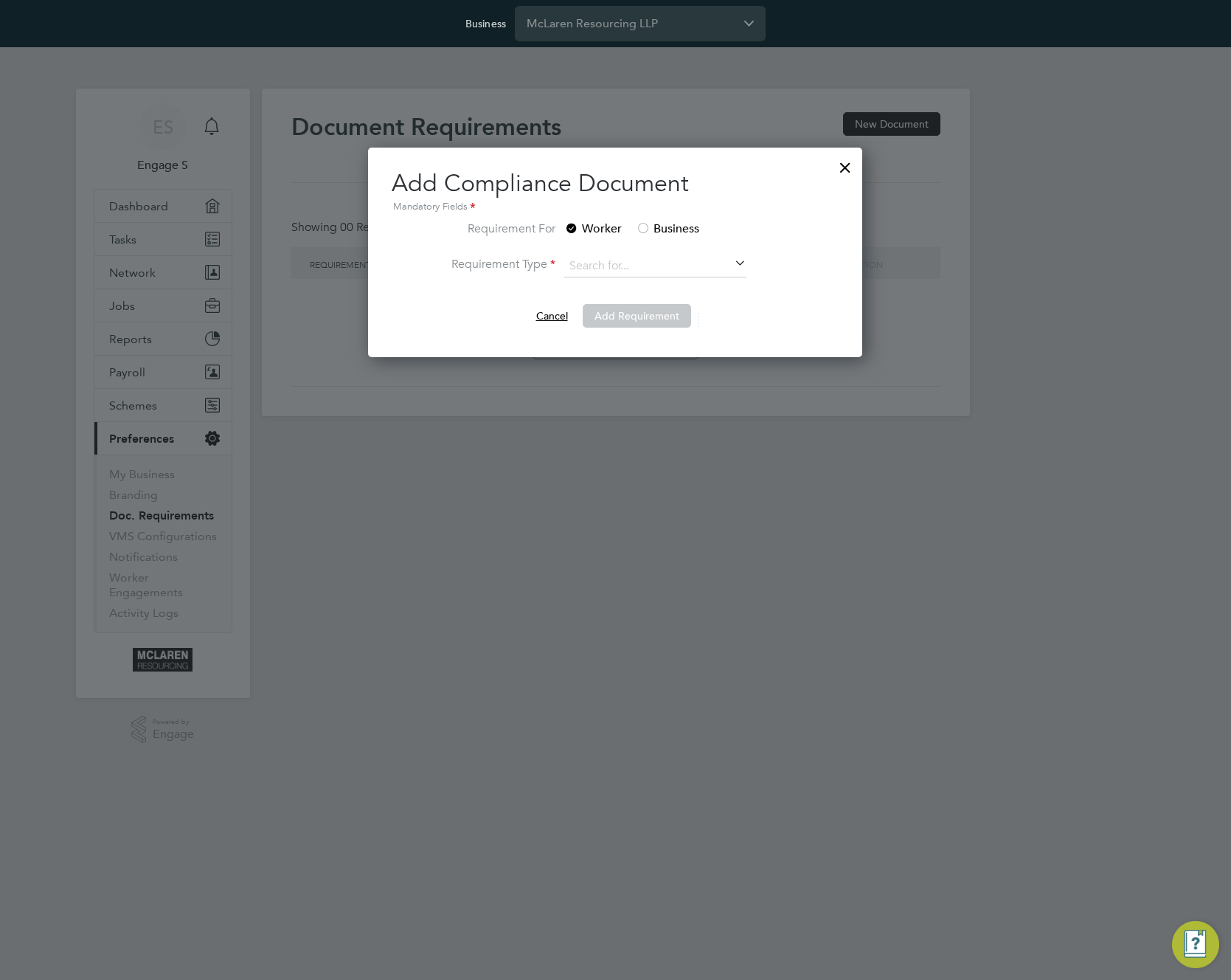
click at [550, 316] on button "Cancel" at bounding box center [552, 316] width 56 height 24
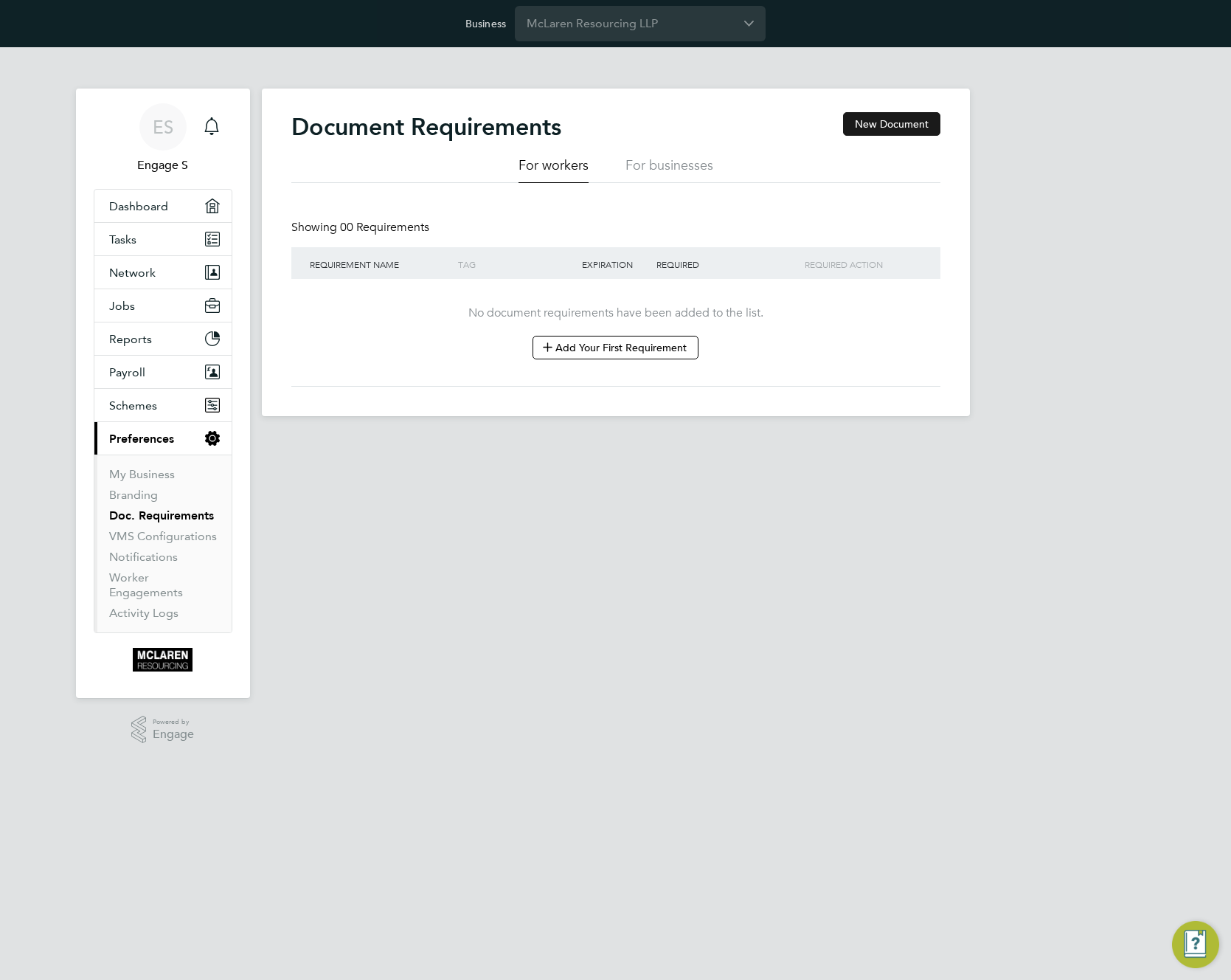
click at [882, 125] on button "New Document" at bounding box center [892, 124] width 98 height 24
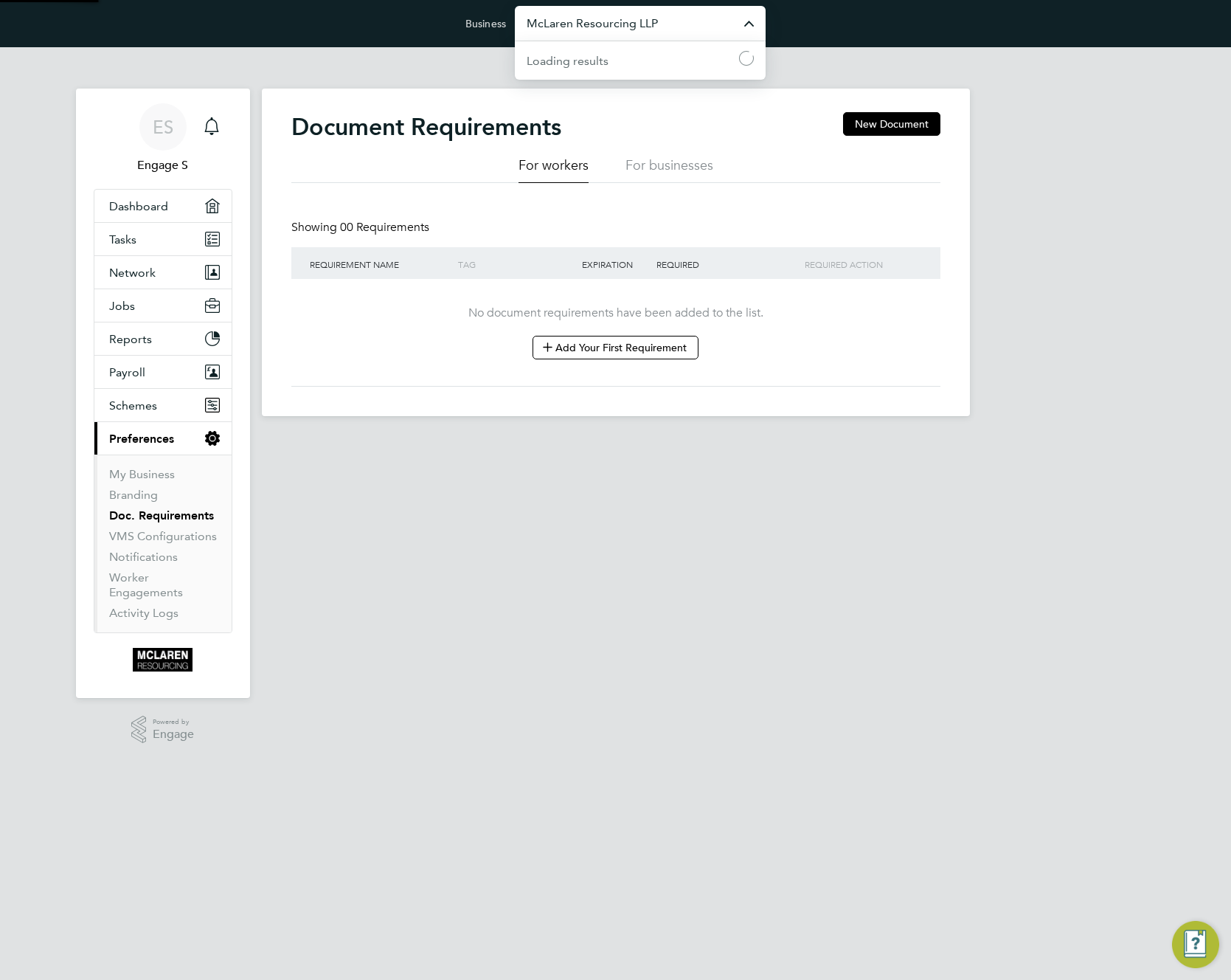
click at [700, 22] on input "McLaren Resourcing LLP" at bounding box center [640, 23] width 251 height 34
click at [660, 93] on li "McLaren Resourcing LLP" at bounding box center [640, 95] width 251 height 36
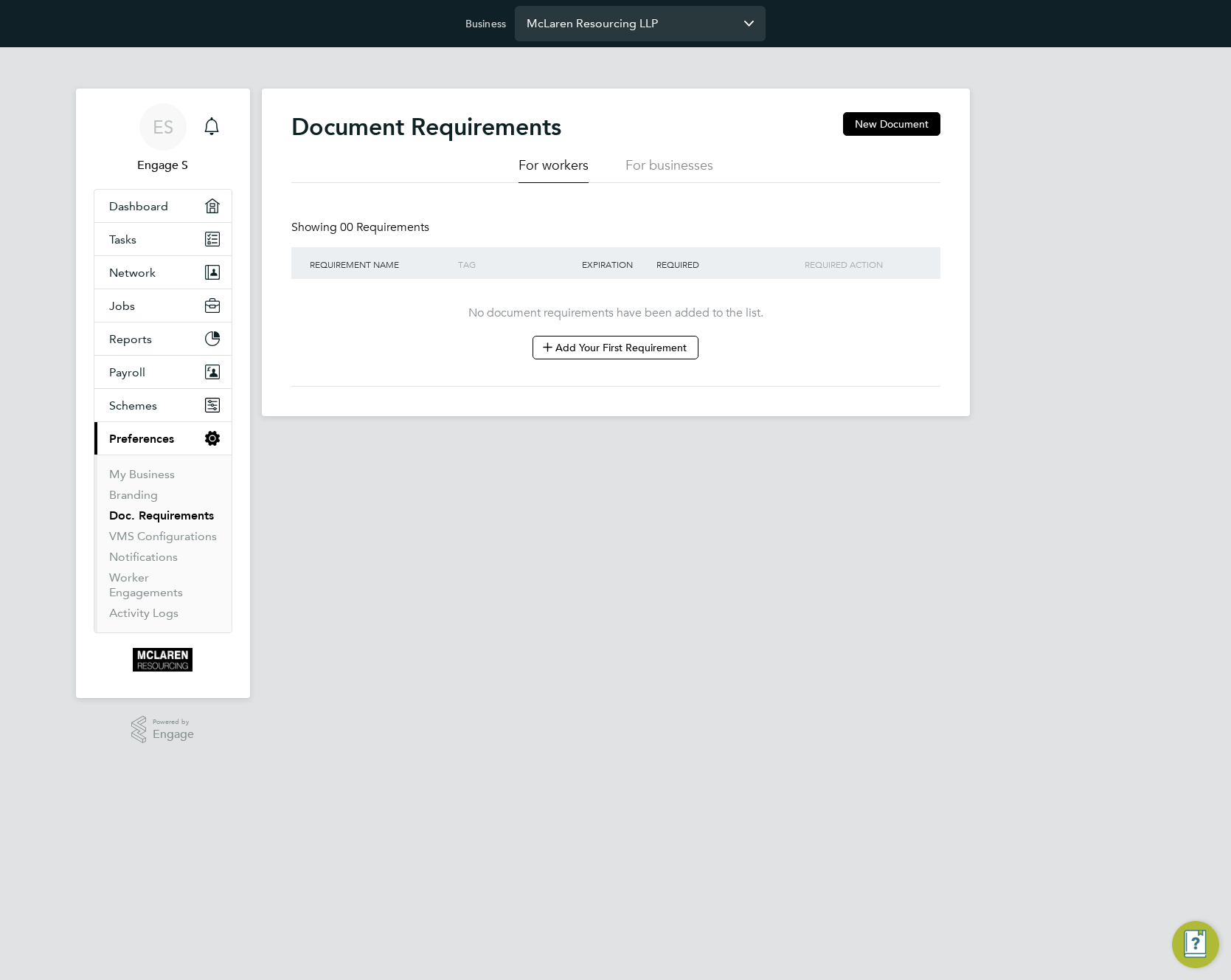
click at [624, 195] on div at bounding box center [615, 490] width 1231 height 980
click at [860, 161] on div at bounding box center [615, 490] width 1231 height 980
click at [885, 124] on div at bounding box center [615, 490] width 1231 height 980
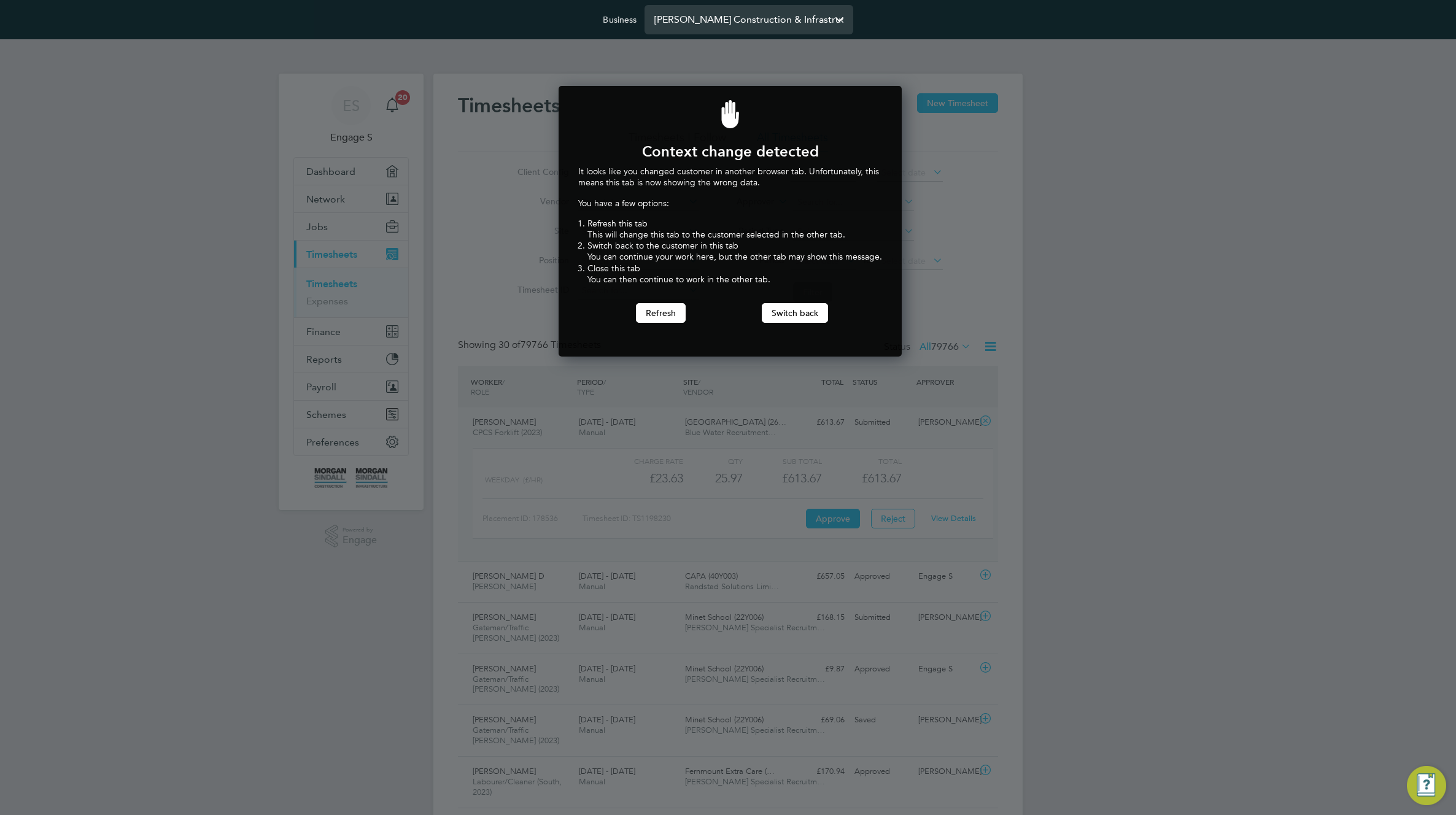
click at [709, 26] on input "[PERSON_NAME] Construction & Infrastructure Ltd" at bounding box center [748, 19] width 209 height 28
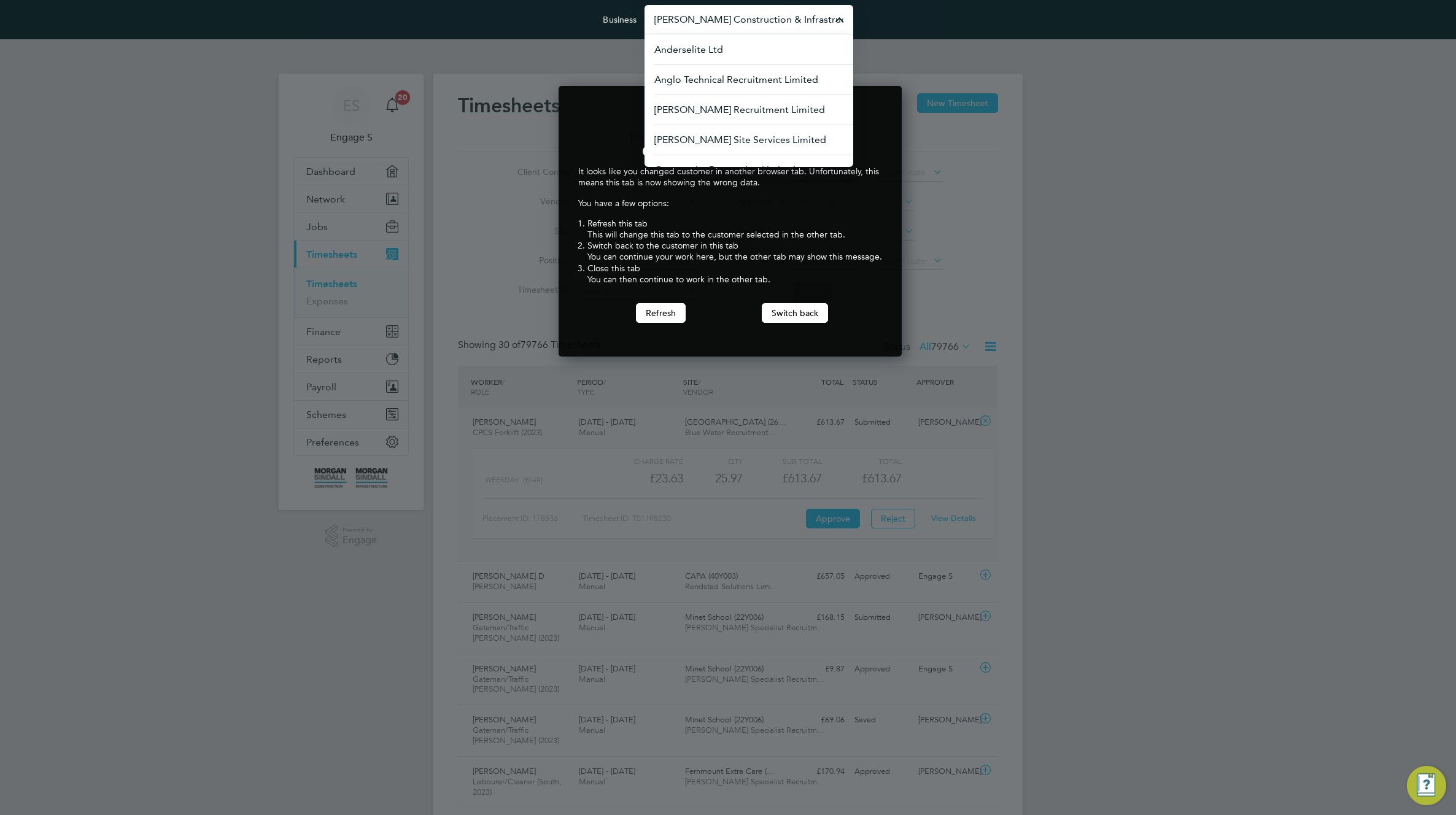
paste input "m"
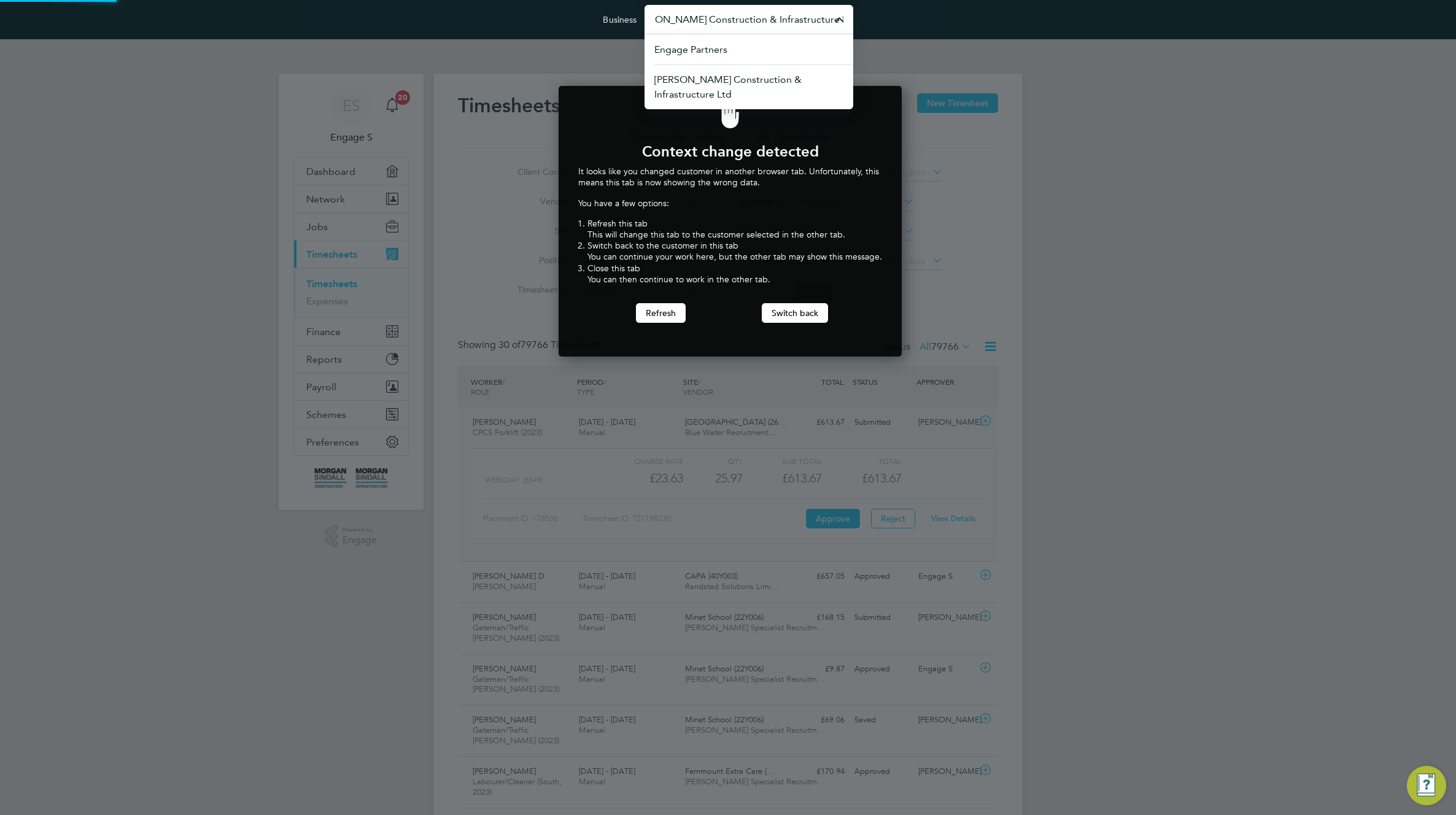
click at [712, 21] on input "Morgan Sindall Construction & Infrastructure Ltd" at bounding box center [748, 19] width 209 height 28
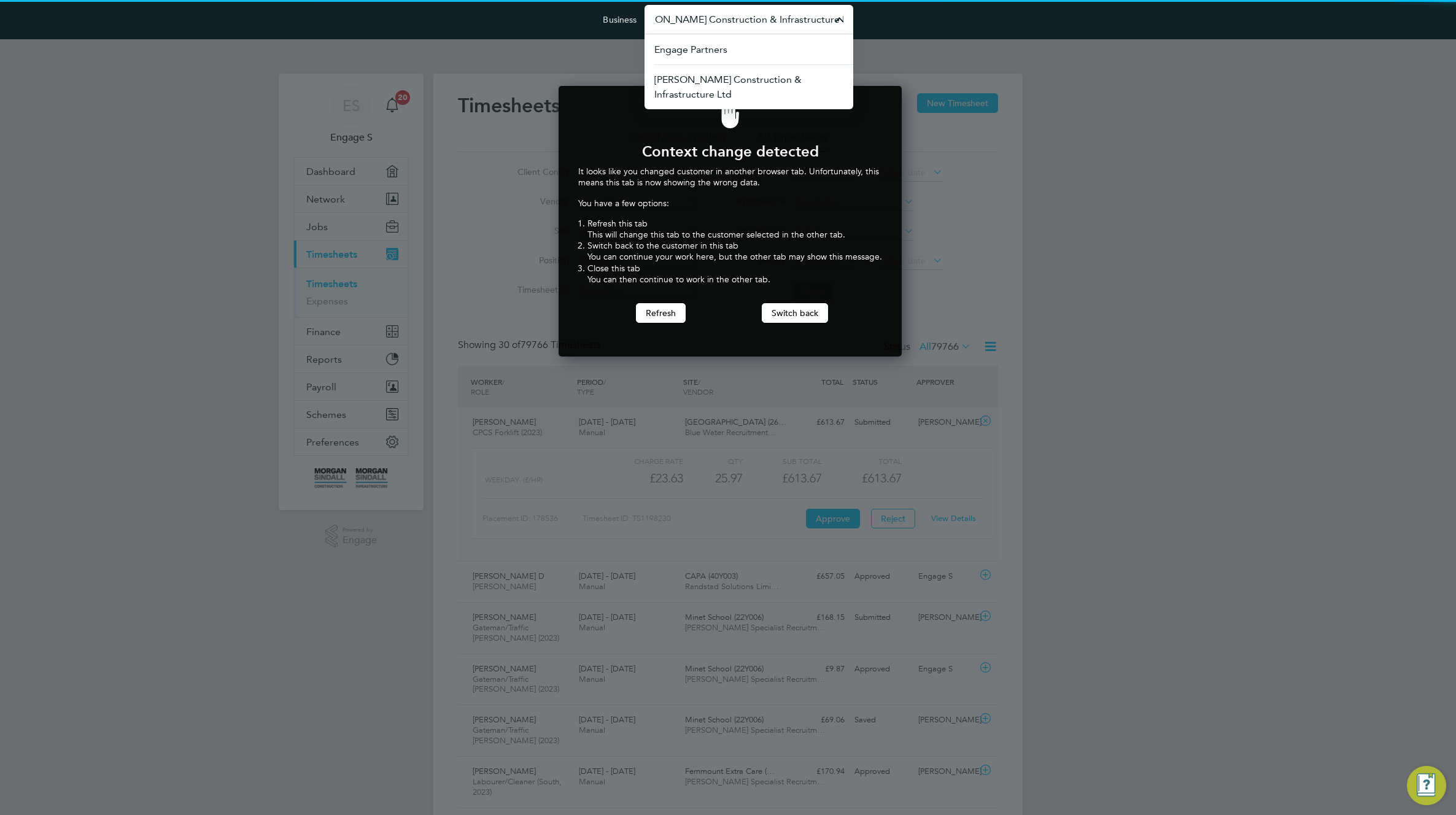
click at [712, 21] on input "Morgan Sindall Construction & Infrastructure Ltd" at bounding box center [748, 19] width 209 height 28
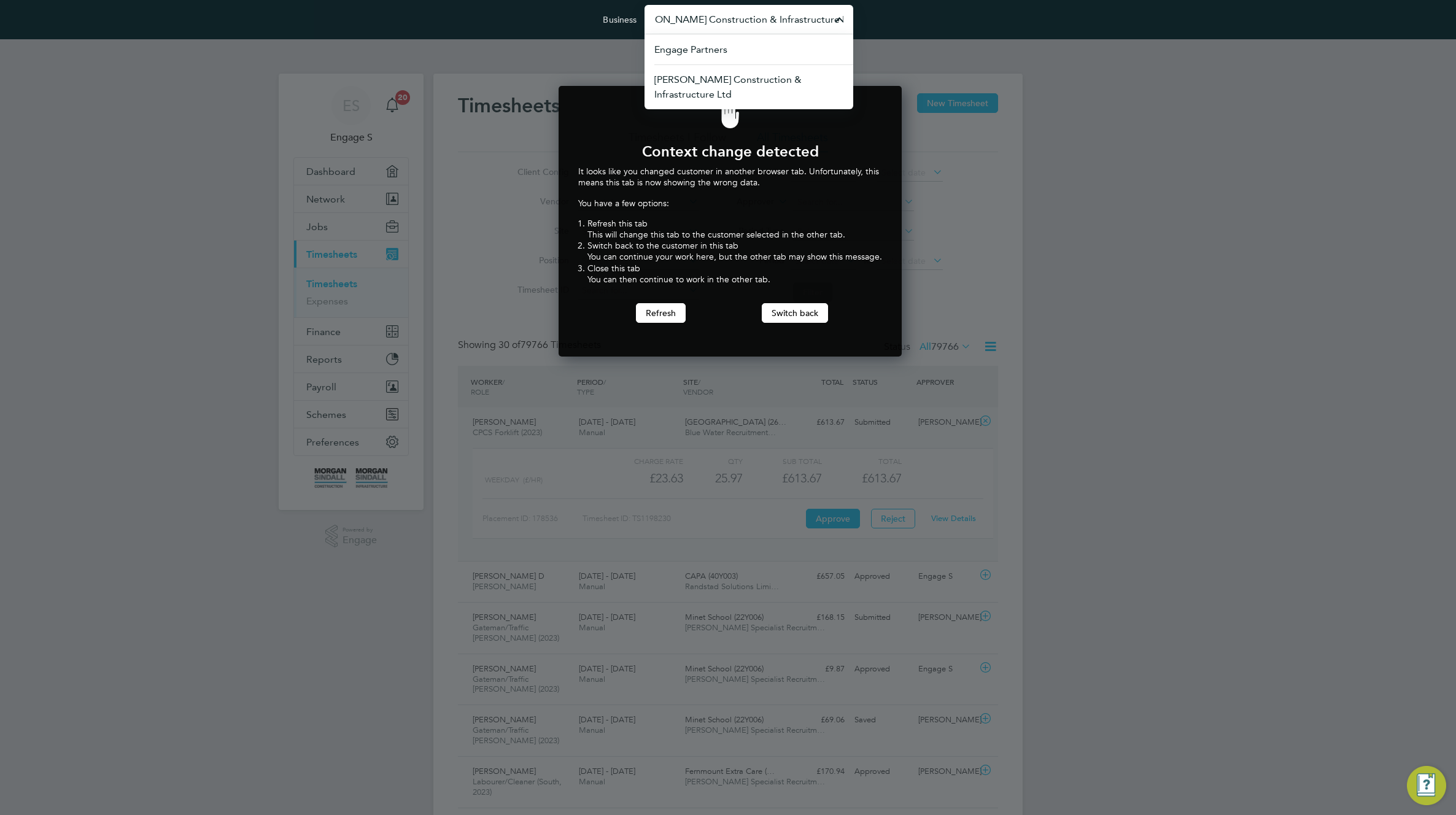
click at [712, 21] on input "Morgan Sindall Construction & Infrastructure Ltd" at bounding box center [748, 19] width 209 height 28
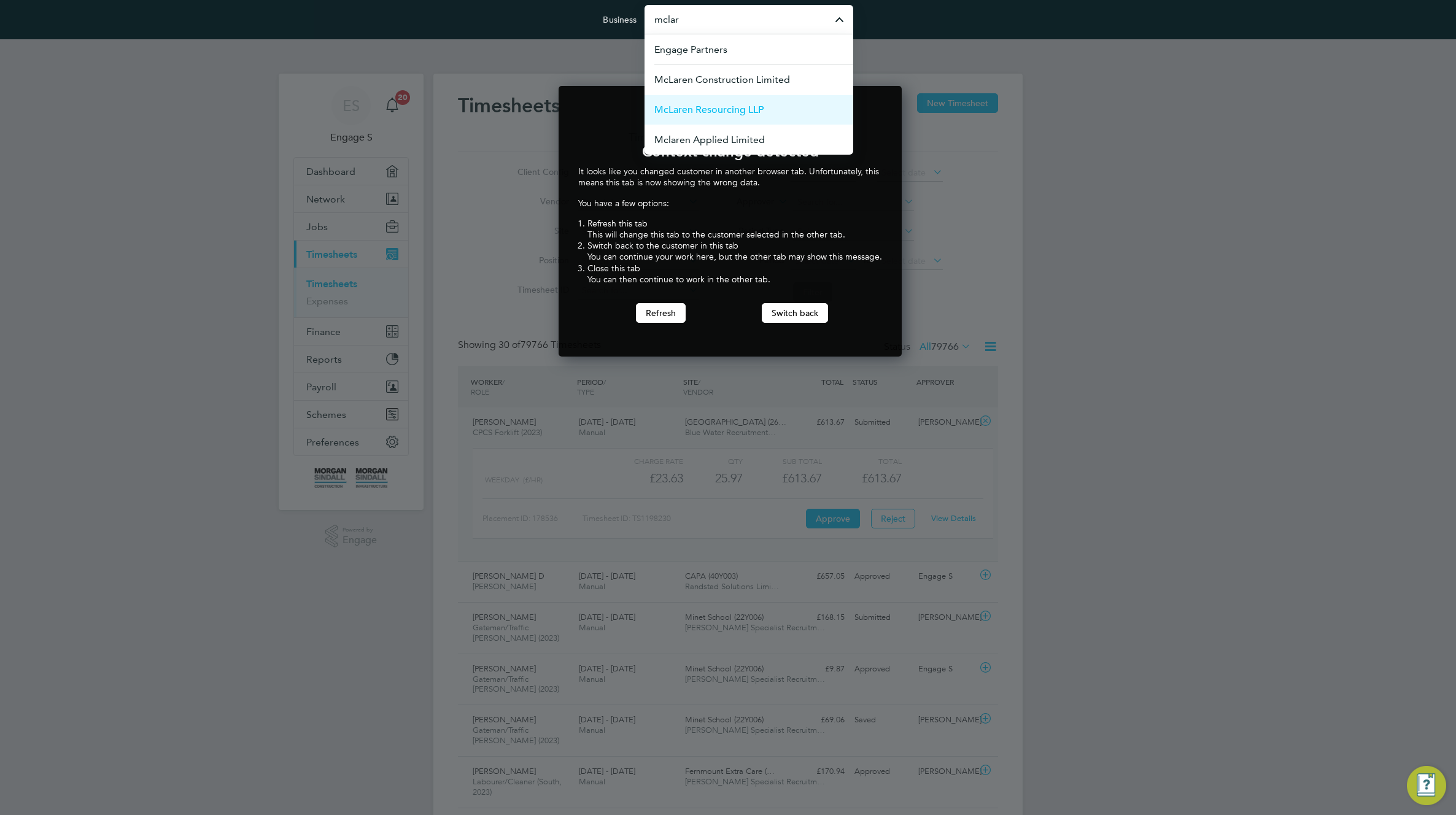
click at [721, 117] on span "McLaren Resourcing LLP" at bounding box center [708, 110] width 109 height 15
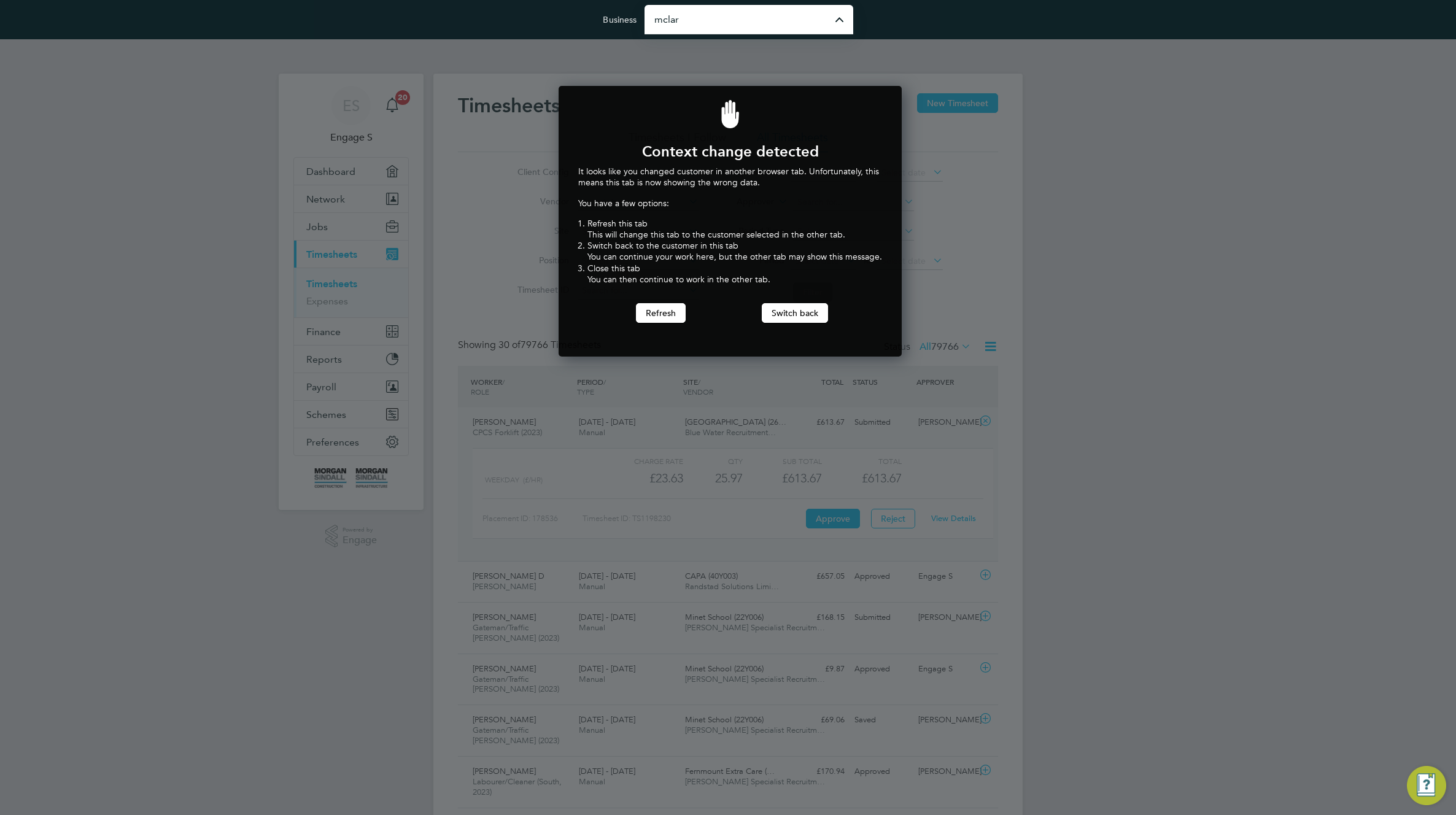
type input "McLaren Resourcing LLP"
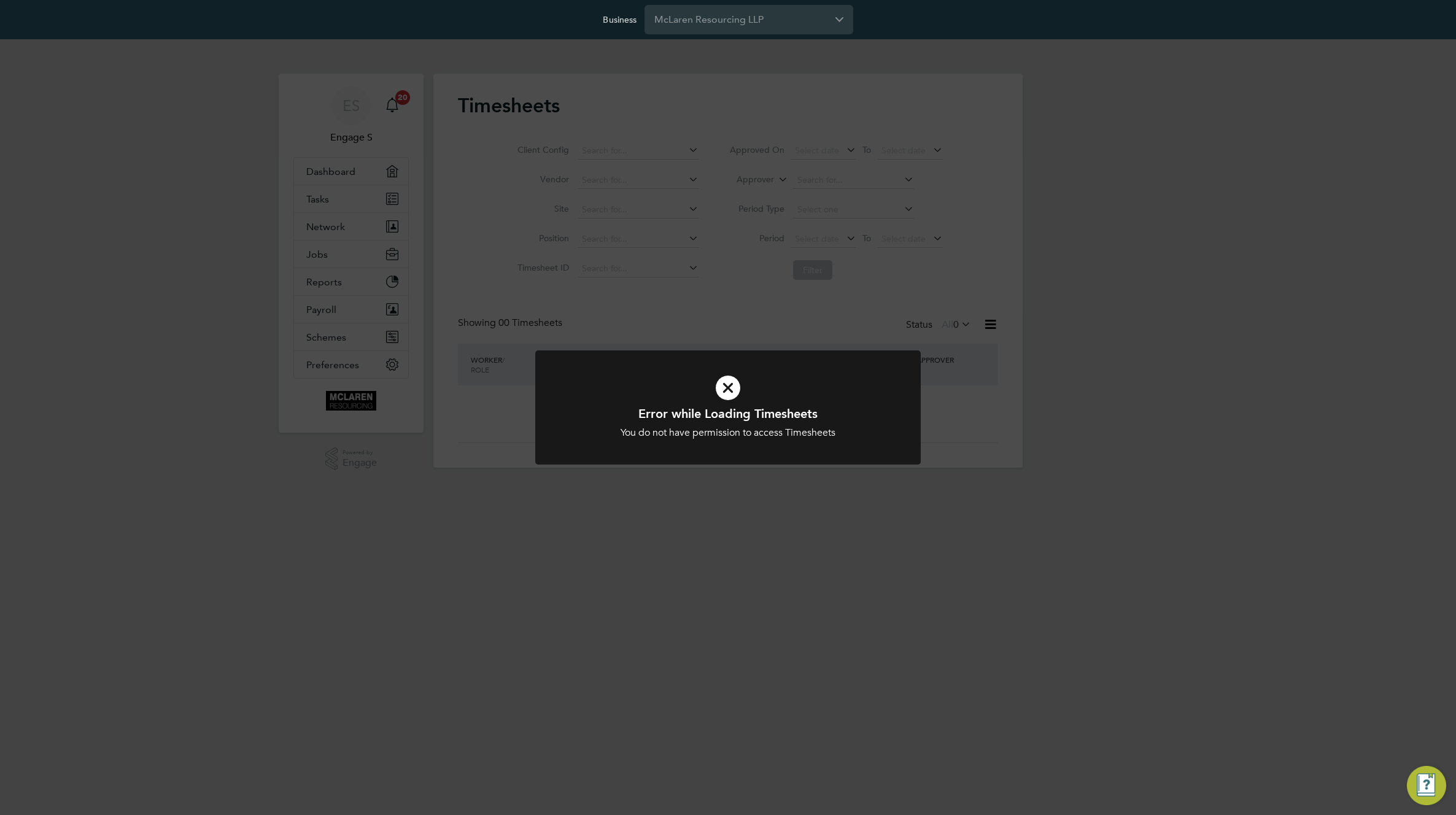
click at [594, 267] on div "Error while Loading Timesheets You do not have permission to access Timesheets …" at bounding box center [728, 408] width 1456 height 815
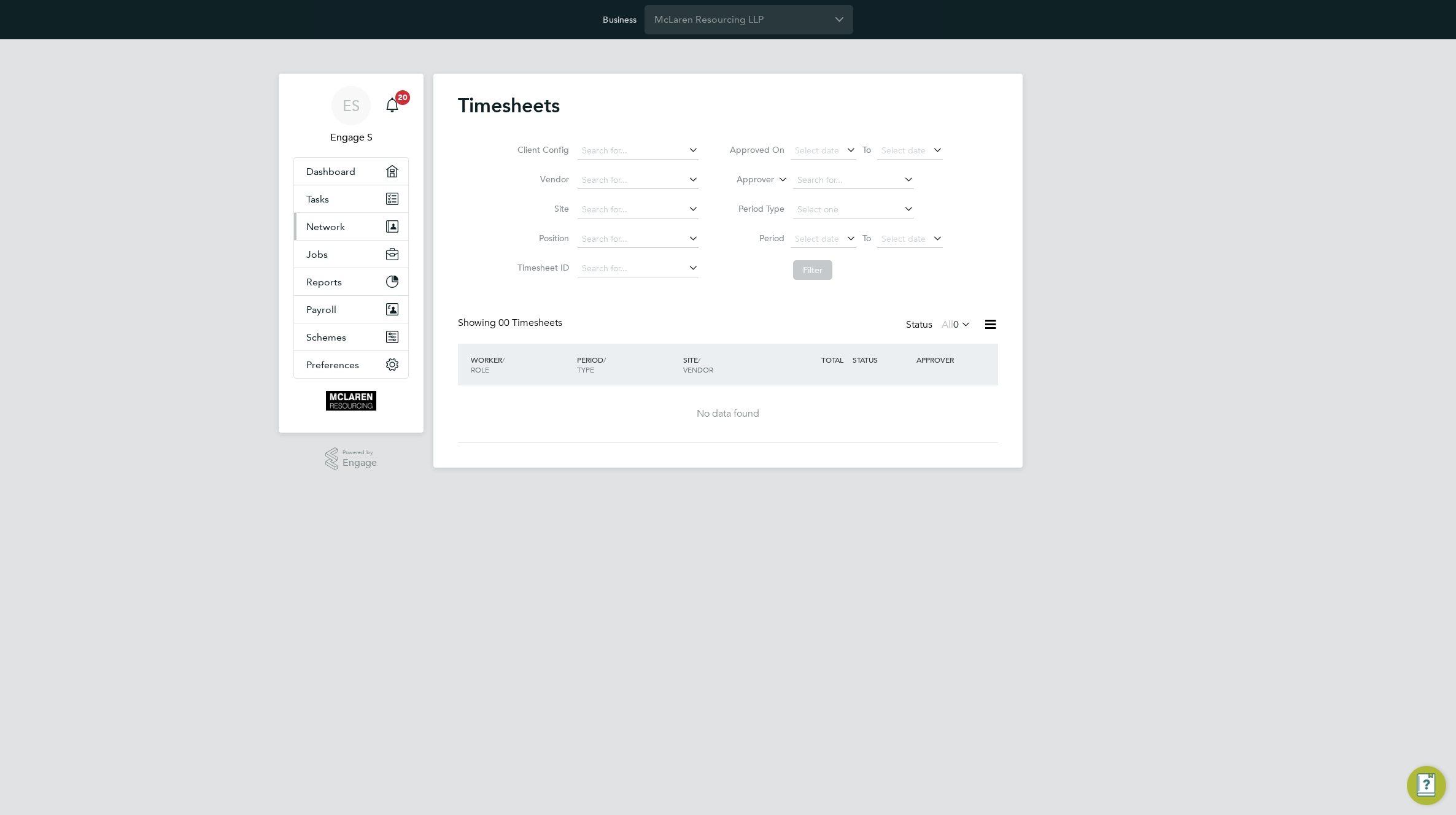
click at [329, 224] on span "Network" at bounding box center [326, 227] width 38 height 11
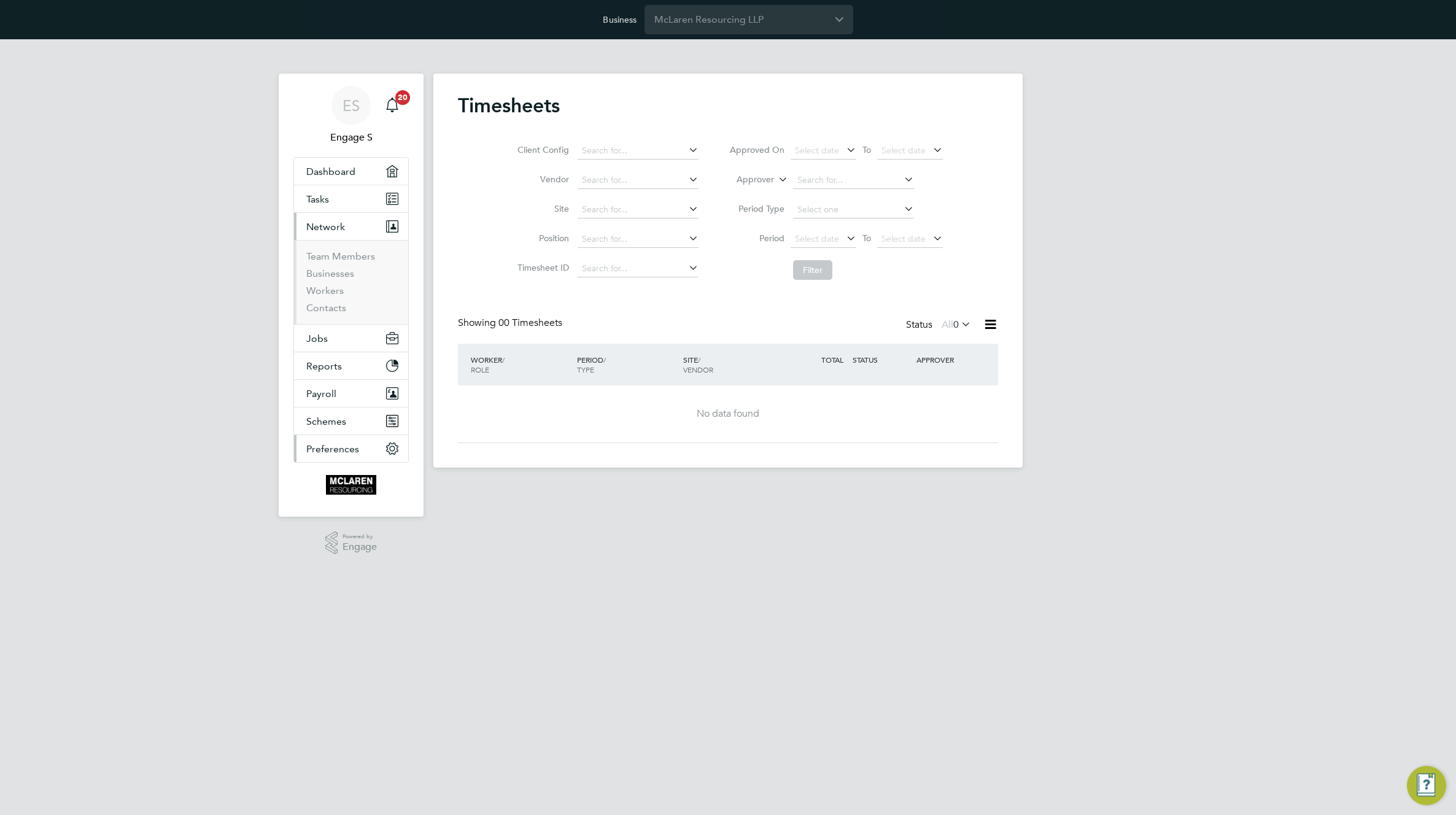
click at [342, 443] on span "Preferences" at bounding box center [333, 449] width 53 height 11
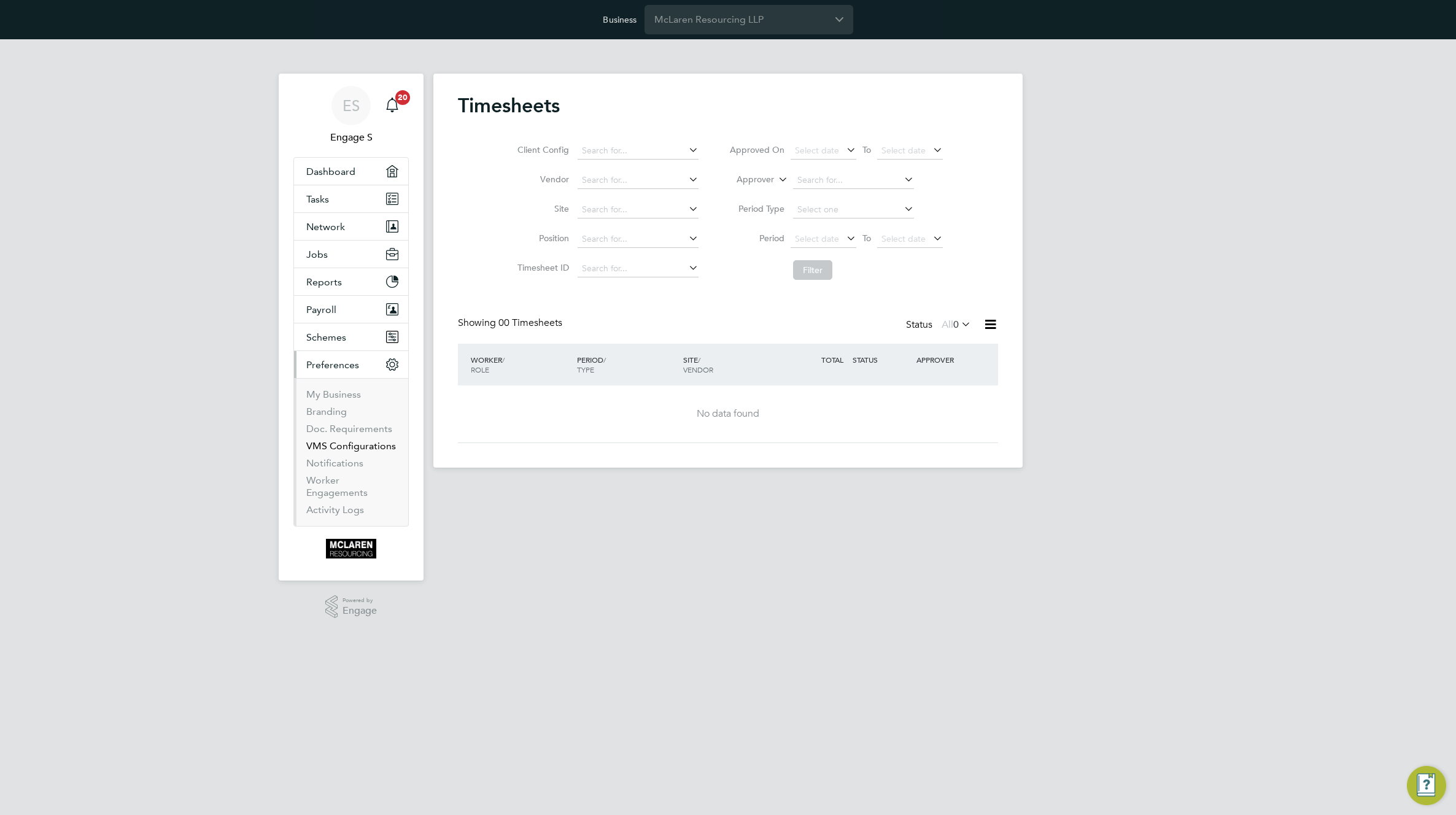
click at [340, 445] on link "VMS Configurations" at bounding box center [351, 445] width 90 height 11
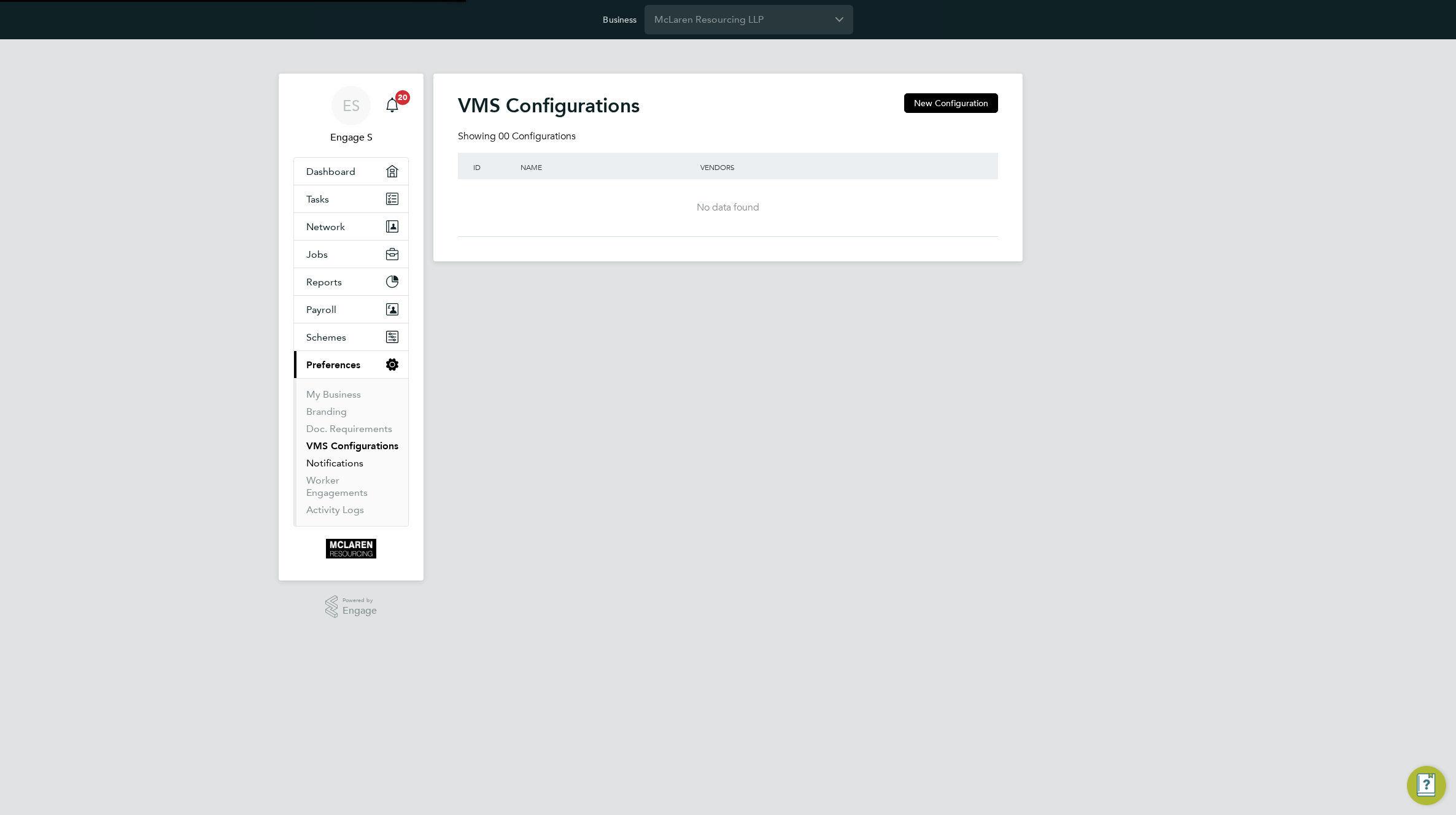
click at [336, 463] on link "Notifications" at bounding box center [335, 463] width 57 height 11
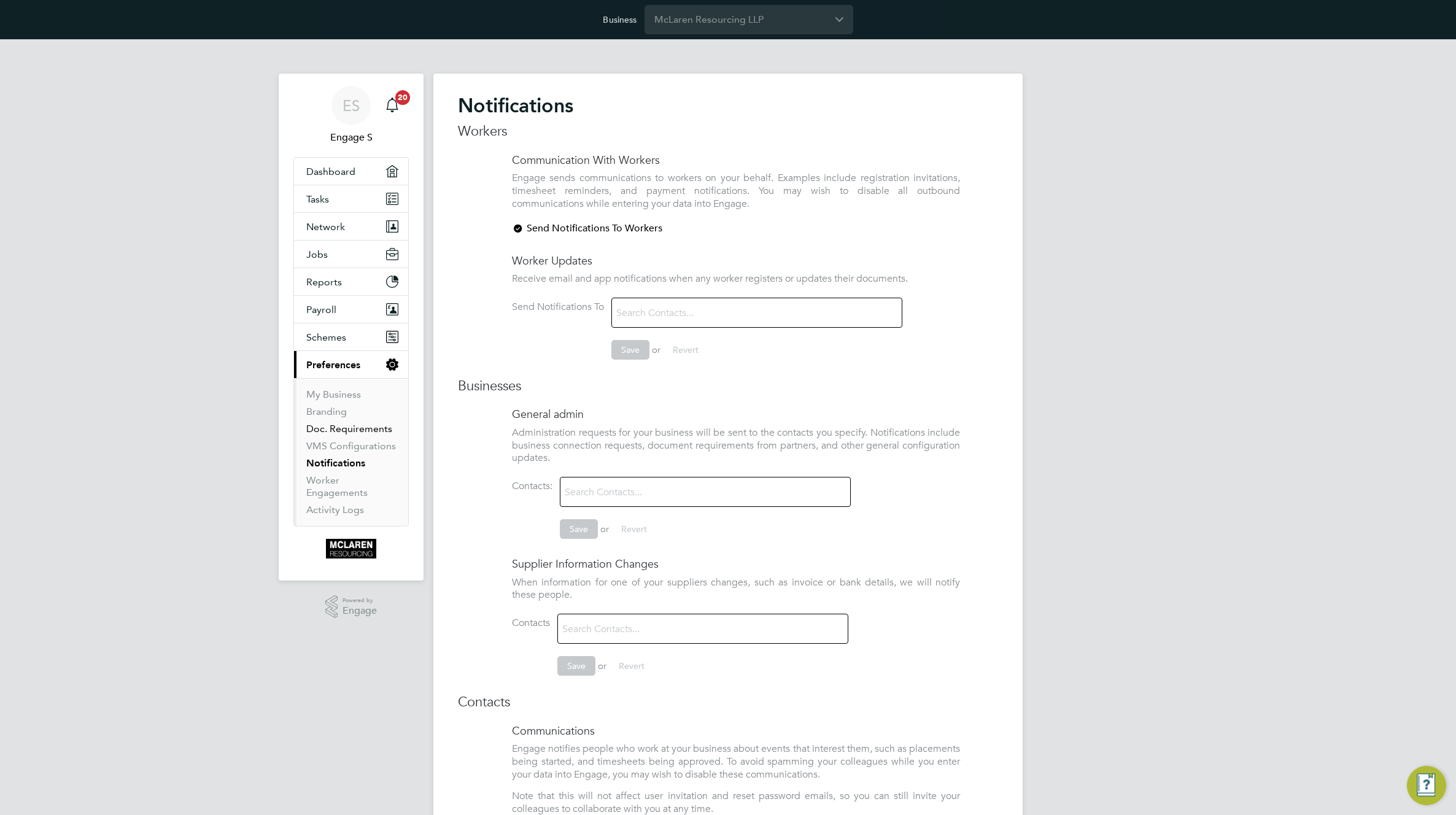
click at [346, 426] on link "Doc. Requirements" at bounding box center [349, 428] width 86 height 11
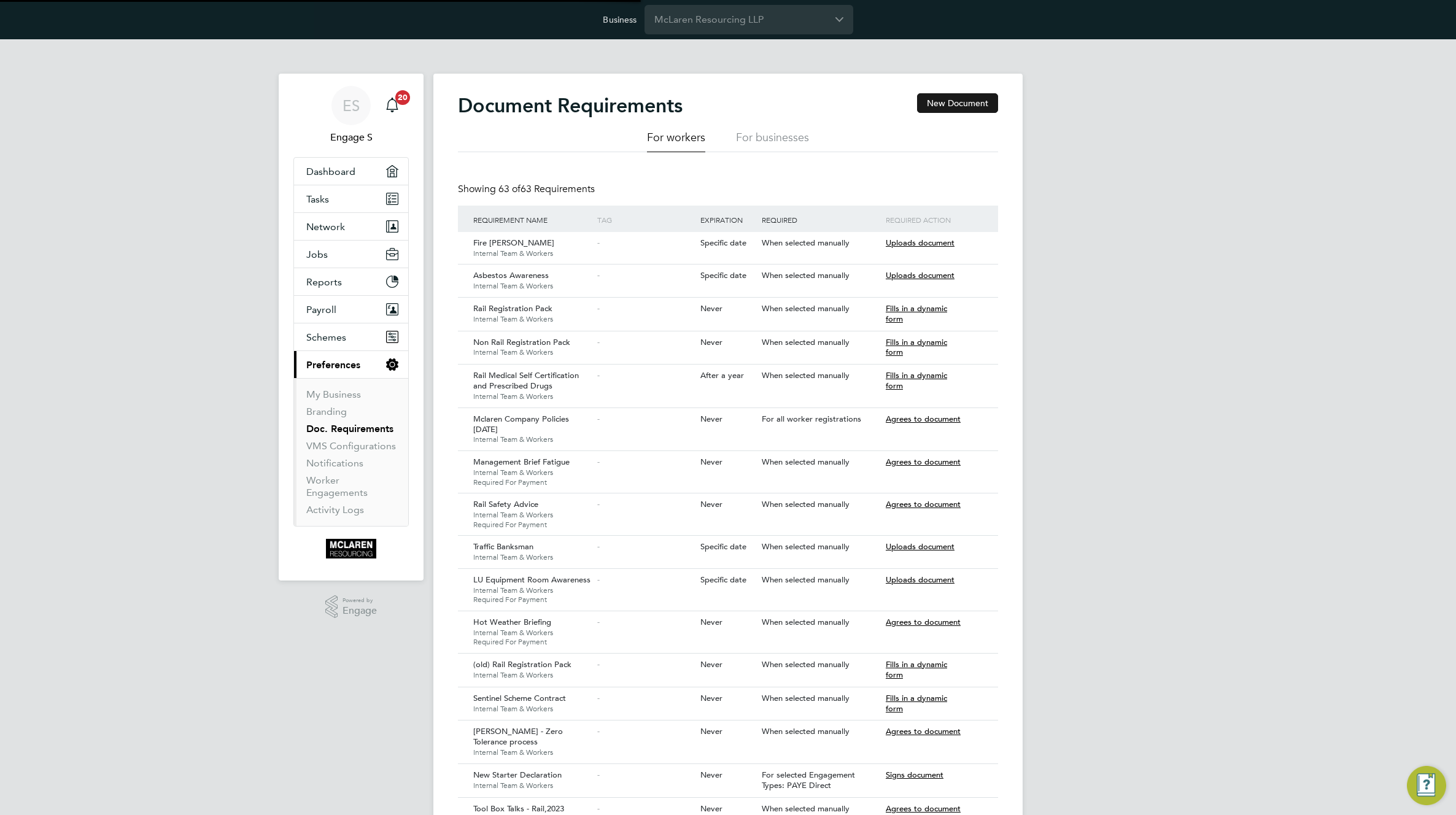
click at [948, 102] on button "New Document" at bounding box center [958, 103] width 81 height 20
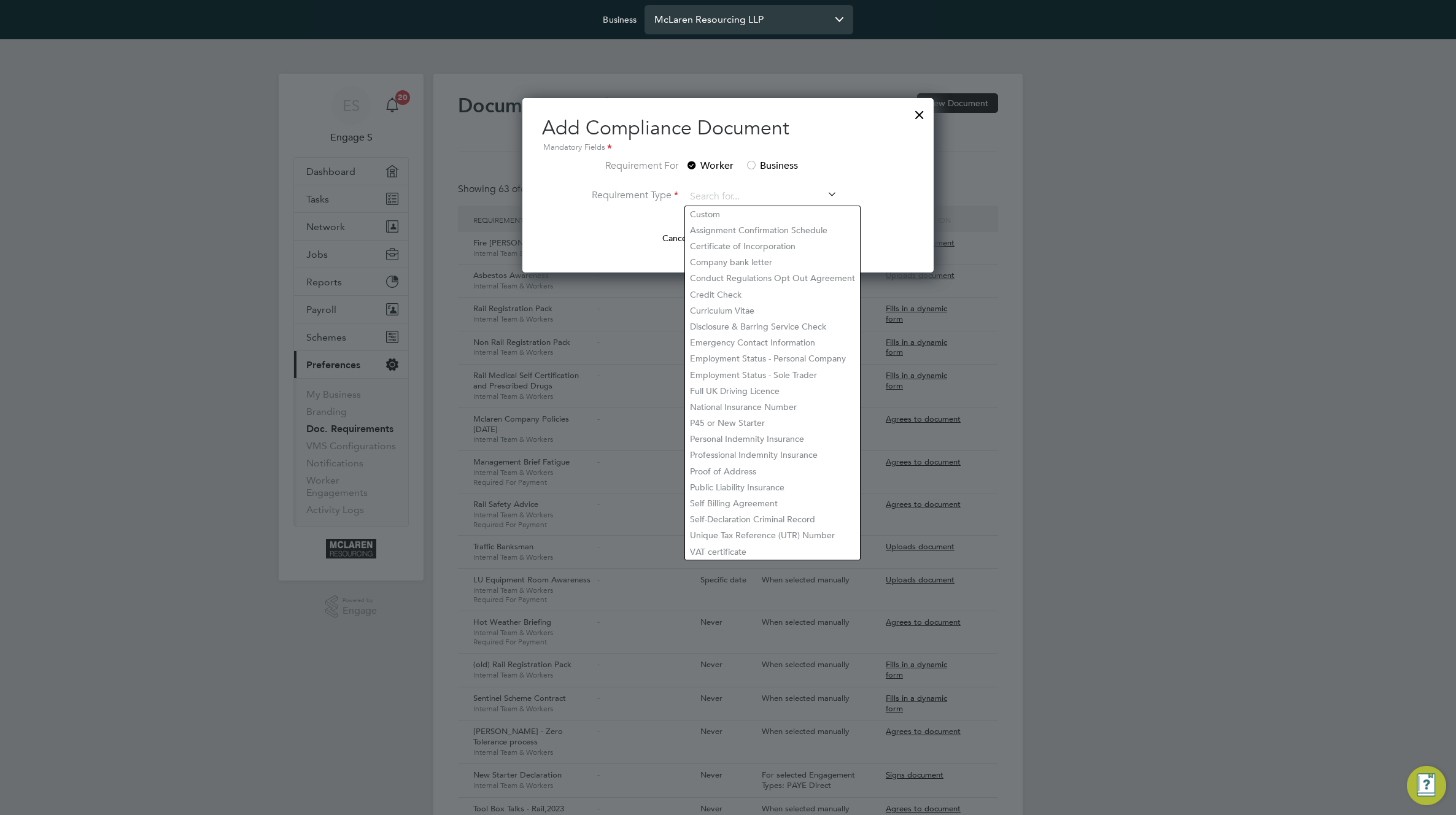
scroll to position [175, 412]
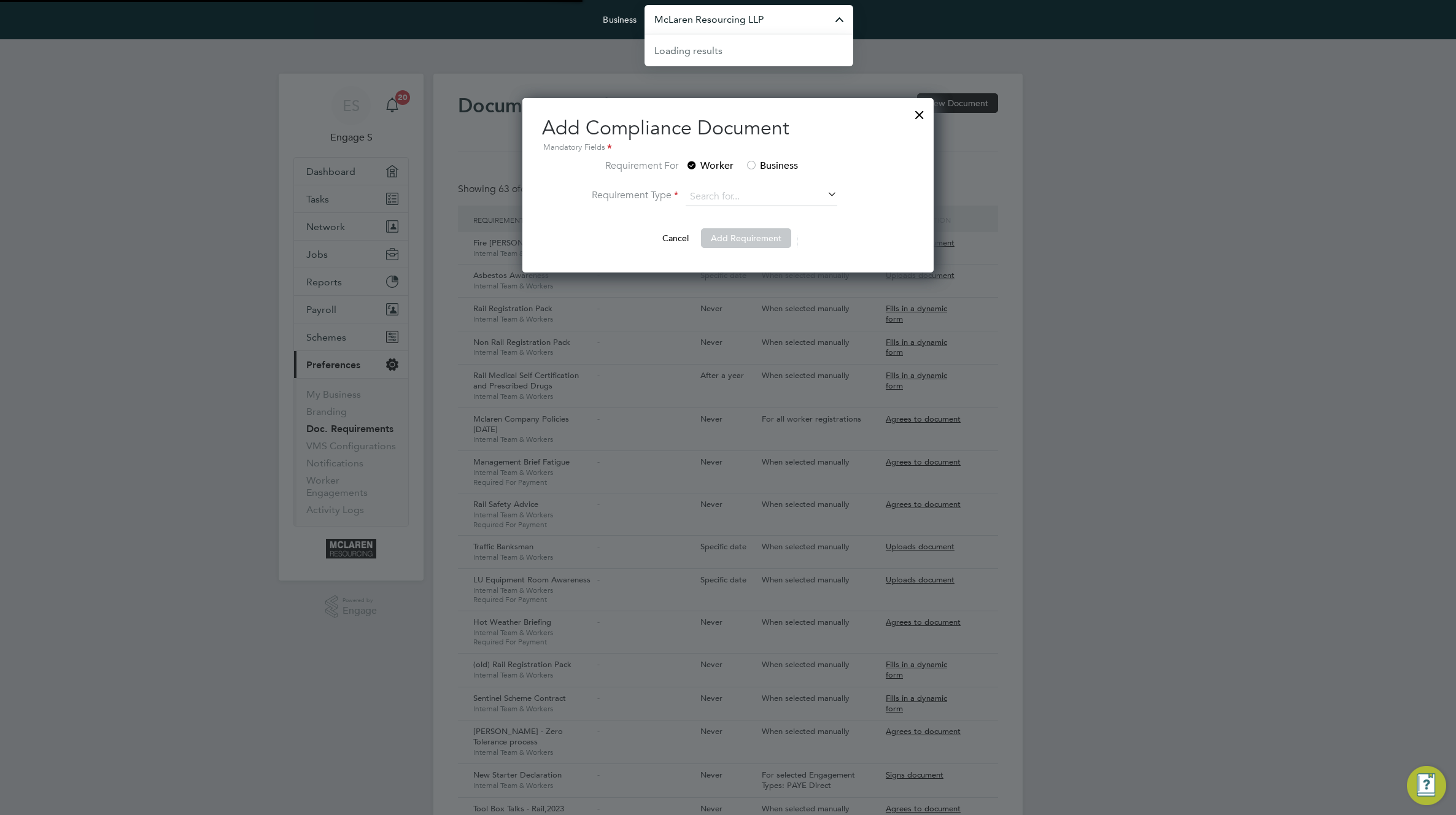
click at [711, 24] on input "McLaren Resourcing LLP" at bounding box center [748, 19] width 209 height 28
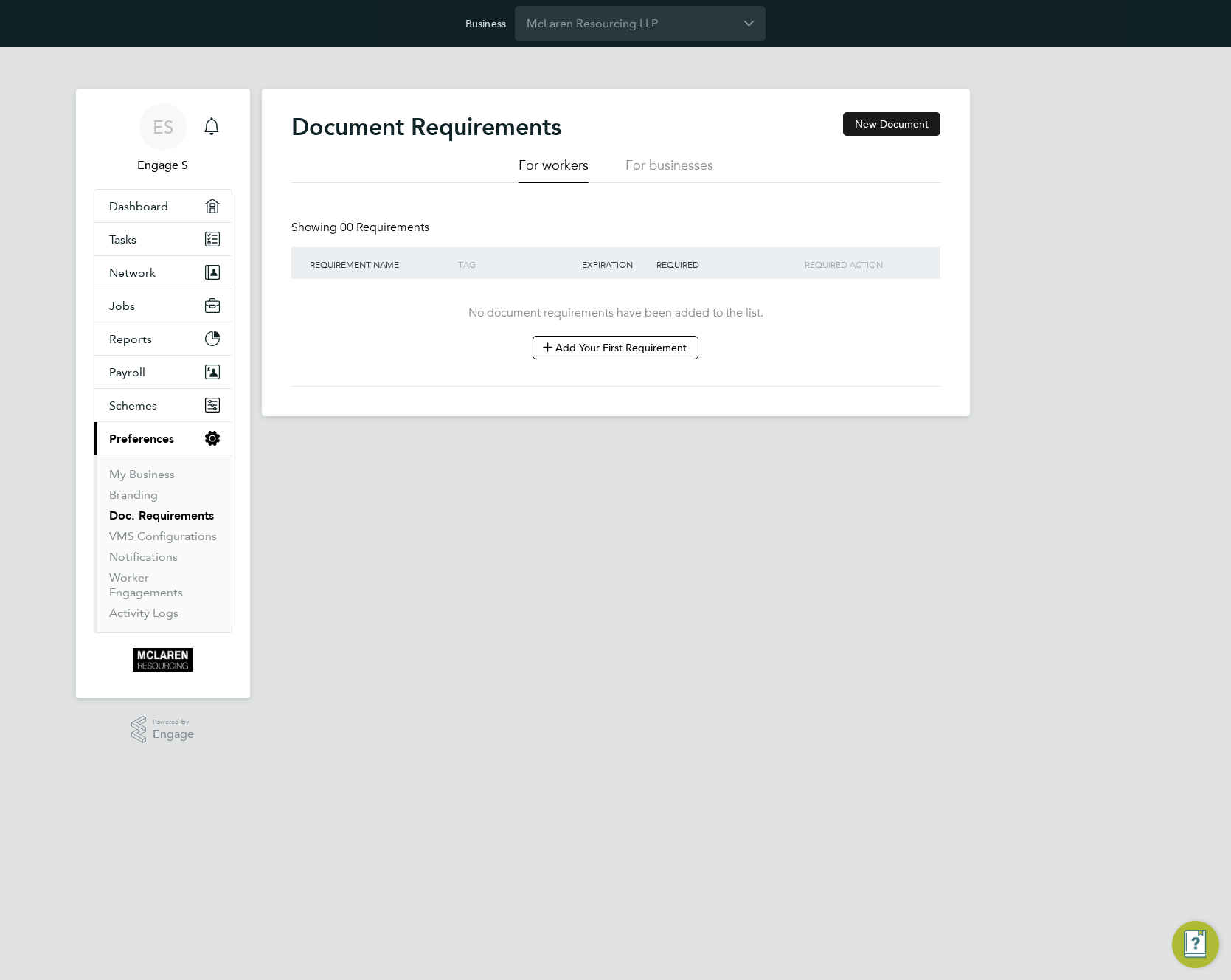
click at [875, 130] on button "New Document" at bounding box center [892, 124] width 98 height 24
click at [688, 91] on div "Document Requirements New Document For workers For businesses Showing 00 Requir…" at bounding box center [616, 252] width 708 height 327
click at [651, 27] on input "McLaren Resourcing LLP" at bounding box center [640, 23] width 251 height 34
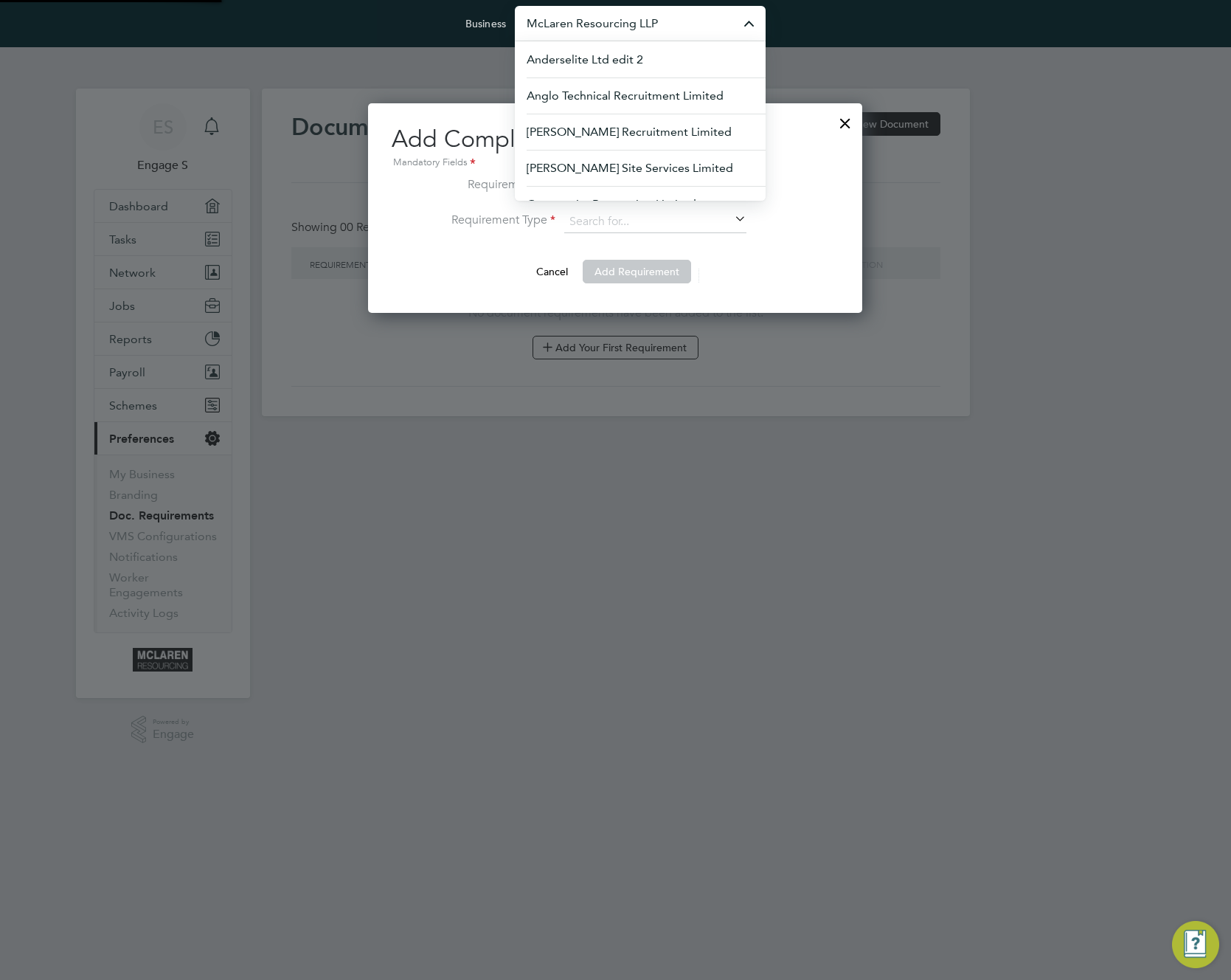
scroll to position [210, 495]
click at [708, 215] on input at bounding box center [655, 222] width 182 height 22
click at [846, 122] on div at bounding box center [845, 119] width 27 height 27
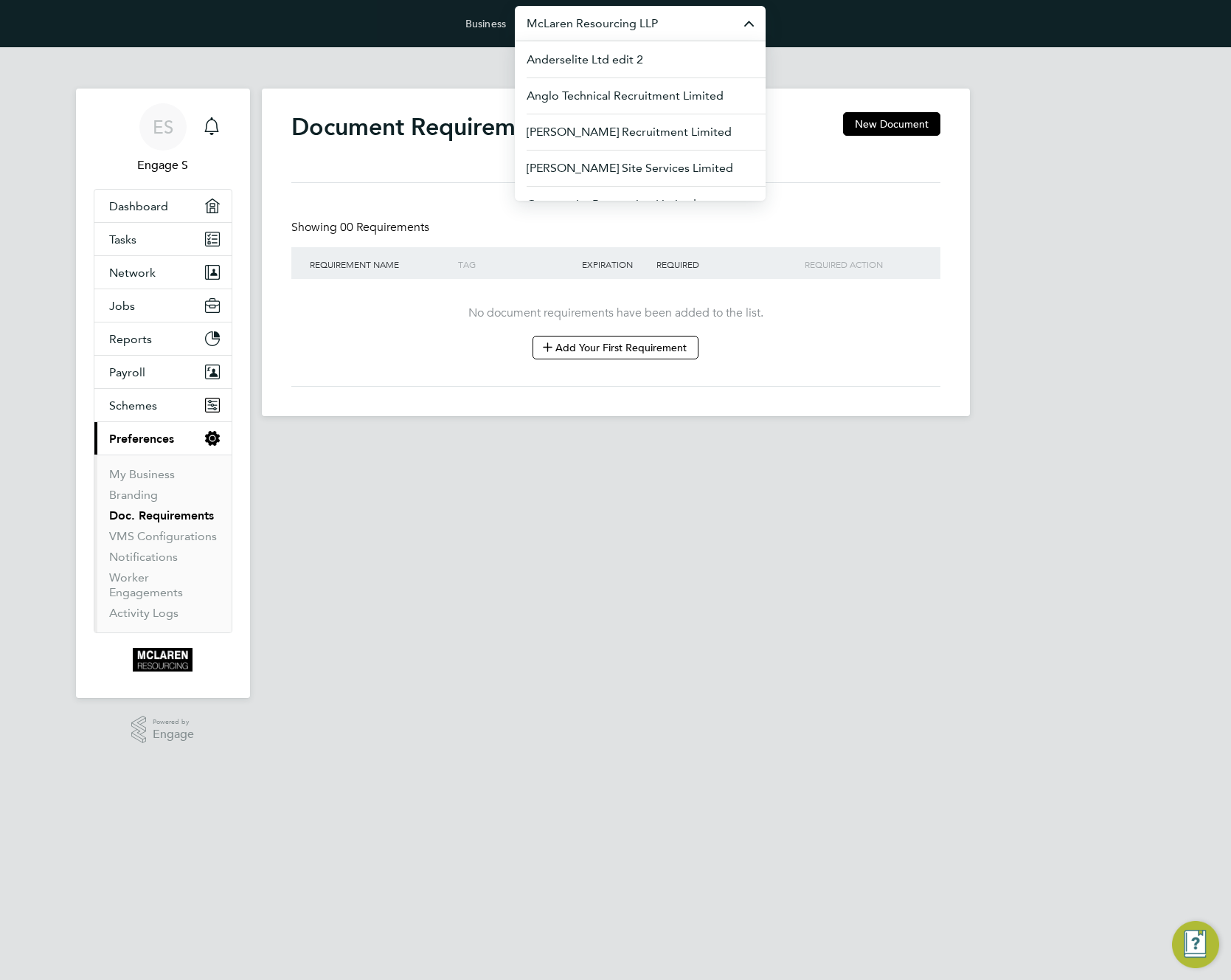
click at [631, 23] on input "McLaren Resourcing LLP" at bounding box center [640, 23] width 251 height 34
click at [589, 169] on span "[PERSON_NAME] Site Services Limited" at bounding box center [631, 168] width 210 height 18
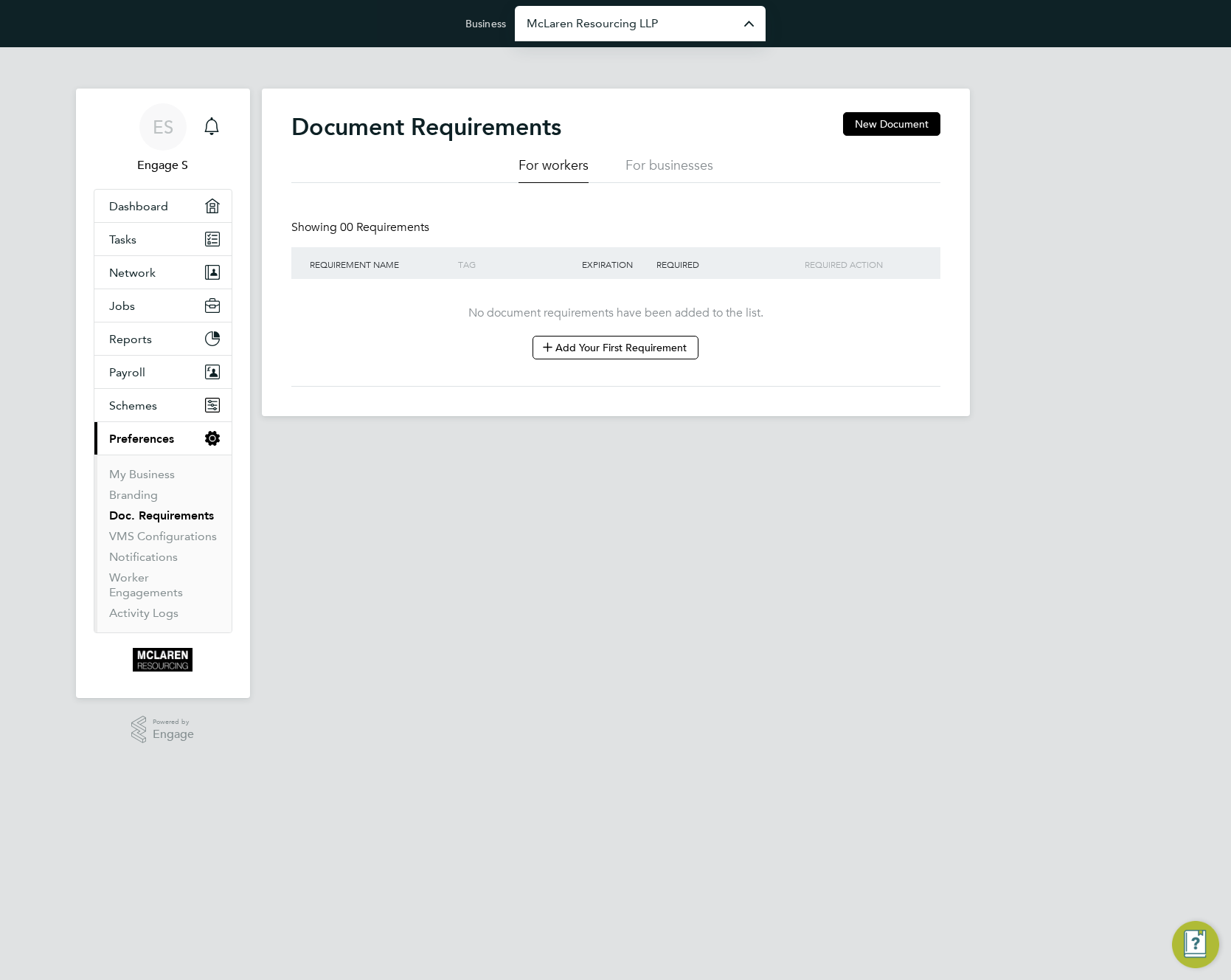
type input "[PERSON_NAME] Site Services Limited"
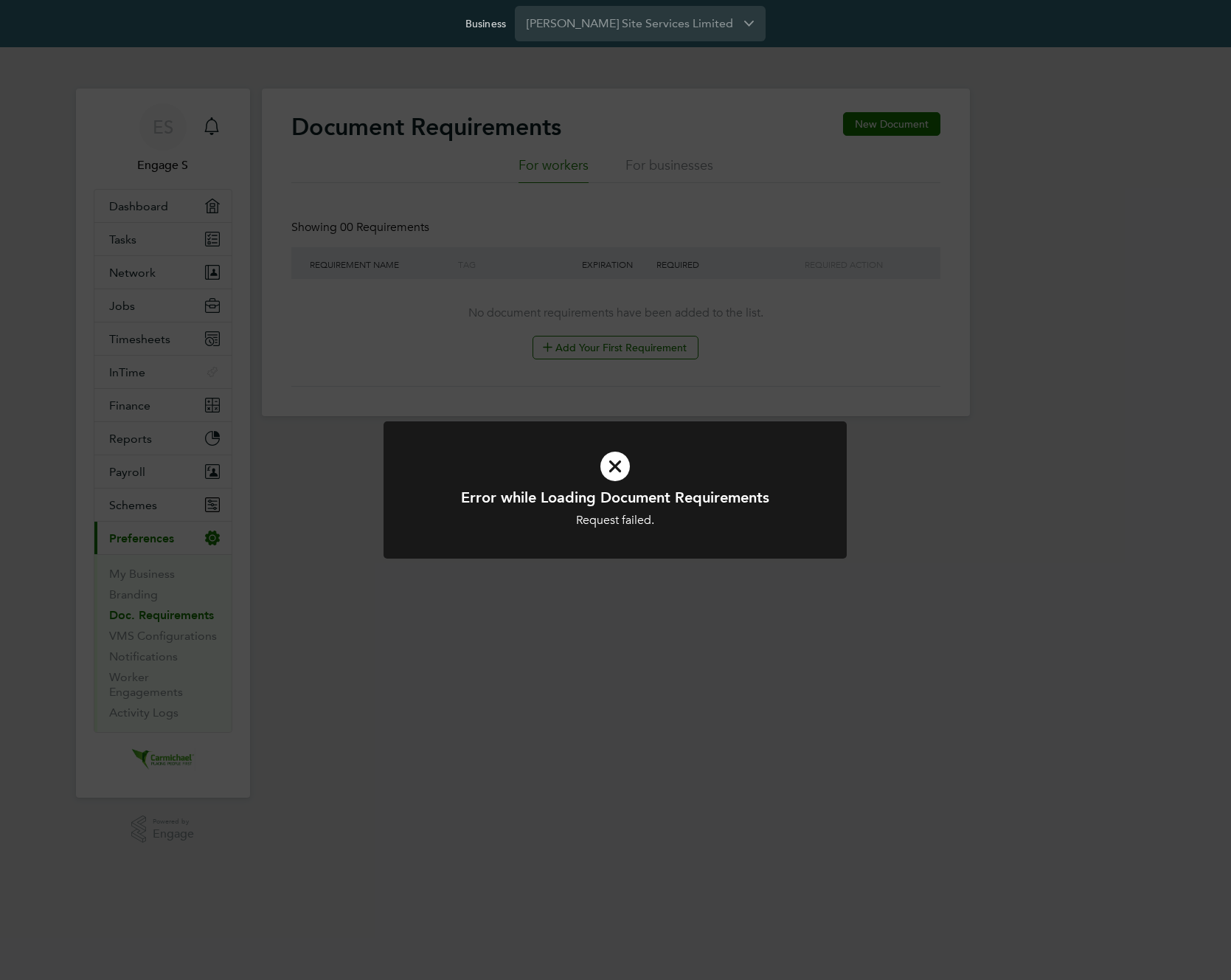
click at [768, 731] on div "Error while Loading Document Requirements Request failed. Cancel Okay" at bounding box center [615, 490] width 1231 height 980
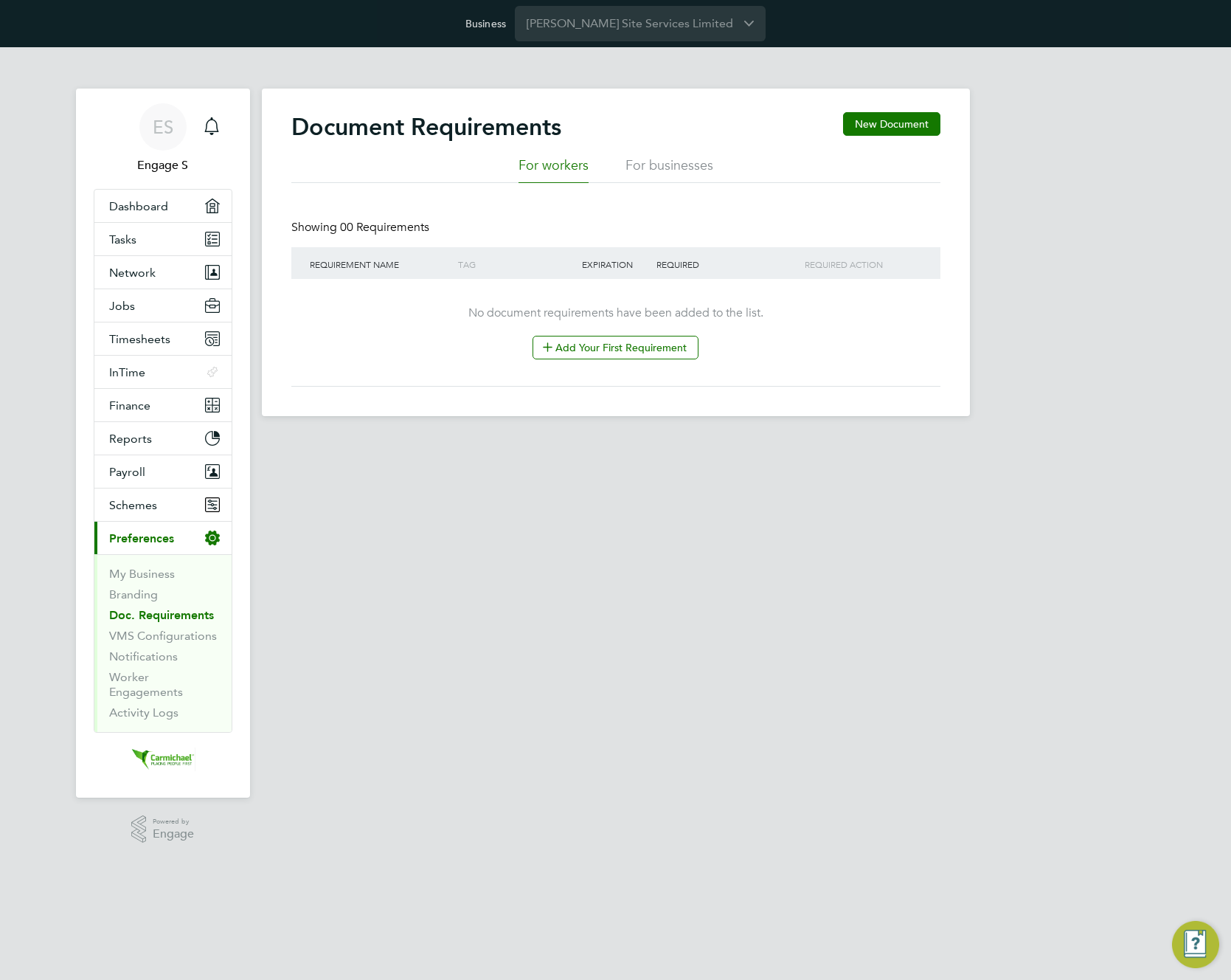
click at [946, 332] on div "Document Requirements New Document For workers For businesses Showing 00 Requir…" at bounding box center [616, 252] width 708 height 327
click at [892, 120] on button "New Document" at bounding box center [892, 124] width 98 height 24
click at [703, 19] on input "[PERSON_NAME] Site Services Limited" at bounding box center [640, 23] width 251 height 34
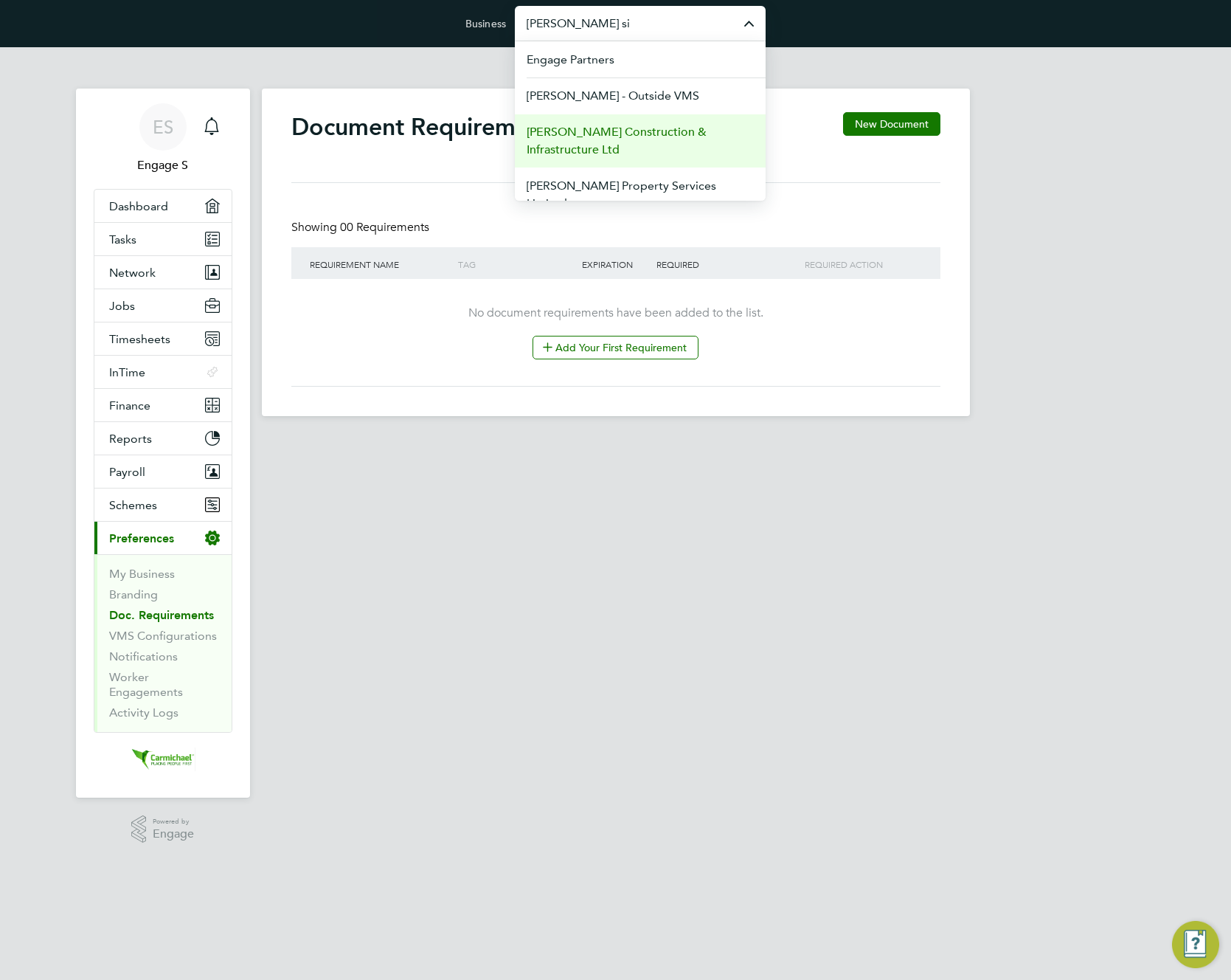
click at [631, 140] on span "[PERSON_NAME] Construction & Infrastructure Ltd" at bounding box center [640, 140] width 227 height 35
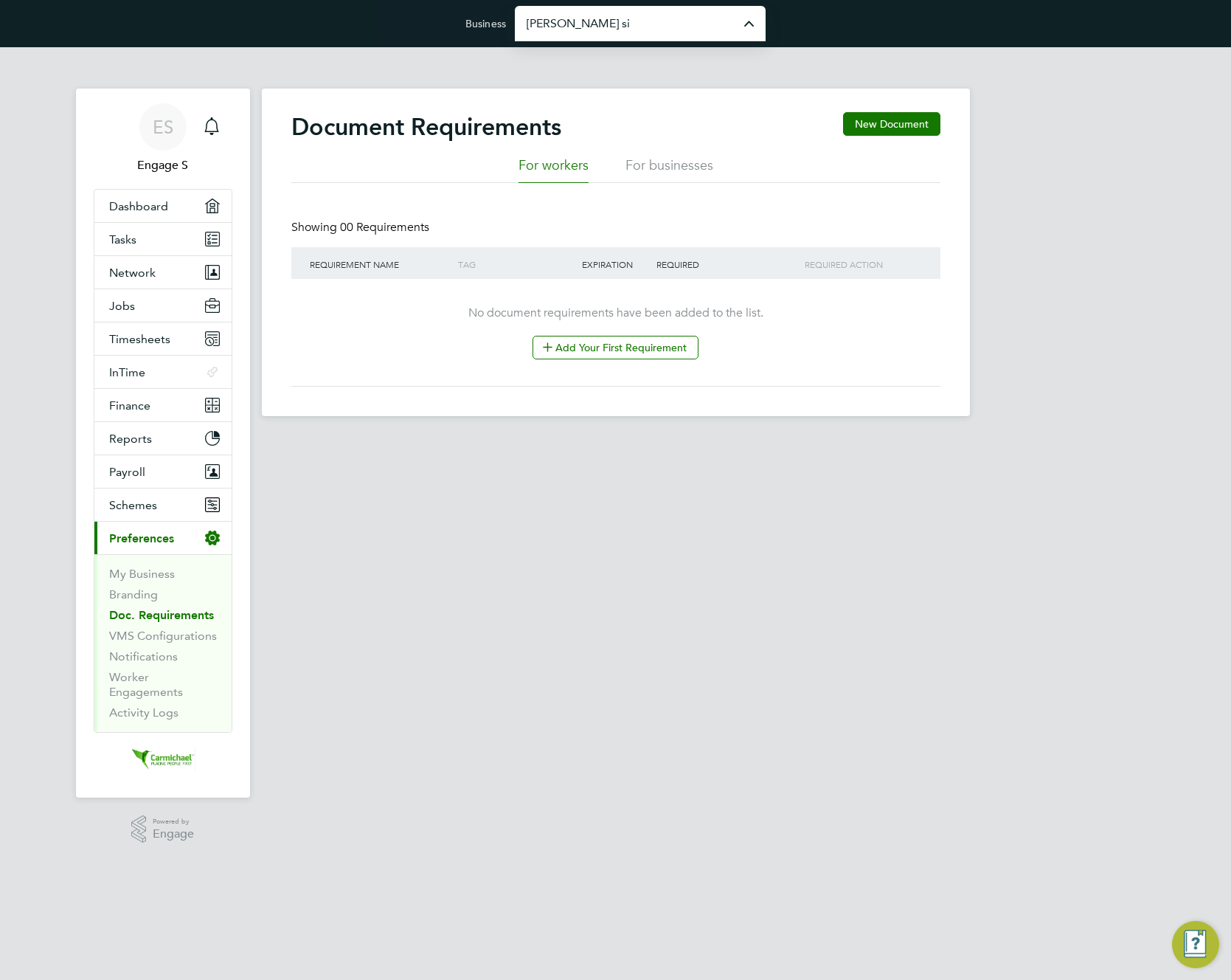
type input "[PERSON_NAME] Construction & Infrastructure Ltd"
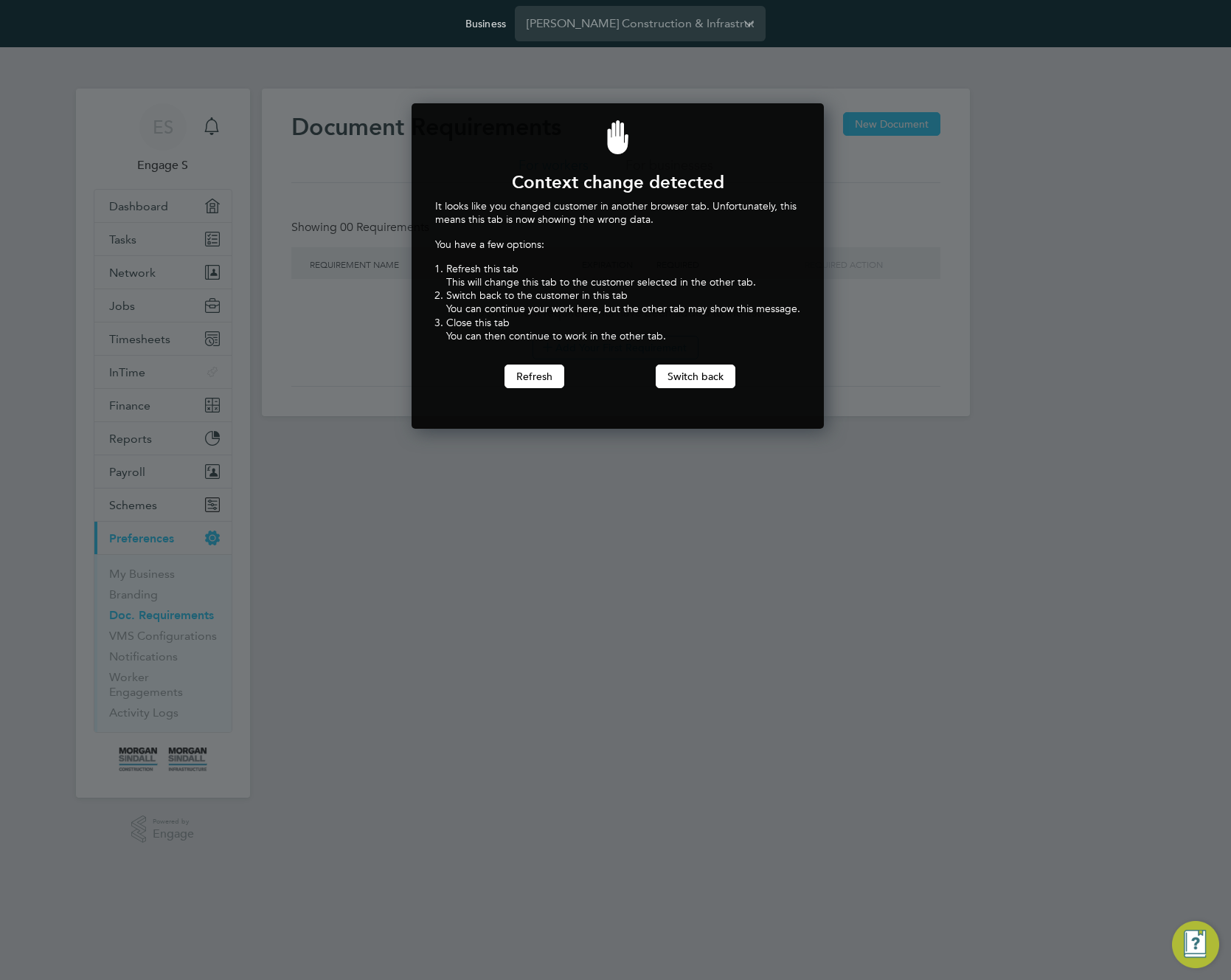
scroll to position [326, 407]
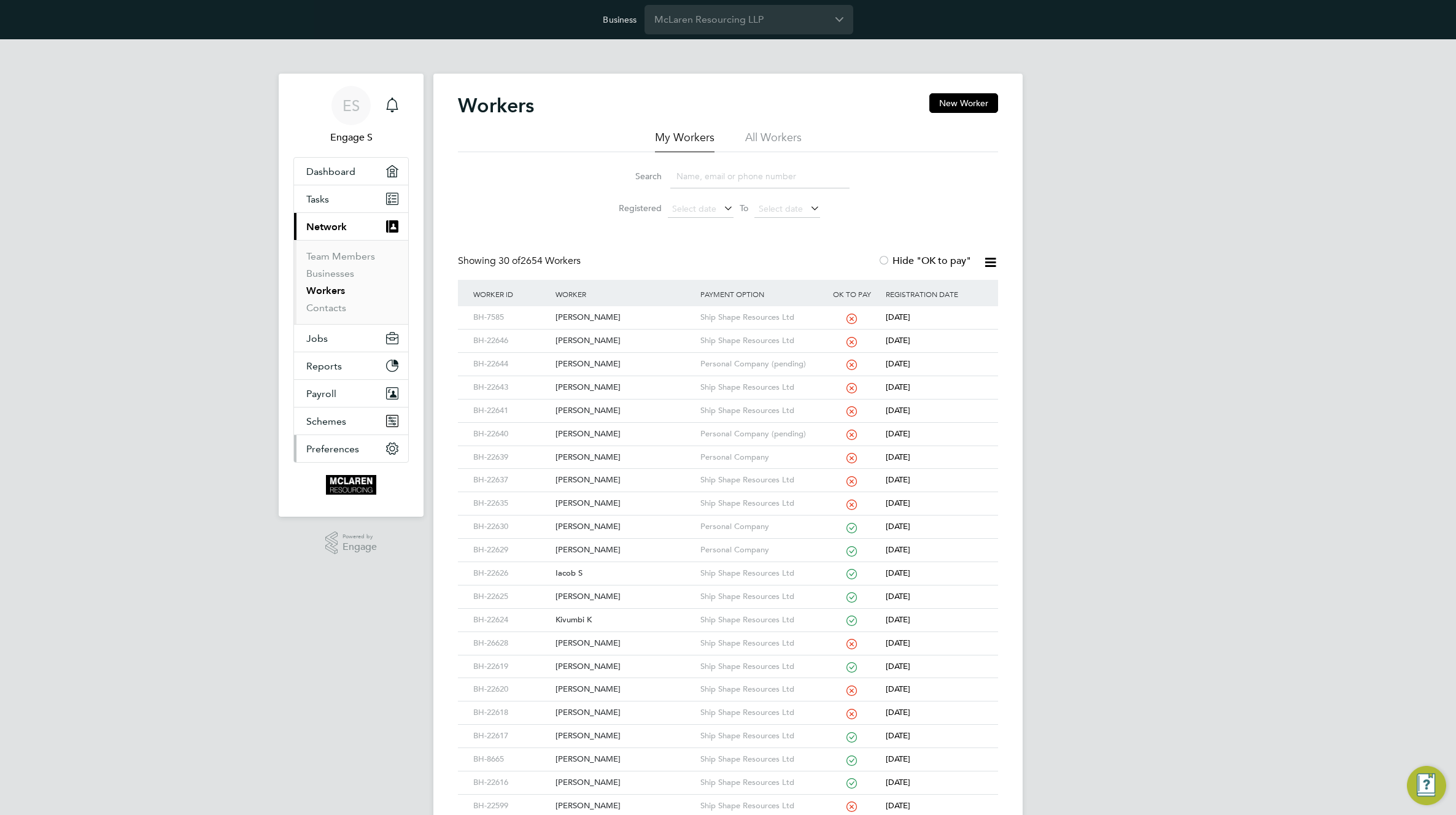
click at [339, 441] on button "Preferences" at bounding box center [351, 449] width 114 height 27
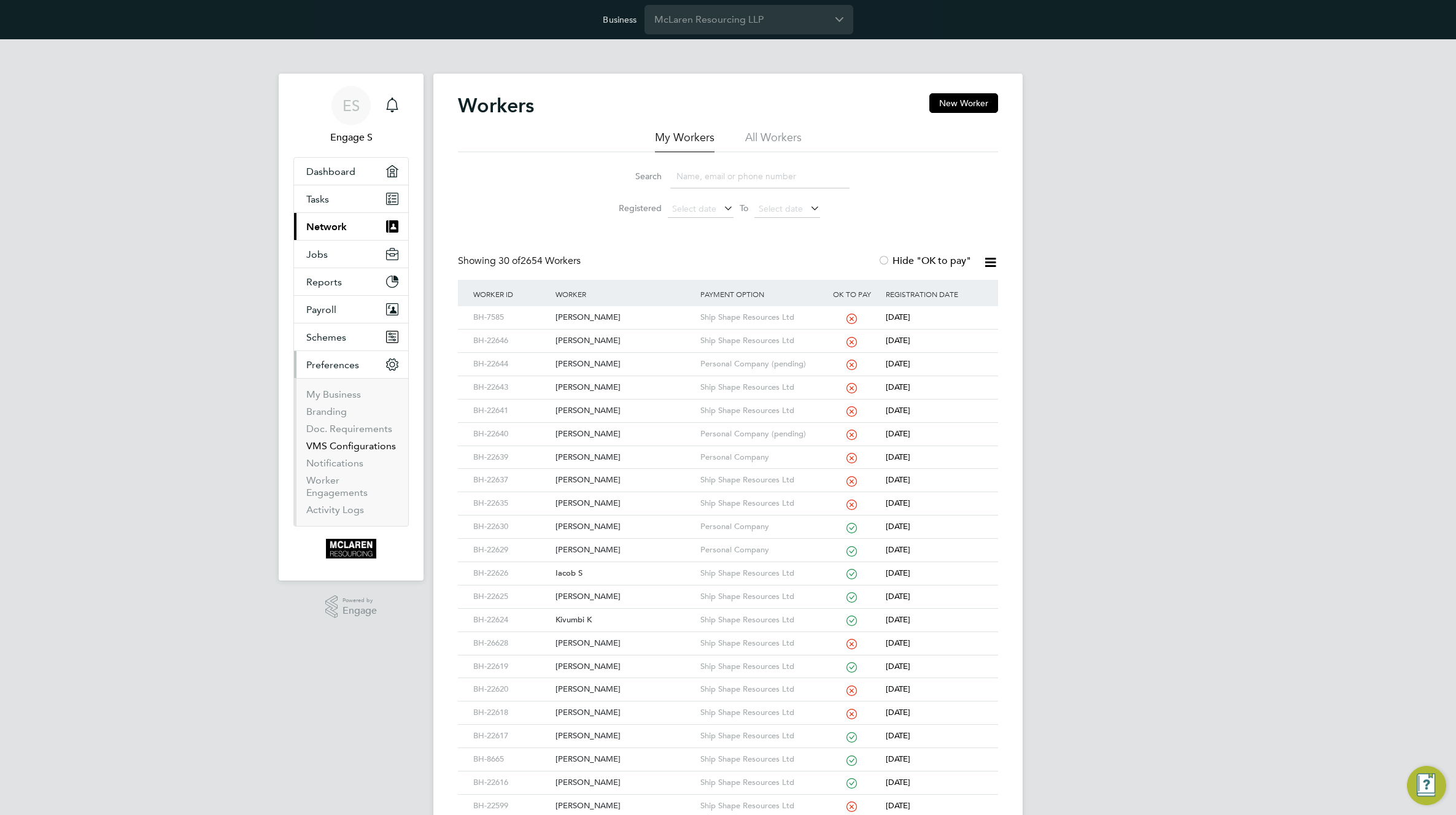
click at [322, 447] on link "VMS Configurations" at bounding box center [351, 445] width 90 height 11
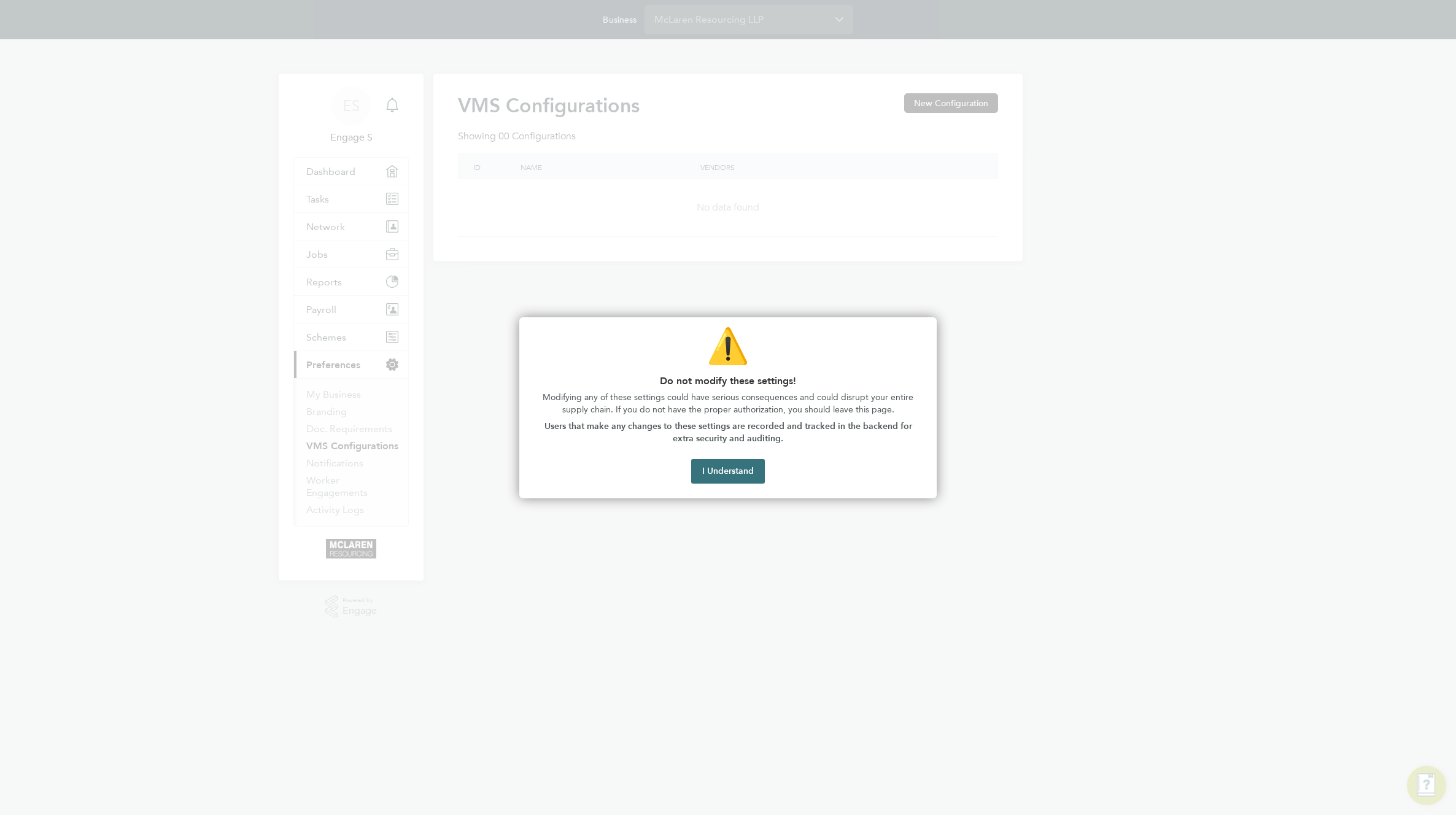
click at [739, 479] on button "I Understand" at bounding box center [728, 471] width 73 height 24
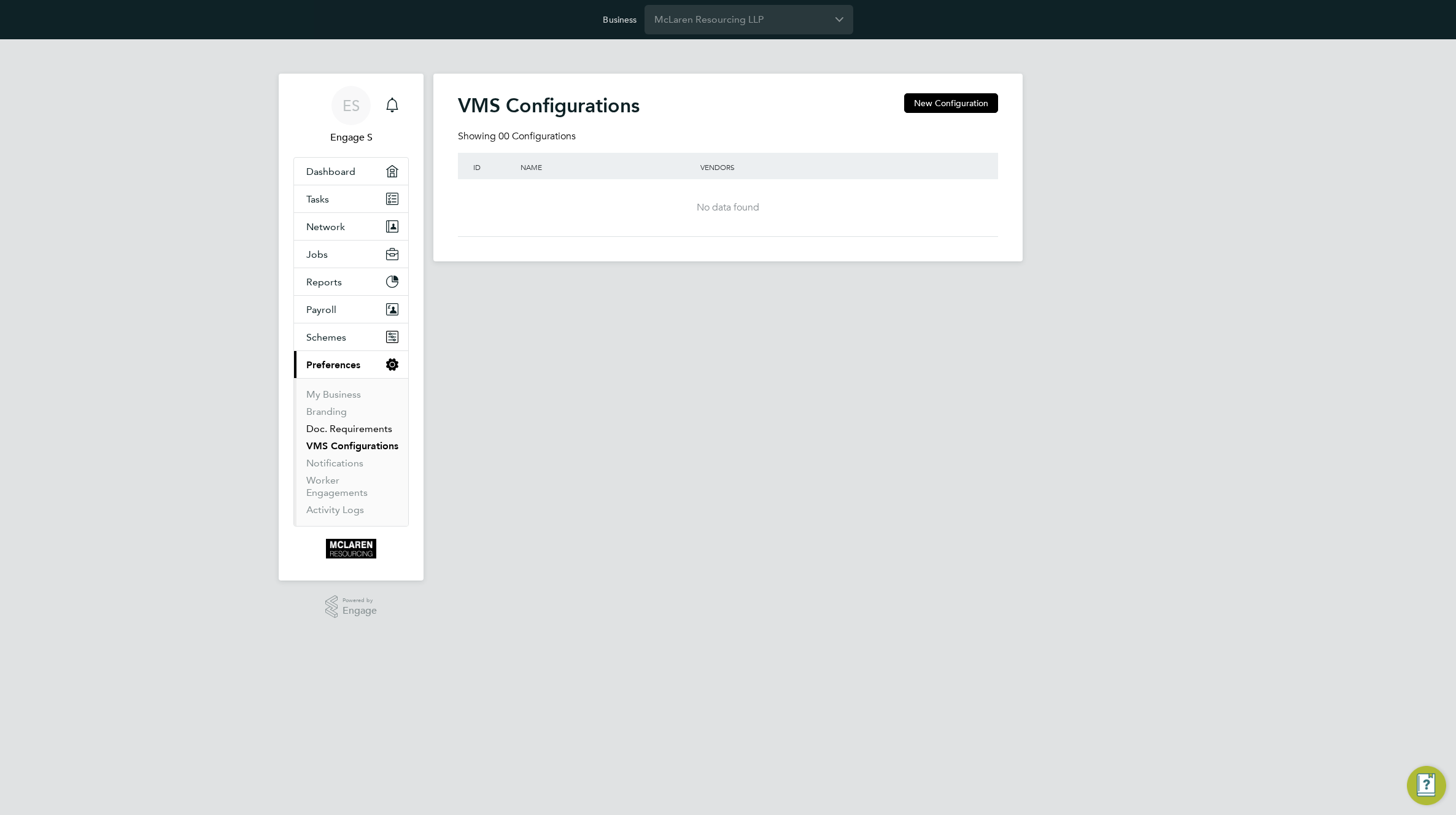
click at [354, 426] on link "Doc. Requirements" at bounding box center [349, 428] width 86 height 11
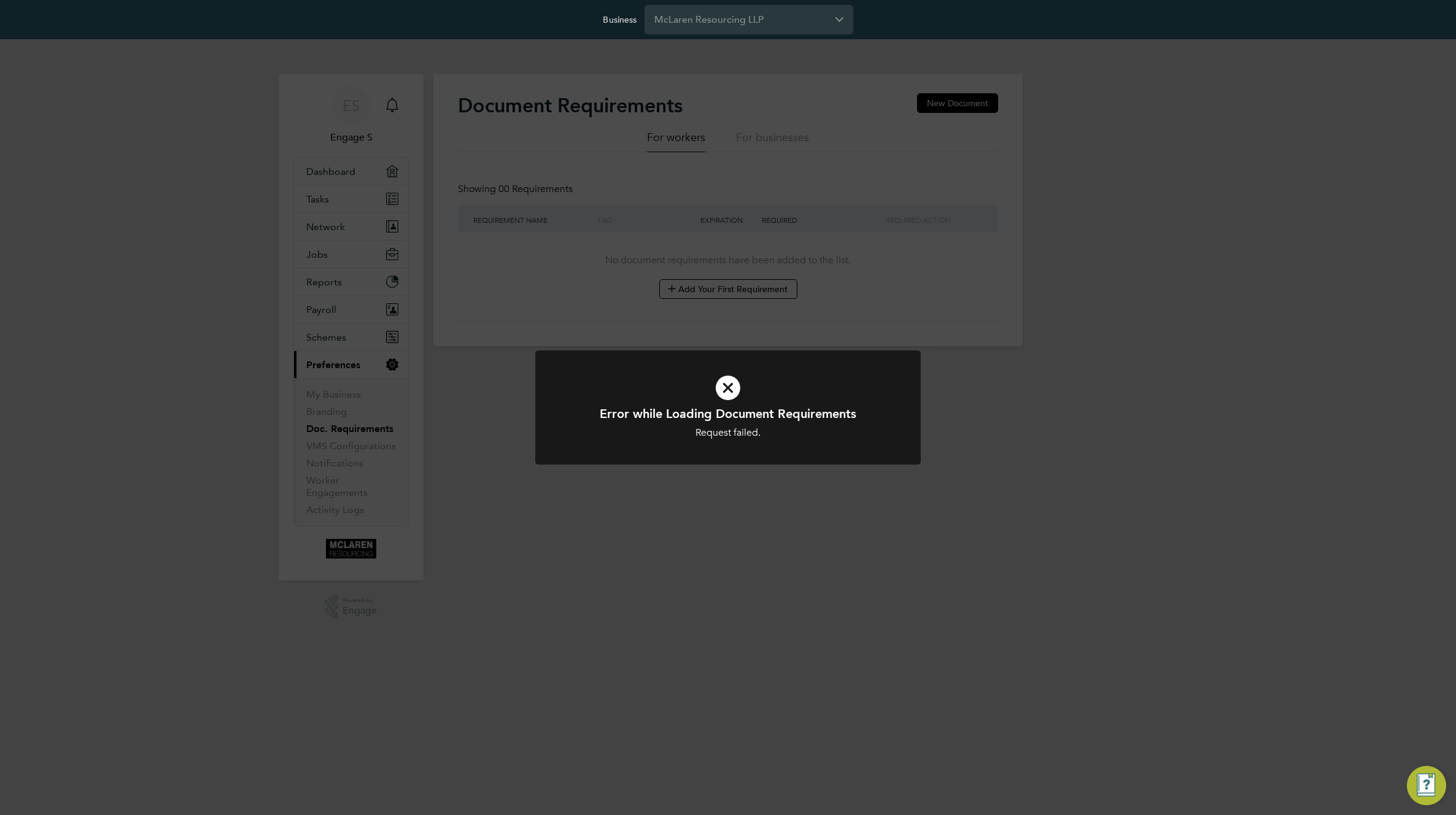
click at [683, 84] on div "Error while Loading Document Requirements Request failed. Cancel Okay" at bounding box center [728, 408] width 1456 height 815
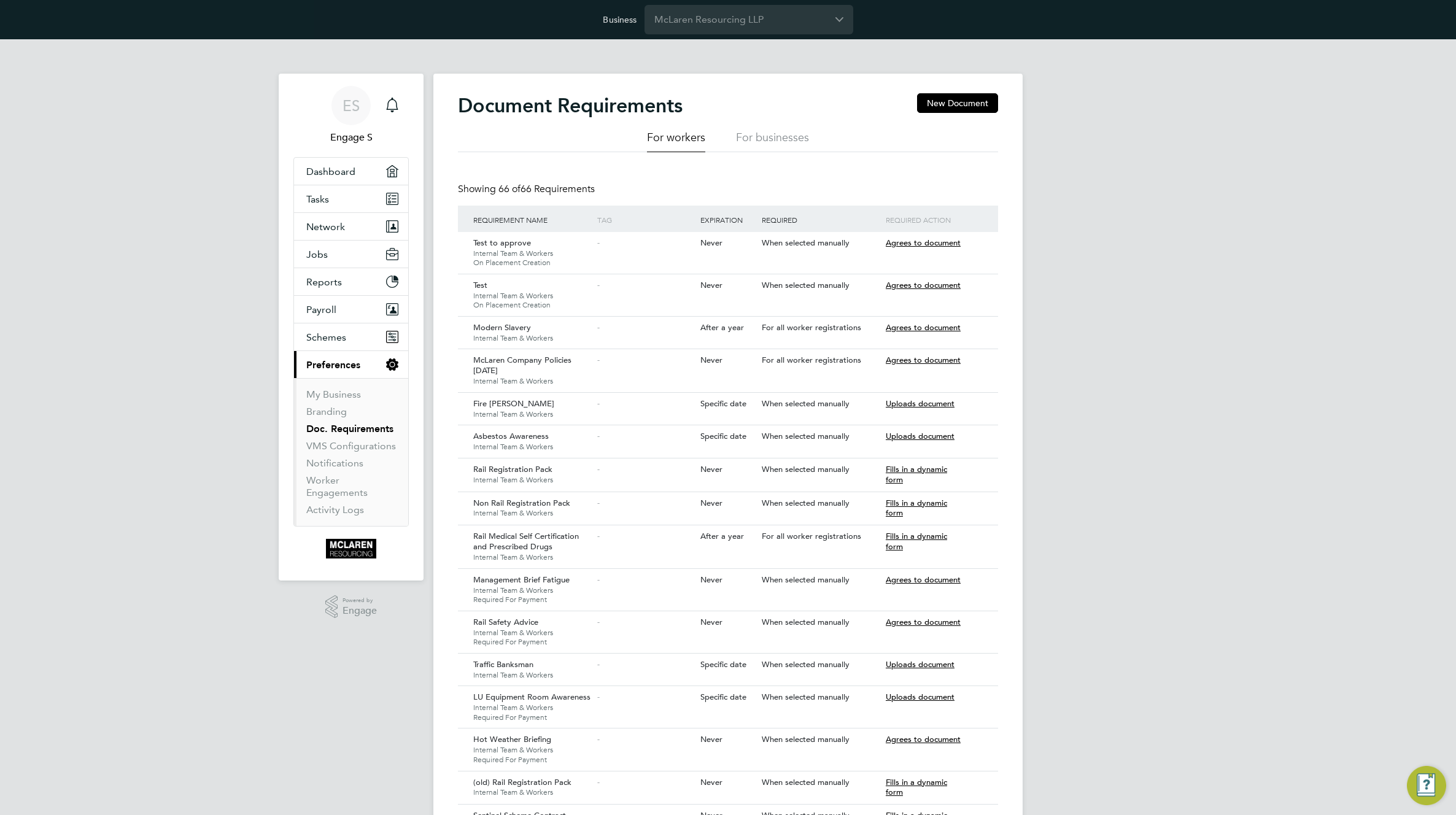
click at [959, 109] on button "New Document" at bounding box center [958, 103] width 81 height 20
click at [962, 104] on button "New Document" at bounding box center [958, 103] width 81 height 20
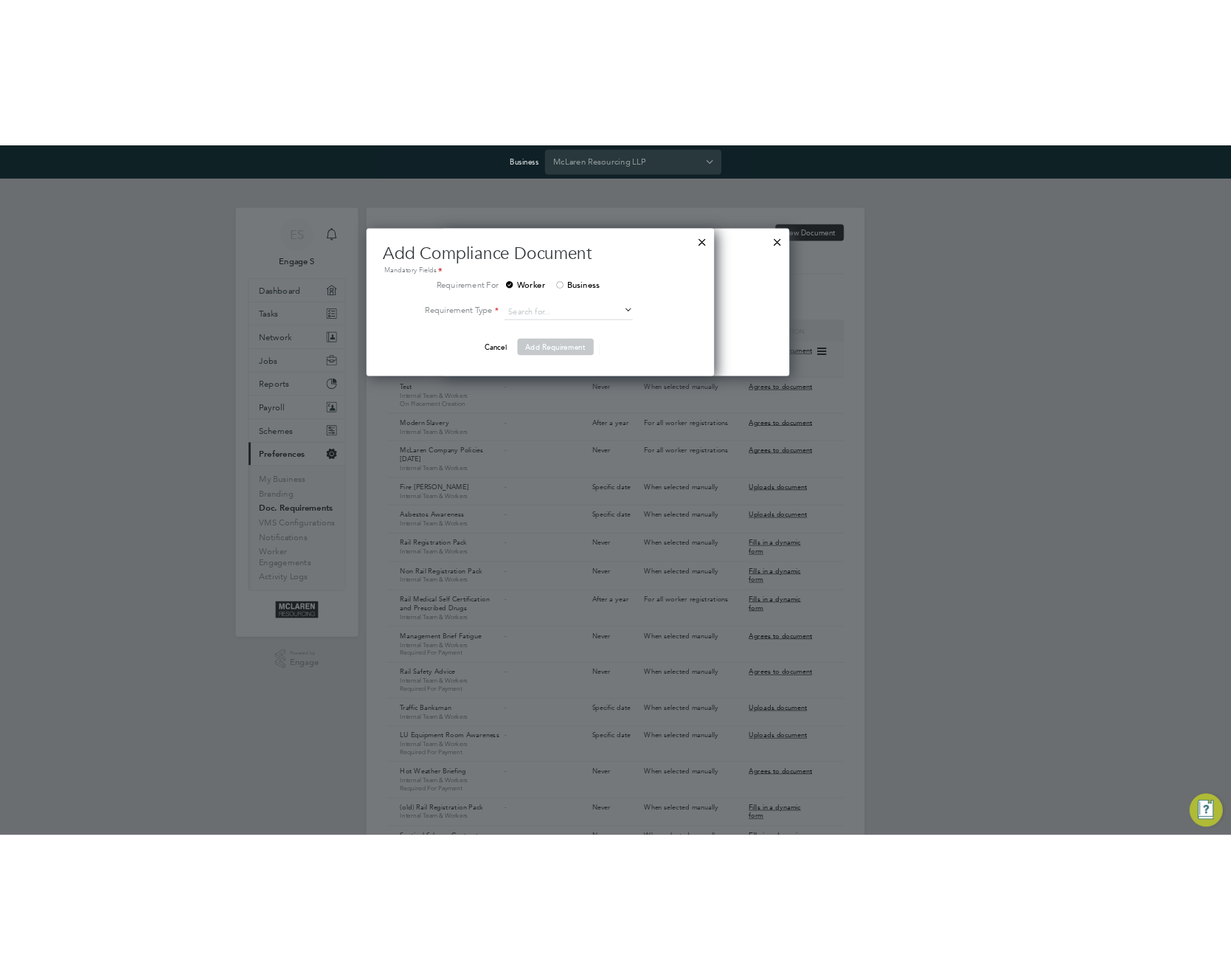
scroll to position [210, 495]
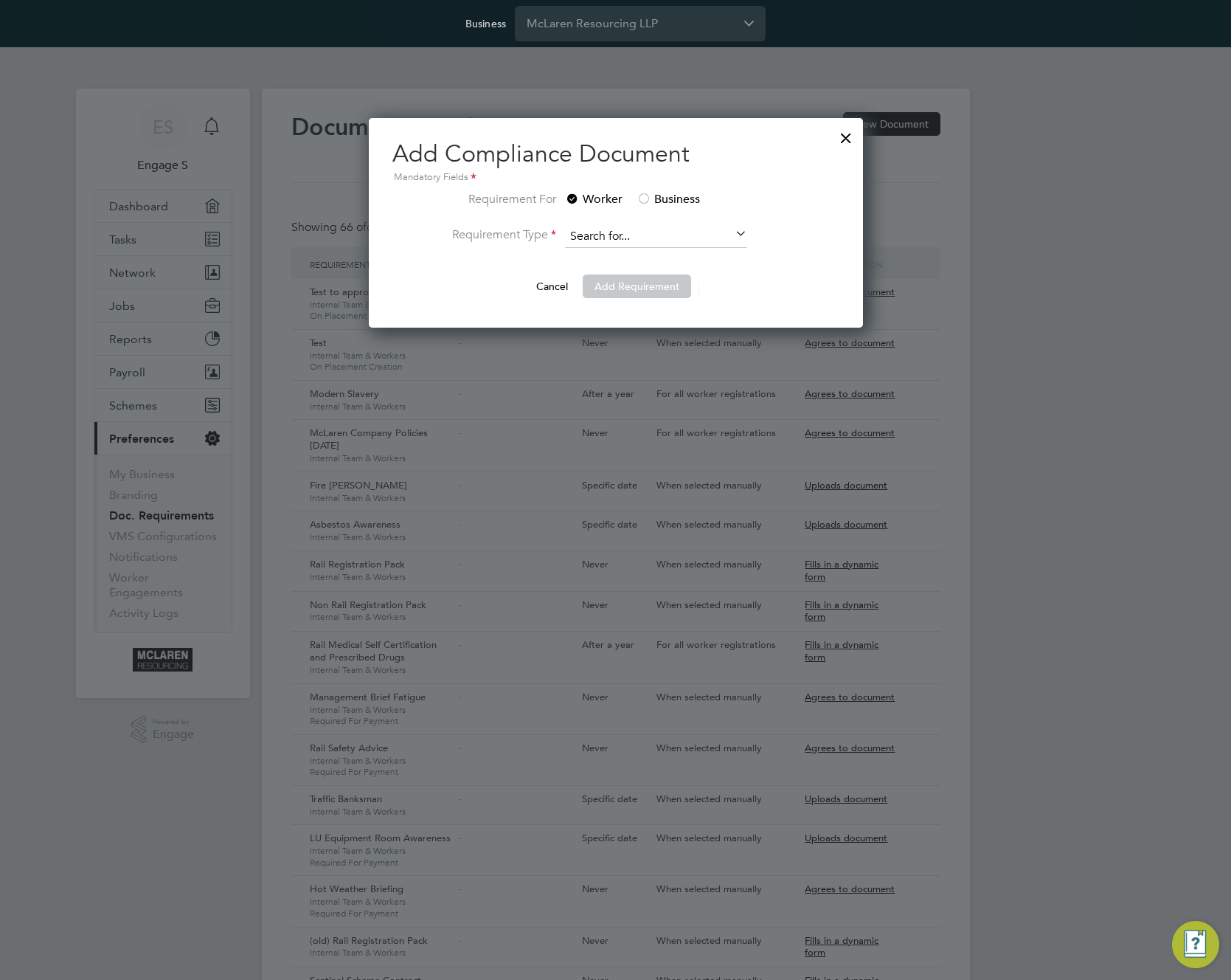
click at [695, 236] on input at bounding box center [656, 237] width 182 height 22
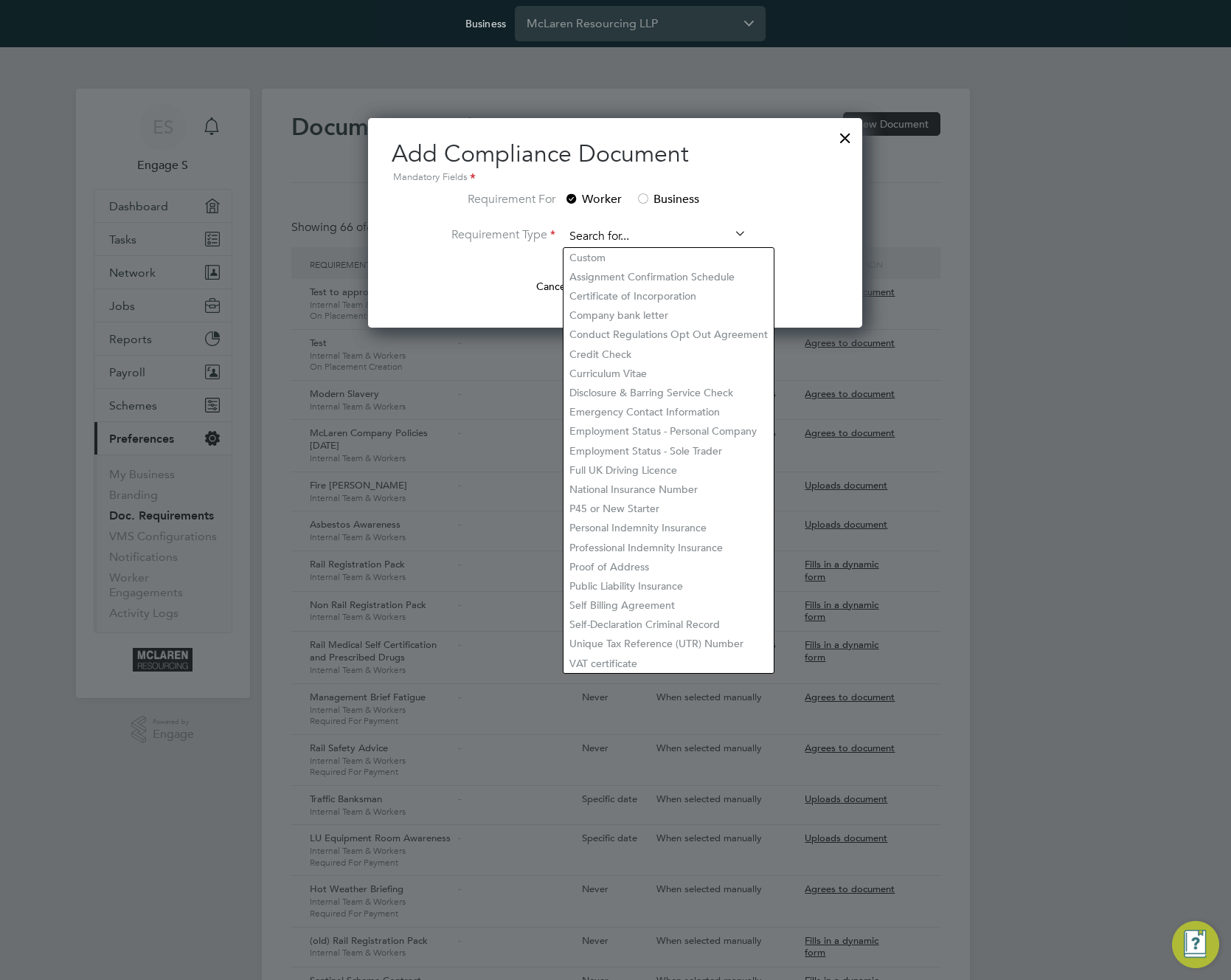
click at [648, 236] on input at bounding box center [655, 237] width 182 height 22
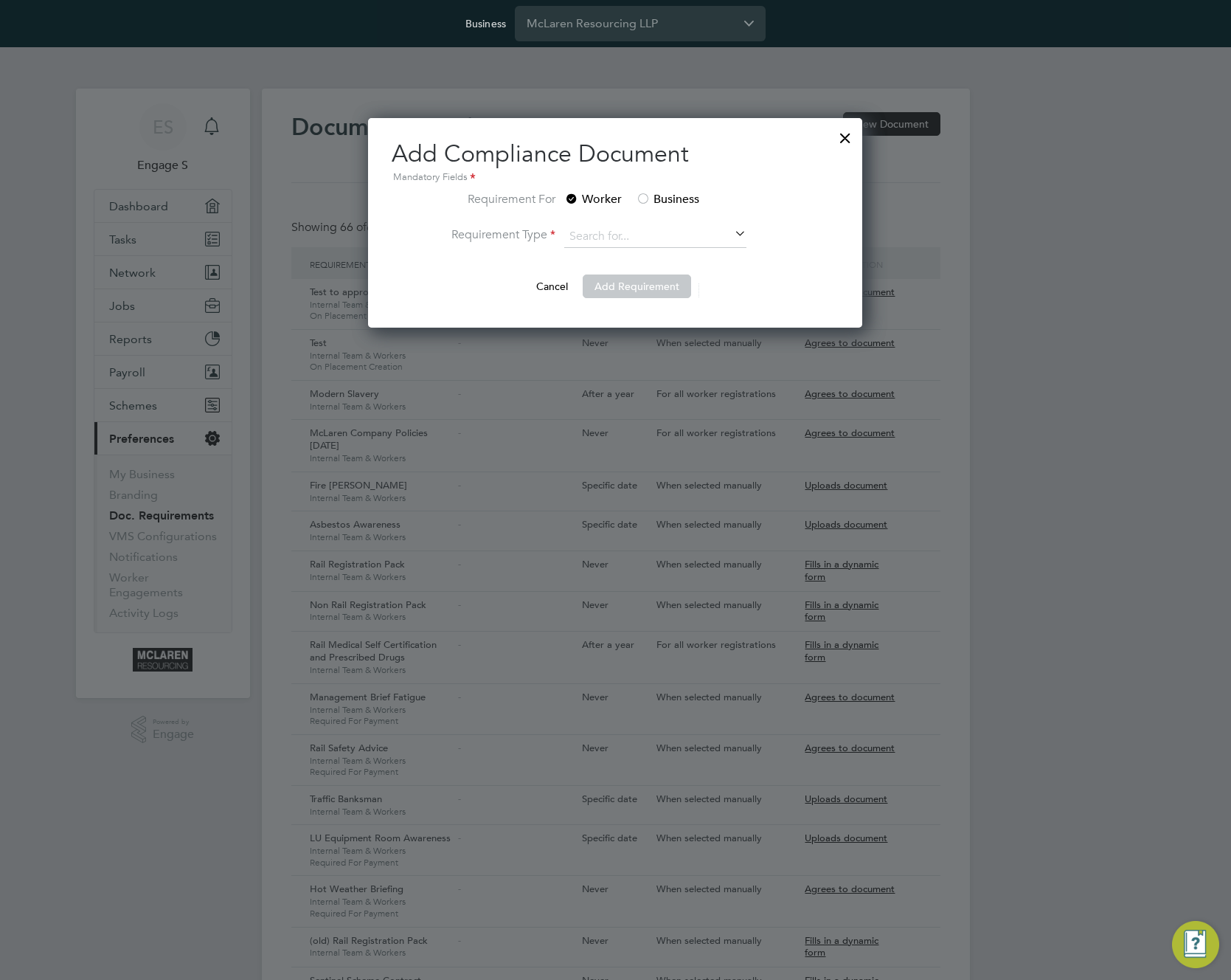
click at [622, 260] on li "Custom" at bounding box center [668, 257] width 210 height 19
type input "Custom"
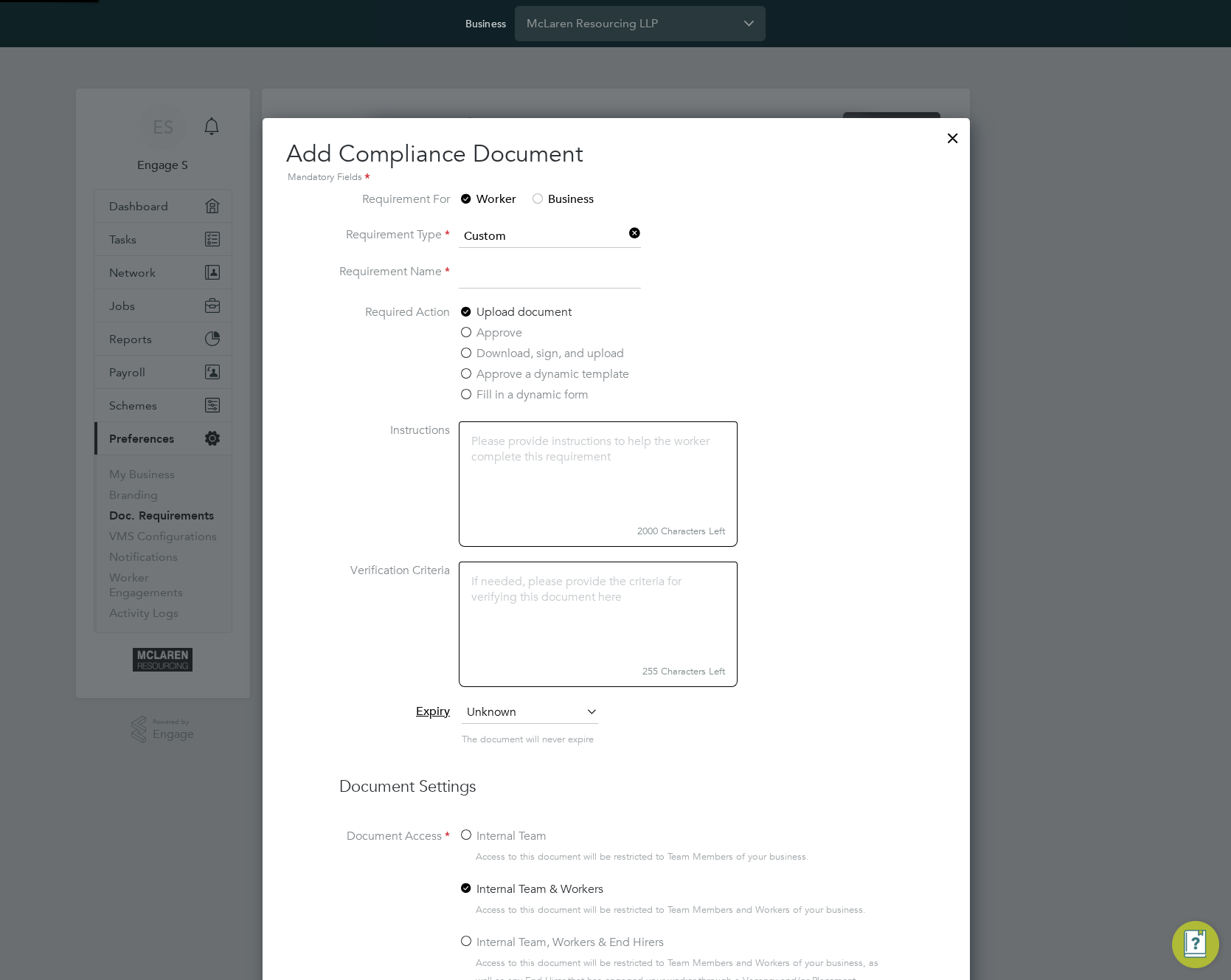
scroll to position [1258, 709]
click at [511, 290] on input at bounding box center [548, 276] width 182 height 27
type input "tesr"
click at [492, 403] on label "Fill in a dynamic form" at bounding box center [523, 394] width 130 height 18
click at [0, 0] on input "Fill in a dynamic form" at bounding box center [0, 0] width 0 height 0
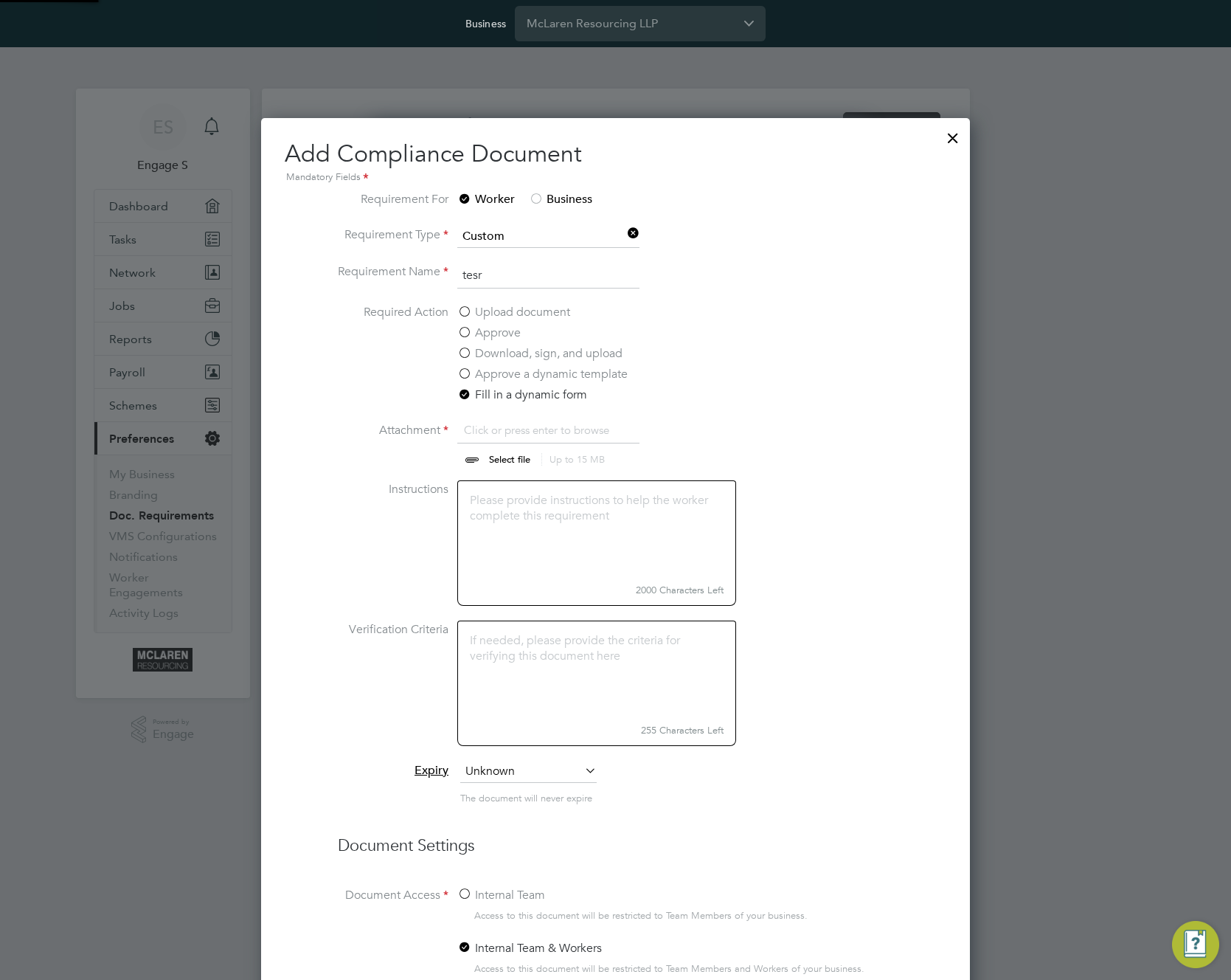
scroll to position [22, 183]
click at [505, 465] on input "file" at bounding box center [523, 444] width 231 height 45
type input "C:\fakepath\pages 4 comments.png"
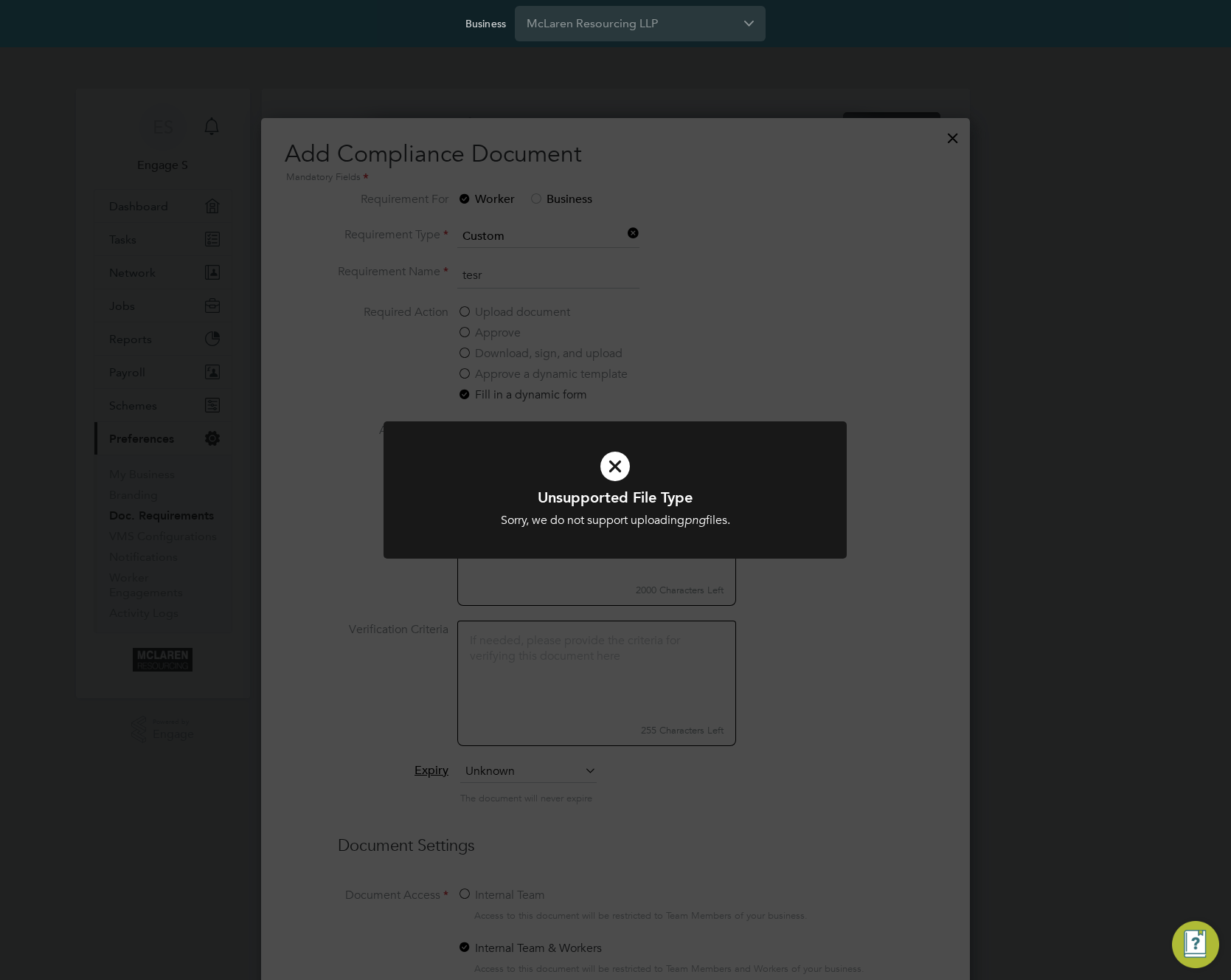
click at [611, 406] on div "Unsupported File Type Sorry, we do not support uploading png files. Cancel Okay" at bounding box center [615, 490] width 1231 height 980
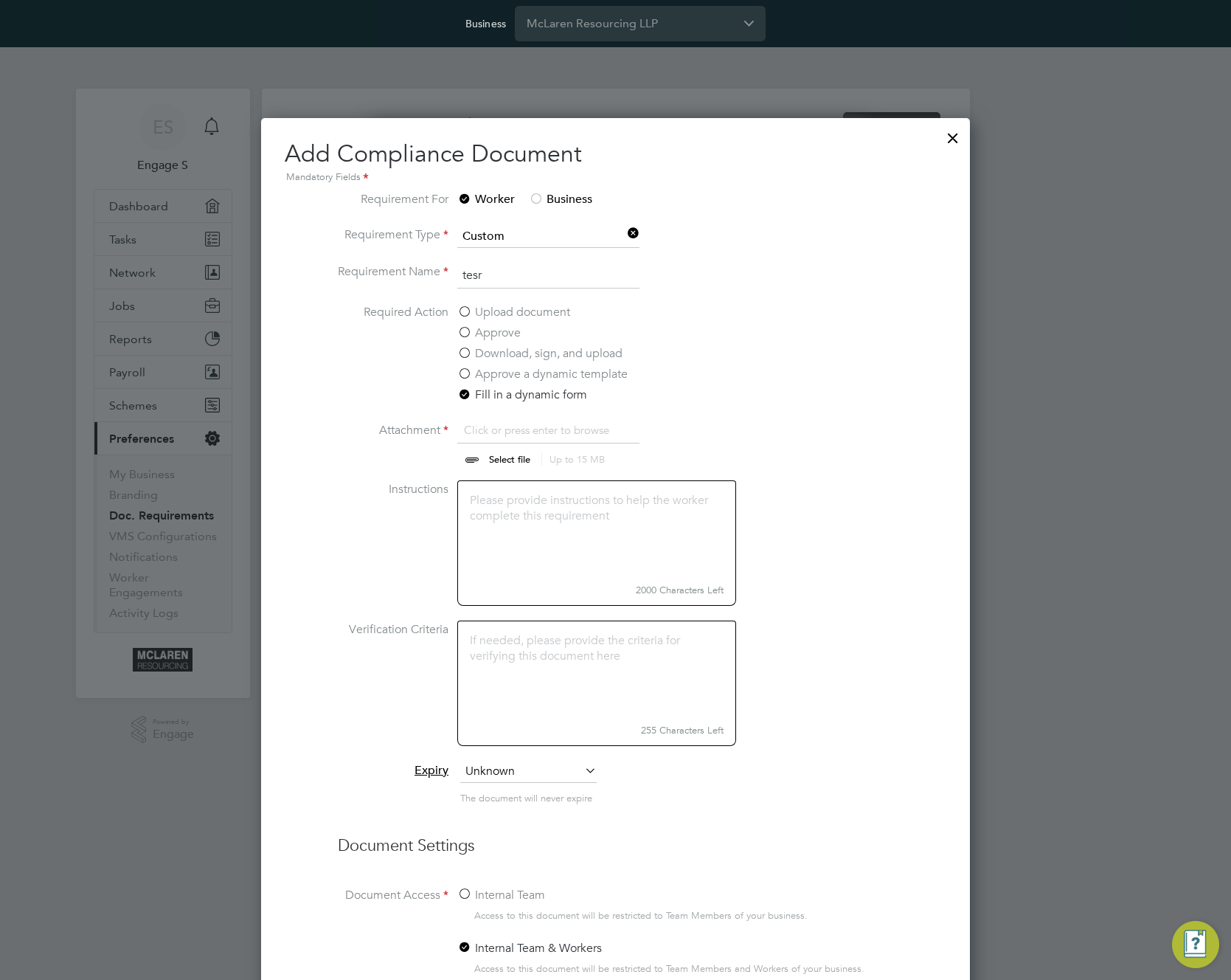
click at [509, 465] on input "file" at bounding box center [523, 444] width 231 height 45
type input "C:\fakepath\Screenshot [DATE] 18.38.15.png"
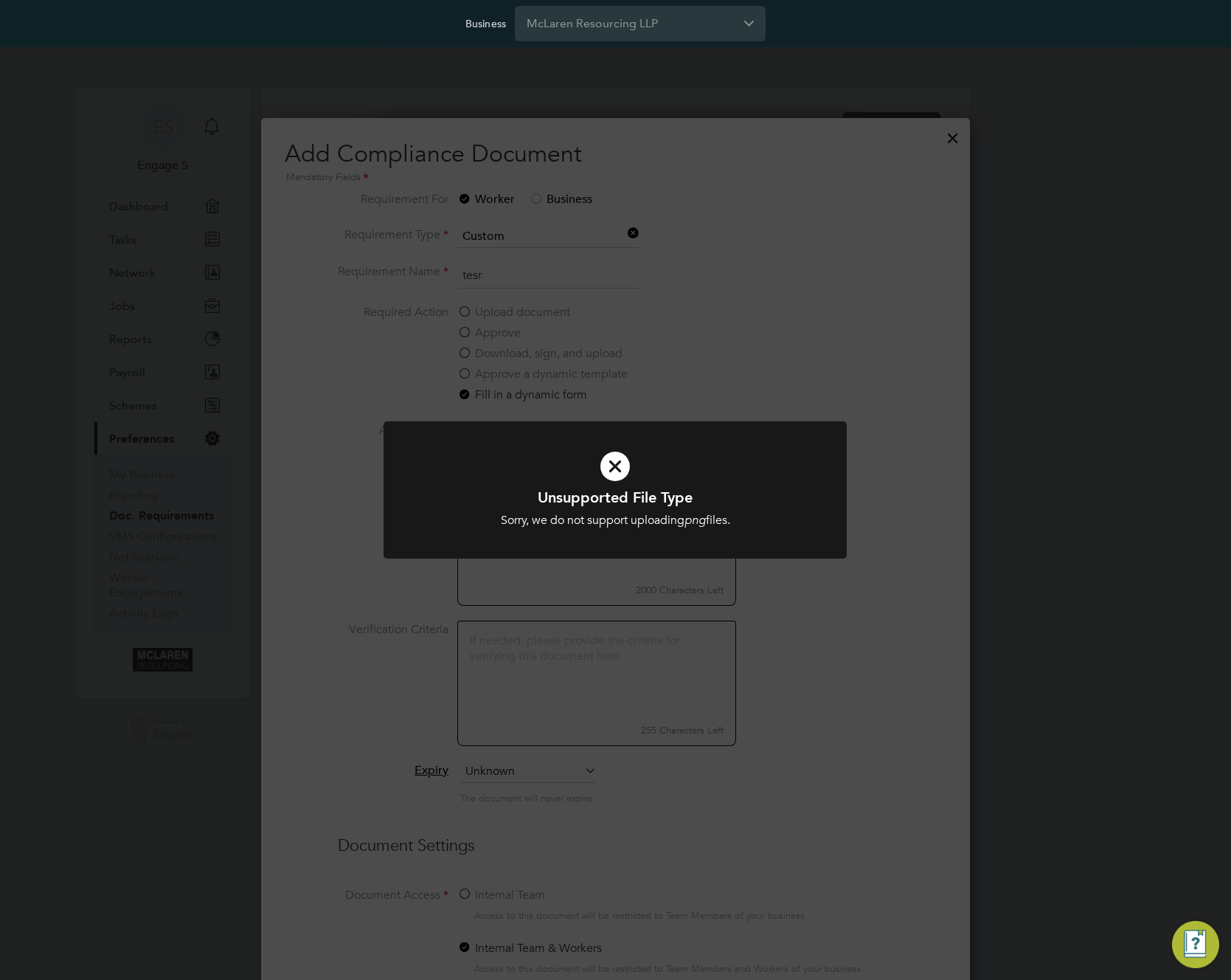
click at [603, 551] on div at bounding box center [615, 490] width 463 height 138
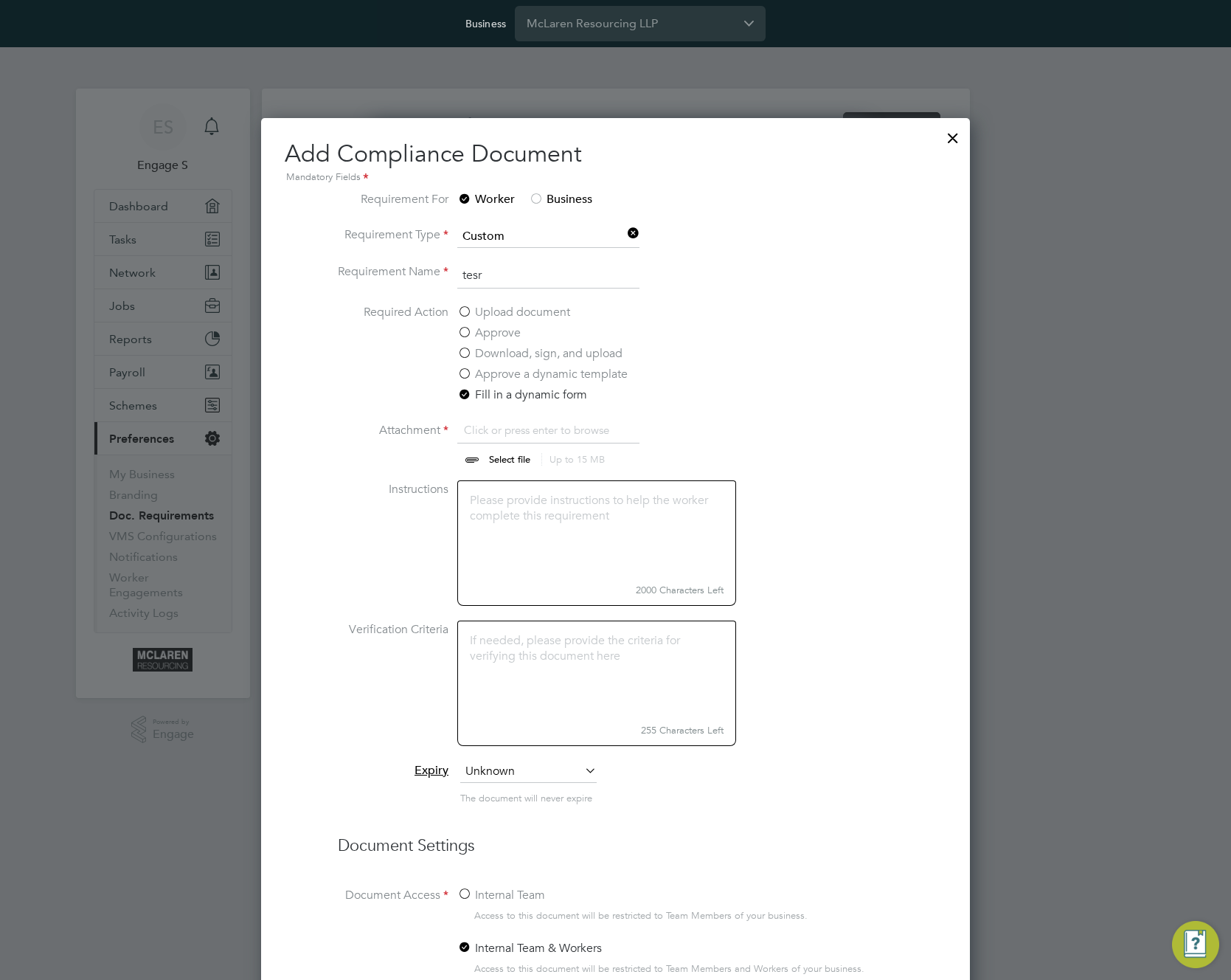
click at [508, 465] on input "file" at bounding box center [523, 444] width 231 height 45
click at [502, 462] on input "file" at bounding box center [523, 444] width 231 height 45
type input "C:\fakepath\Engage Vacancies Report - [DATE].csv"
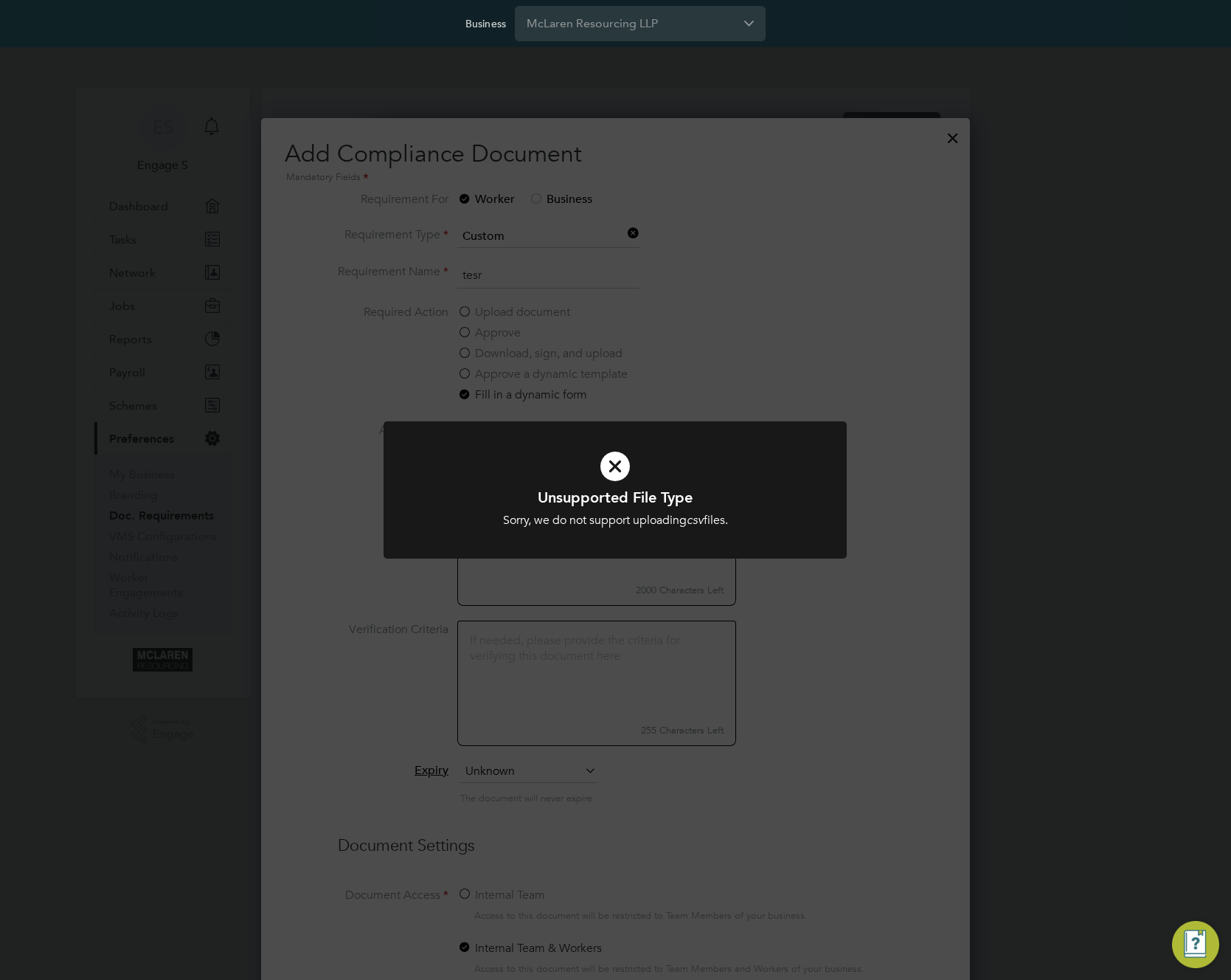
click at [804, 364] on div "Unsupported File Type Sorry, we do not support uploading csv files. Cancel Okay" at bounding box center [615, 490] width 1231 height 980
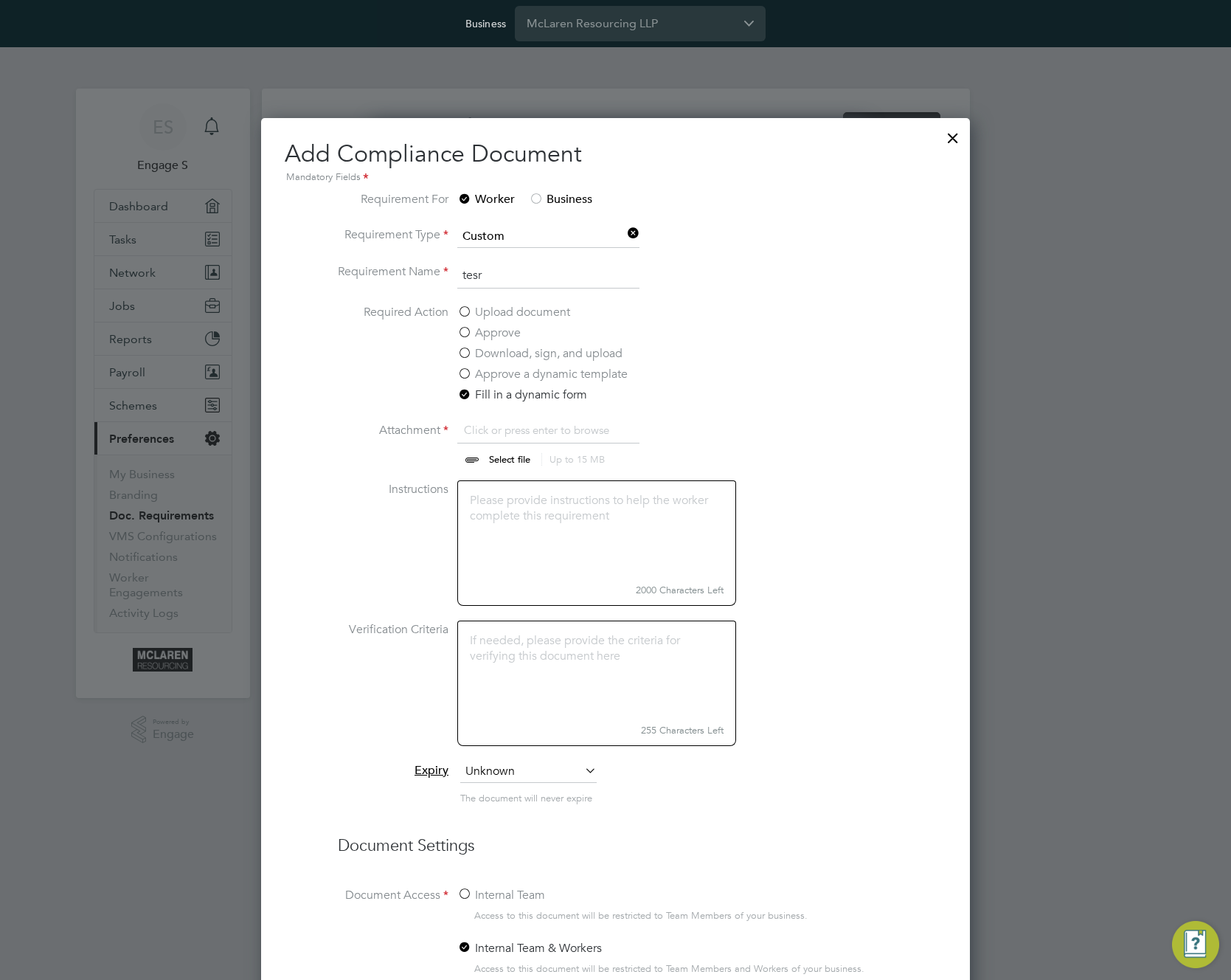
click at [550, 532] on textarea at bounding box center [597, 529] width 279 height 99
click at [574, 443] on input "file" at bounding box center [523, 444] width 231 height 45
click at [1058, 115] on div at bounding box center [615, 490] width 1231 height 980
